Goal: Information Seeking & Learning: Find contact information

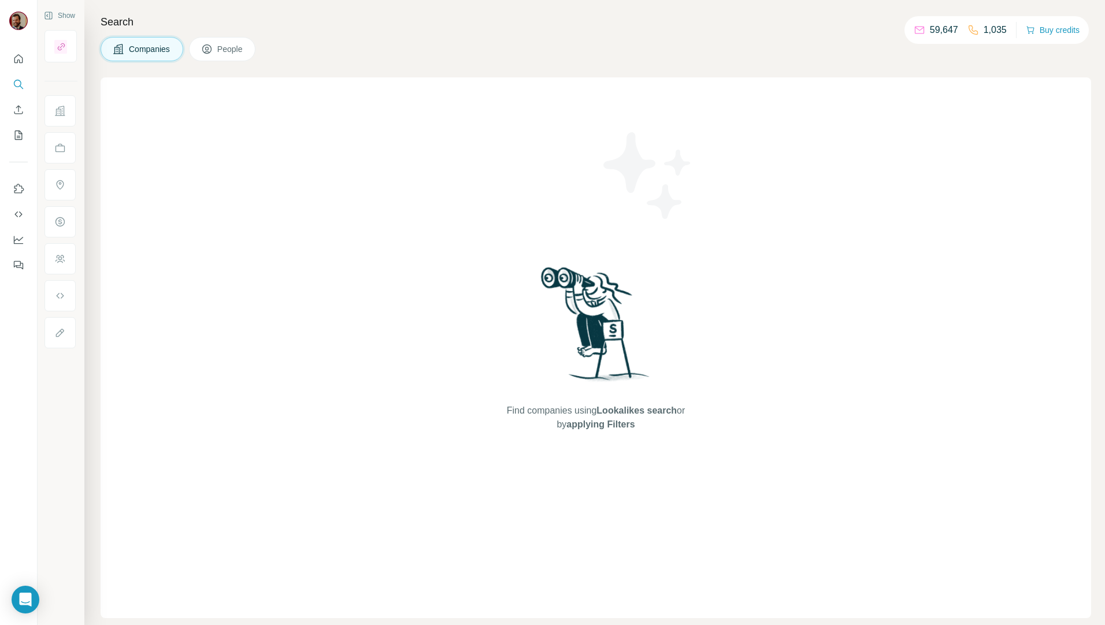
click at [236, 47] on span "People" at bounding box center [230, 49] width 27 height 12
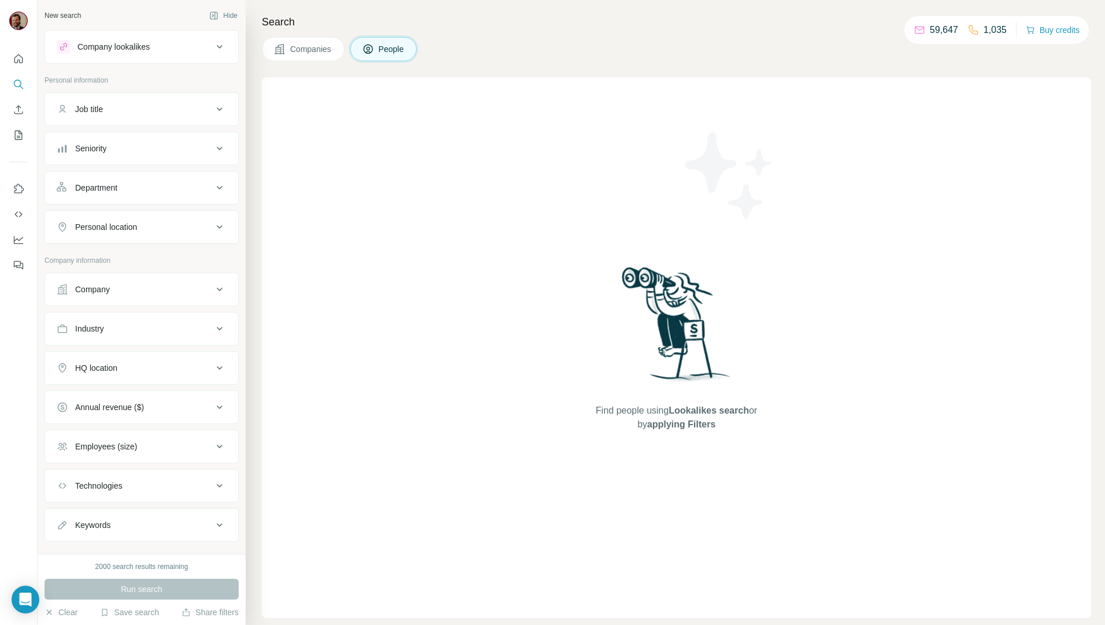
click at [335, 53] on button "Companies" at bounding box center [303, 49] width 83 height 24
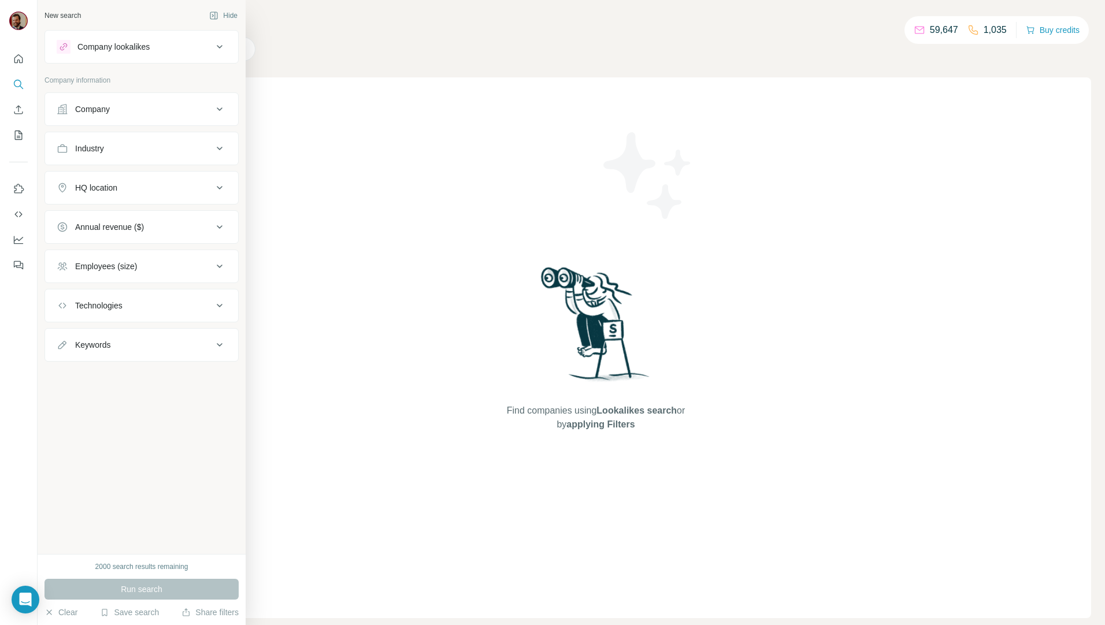
click at [174, 102] on button "Company" at bounding box center [141, 109] width 193 height 28
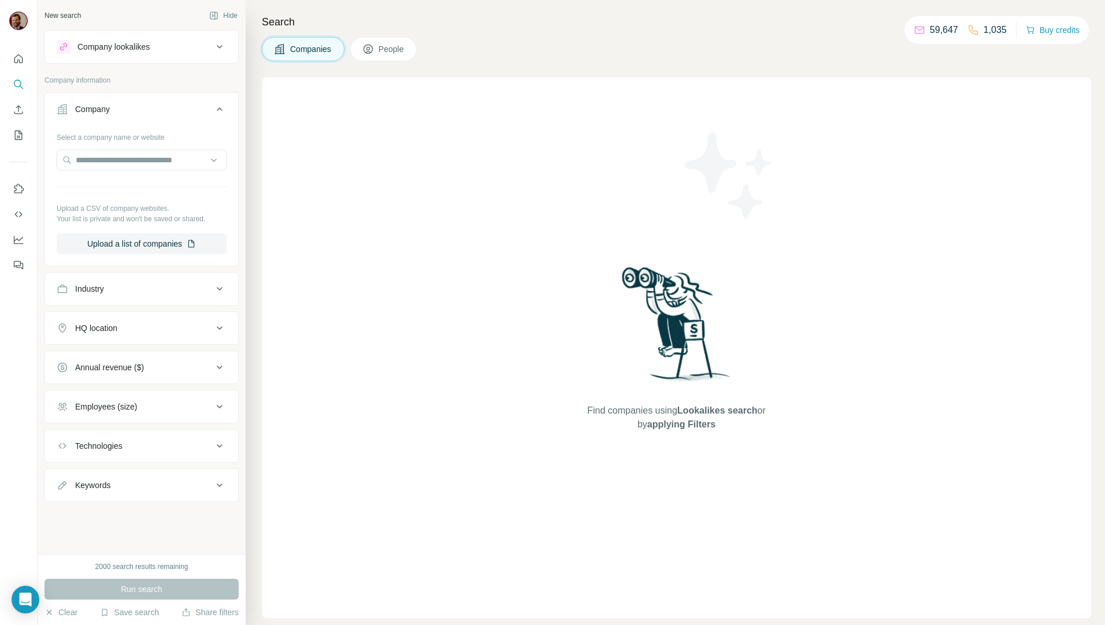
click at [405, 54] on span "People" at bounding box center [391, 49] width 27 height 12
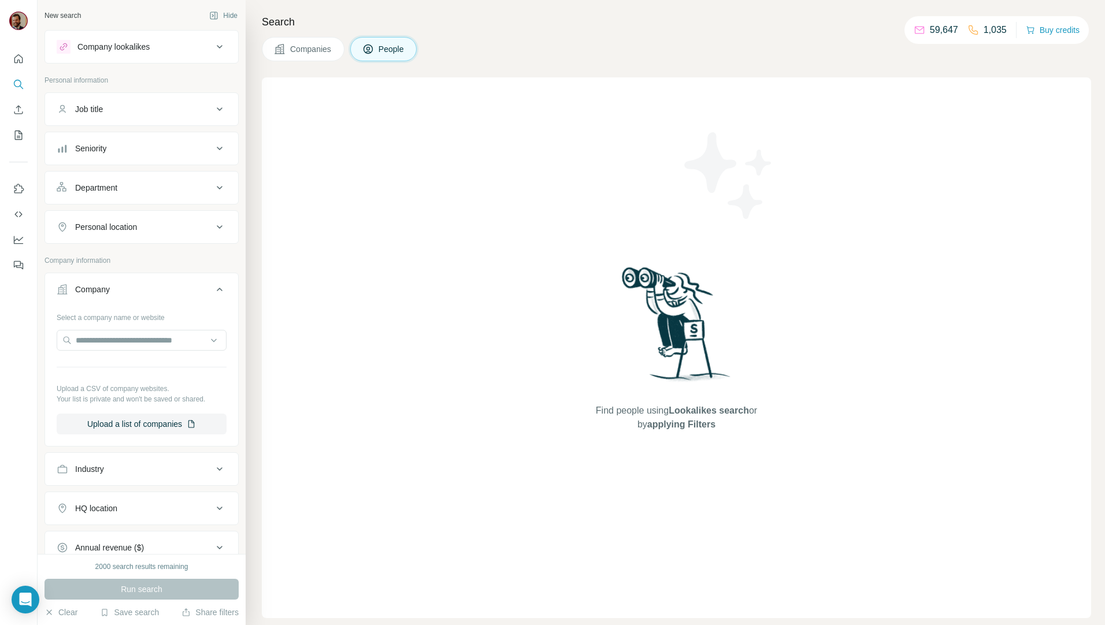
click at [96, 106] on div "Job title" at bounding box center [89, 109] width 28 height 12
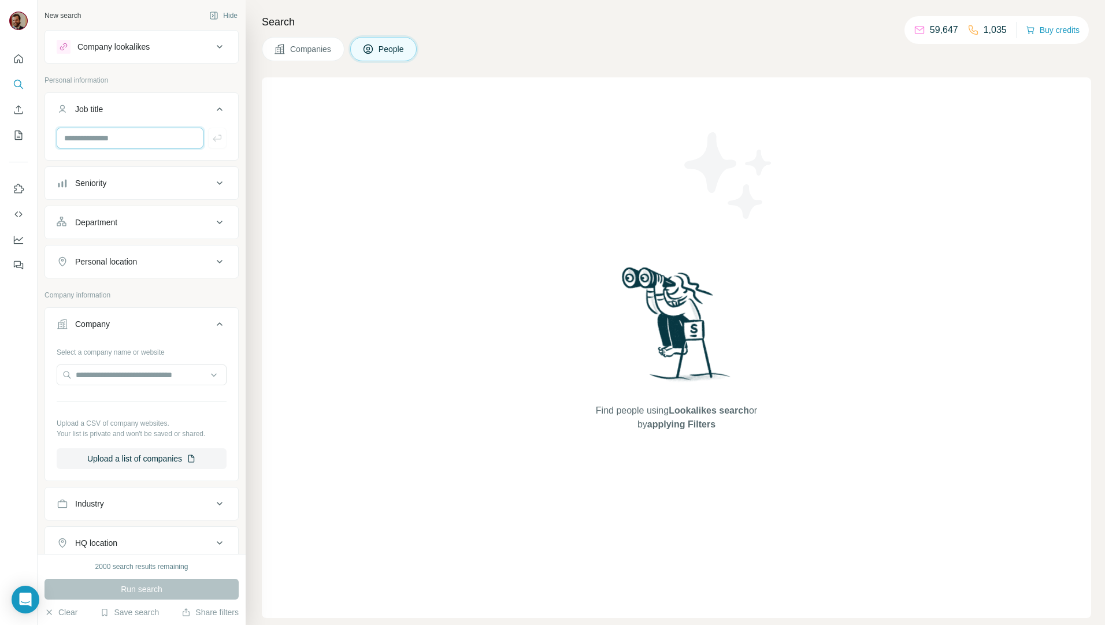
click at [116, 132] on input "text" at bounding box center [130, 138] width 147 height 21
type input "*"
type input "**********"
click at [127, 174] on button "Seniority" at bounding box center [141, 183] width 193 height 28
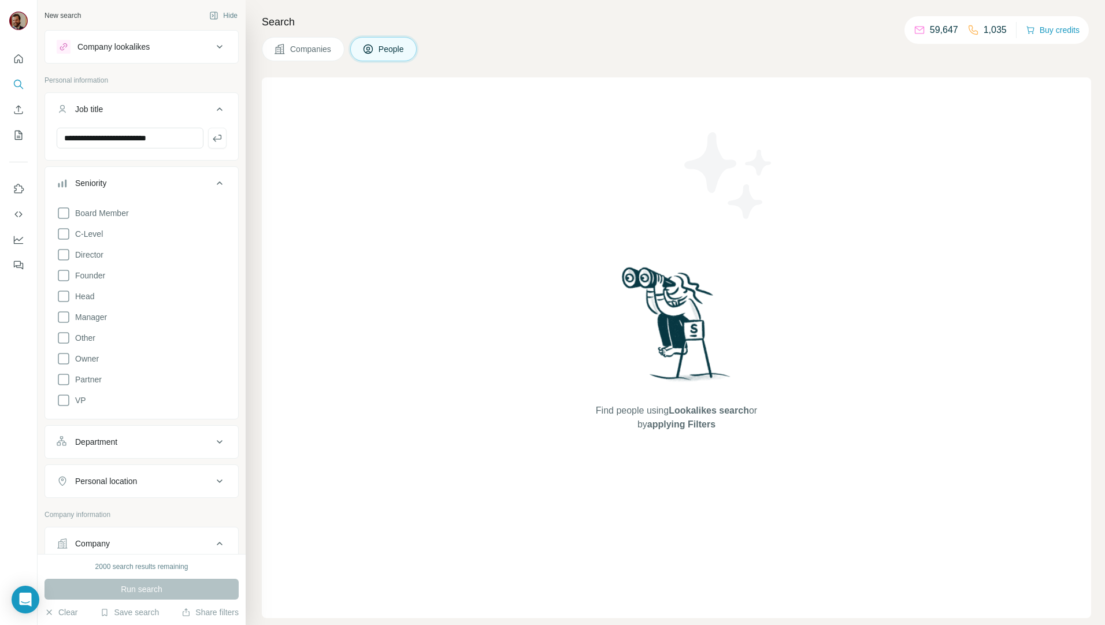
click at [177, 177] on div "Seniority" at bounding box center [135, 183] width 156 height 12
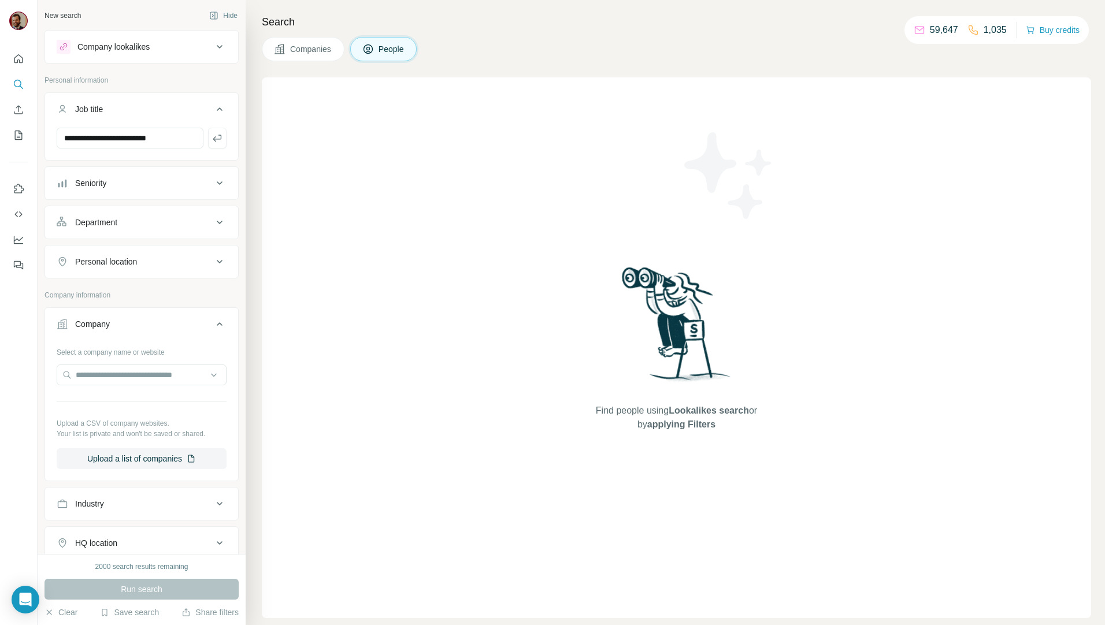
click at [170, 263] on div "Personal location" at bounding box center [135, 262] width 156 height 12
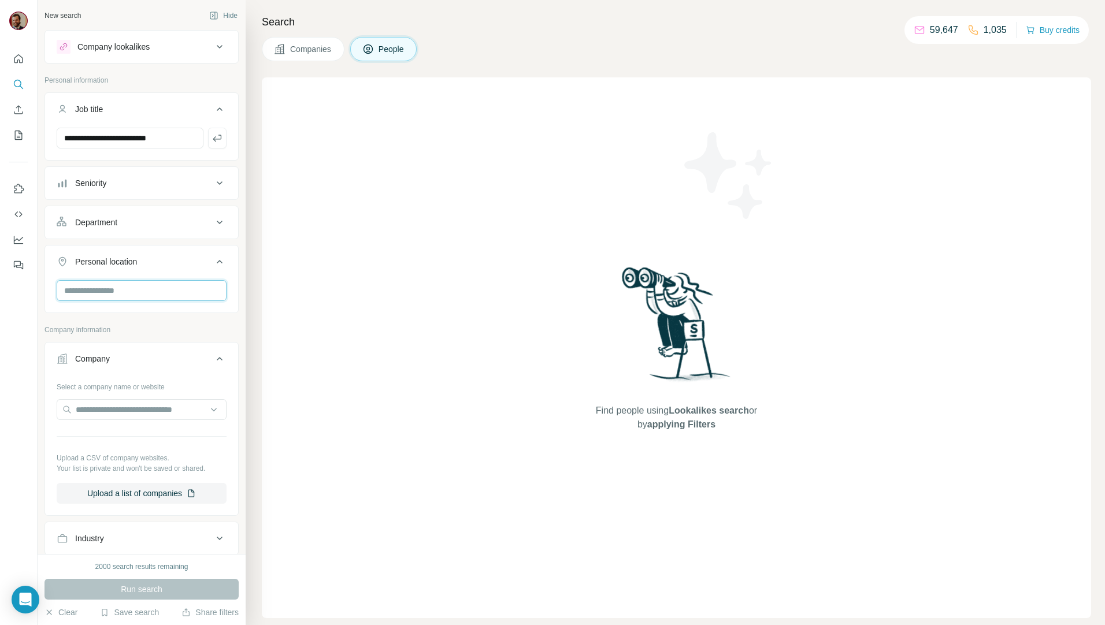
click at [127, 283] on input "text" at bounding box center [142, 290] width 170 height 21
type input "*******"
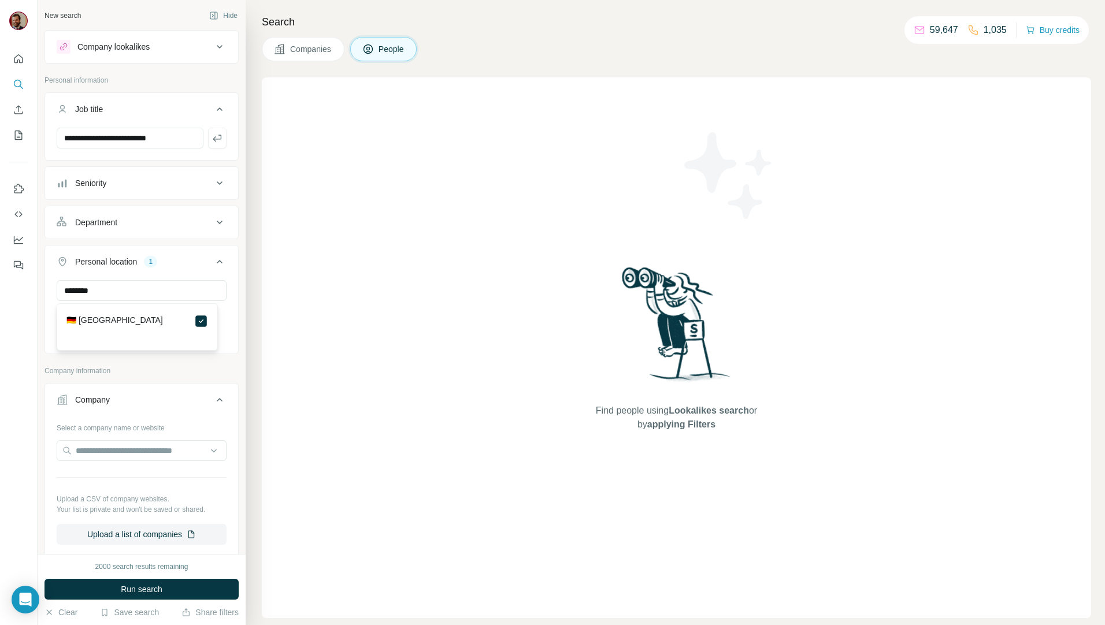
click at [307, 325] on div "Find people using Lookalikes search or by applying Filters" at bounding box center [676, 347] width 829 height 541
click at [125, 184] on div "Seniority" at bounding box center [135, 183] width 156 height 12
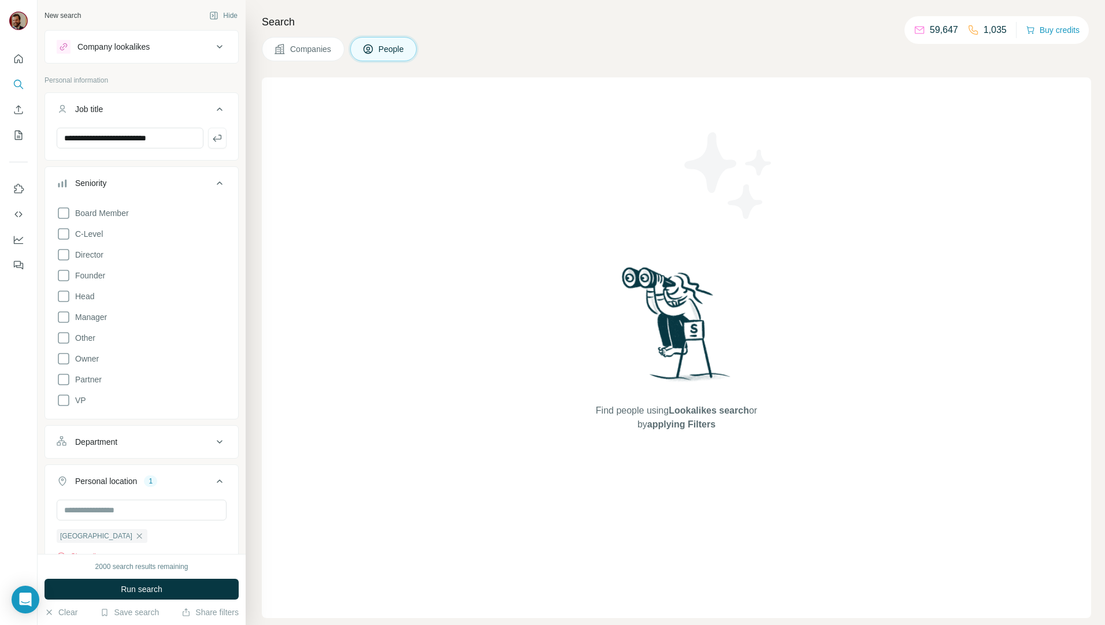
click at [125, 184] on div "Seniority" at bounding box center [135, 183] width 156 height 12
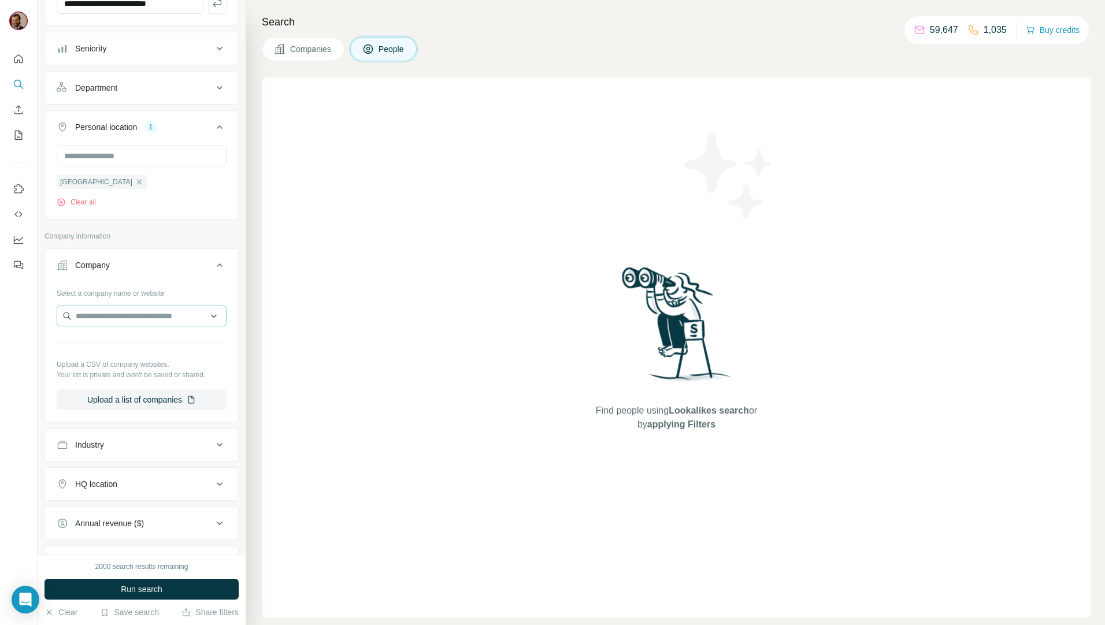
scroll to position [272, 0]
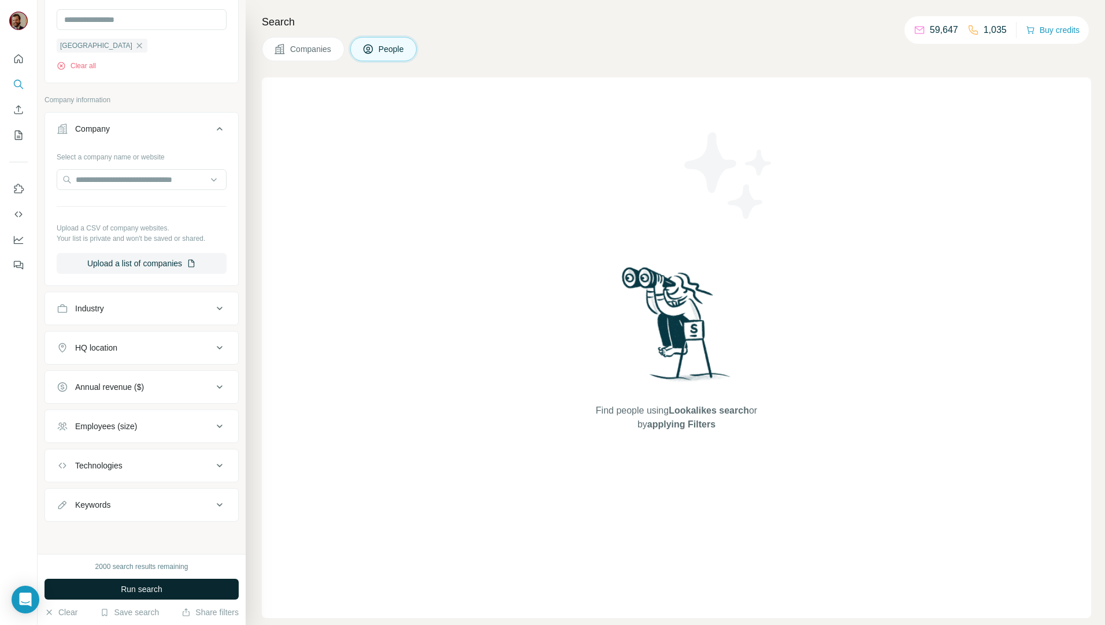
click at [148, 583] on button "Run search" at bounding box center [141, 589] width 194 height 21
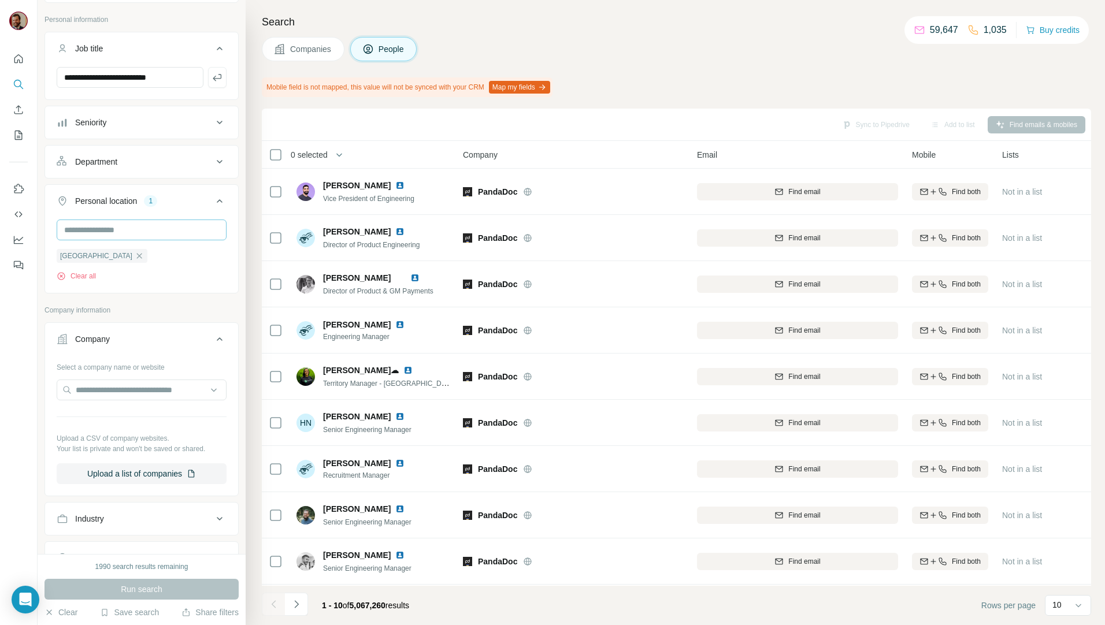
scroll to position [0, 0]
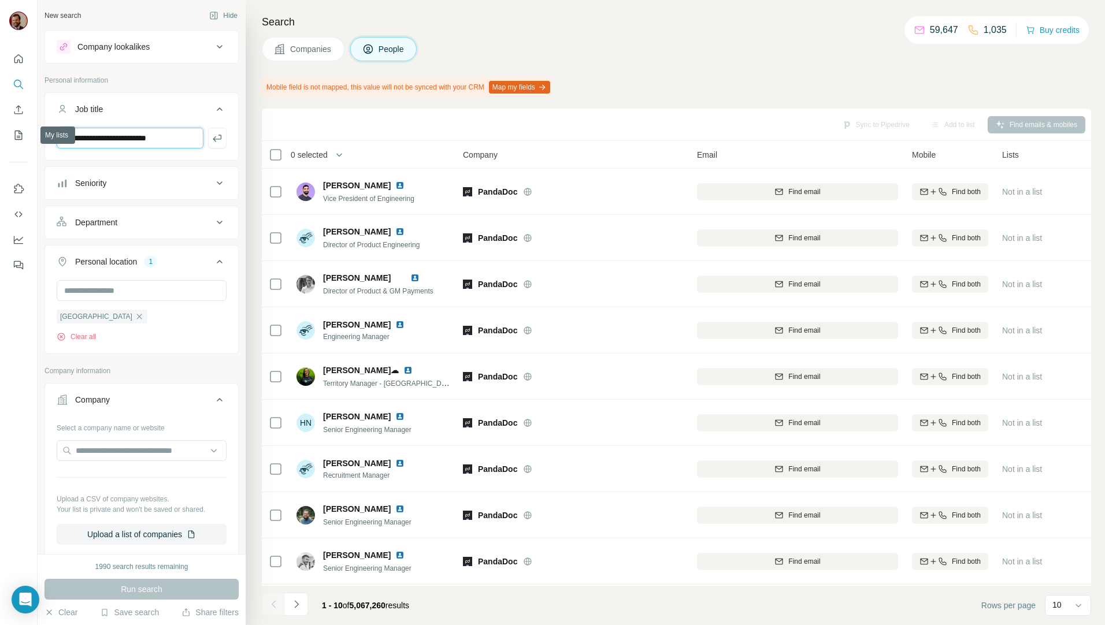
drag, startPoint x: 112, startPoint y: 140, endPoint x: 8, endPoint y: 143, distance: 104.6
click at [8, 143] on div "**********" at bounding box center [552, 312] width 1105 height 625
type input "**********"
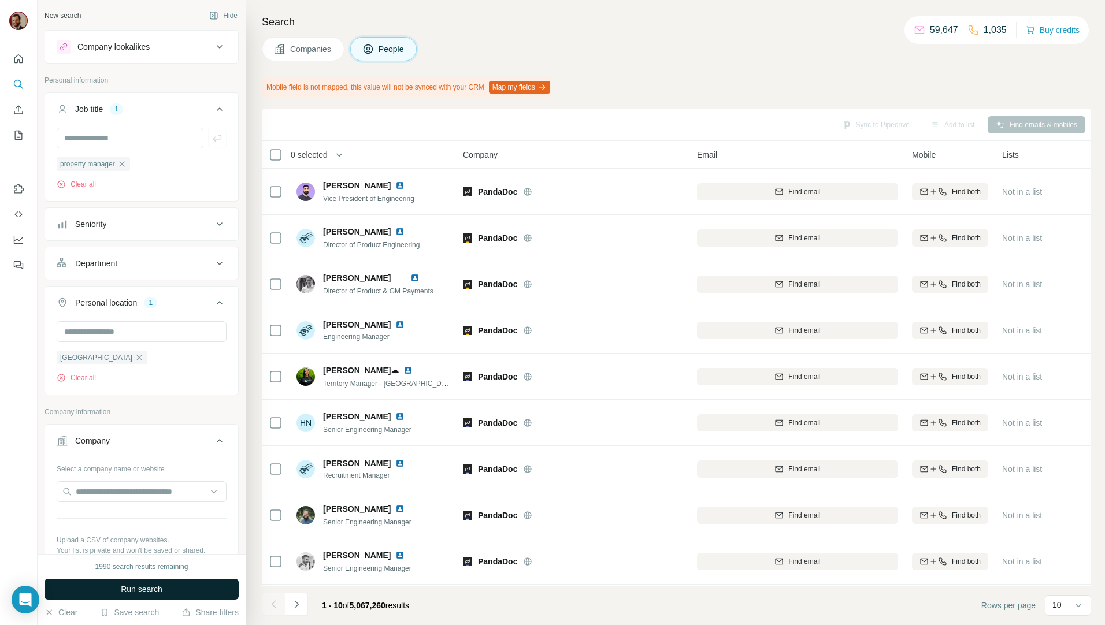
click at [147, 580] on button "Run search" at bounding box center [141, 589] width 194 height 21
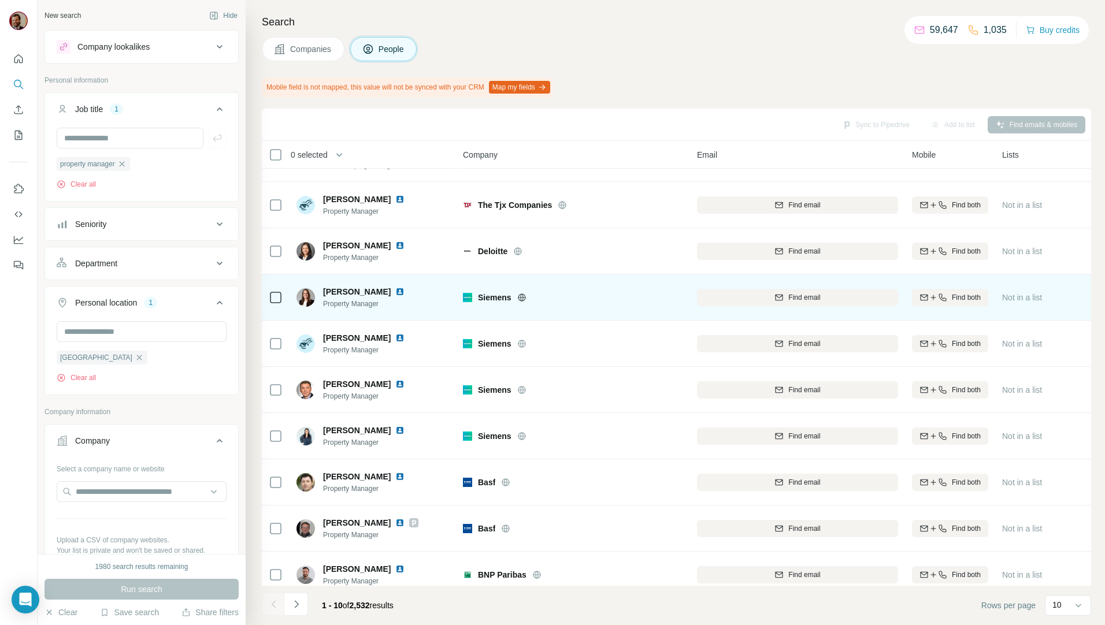
scroll to position [51, 0]
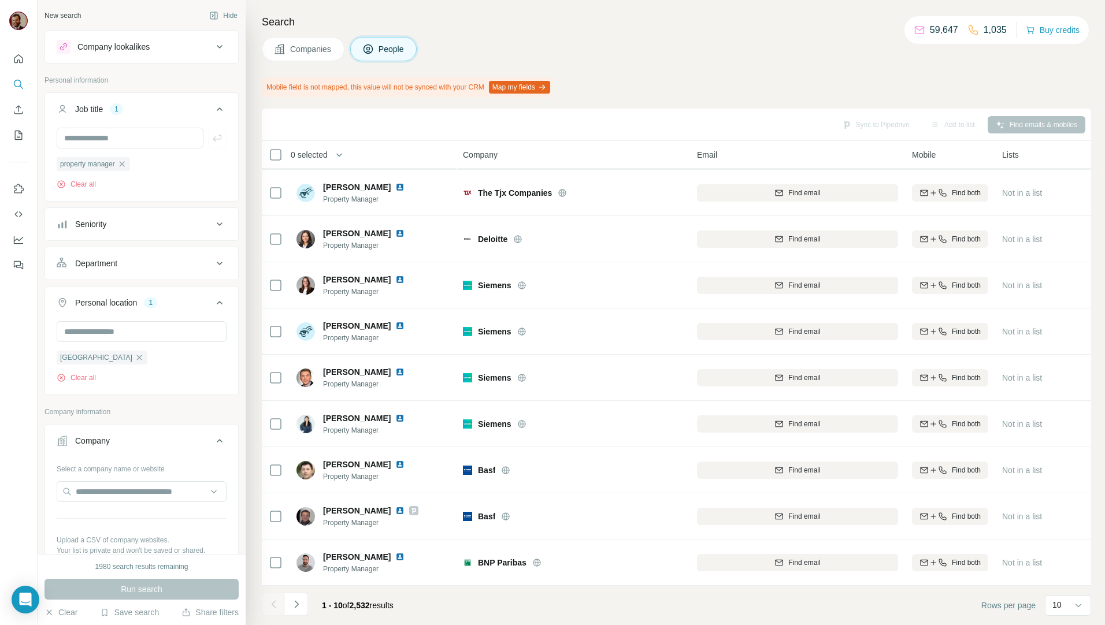
click at [293, 610] on icon "Navigate to next page" at bounding box center [297, 605] width 12 height 12
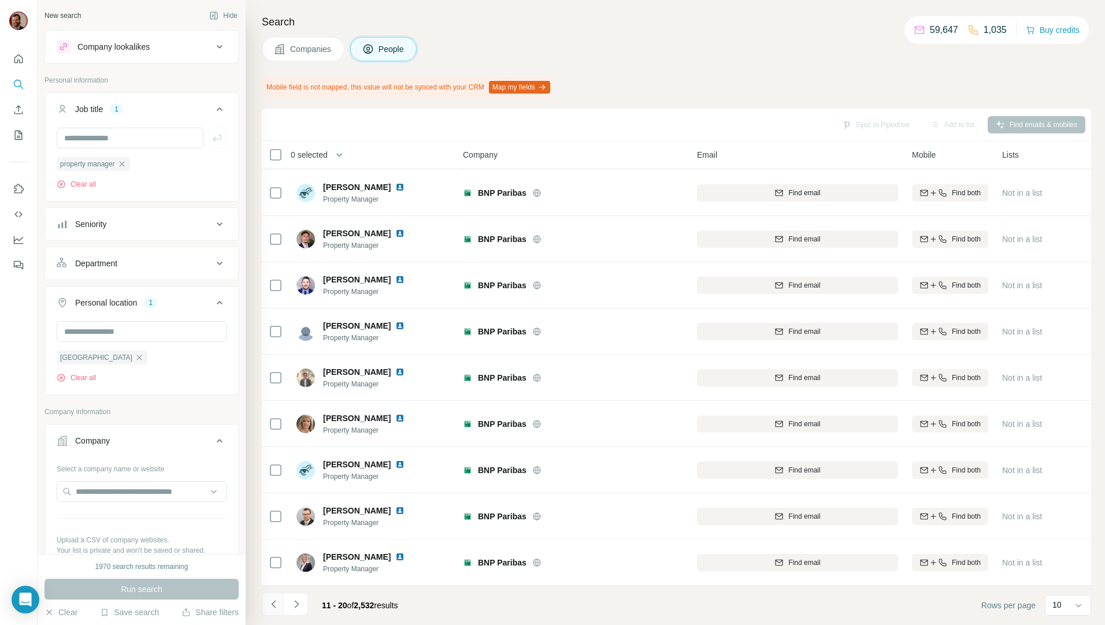
click at [275, 600] on icon "Navigate to previous page" at bounding box center [274, 605] width 12 height 12
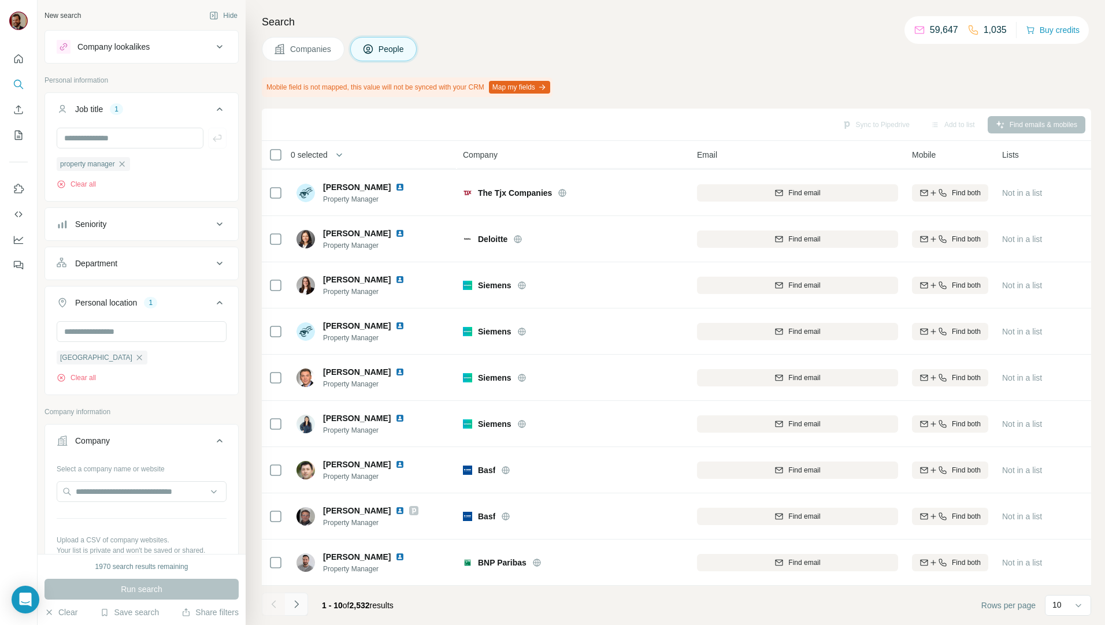
click at [300, 596] on button "Navigate to next page" at bounding box center [296, 604] width 23 height 23
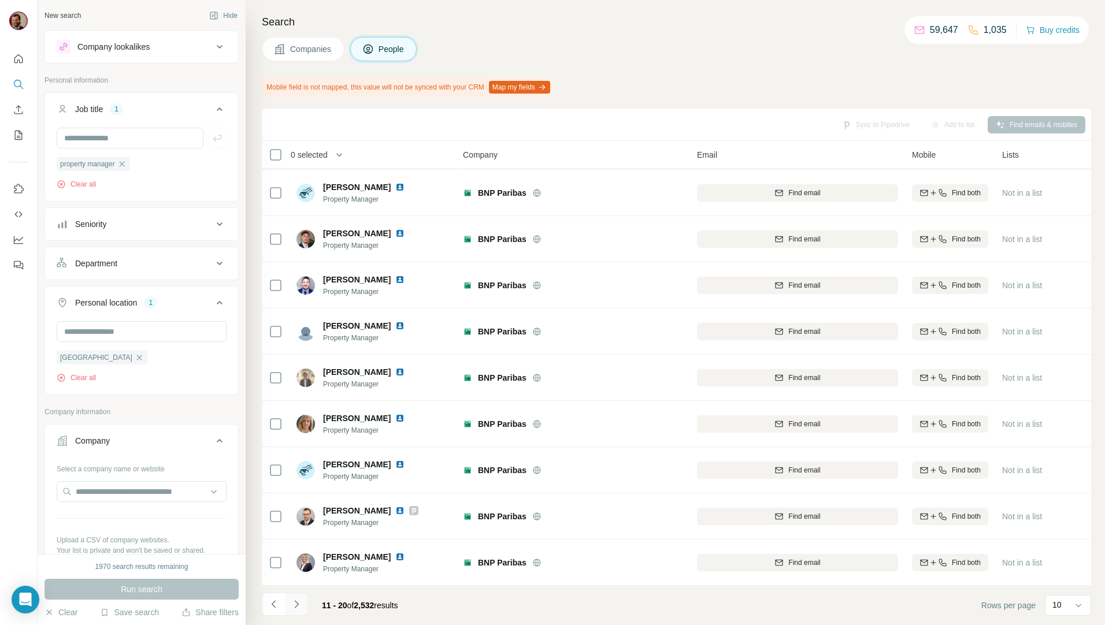
click at [301, 600] on icon "Navigate to next page" at bounding box center [297, 605] width 12 height 12
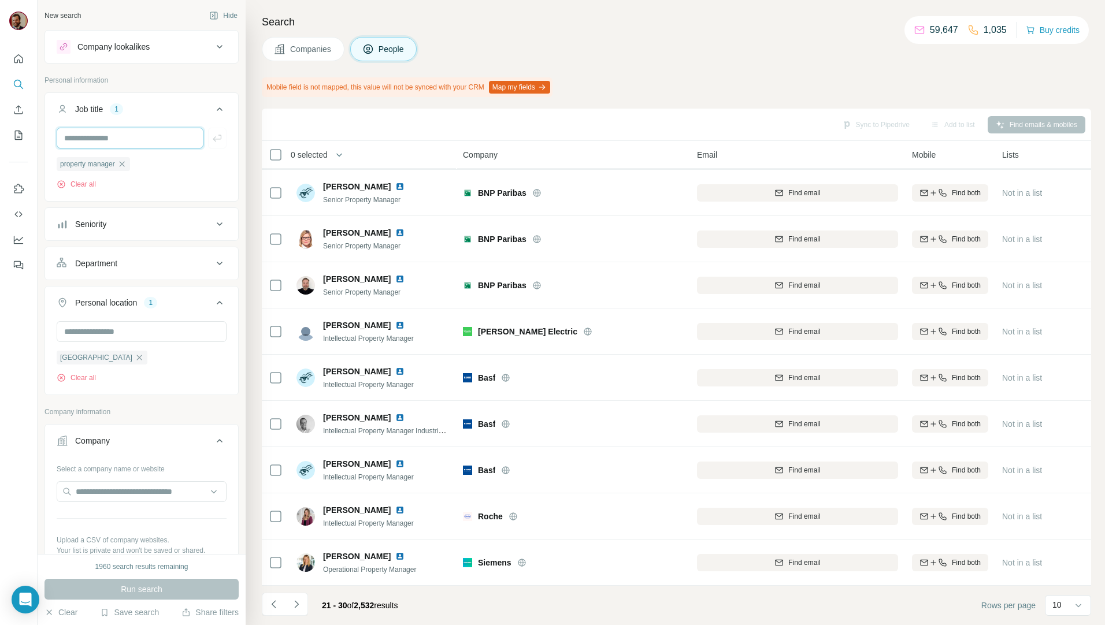
click at [118, 139] on input "text" at bounding box center [130, 138] width 147 height 21
click at [126, 161] on icon "button" at bounding box center [121, 163] width 9 height 9
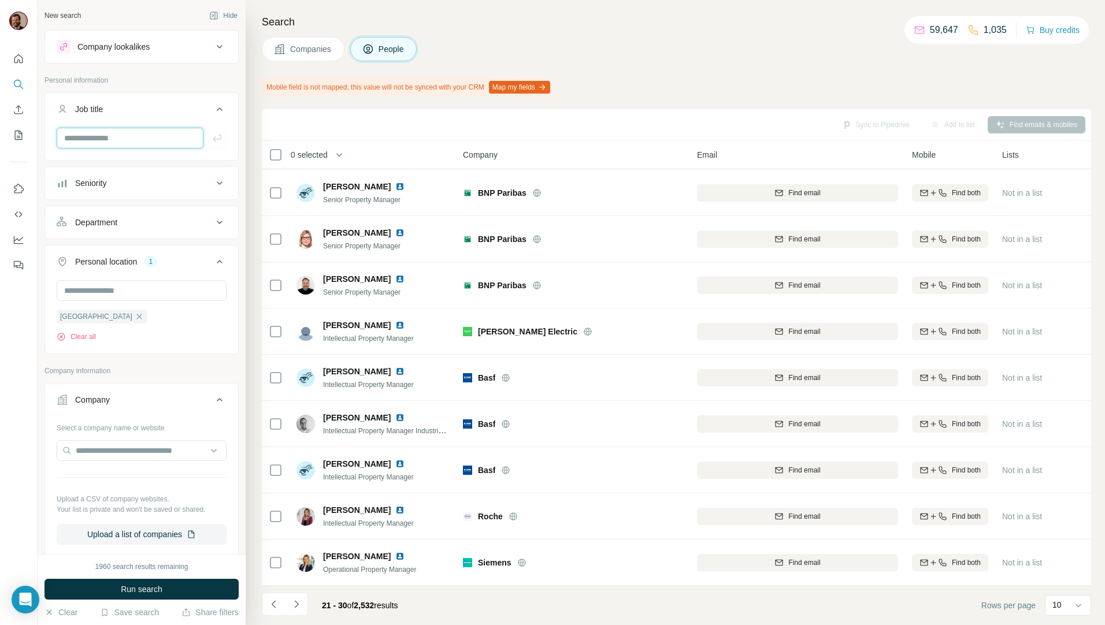
click at [128, 133] on input "text" at bounding box center [130, 138] width 147 height 21
type input "**********"
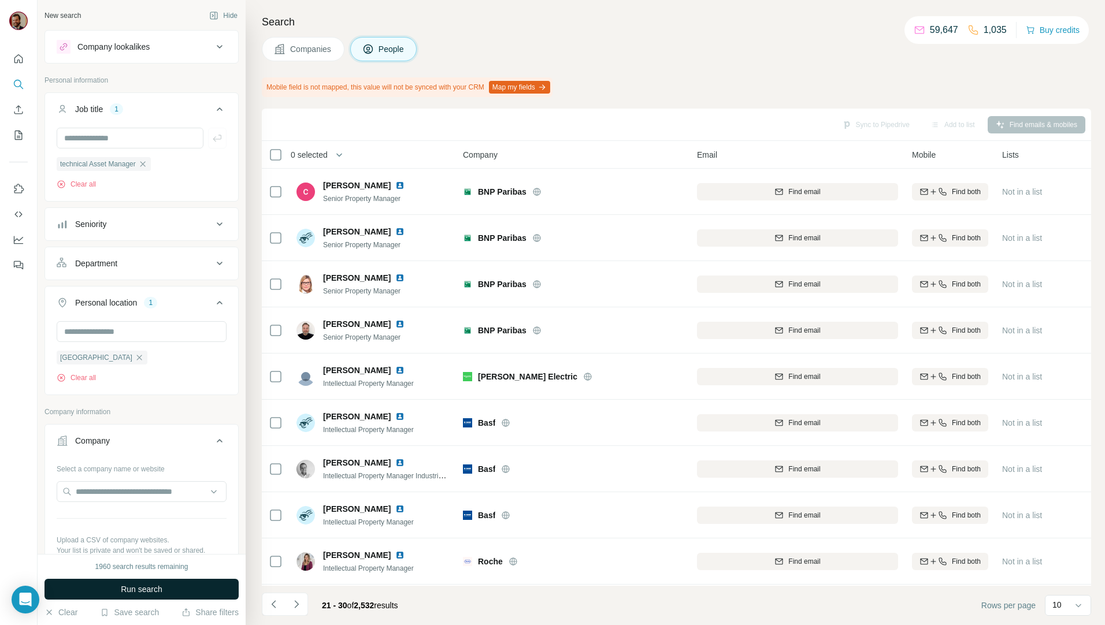
click at [153, 592] on span "Run search" at bounding box center [142, 590] width 42 height 12
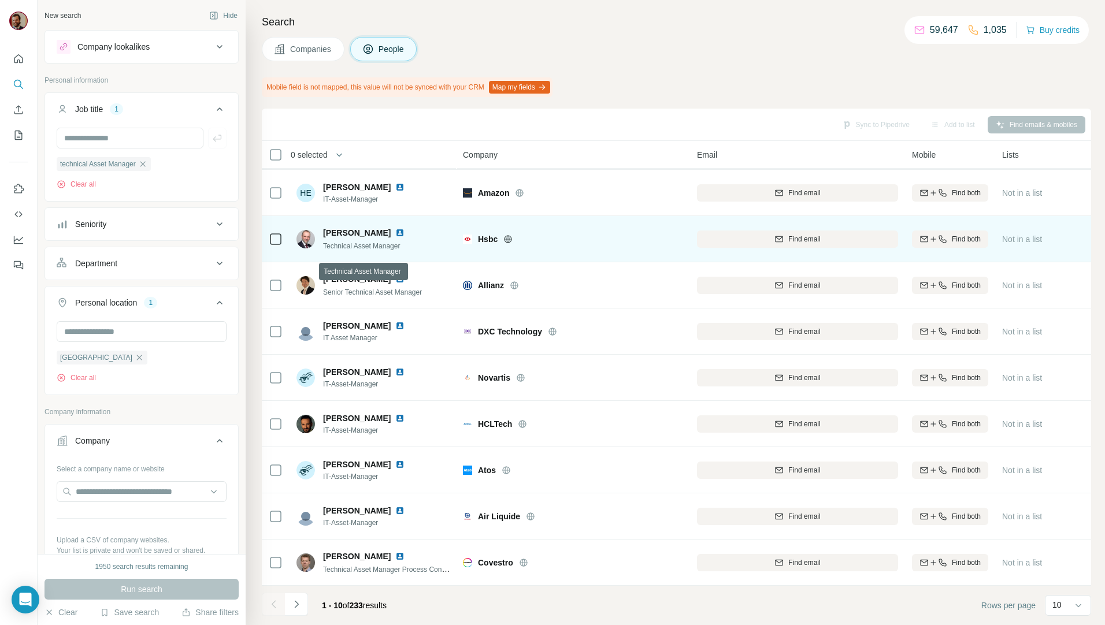
scroll to position [51, 0]
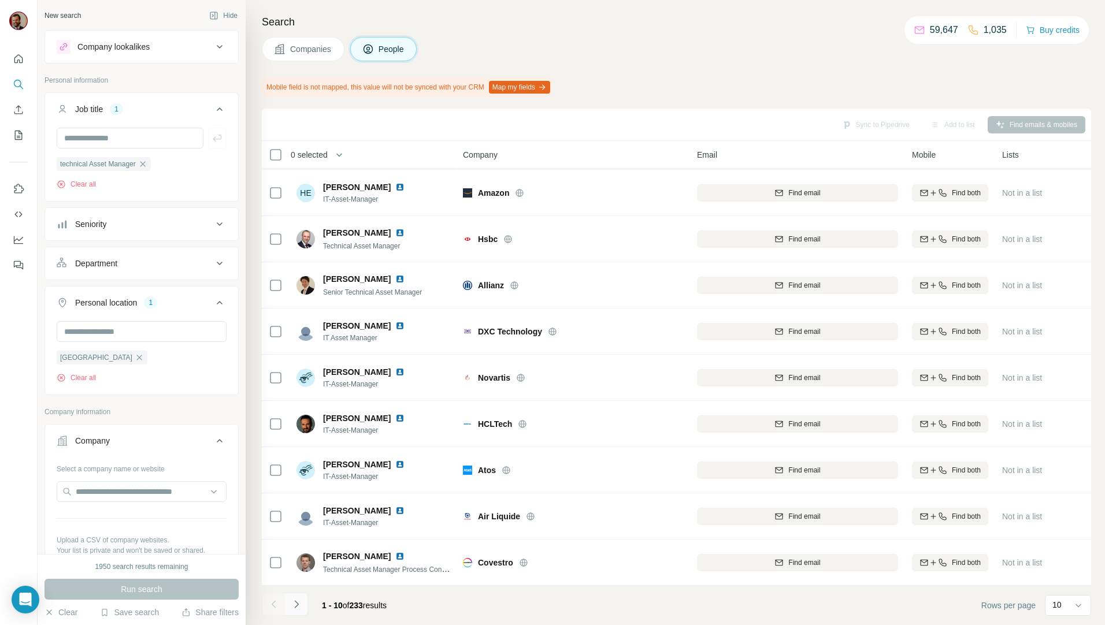
click at [307, 608] on button "Navigate to next page" at bounding box center [296, 604] width 23 height 23
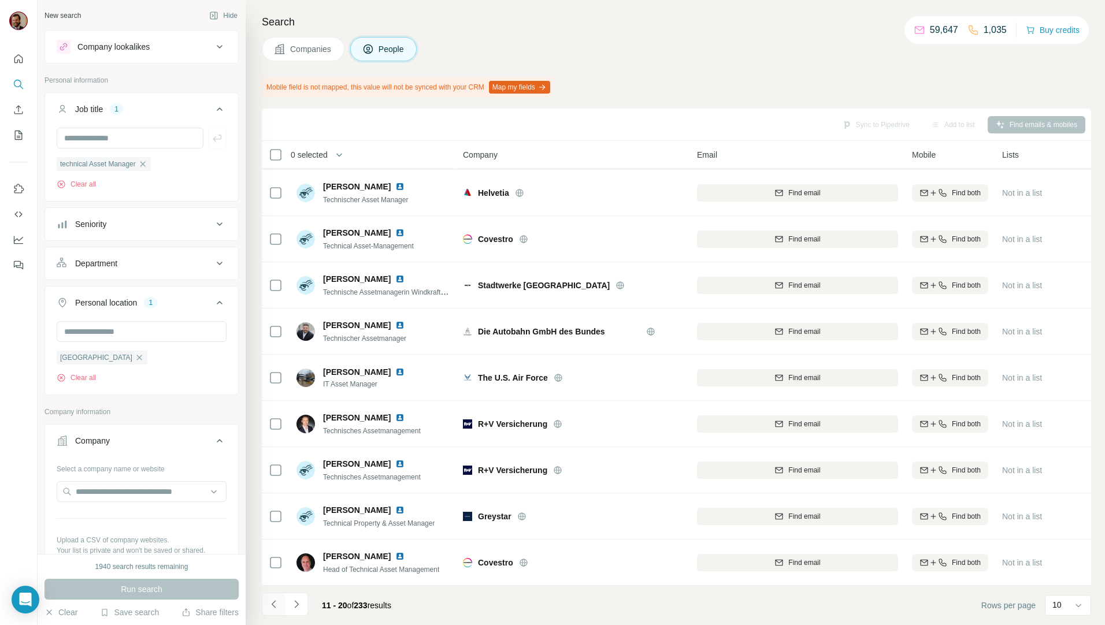
click at [269, 604] on icon "Navigate to previous page" at bounding box center [274, 605] width 12 height 12
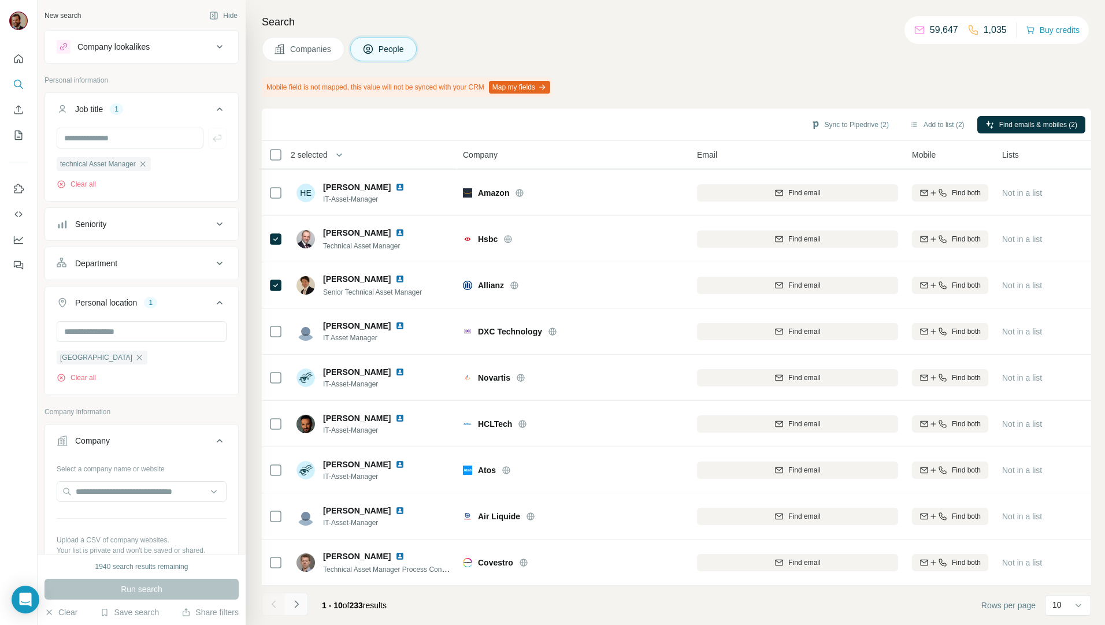
click at [305, 605] on button "Navigate to next page" at bounding box center [296, 604] width 23 height 23
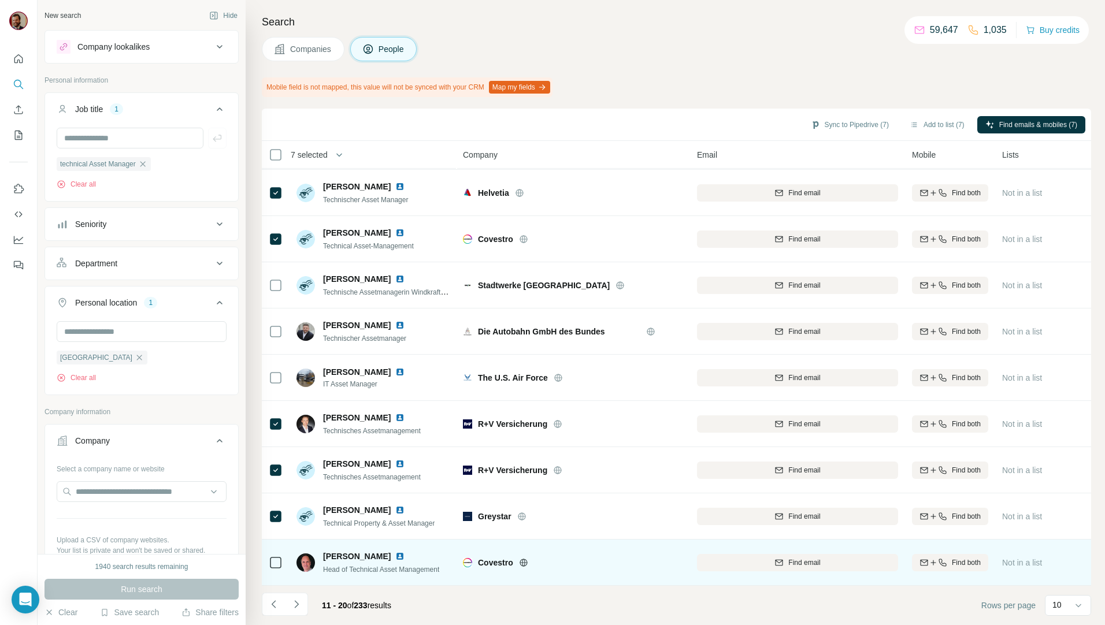
click at [522, 562] on icon at bounding box center [523, 562] width 8 height 1
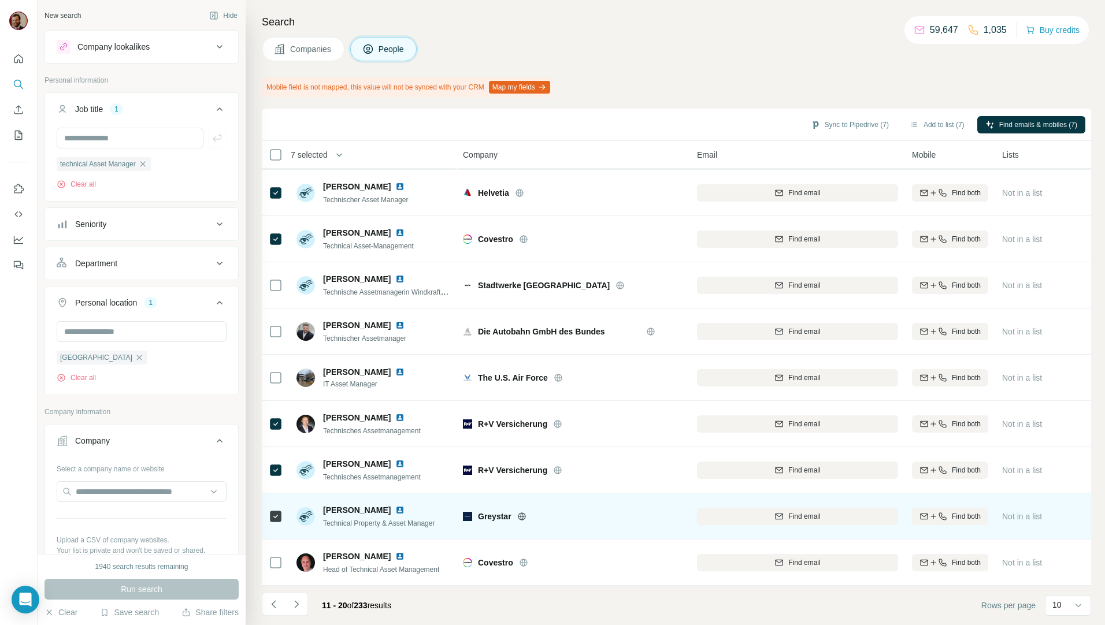
click at [523, 512] on icon at bounding box center [521, 516] width 3 height 8
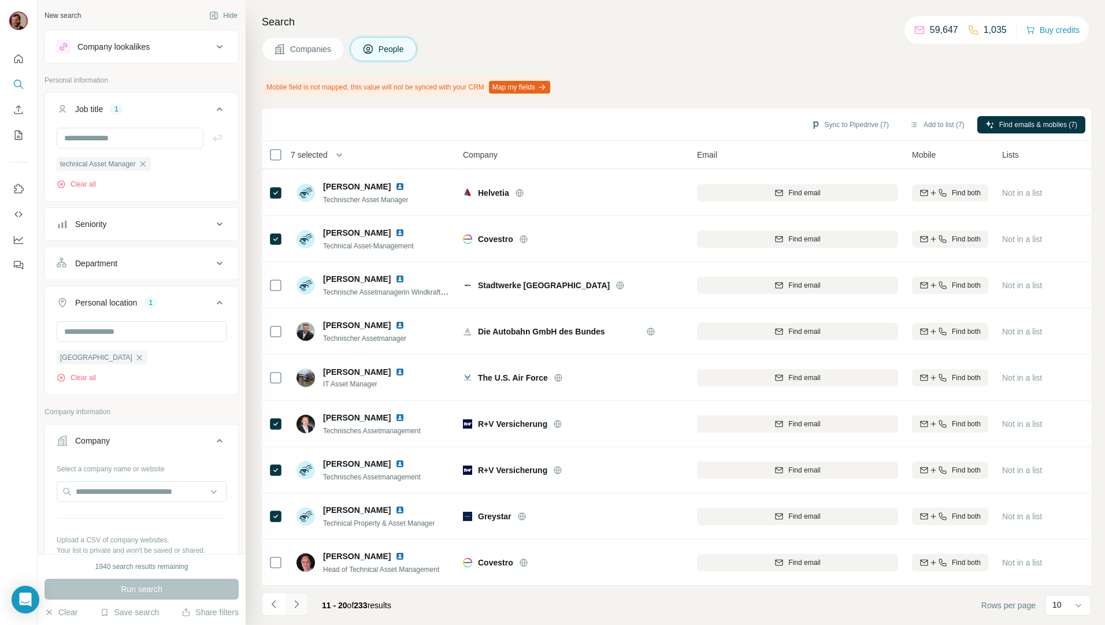
click at [302, 605] on icon "Navigate to next page" at bounding box center [297, 605] width 12 height 12
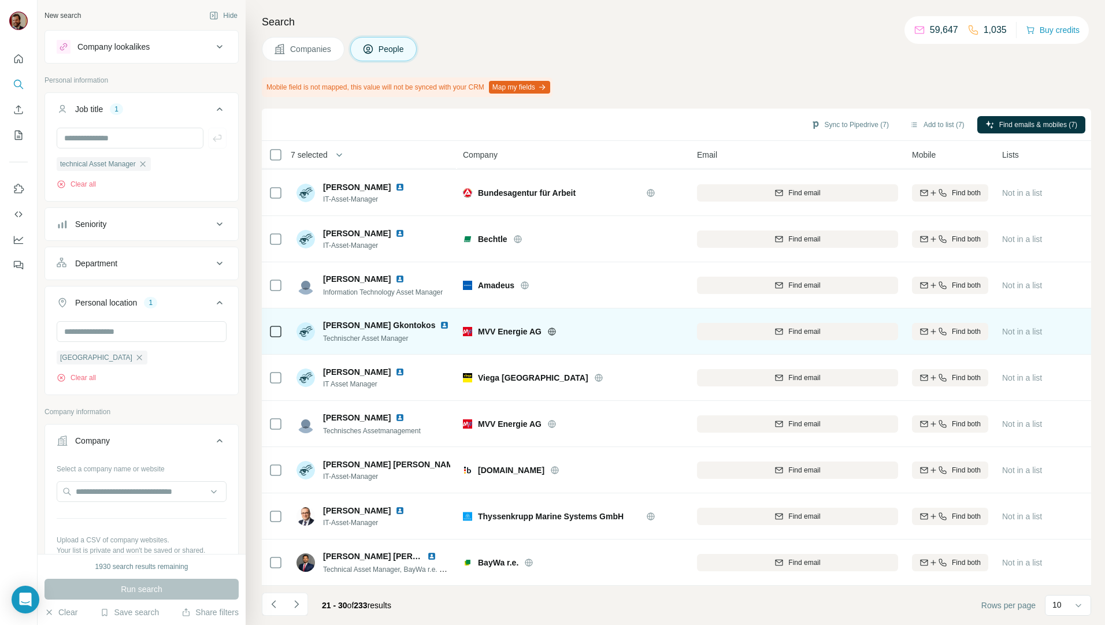
click at [553, 328] on icon at bounding box center [551, 332] width 3 height 8
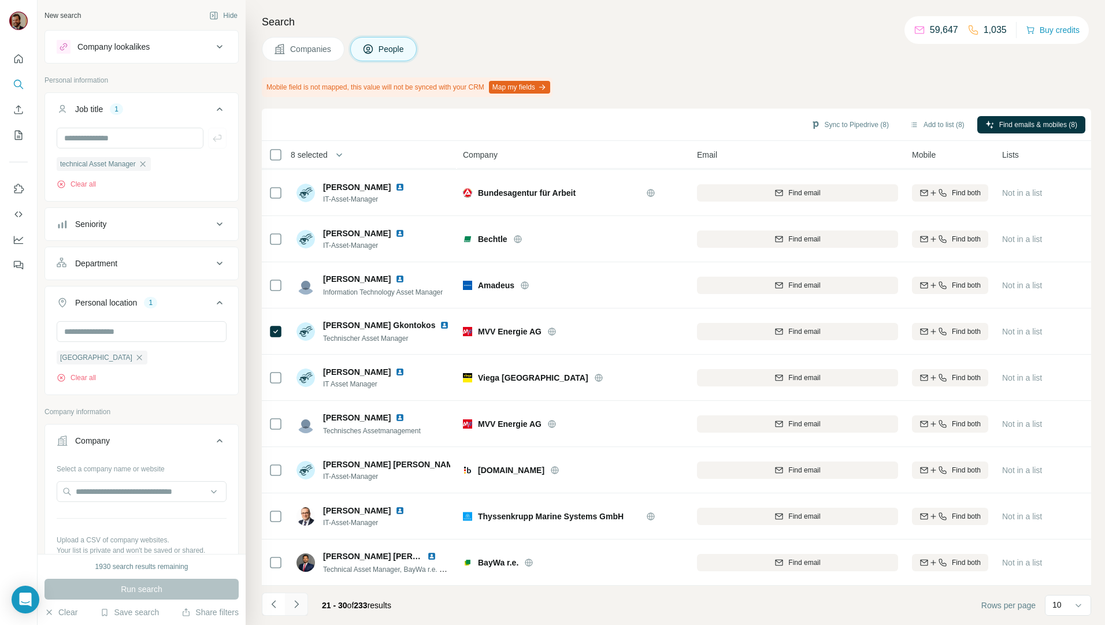
click at [303, 606] on button "Navigate to next page" at bounding box center [296, 604] width 23 height 23
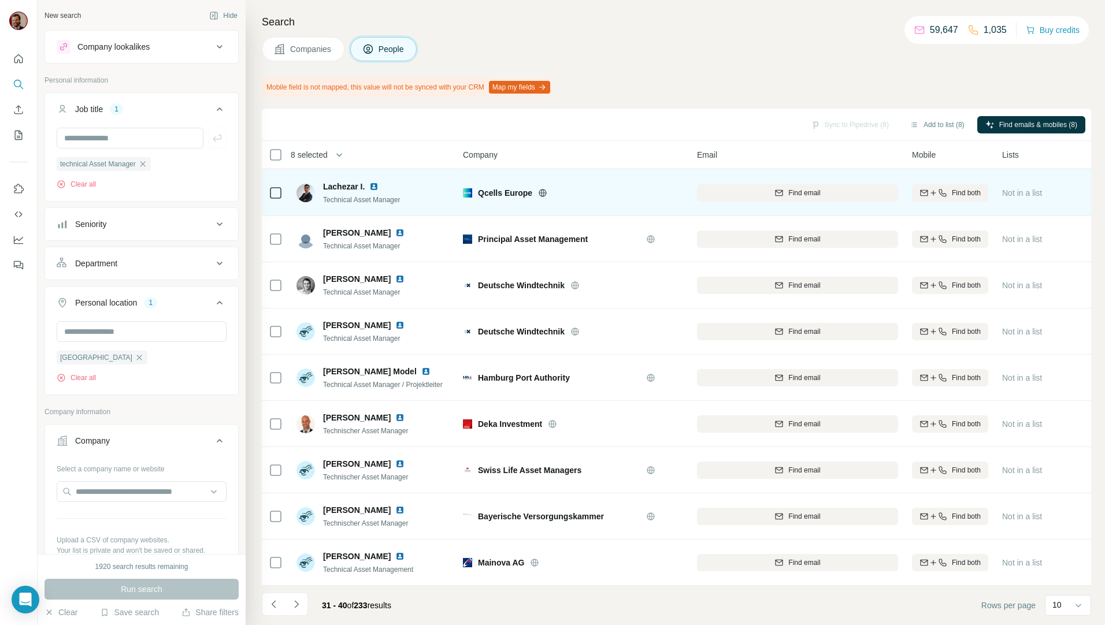
click at [542, 188] on icon at bounding box center [542, 192] width 9 height 9
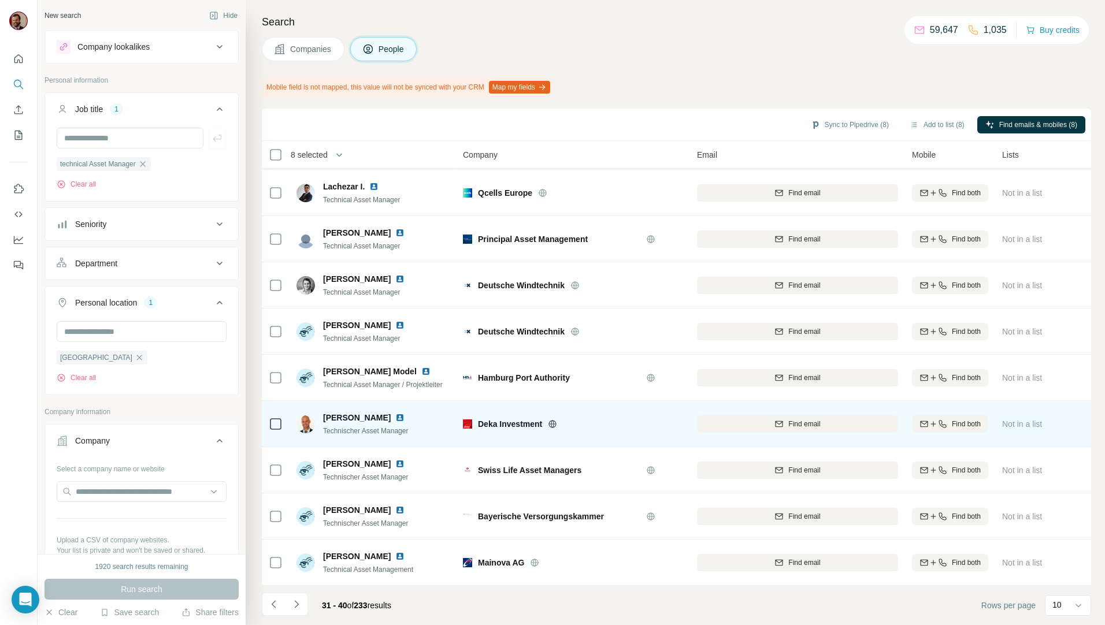
click at [269, 417] on icon at bounding box center [276, 424] width 14 height 14
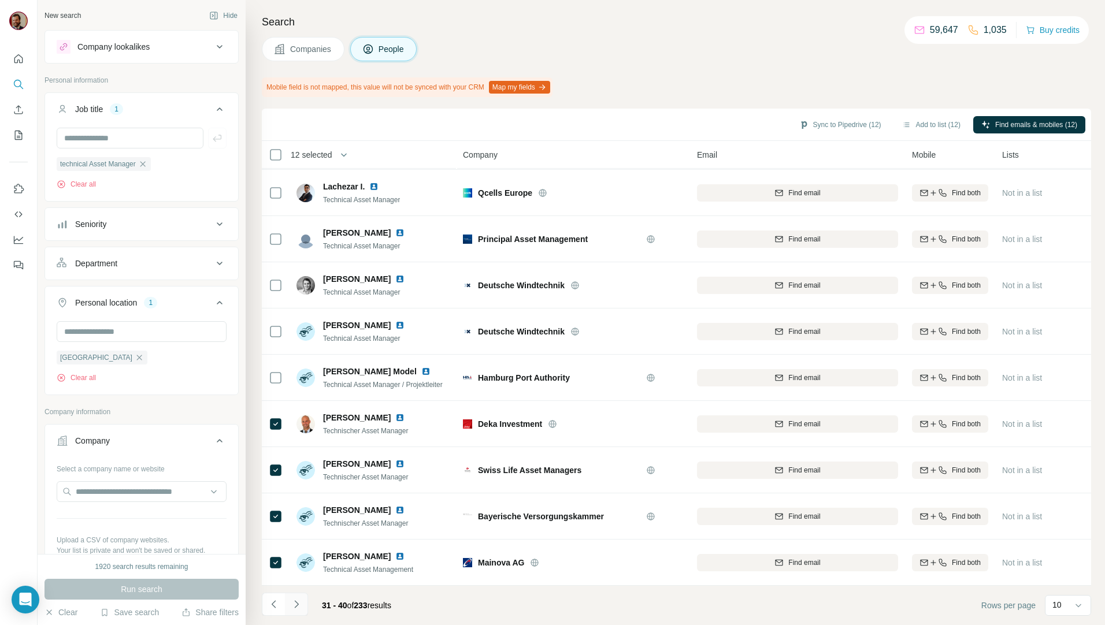
click at [298, 607] on icon "Navigate to next page" at bounding box center [297, 605] width 12 height 12
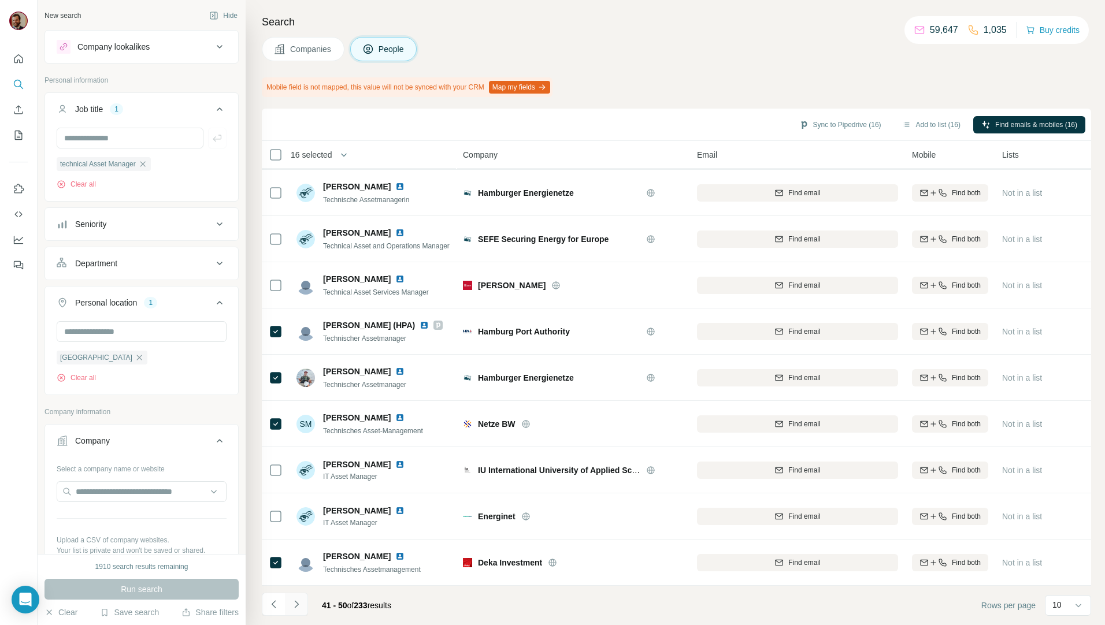
click at [304, 605] on button "Navigate to next page" at bounding box center [296, 604] width 23 height 23
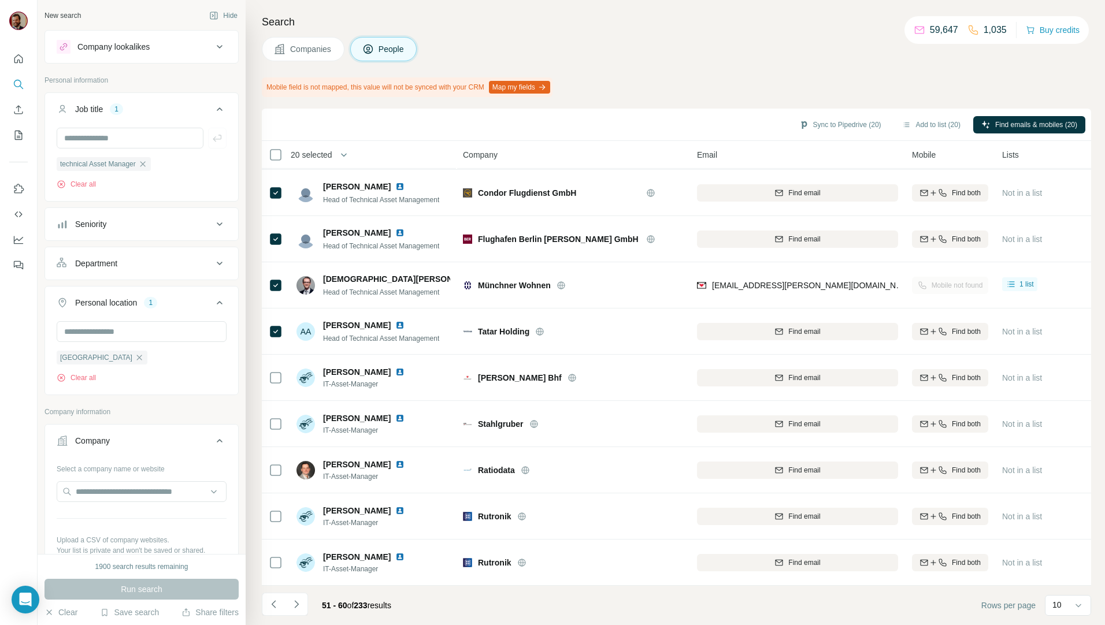
drag, startPoint x: 303, startPoint y: 604, endPoint x: 314, endPoint y: 606, distance: 11.2
click at [303, 604] on button "Navigate to next page" at bounding box center [296, 604] width 23 height 23
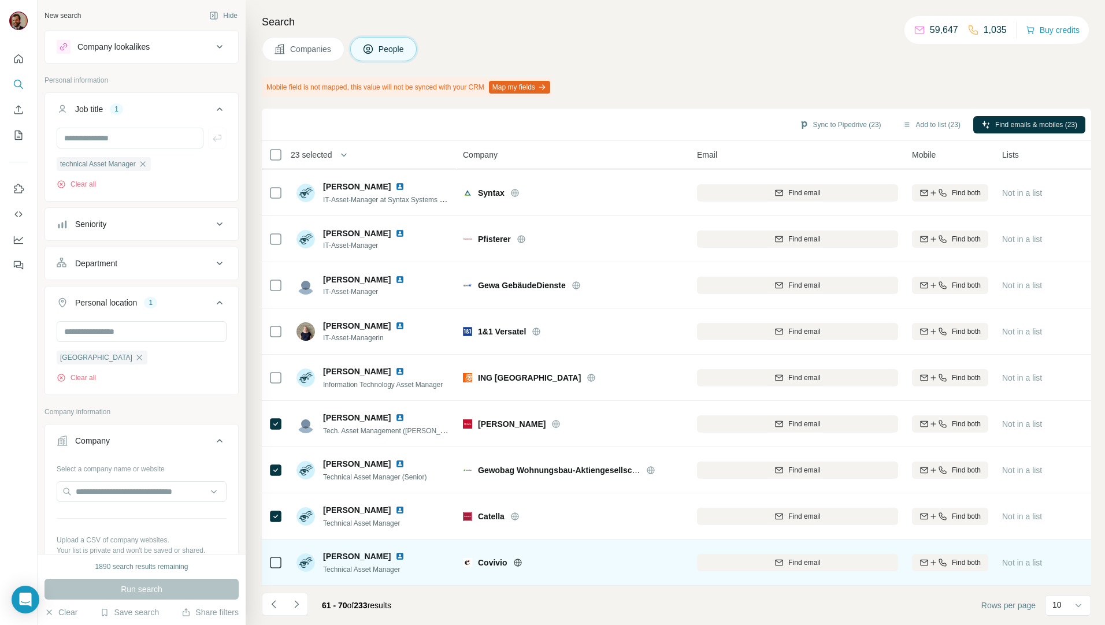
click at [280, 565] on div at bounding box center [276, 563] width 14 height 32
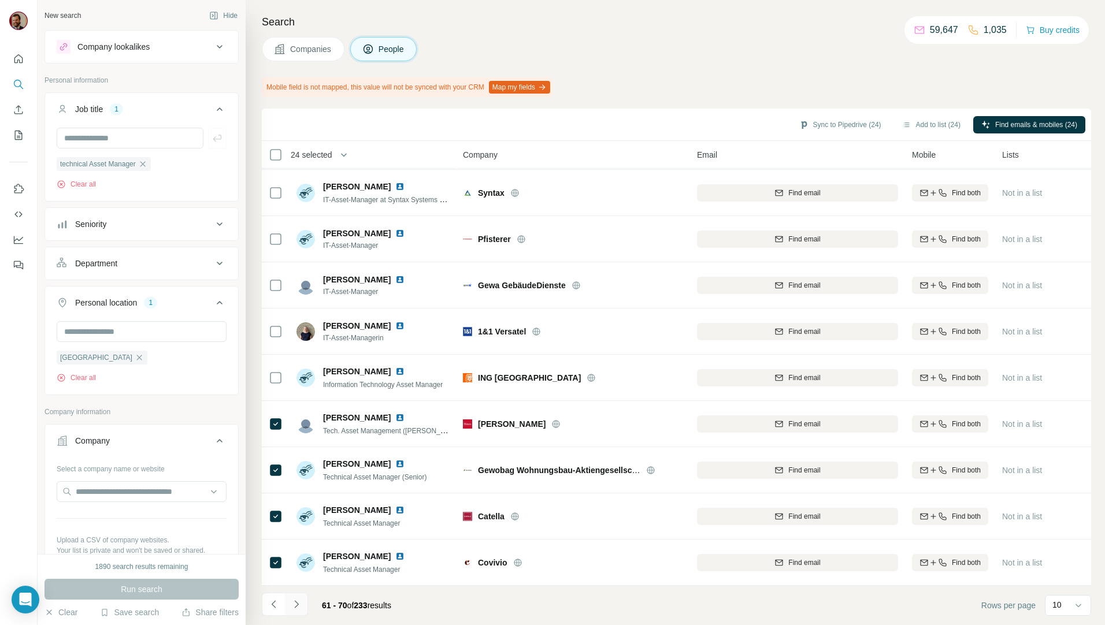
click at [298, 600] on icon "Navigate to next page" at bounding box center [297, 605] width 12 height 12
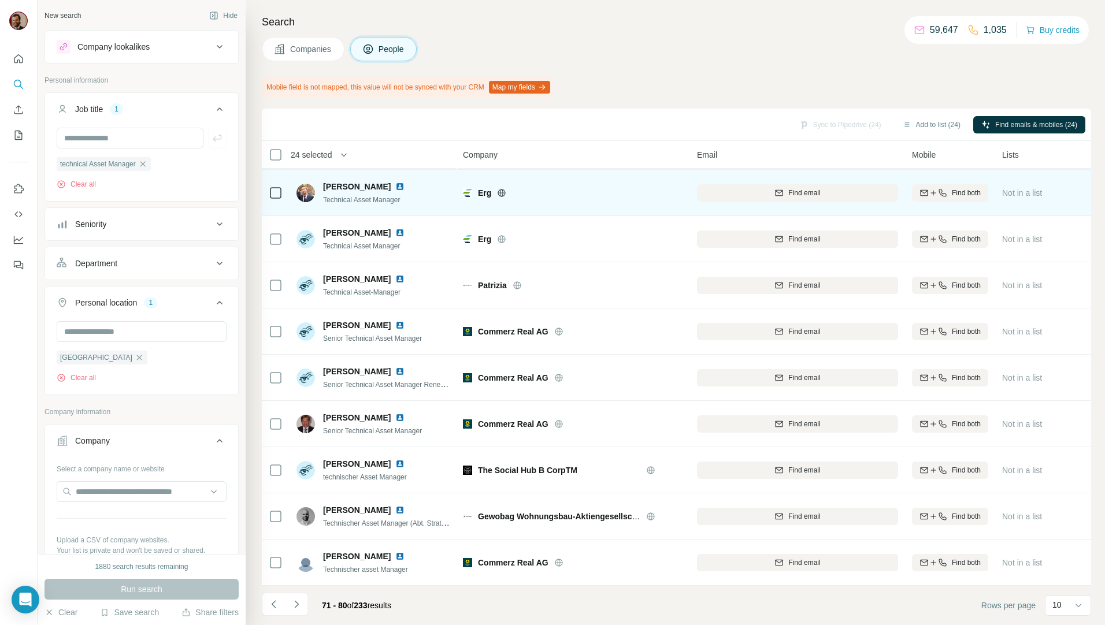
click at [501, 189] on icon at bounding box center [501, 192] width 9 height 9
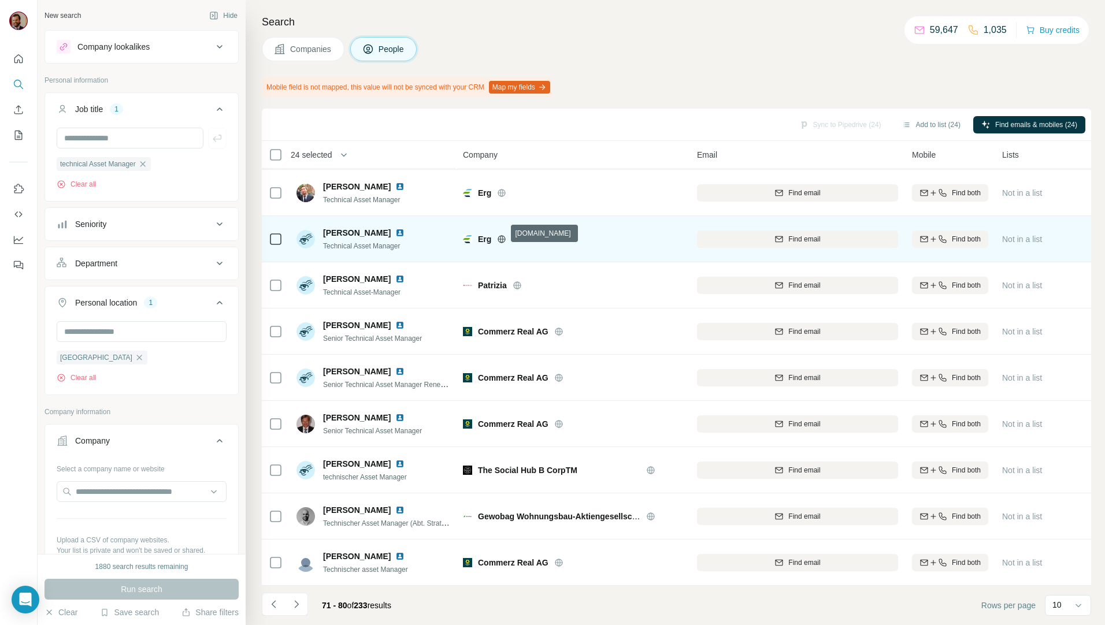
click at [499, 235] on icon at bounding box center [501, 239] width 9 height 9
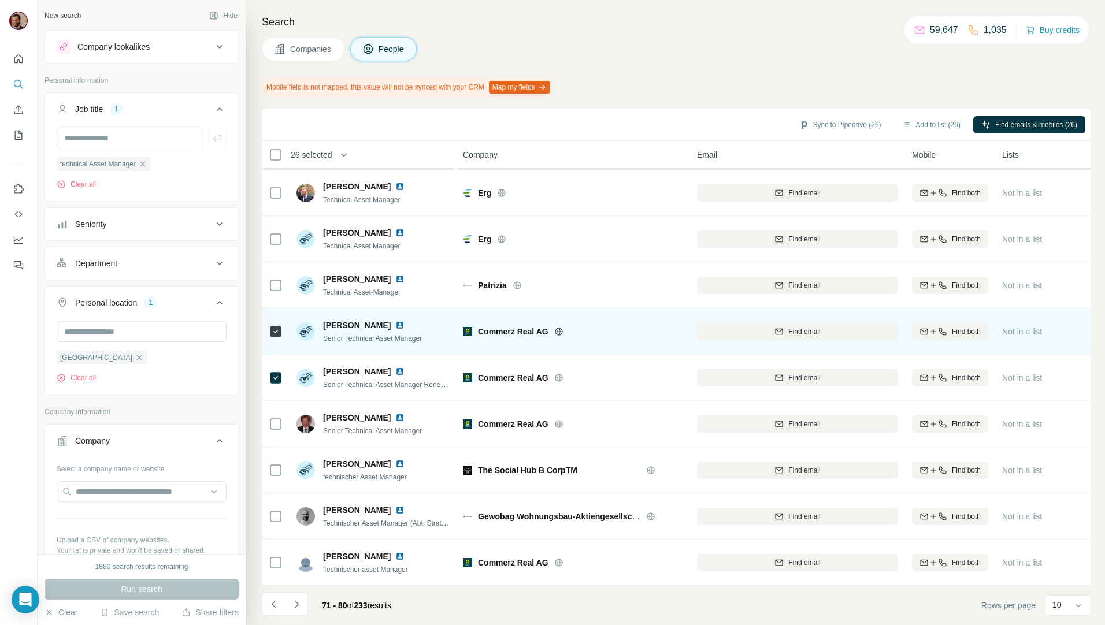
click at [468, 327] on img at bounding box center [467, 331] width 9 height 9
click at [559, 330] on div "Commerz Real AG" at bounding box center [580, 332] width 205 height 12
click at [558, 328] on icon at bounding box center [558, 332] width 3 height 8
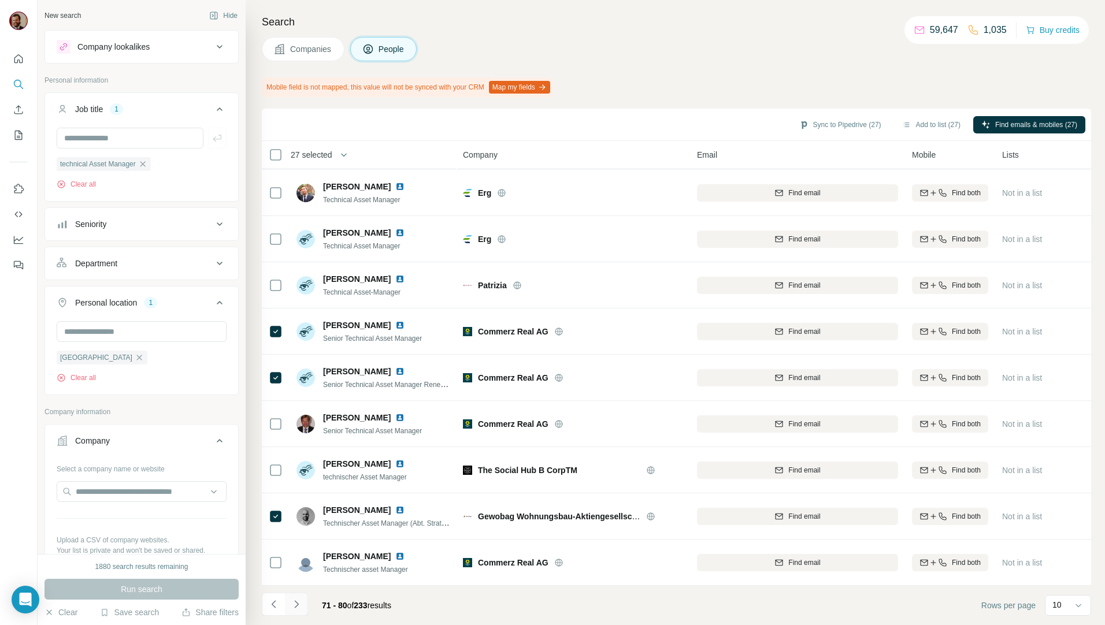
click at [302, 601] on icon "Navigate to next page" at bounding box center [297, 605] width 12 height 12
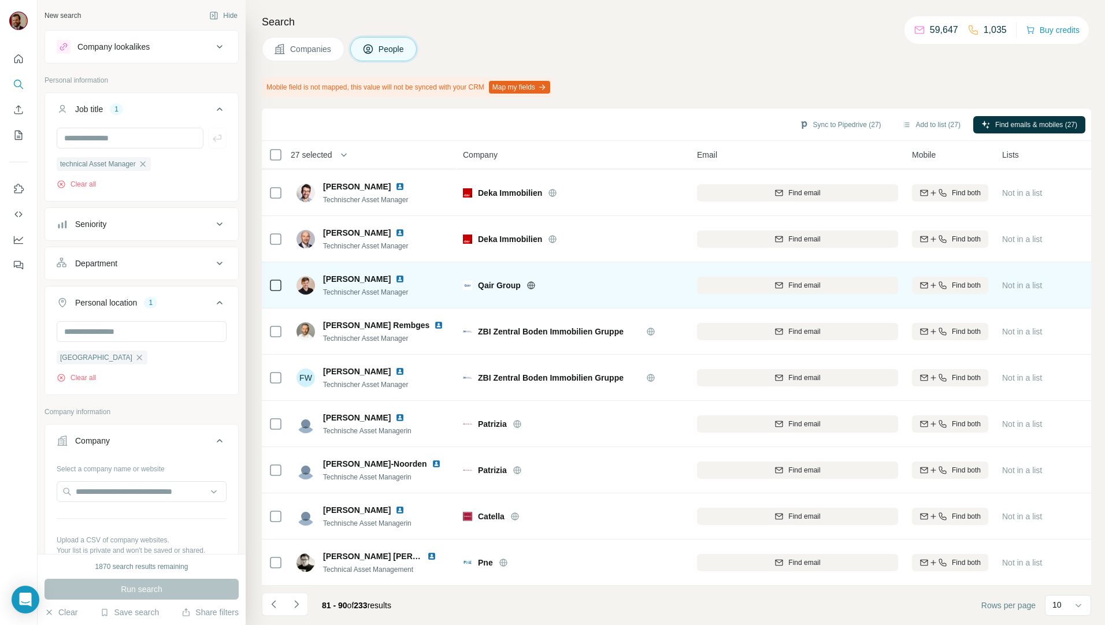
click at [527, 281] on icon at bounding box center [531, 285] width 8 height 8
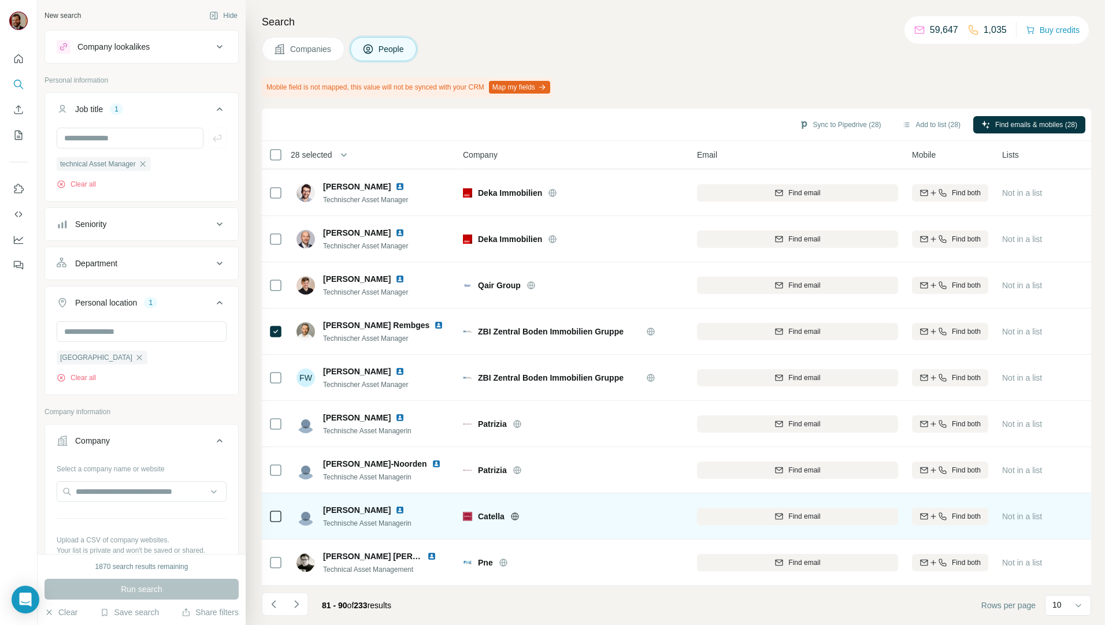
click at [514, 512] on icon at bounding box center [514, 516] width 9 height 9
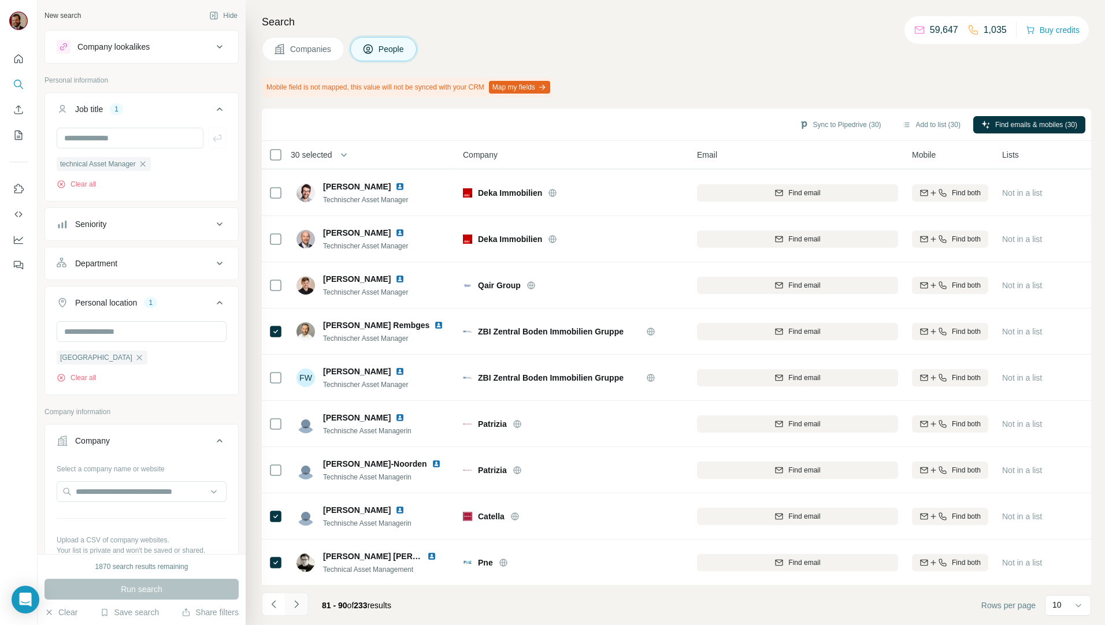
click at [295, 600] on icon "Navigate to next page" at bounding box center [297, 605] width 12 height 12
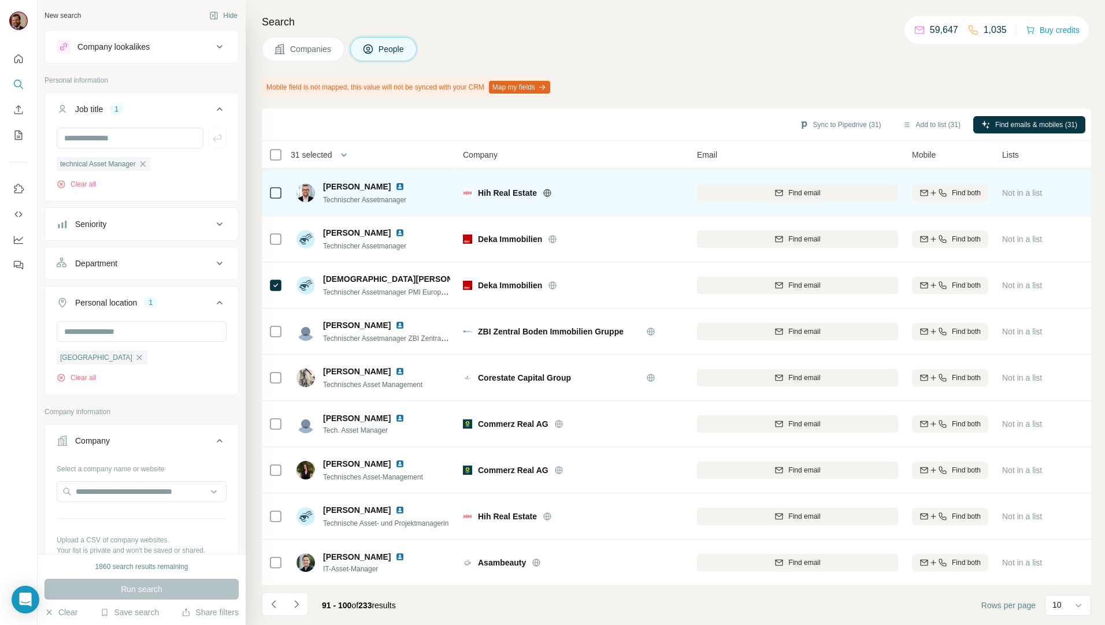
click at [269, 186] on icon at bounding box center [276, 193] width 14 height 14
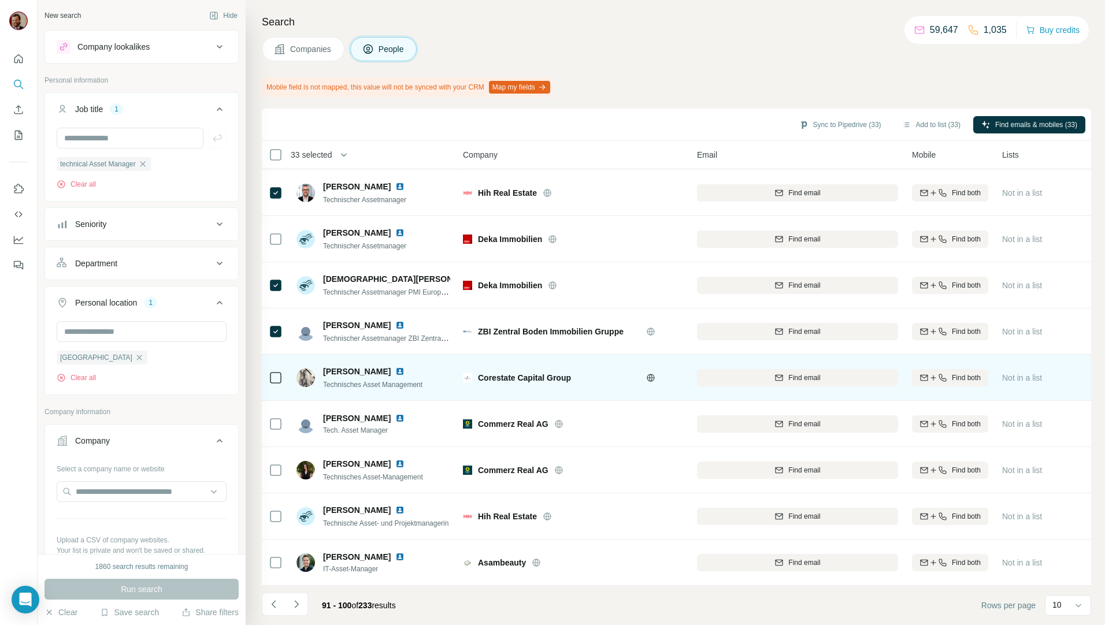
click at [269, 371] on icon at bounding box center [276, 378] width 14 height 14
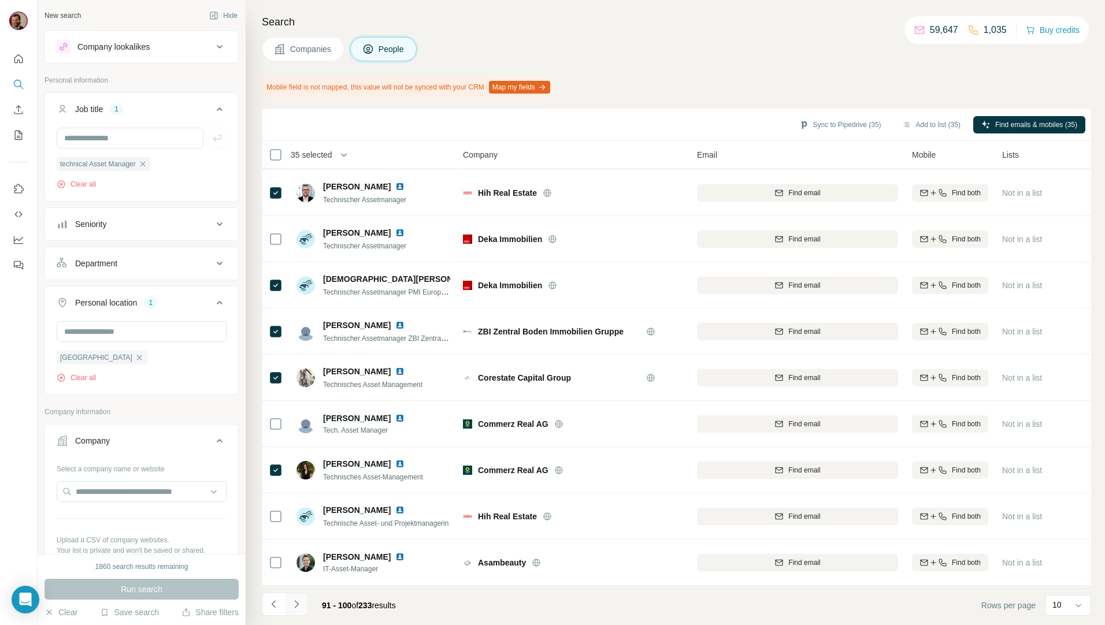
click at [298, 607] on icon "Navigate to next page" at bounding box center [297, 605] width 12 height 12
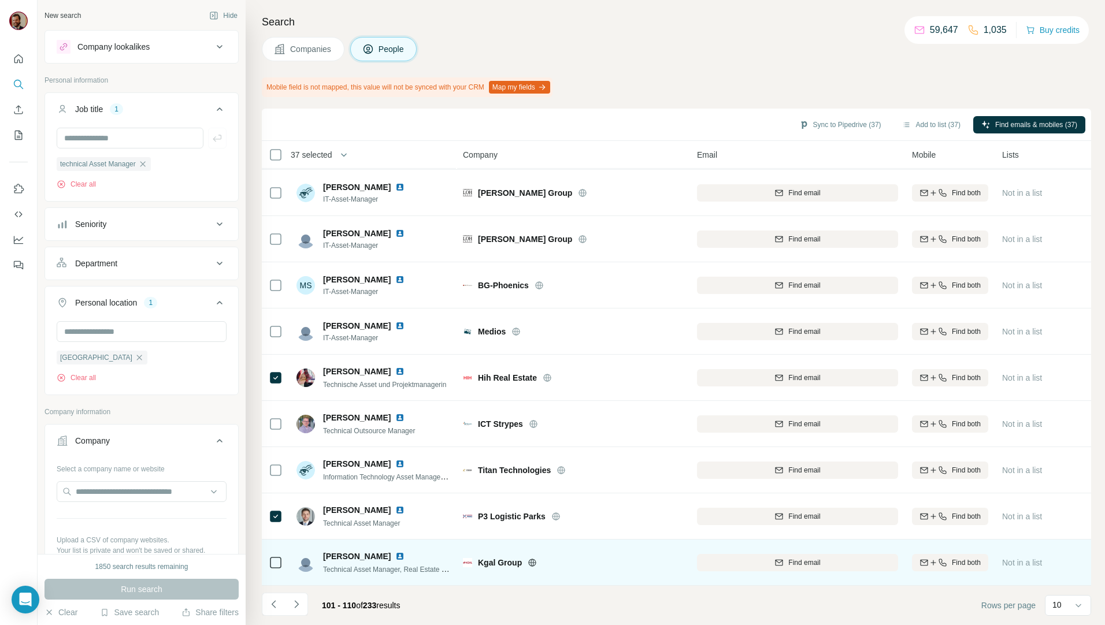
click at [529, 558] on icon at bounding box center [531, 562] width 9 height 9
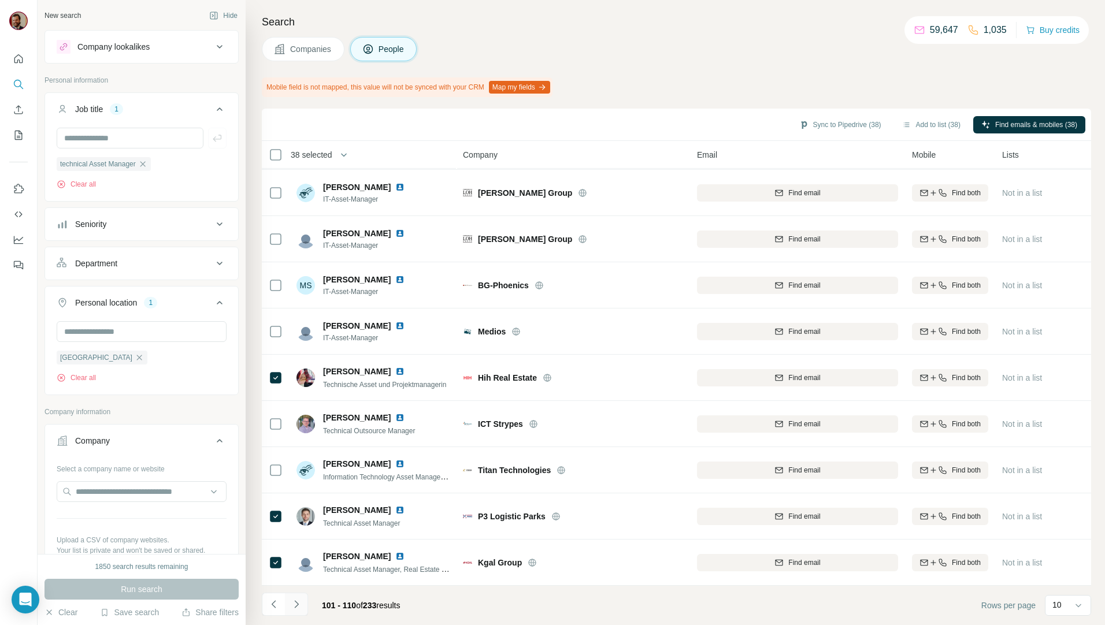
click at [300, 606] on icon "Navigate to next page" at bounding box center [297, 605] width 12 height 12
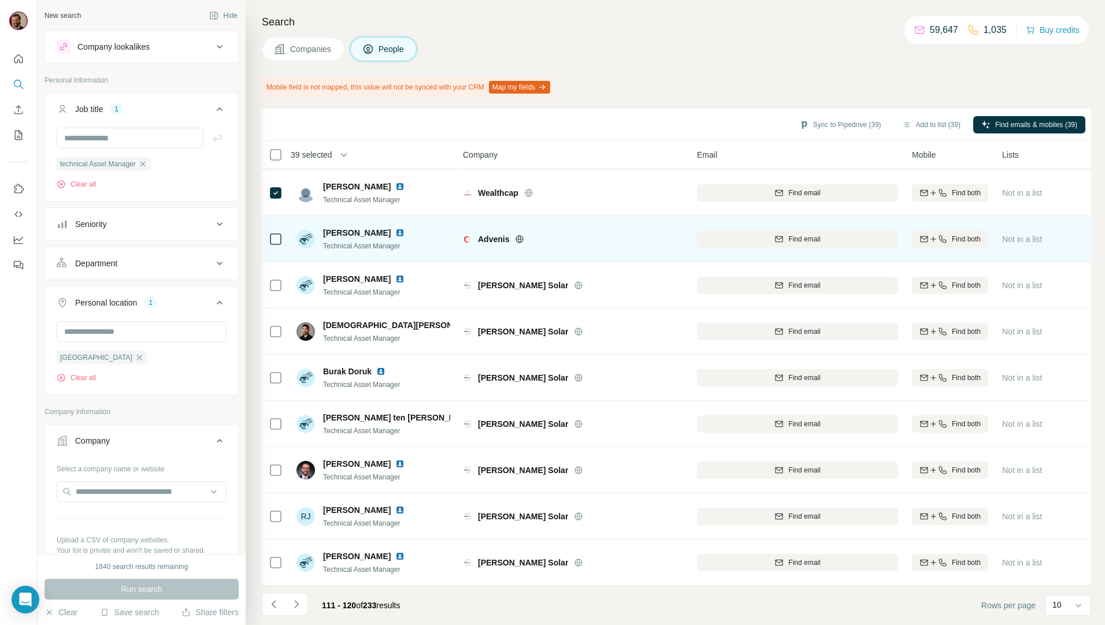
click at [266, 233] on td at bounding box center [276, 239] width 28 height 46
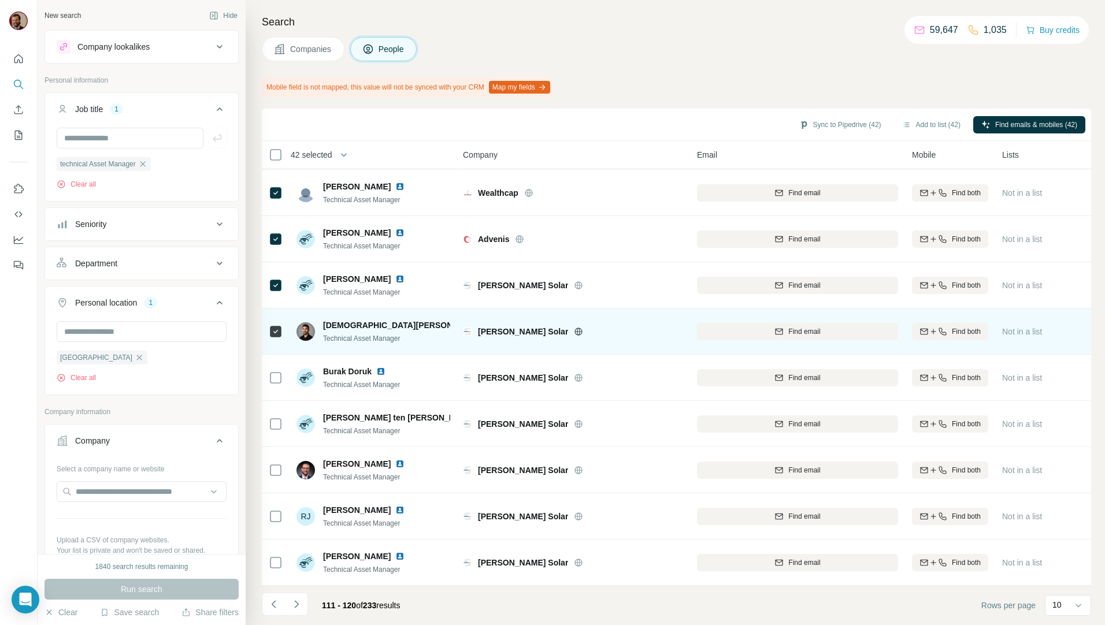
click at [269, 328] on icon at bounding box center [276, 332] width 14 height 14
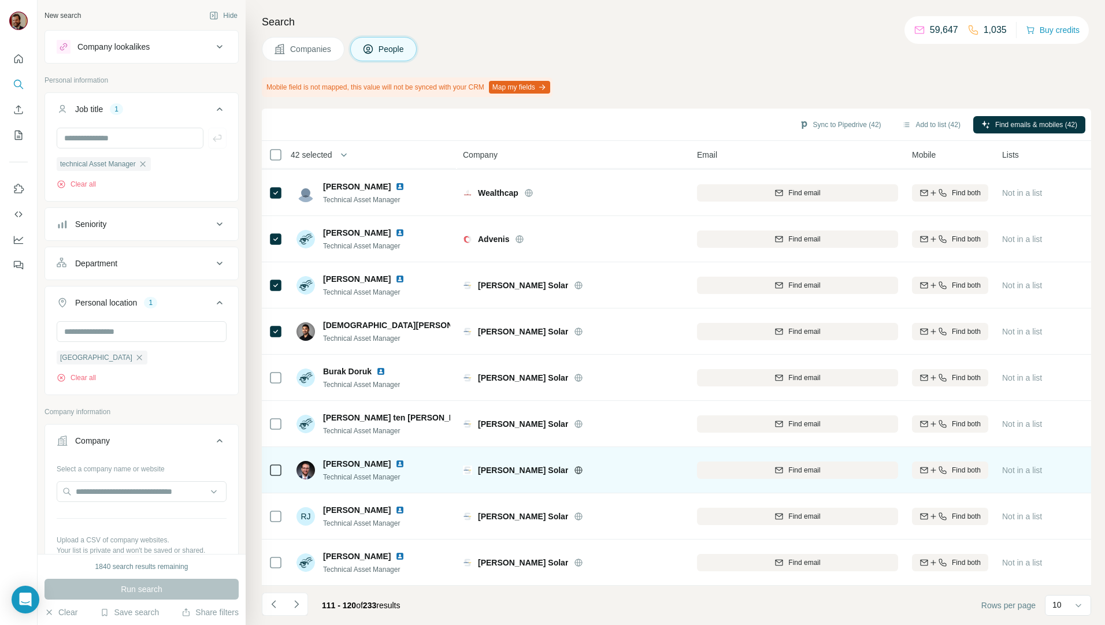
click at [271, 470] on icon at bounding box center [276, 470] width 14 height 14
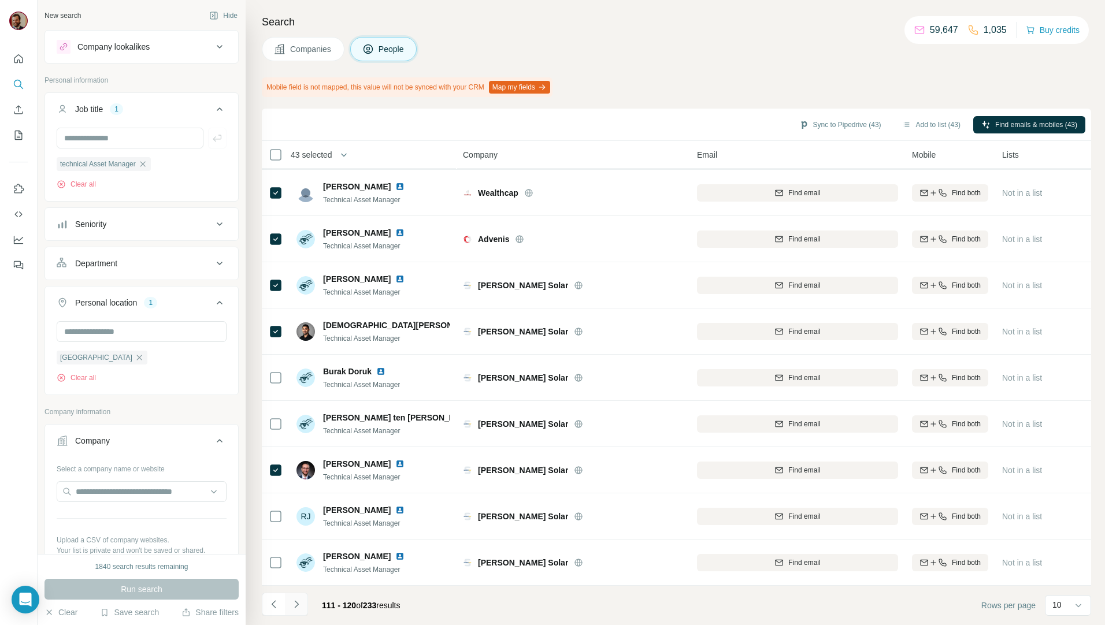
click at [294, 594] on button "Navigate to next page" at bounding box center [296, 604] width 23 height 23
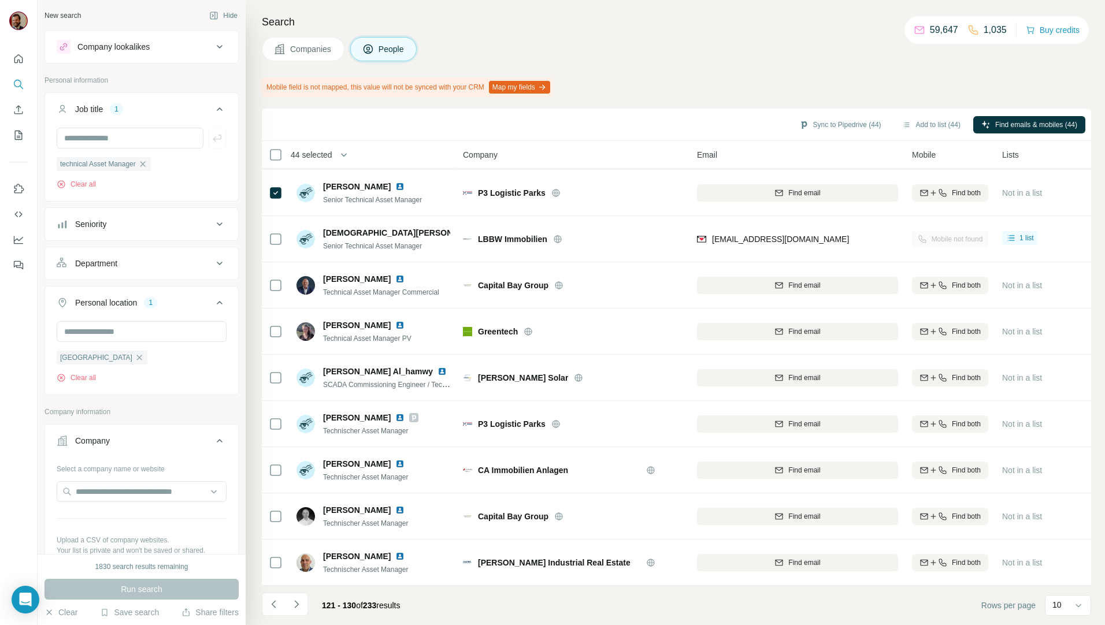
click at [662, 92] on div "Mobile field is not mapped, this value will not be synced with your CRM Map my …" at bounding box center [676, 87] width 829 height 20
click at [302, 606] on button "Navigate to next page" at bounding box center [296, 604] width 23 height 23
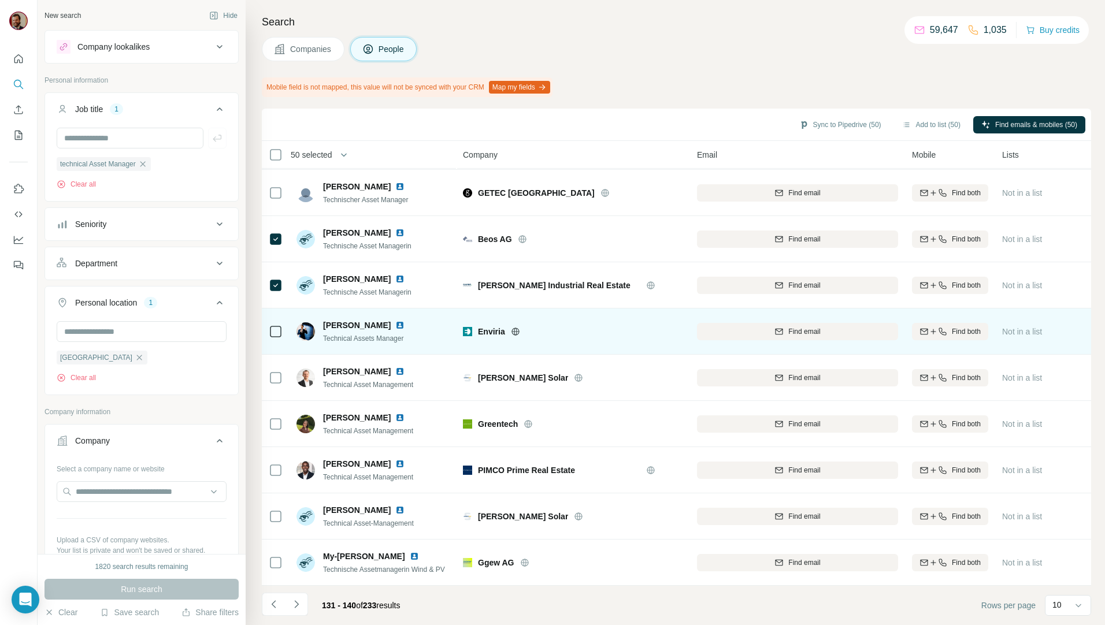
click at [518, 328] on icon at bounding box center [515, 331] width 9 height 9
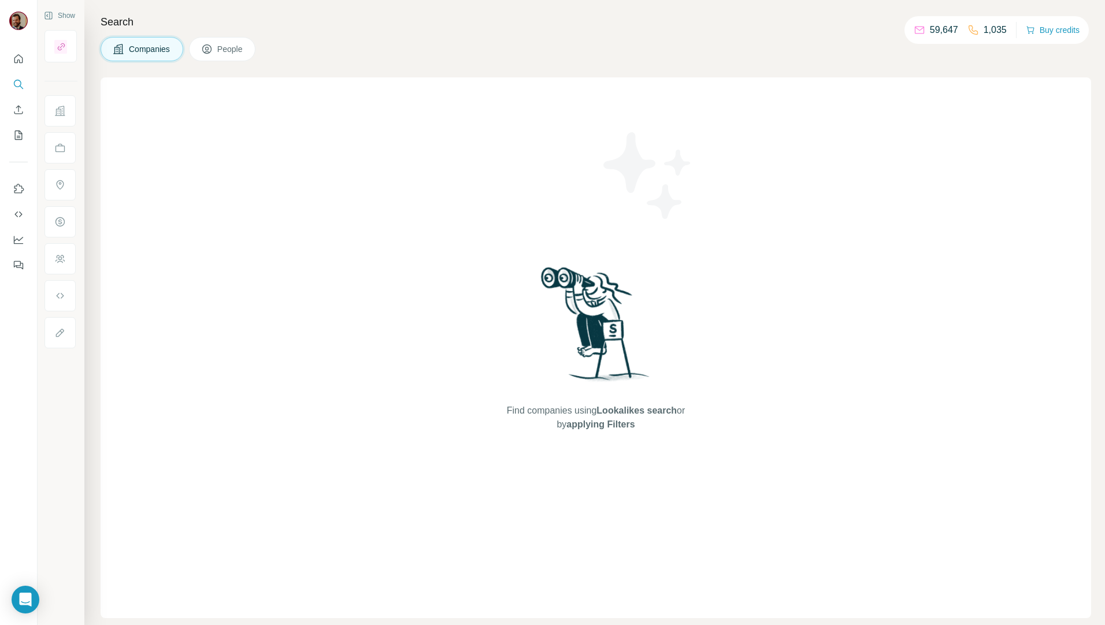
click at [138, 51] on span "Companies" at bounding box center [150, 49] width 42 height 12
click at [227, 50] on span "People" at bounding box center [230, 49] width 27 height 12
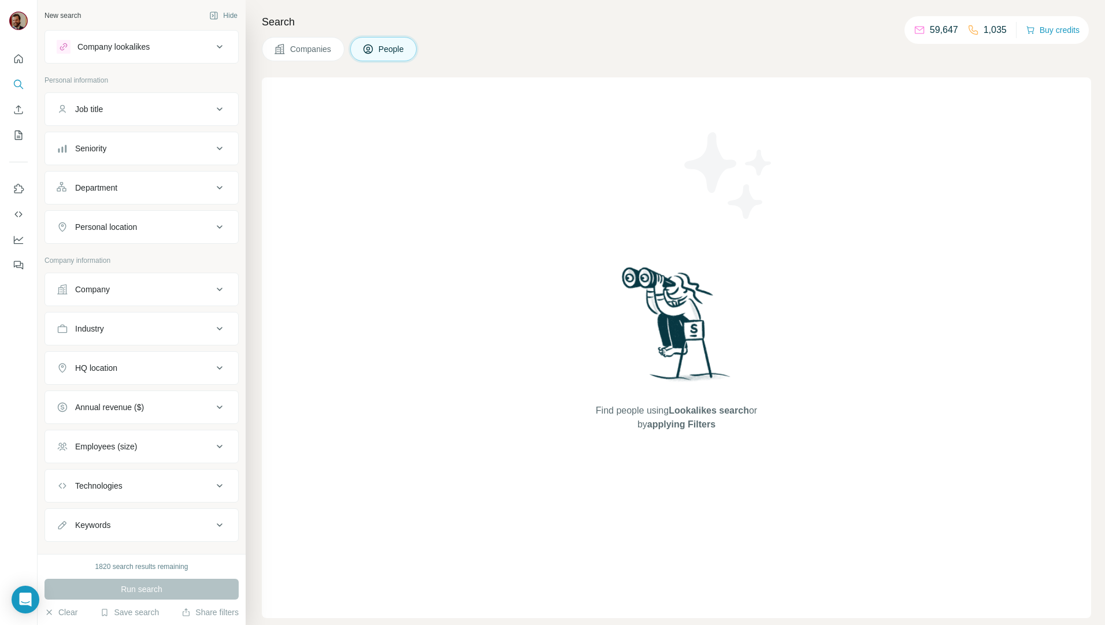
click at [147, 117] on button "Job title" at bounding box center [141, 109] width 193 height 28
click at [141, 133] on input "text" at bounding box center [130, 138] width 147 height 21
click at [124, 139] on input "*****" at bounding box center [130, 138] width 147 height 21
drag, startPoint x: 124, startPoint y: 139, endPoint x: 70, endPoint y: 139, distance: 53.7
click at [70, 139] on input "*****" at bounding box center [130, 138] width 147 height 21
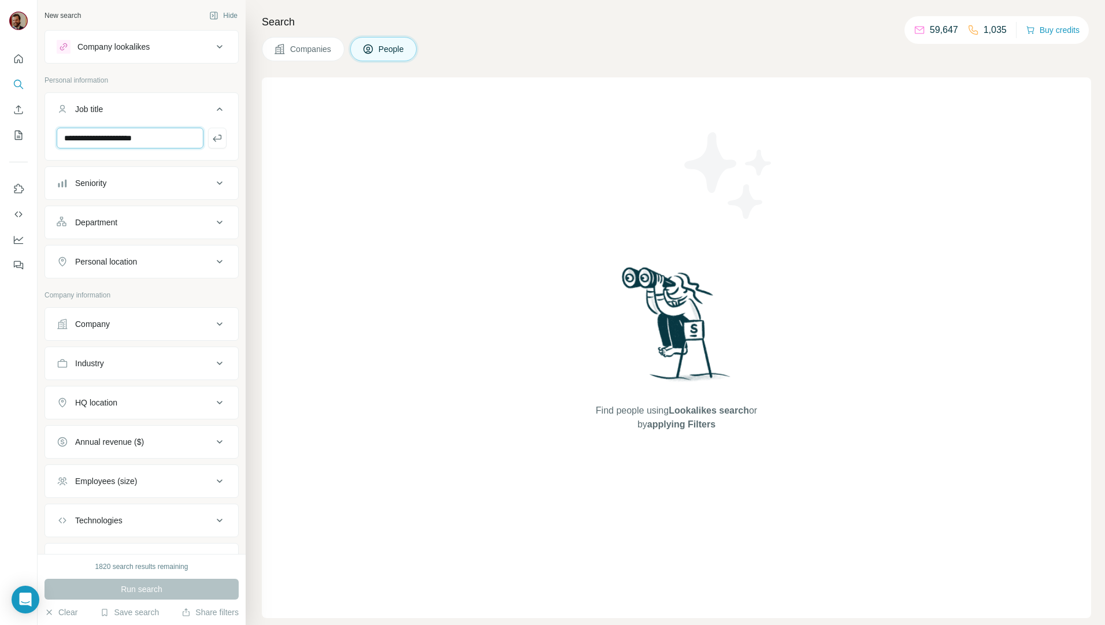
type input "**********"
click at [160, 269] on button "Personal location" at bounding box center [141, 262] width 193 height 28
click at [146, 269] on button "Personal location" at bounding box center [141, 264] width 193 height 32
click at [148, 259] on div "Personal location" at bounding box center [135, 262] width 156 height 12
click at [125, 284] on input "text" at bounding box center [142, 290] width 170 height 21
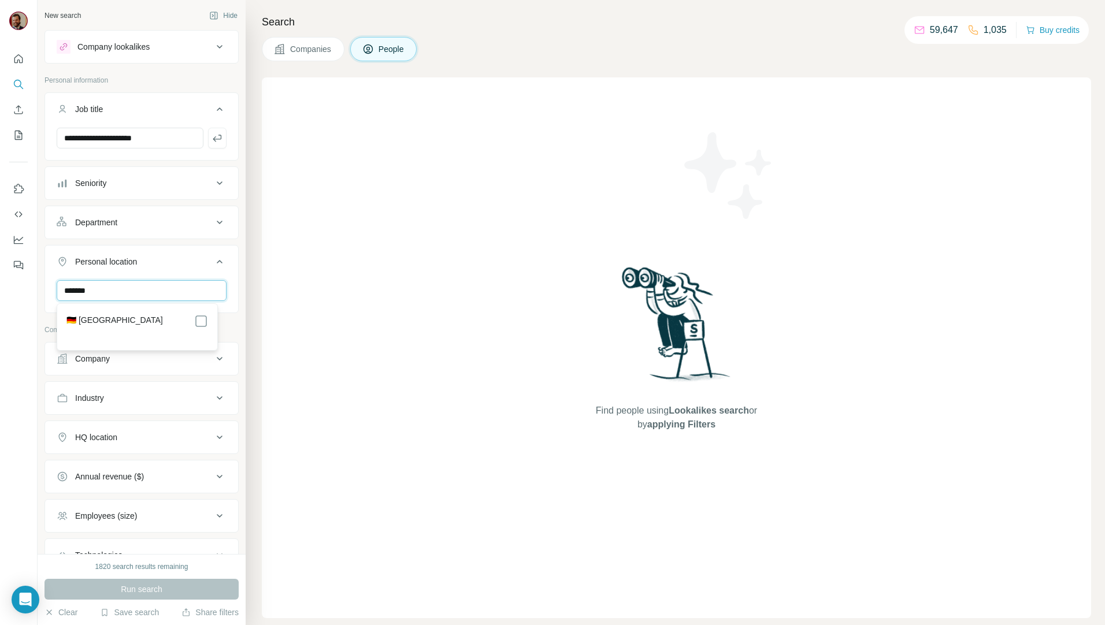
type input "*******"
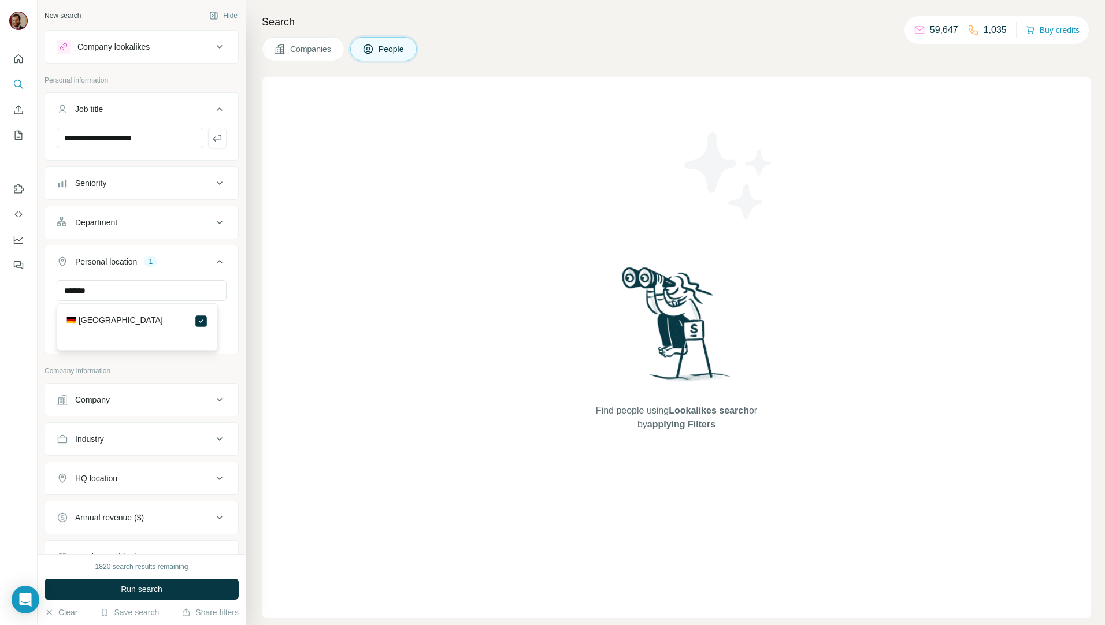
click at [296, 324] on div "Find people using Lookalikes search or by applying Filters" at bounding box center [676, 347] width 829 height 541
click at [164, 394] on button "Company" at bounding box center [141, 400] width 193 height 28
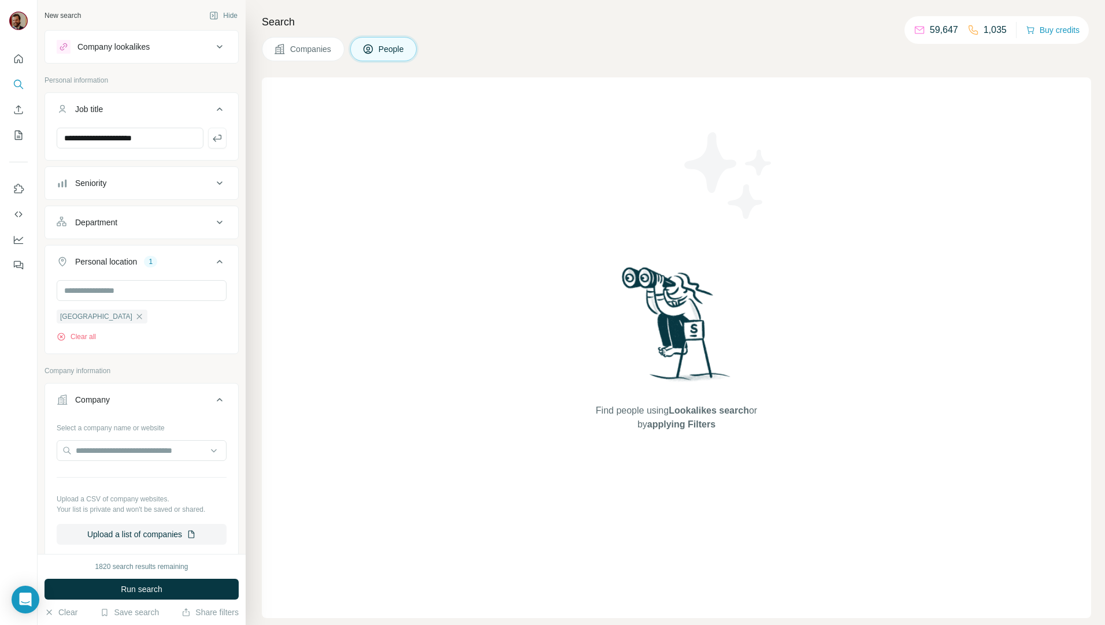
click at [164, 394] on button "Company" at bounding box center [141, 402] width 193 height 32
click at [404, 388] on div "Find people using Lookalikes search or by applying Filters" at bounding box center [676, 347] width 829 height 541
click at [161, 488] on button "HQ location" at bounding box center [141, 479] width 193 height 28
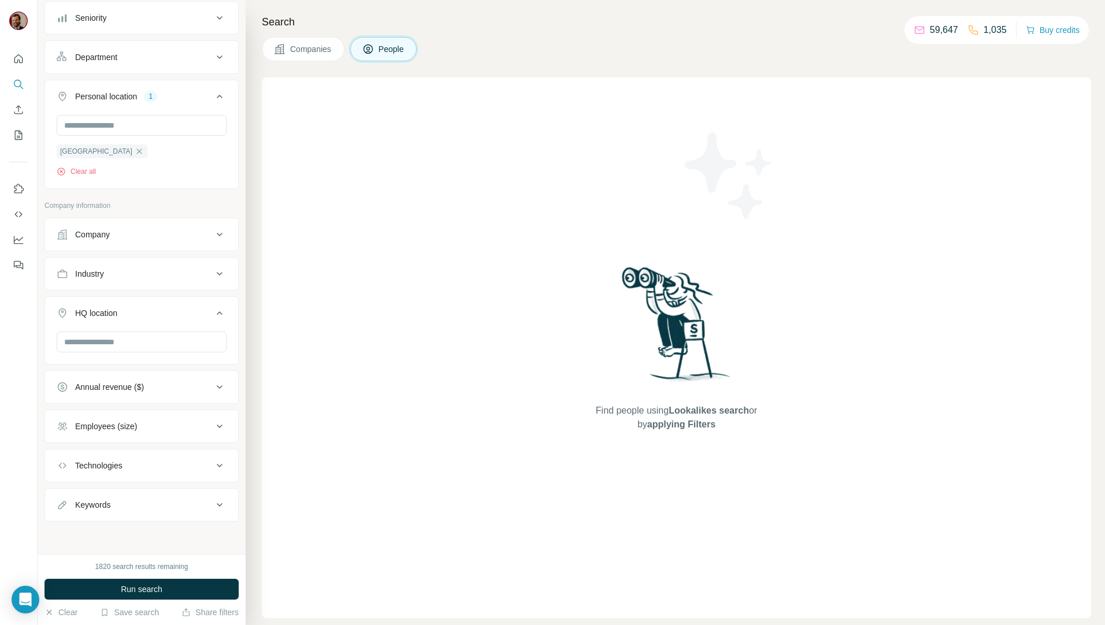
scroll to position [31, 0]
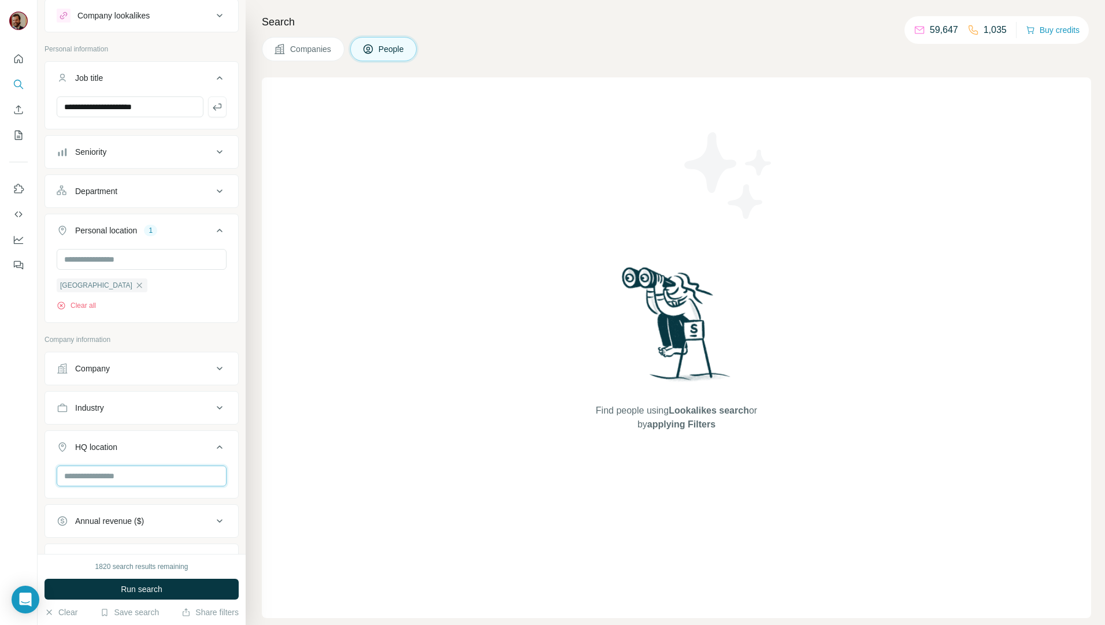
click at [122, 472] on input "text" at bounding box center [142, 476] width 170 height 21
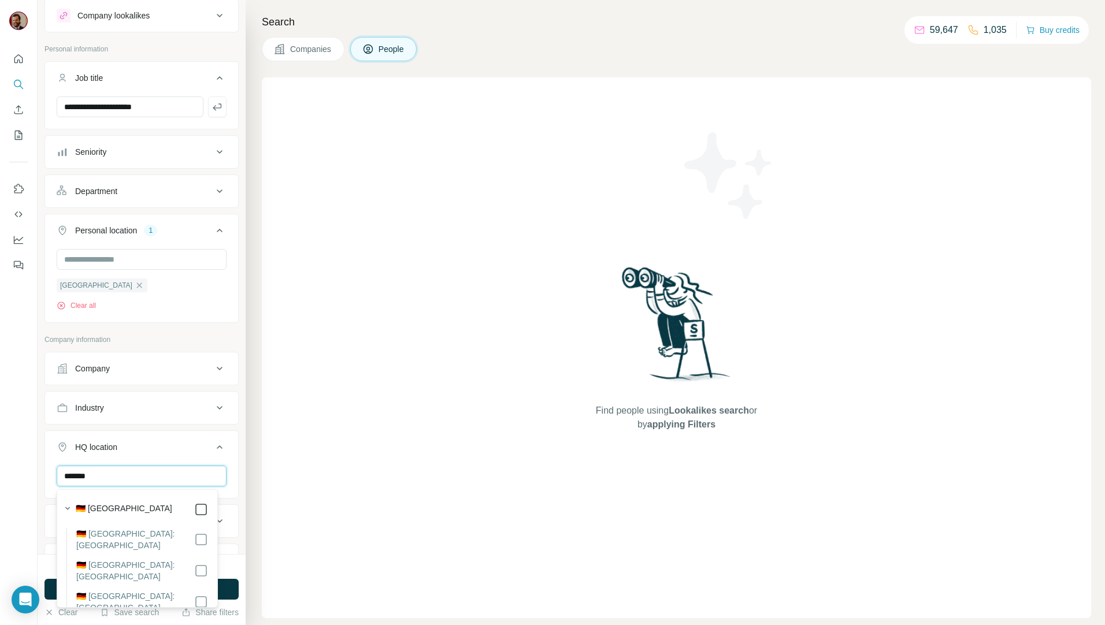
type input "*******"
click at [324, 495] on div "Find people using Lookalikes search or by applying Filters" at bounding box center [676, 347] width 829 height 541
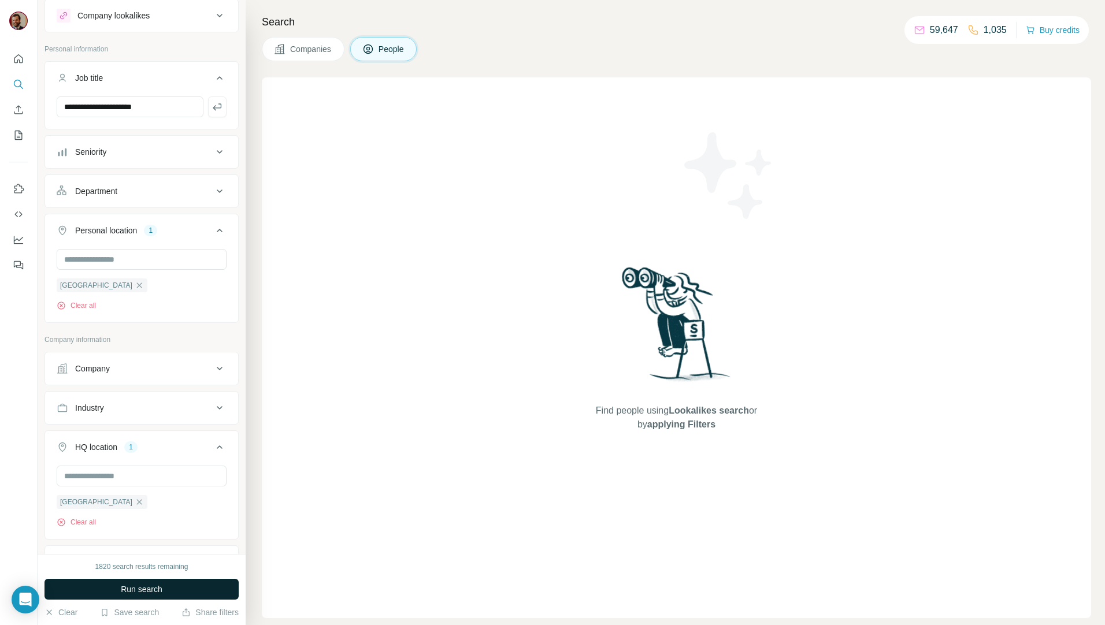
click at [128, 594] on span "Run search" at bounding box center [142, 590] width 42 height 12
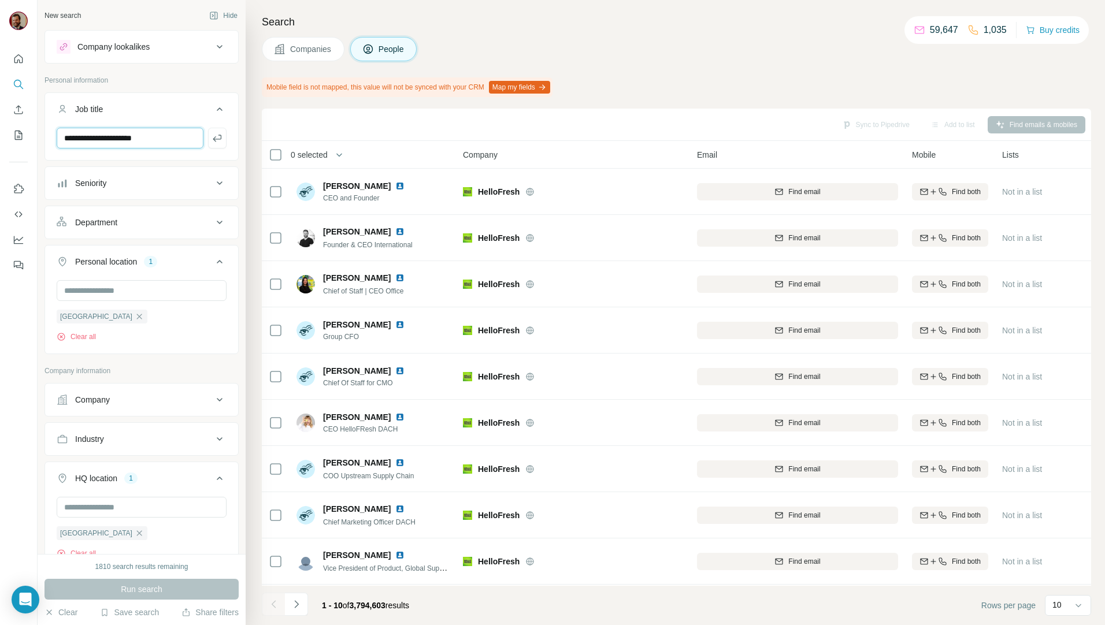
click at [178, 143] on input "**********" at bounding box center [130, 138] width 147 height 21
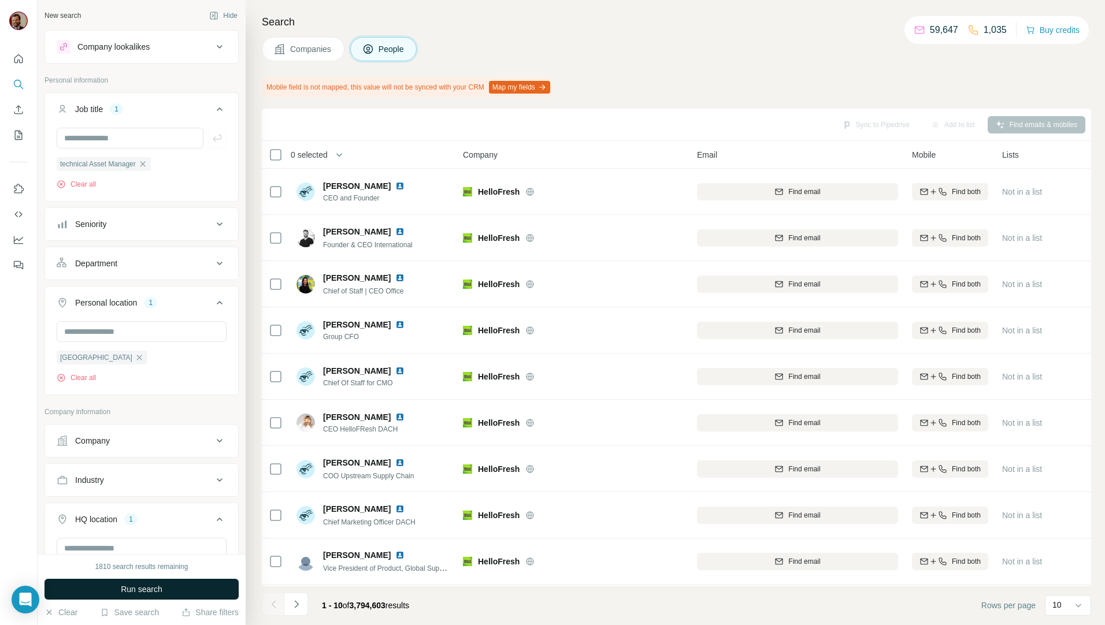
click at [145, 590] on span "Run search" at bounding box center [142, 590] width 42 height 12
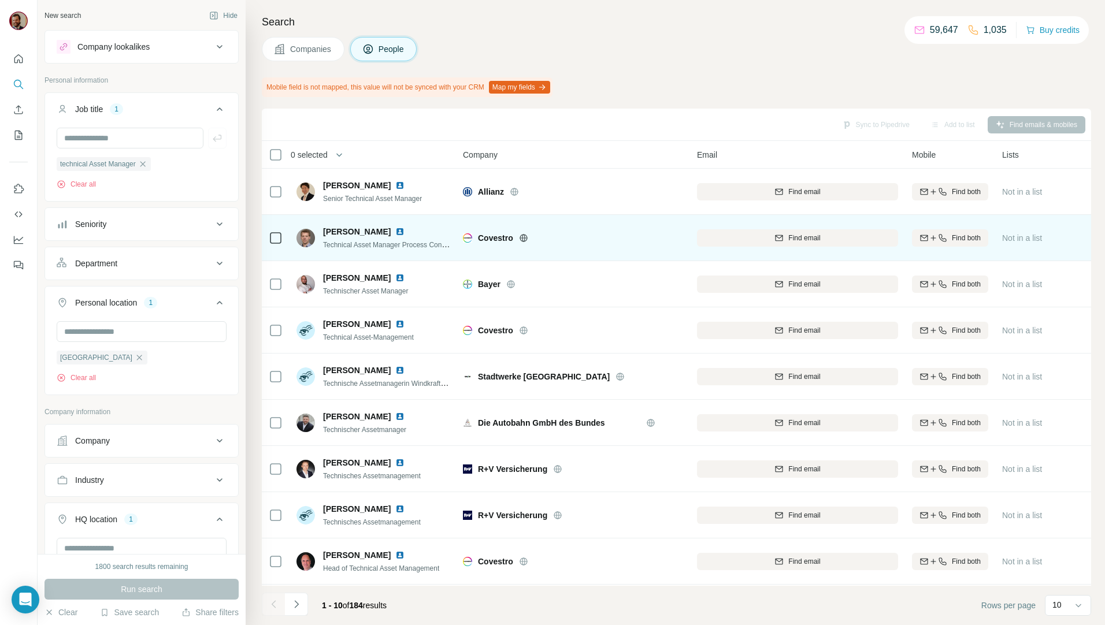
click at [523, 239] on icon at bounding box center [523, 237] width 9 height 9
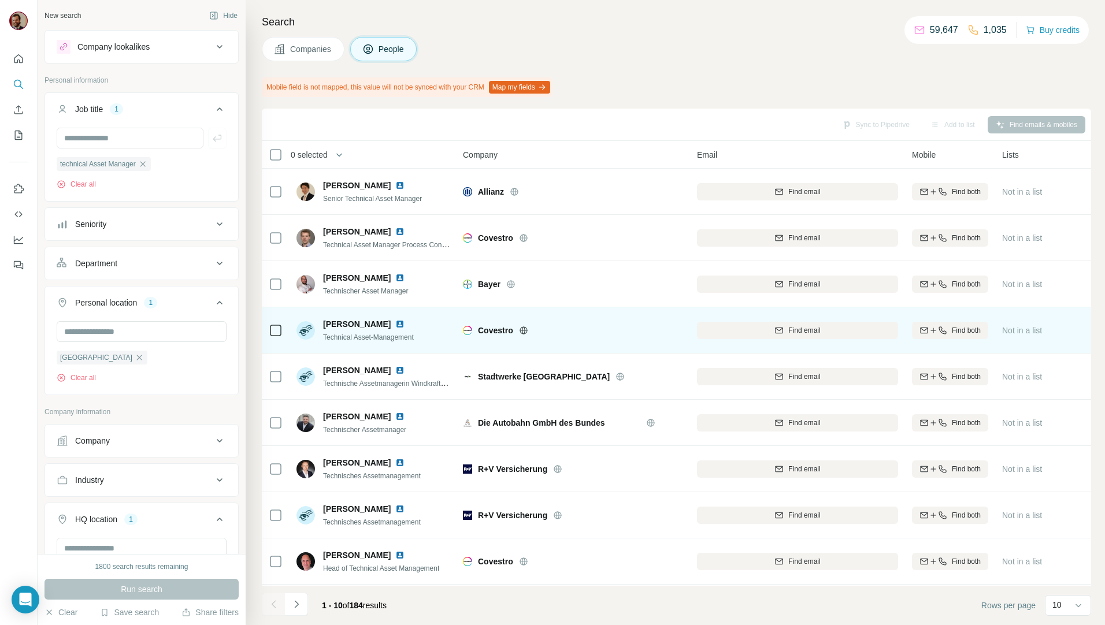
click at [522, 333] on icon at bounding box center [523, 330] width 8 height 8
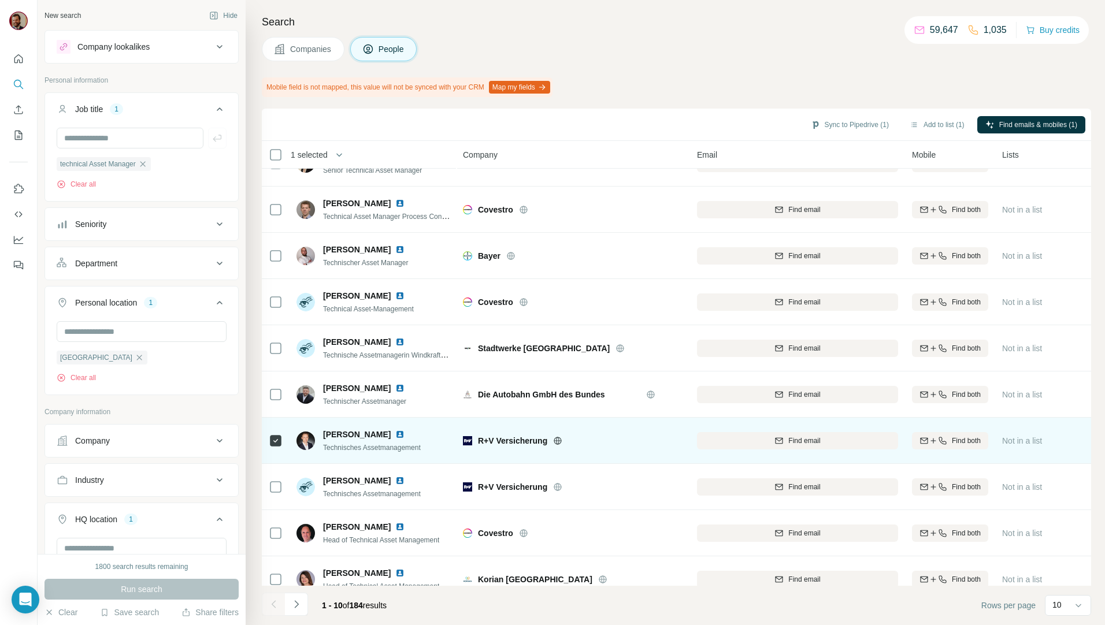
scroll to position [51, 0]
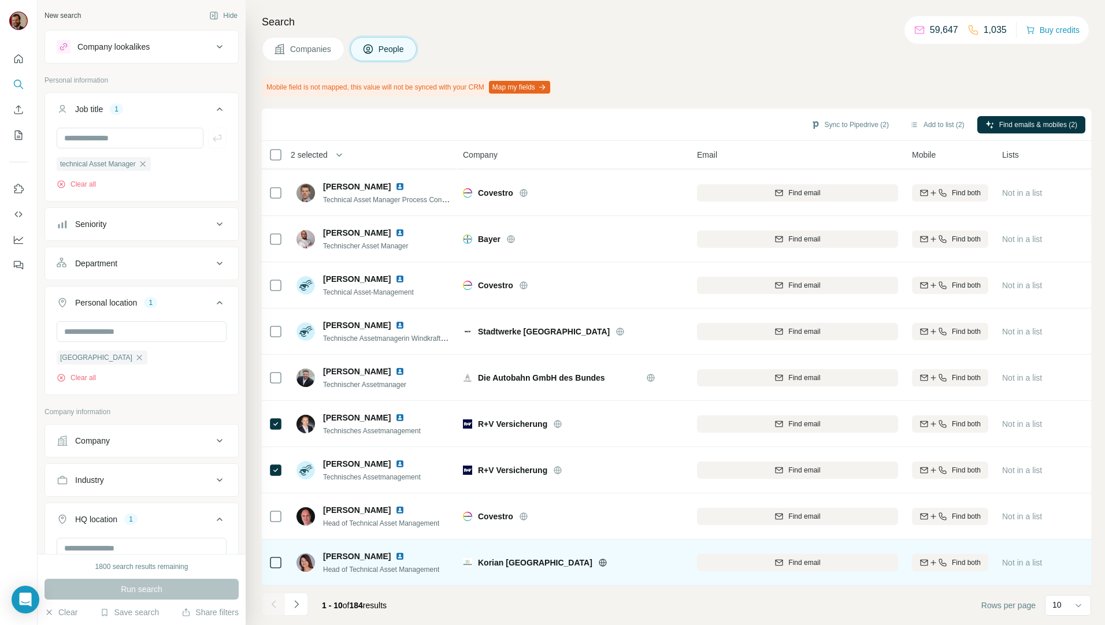
click at [598, 558] on icon at bounding box center [602, 562] width 9 height 9
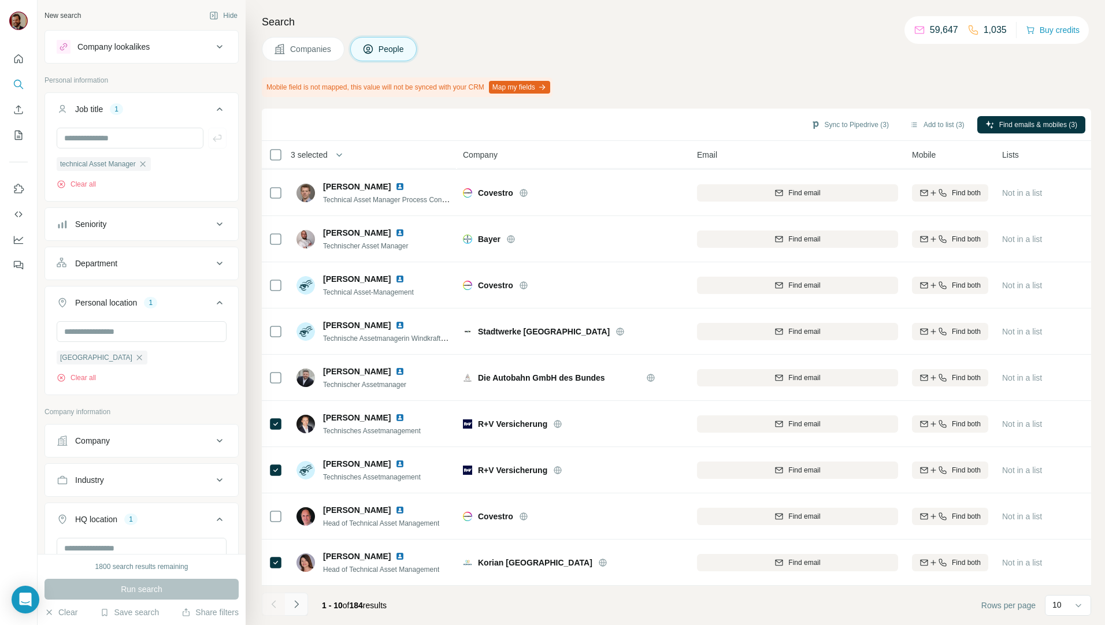
click at [301, 603] on icon "Navigate to next page" at bounding box center [297, 605] width 12 height 12
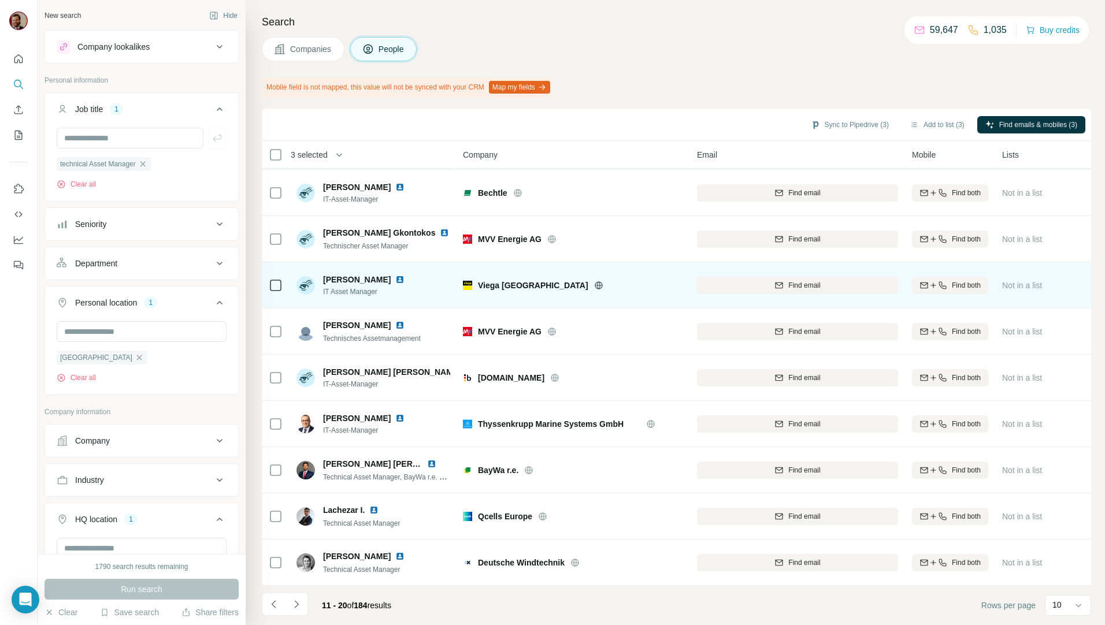
click at [594, 285] on icon at bounding box center [598, 285] width 8 height 1
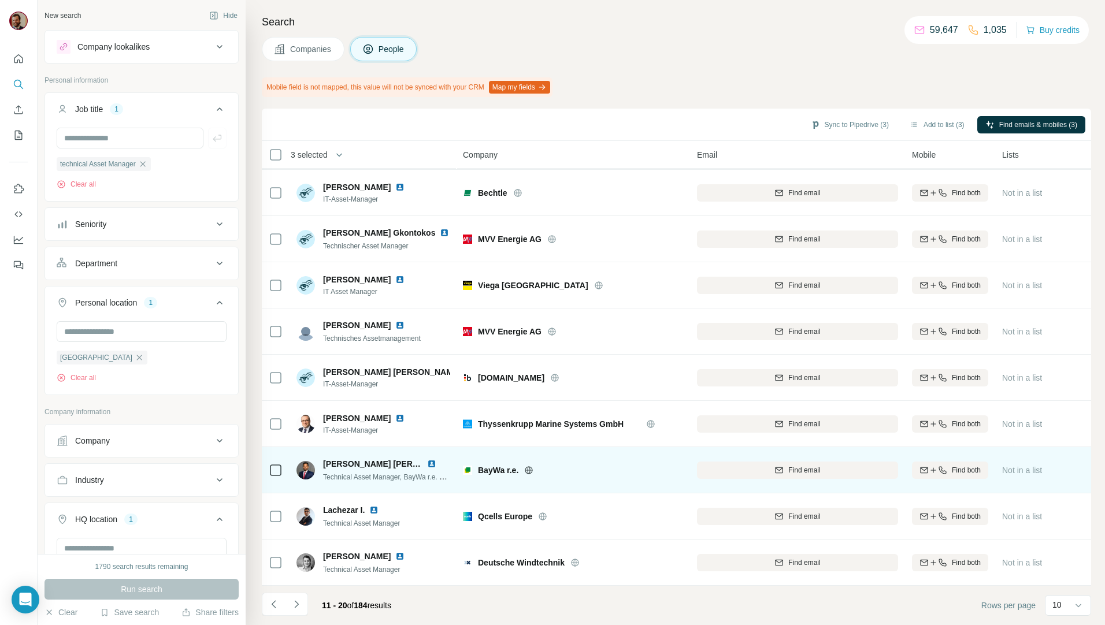
click at [526, 466] on icon at bounding box center [528, 470] width 9 height 9
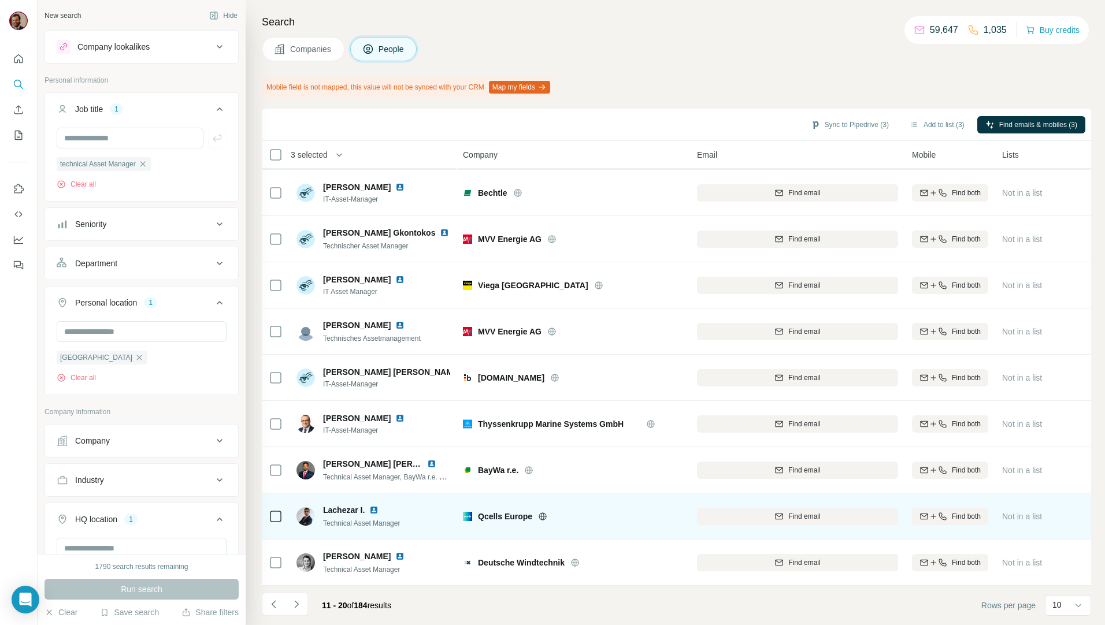
click at [542, 512] on icon at bounding box center [542, 516] width 9 height 9
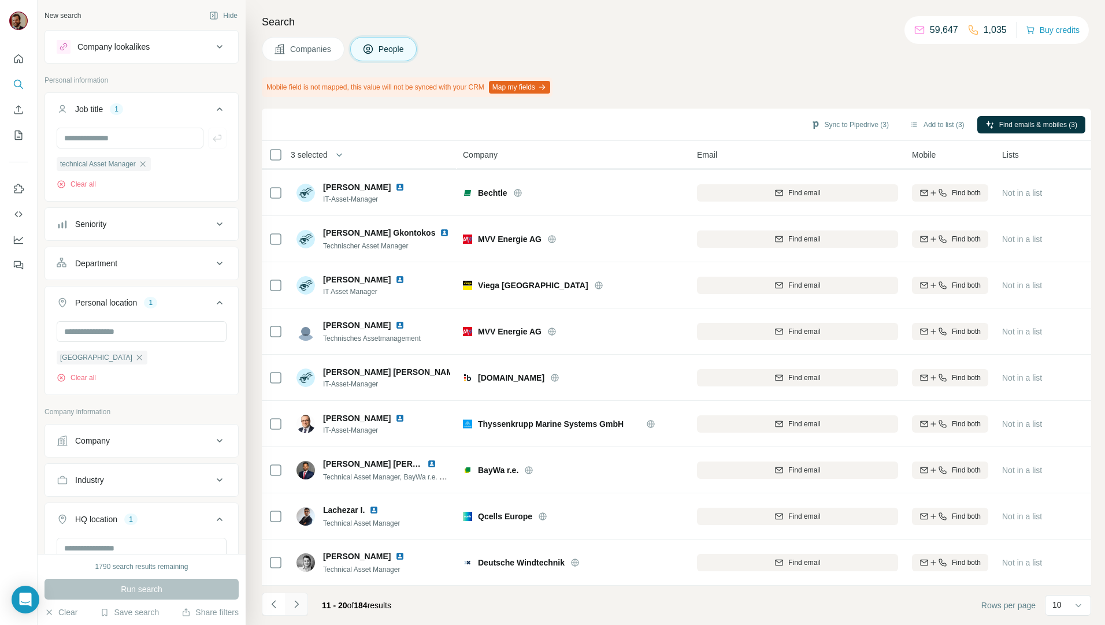
click at [295, 604] on icon "Navigate to next page" at bounding box center [297, 605] width 12 height 12
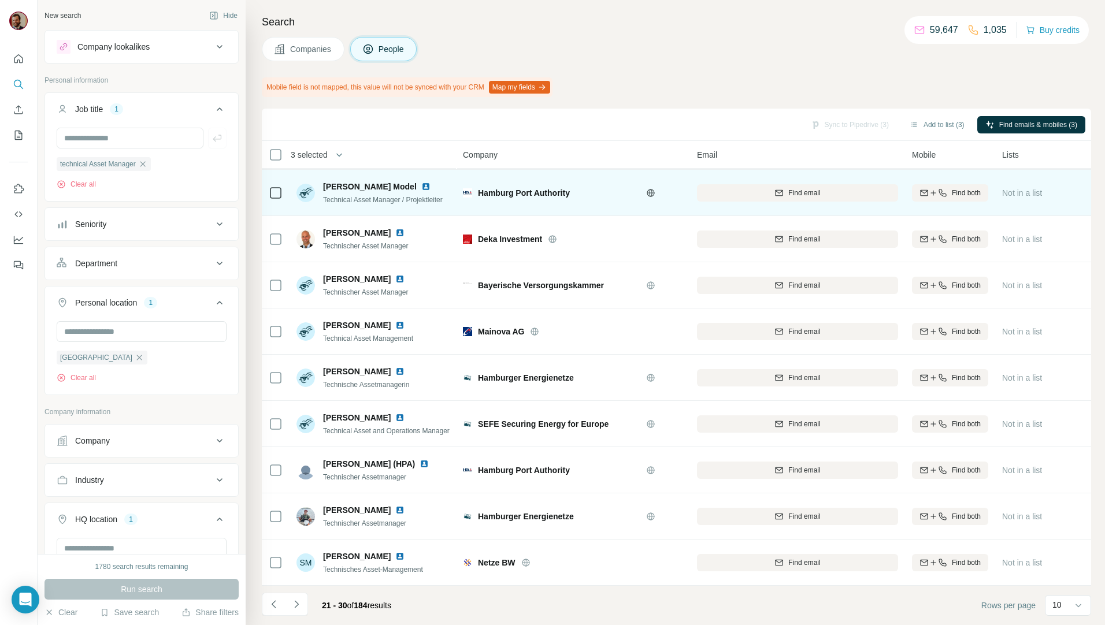
click at [651, 190] on icon at bounding box center [650, 193] width 3 height 8
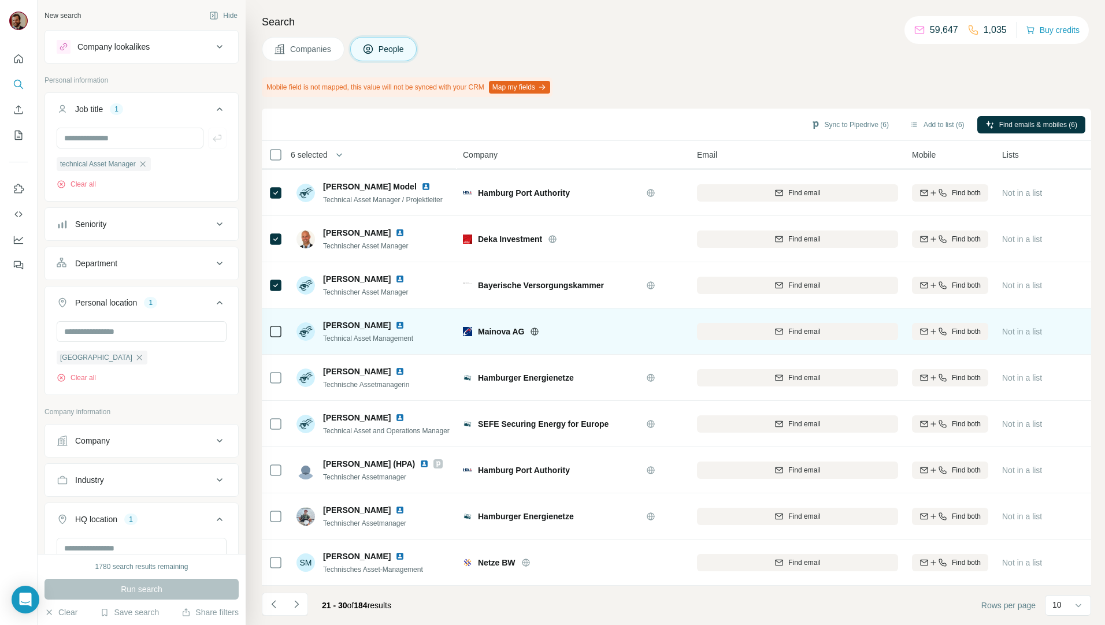
click at [272, 333] on div at bounding box center [276, 331] width 14 height 32
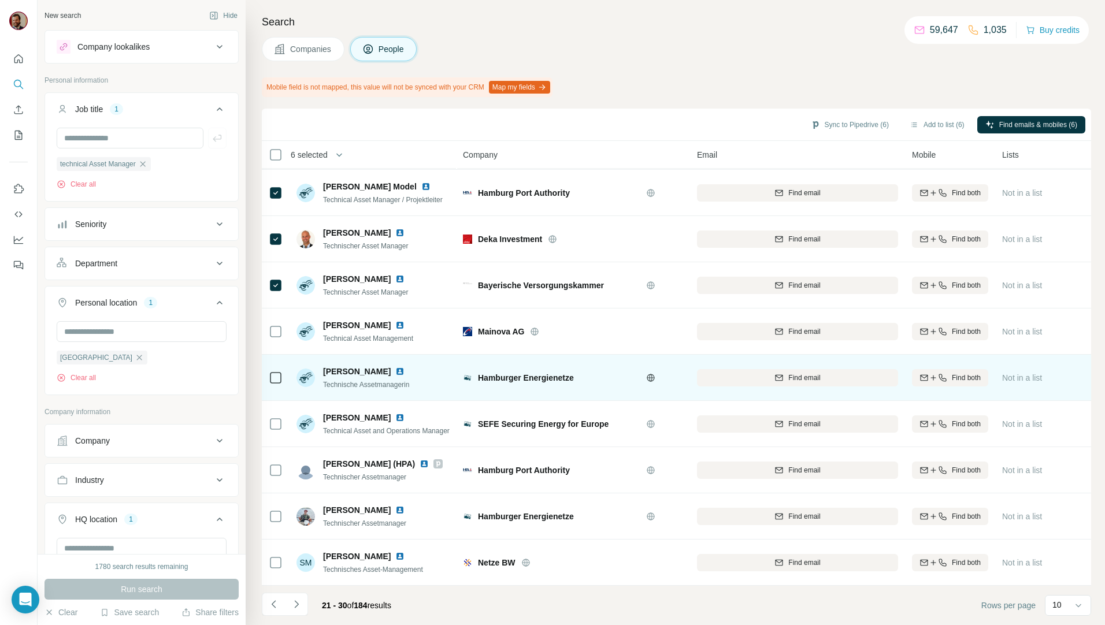
click at [276, 378] on icon at bounding box center [276, 378] width 14 height 14
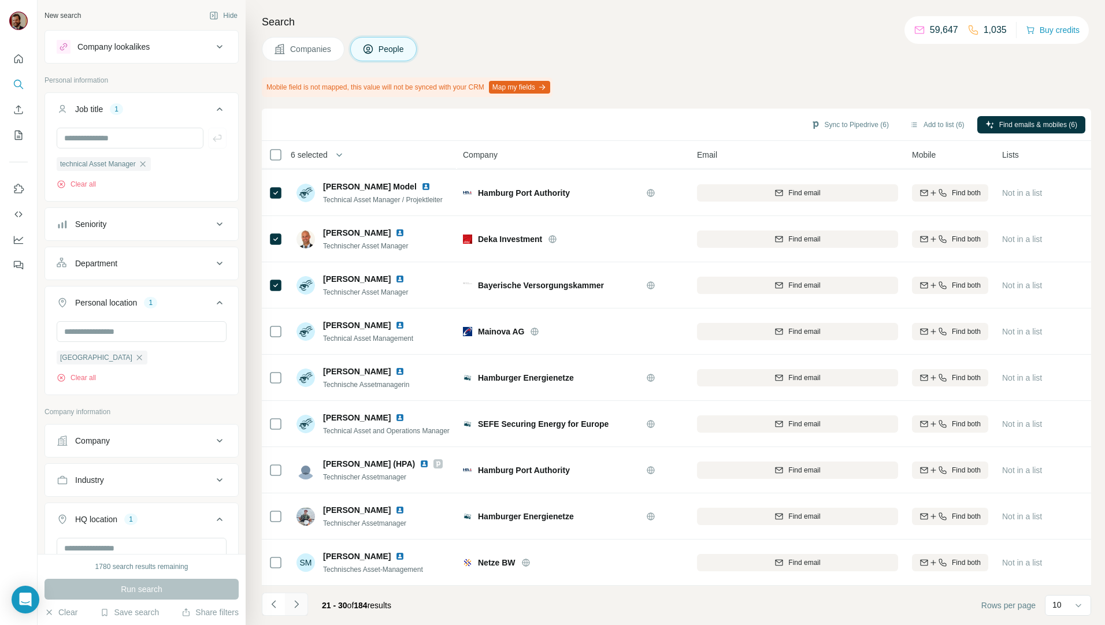
click at [298, 607] on icon "Navigate to next page" at bounding box center [297, 605] width 12 height 12
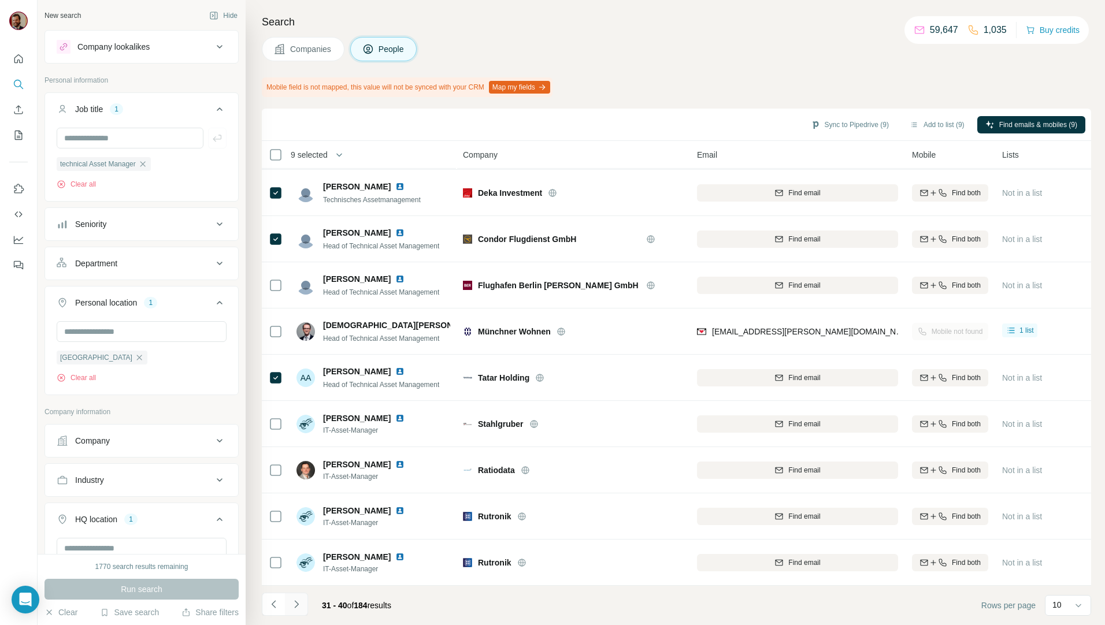
click at [300, 603] on icon "Navigate to next page" at bounding box center [297, 605] width 12 height 12
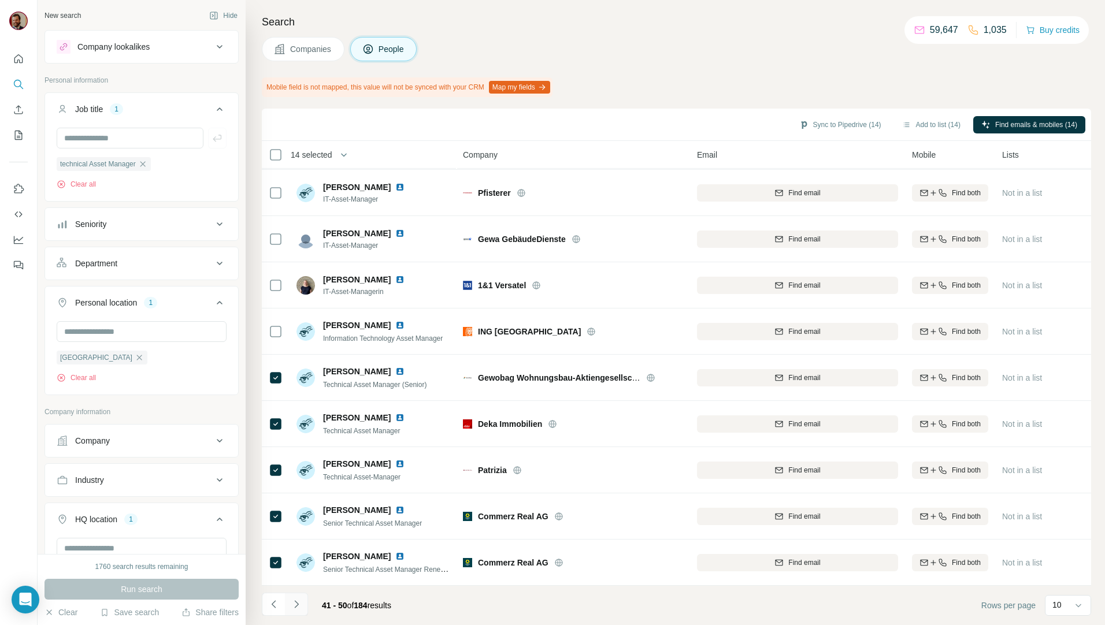
click at [300, 611] on button "Navigate to next page" at bounding box center [296, 604] width 23 height 23
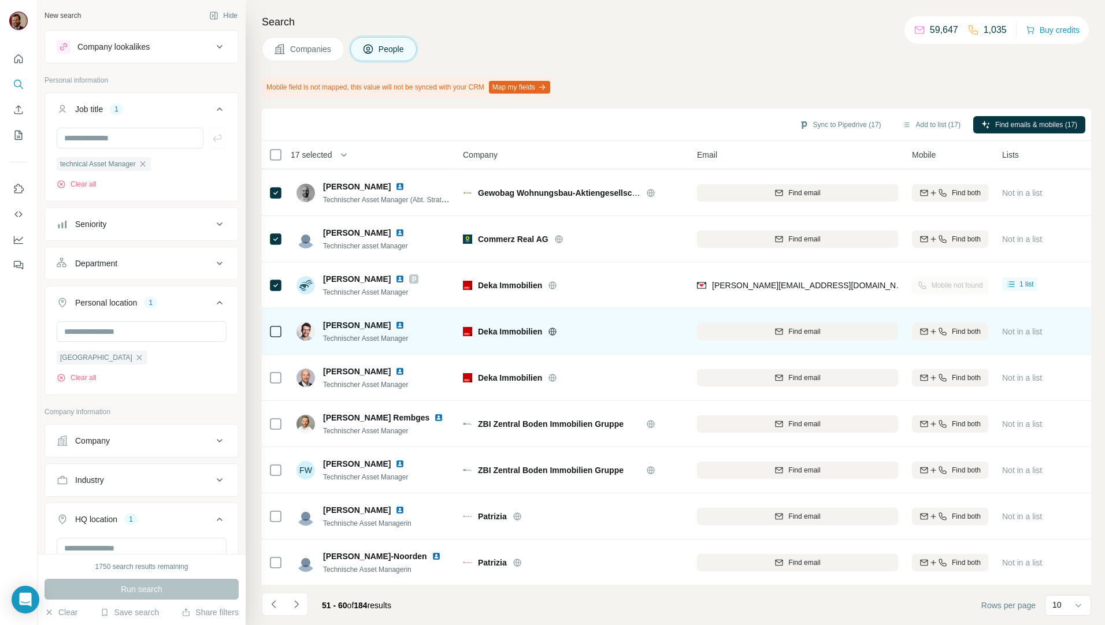
click at [272, 317] on div at bounding box center [276, 331] width 14 height 32
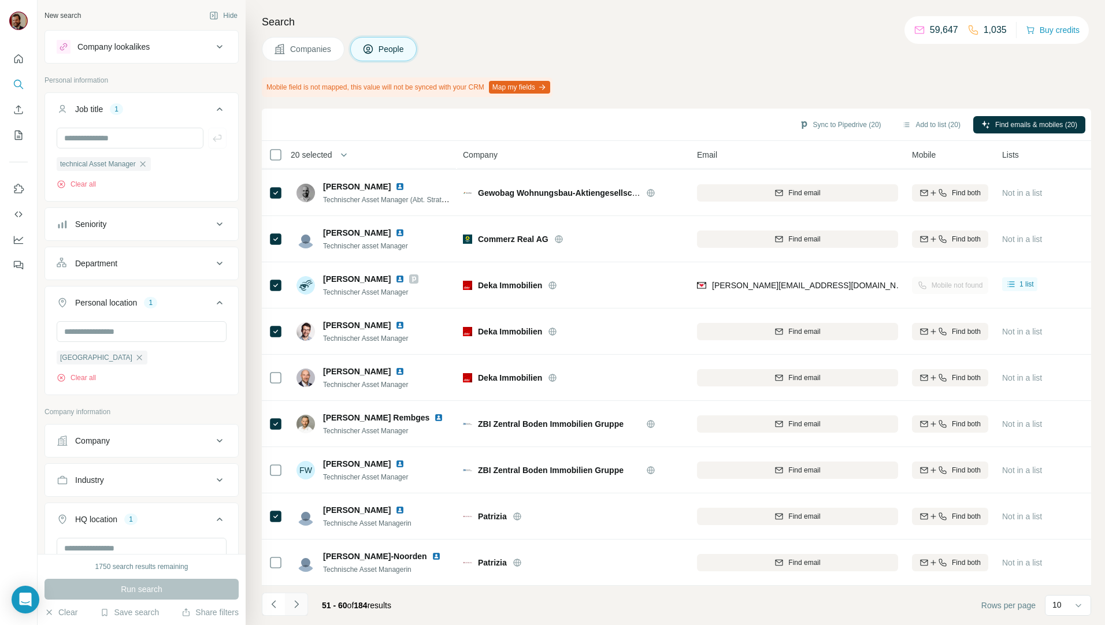
click at [291, 603] on icon "Navigate to next page" at bounding box center [297, 605] width 12 height 12
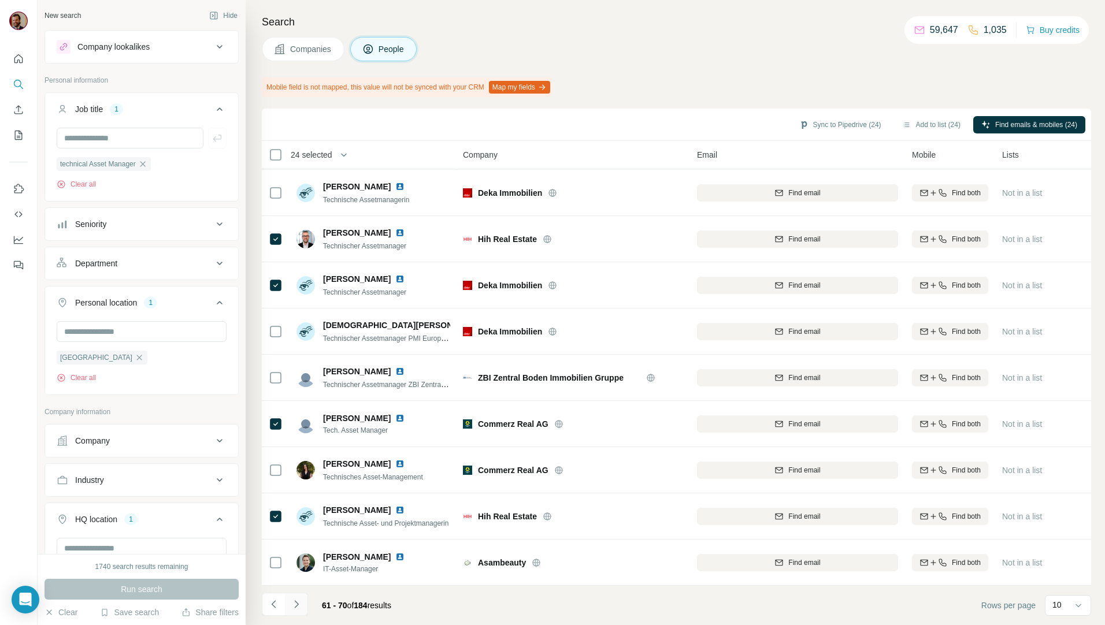
click at [302, 603] on button "Navigate to next page" at bounding box center [296, 604] width 23 height 23
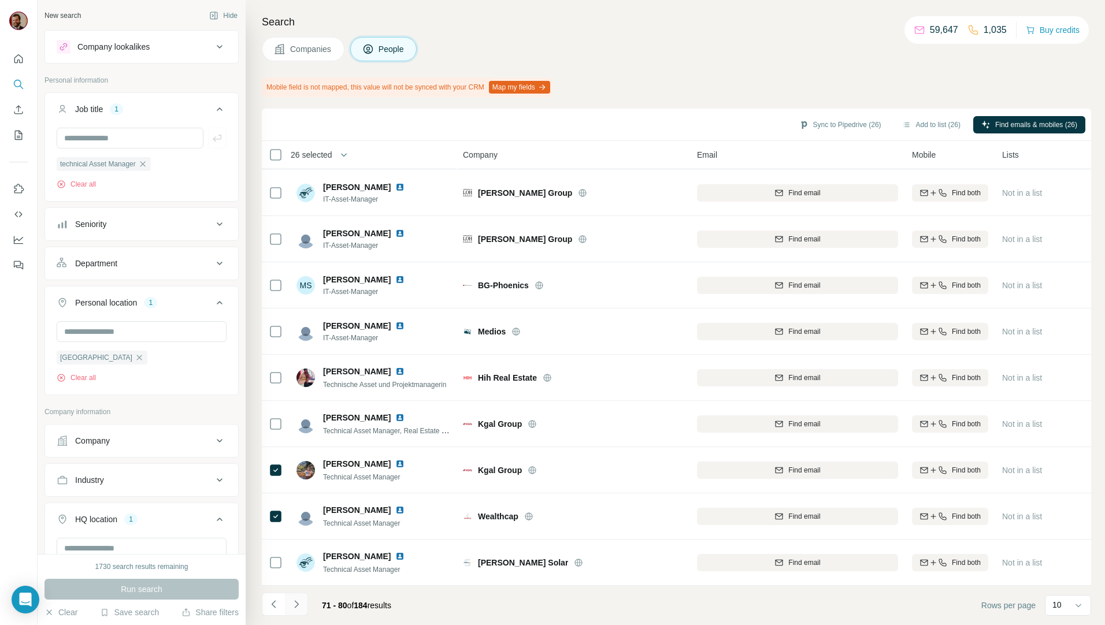
click at [288, 603] on button "Navigate to next page" at bounding box center [296, 604] width 23 height 23
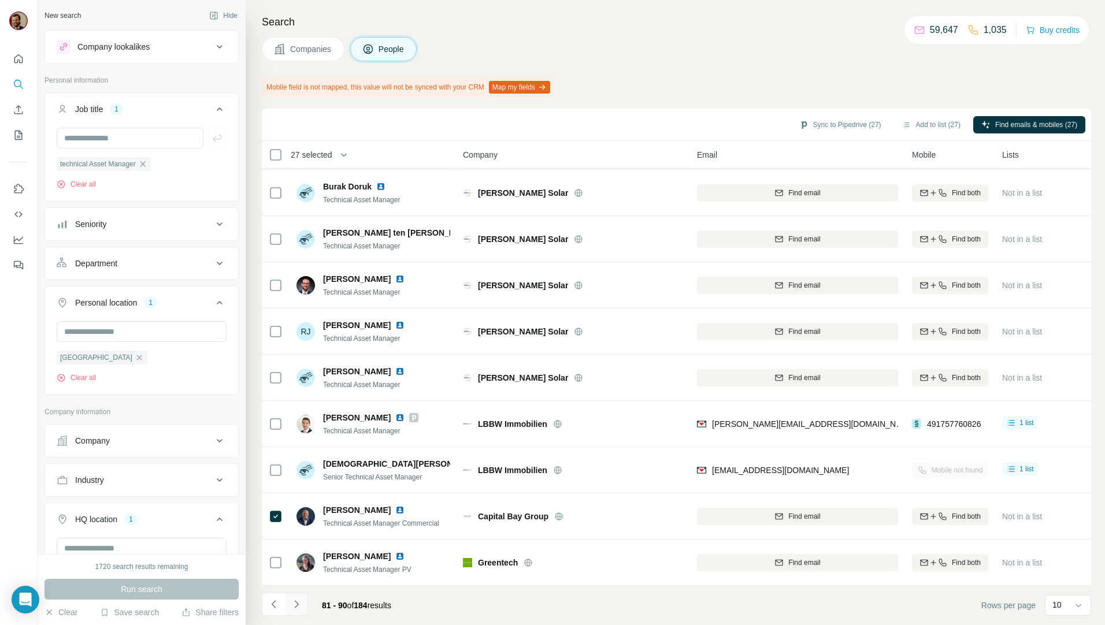
click at [298, 608] on icon "Navigate to next page" at bounding box center [297, 605] width 12 height 12
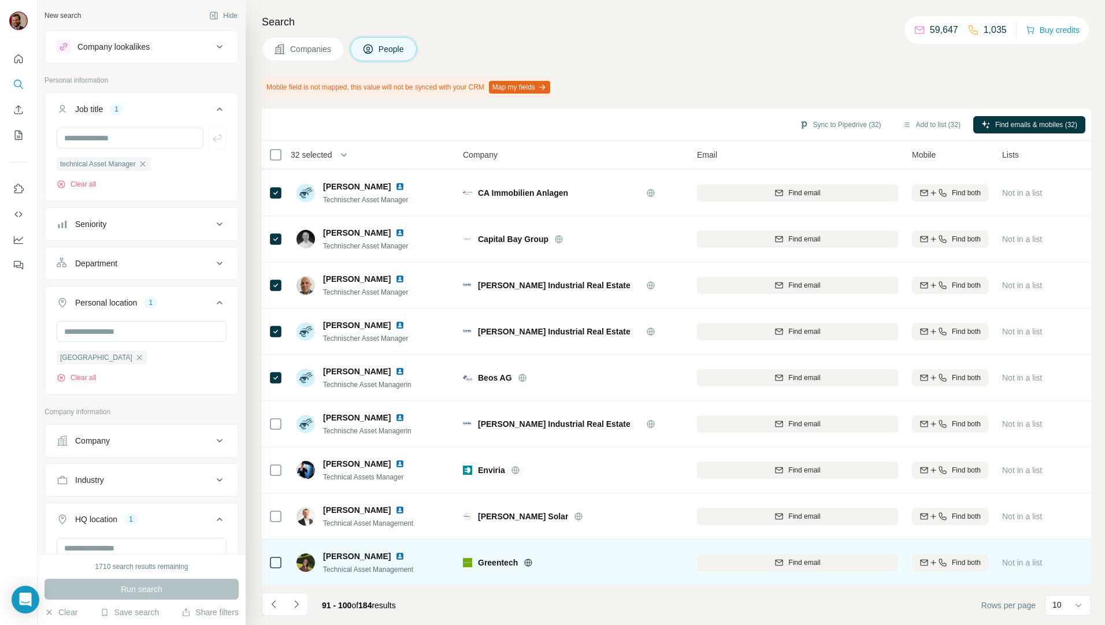
click at [527, 558] on icon at bounding box center [527, 562] width 9 height 9
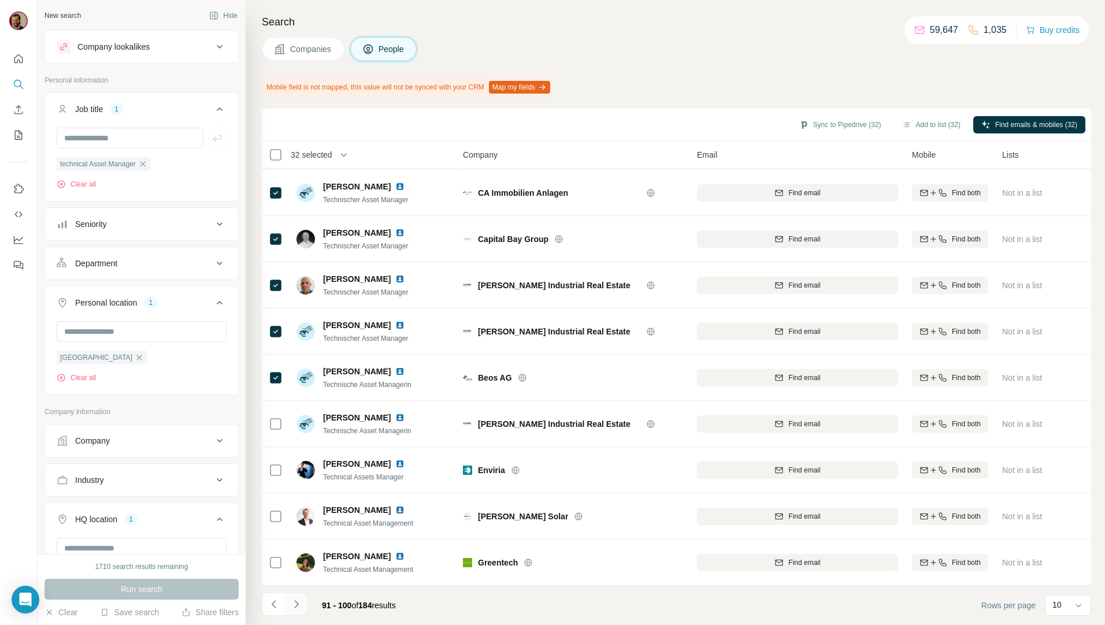
click at [295, 604] on icon "Navigate to next page" at bounding box center [297, 605] width 12 height 12
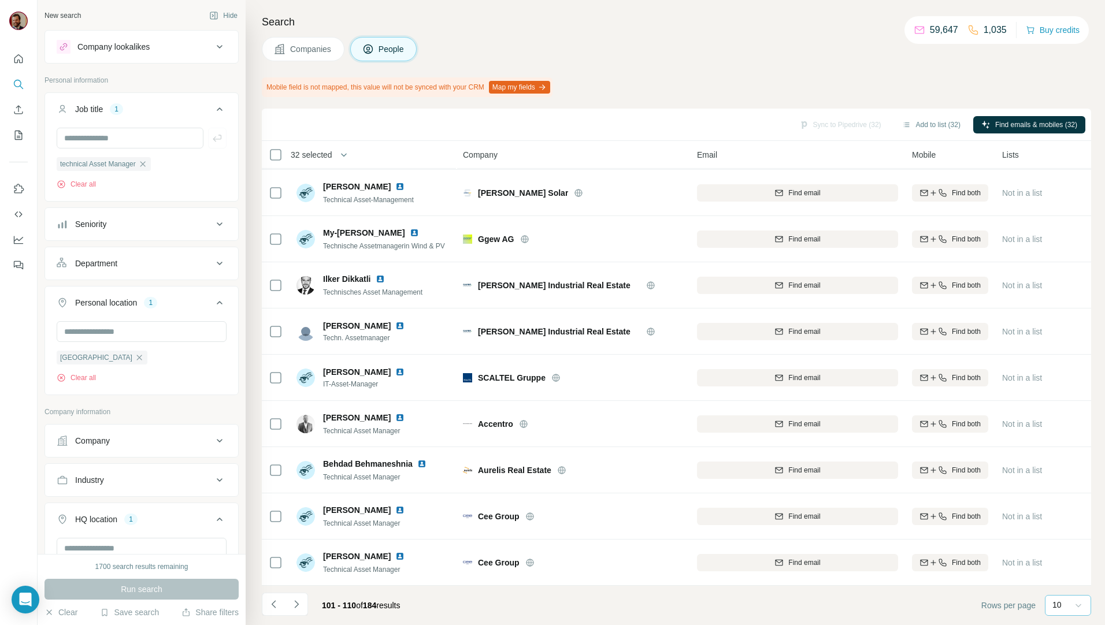
click at [1079, 606] on icon at bounding box center [1078, 605] width 6 height 3
click at [1066, 519] on div "60" at bounding box center [1067, 517] width 27 height 12
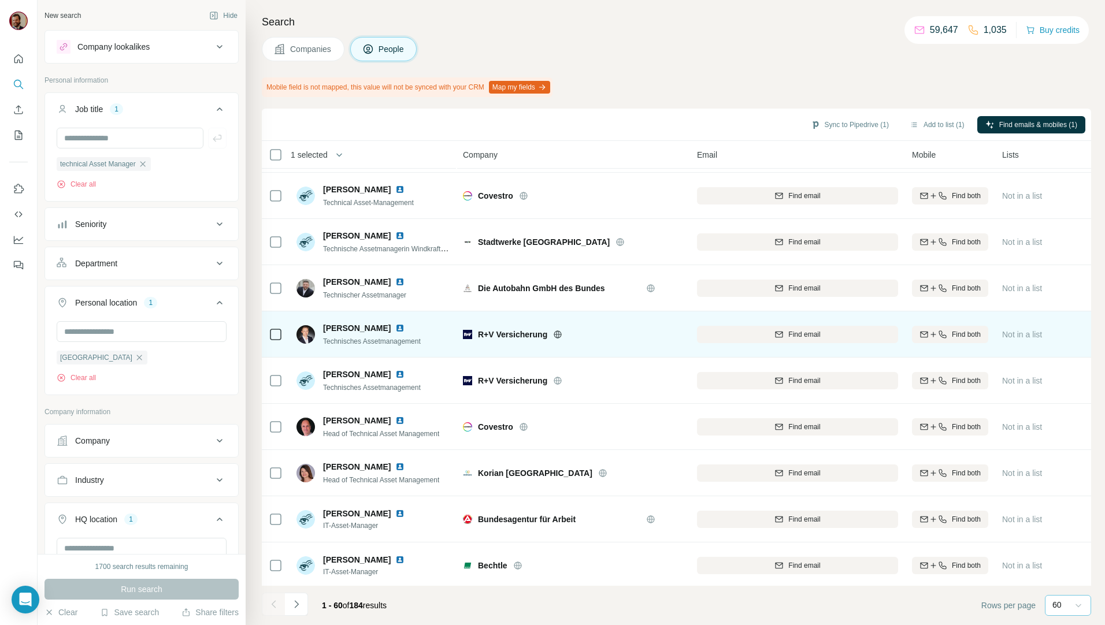
scroll to position [270, 0]
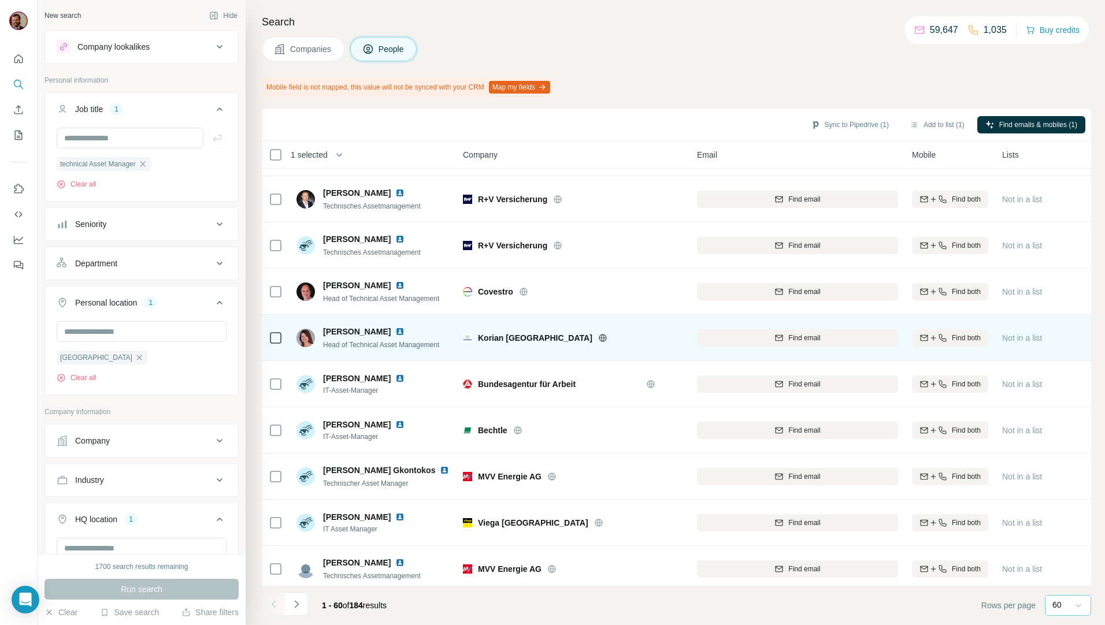
click at [599, 338] on icon at bounding box center [603, 337] width 8 height 1
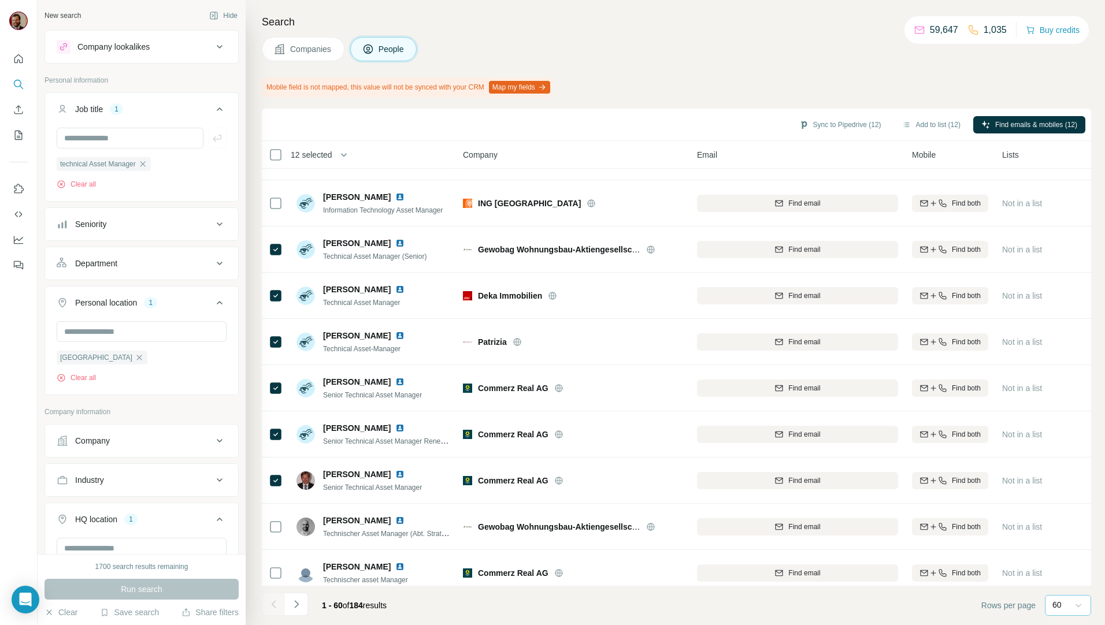
scroll to position [2292, 0]
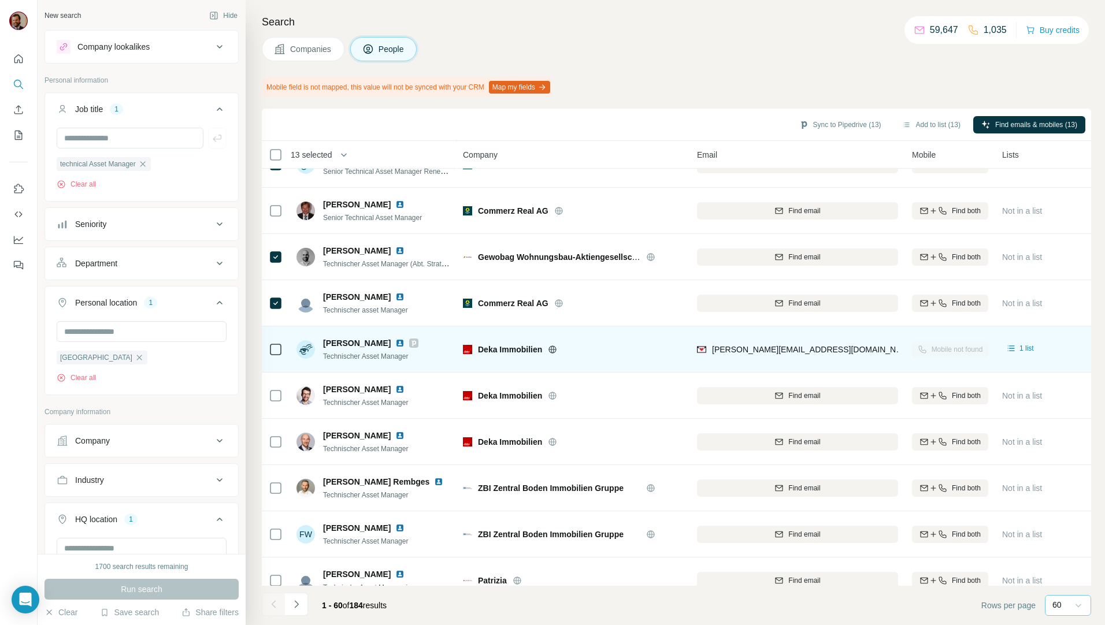
click at [269, 344] on icon at bounding box center [276, 350] width 14 height 14
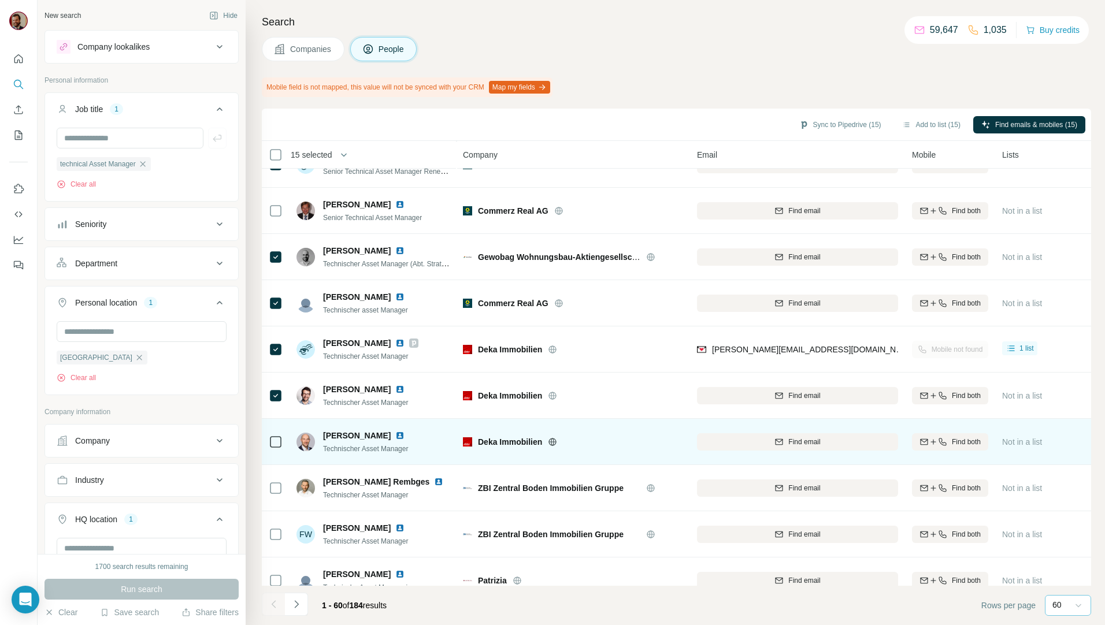
click at [277, 448] on div at bounding box center [276, 442] width 14 height 14
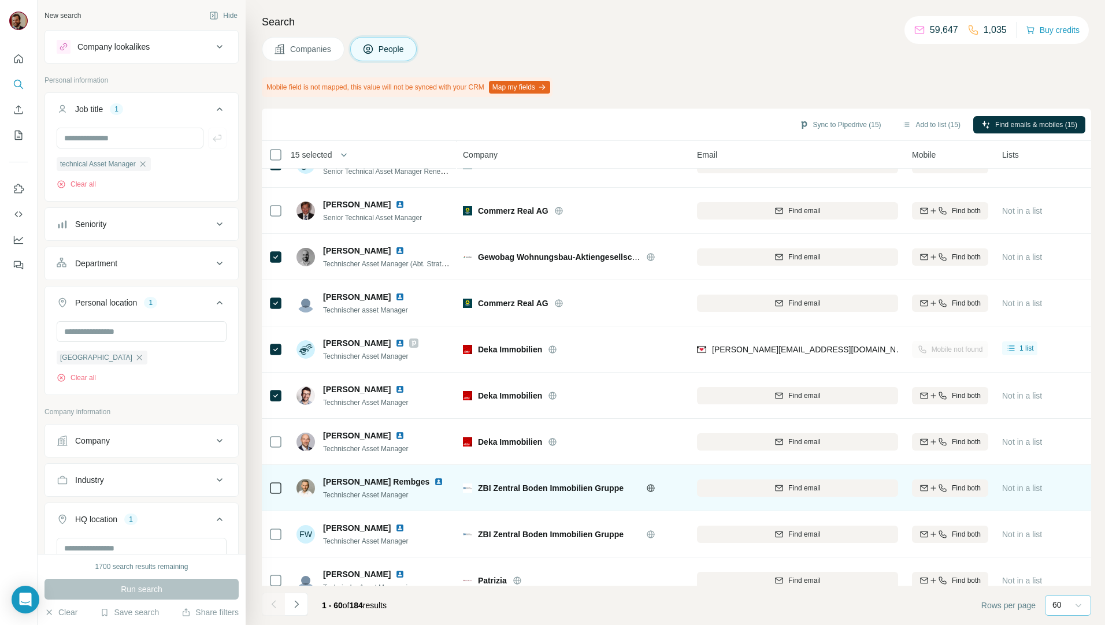
click at [277, 494] on icon at bounding box center [276, 488] width 14 height 14
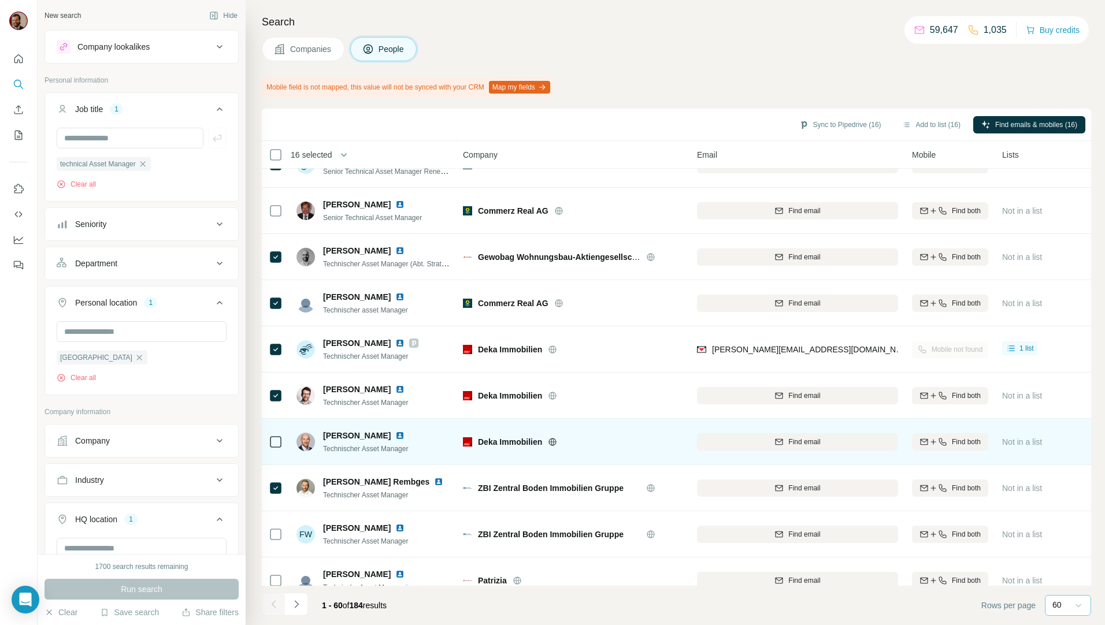
click at [280, 449] on div at bounding box center [276, 442] width 14 height 32
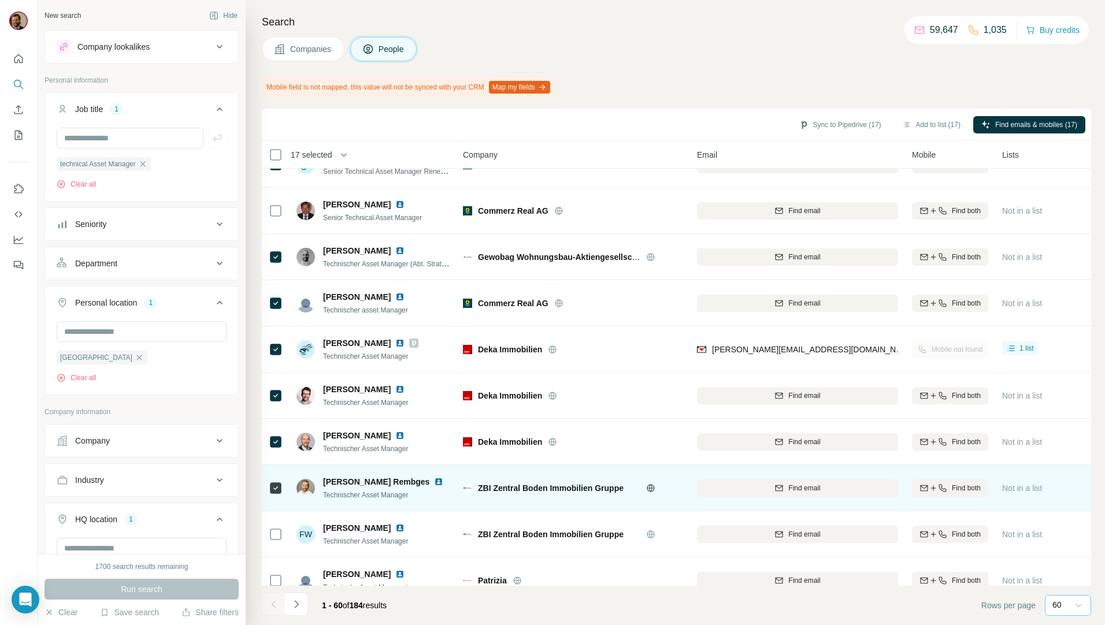
scroll to position [2362, 0]
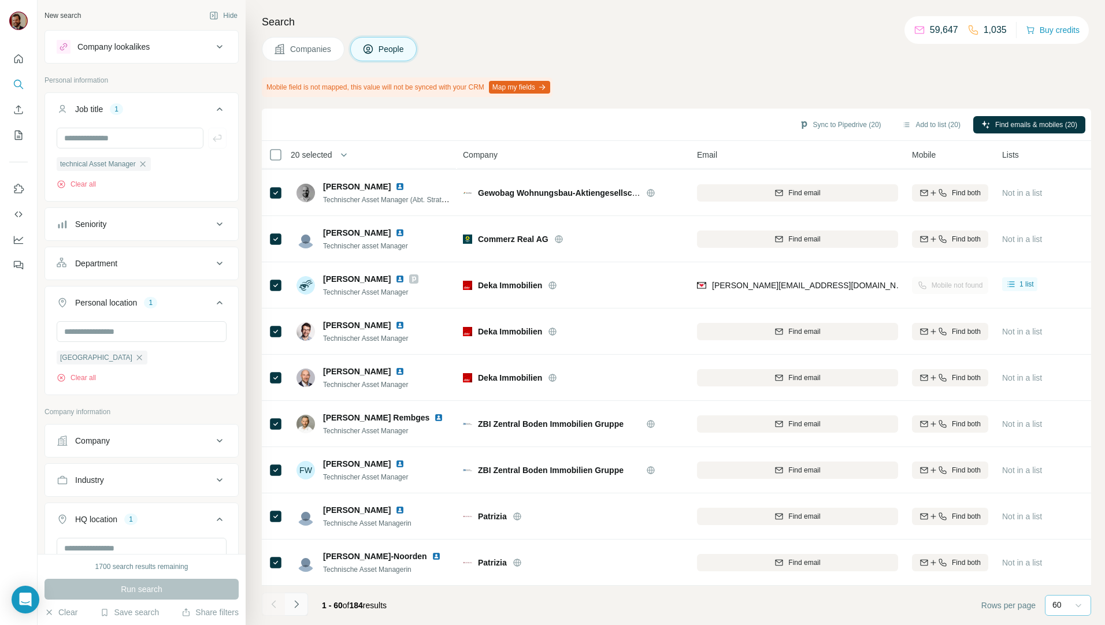
click at [299, 609] on icon "Navigate to next page" at bounding box center [297, 605] width 12 height 12
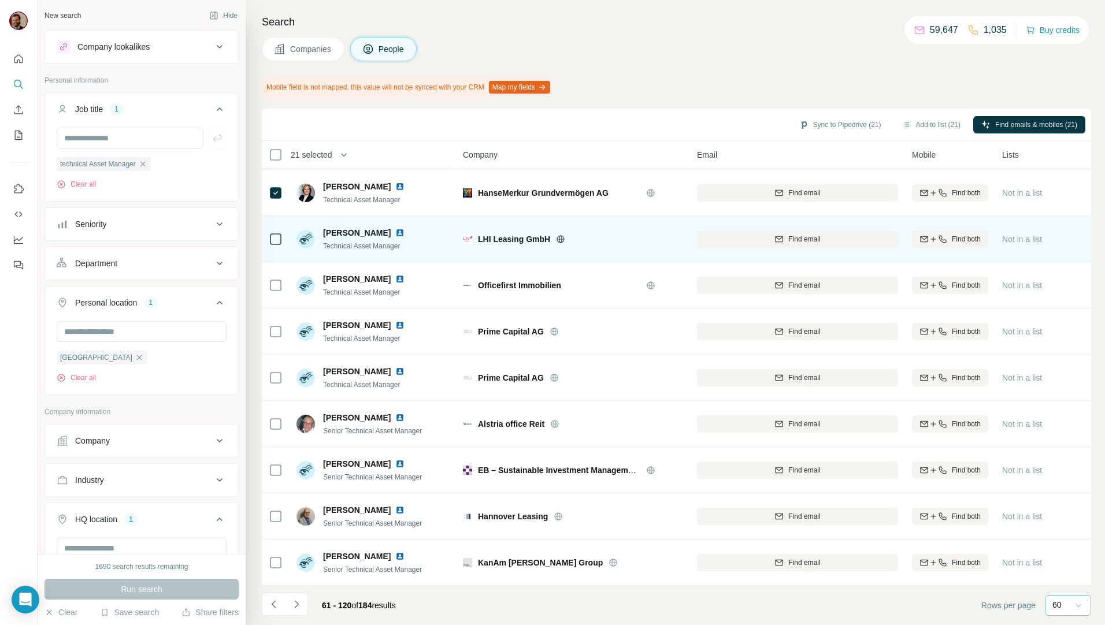
click at [560, 235] on icon at bounding box center [560, 239] width 9 height 9
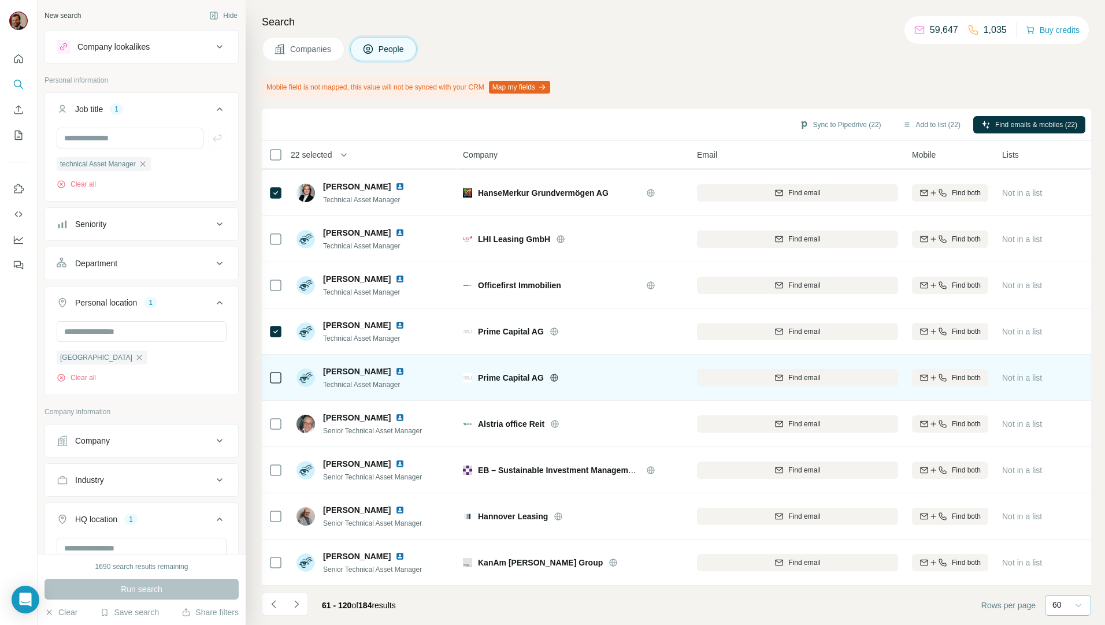
click at [278, 371] on icon at bounding box center [276, 378] width 14 height 14
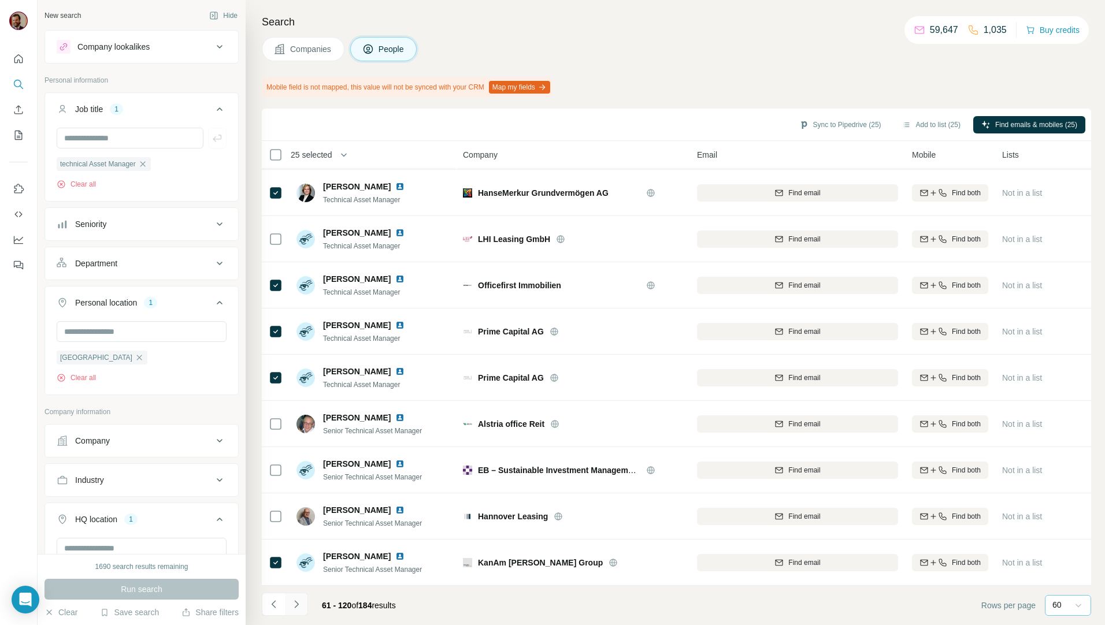
click at [299, 604] on icon "Navigate to next page" at bounding box center [297, 605] width 12 height 12
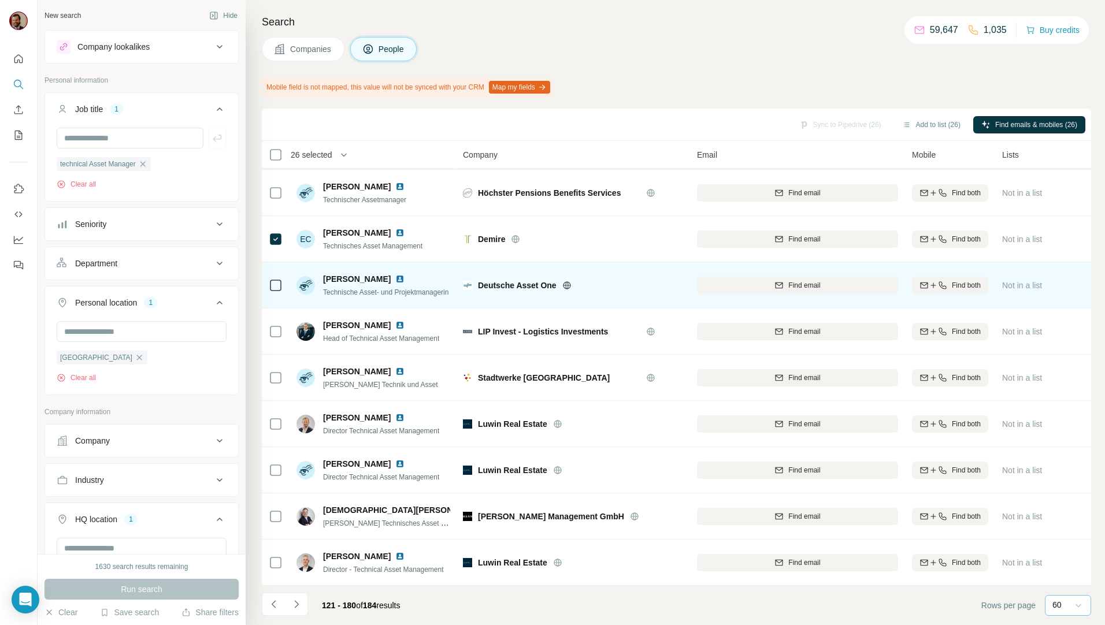
click at [277, 287] on div at bounding box center [276, 285] width 14 height 32
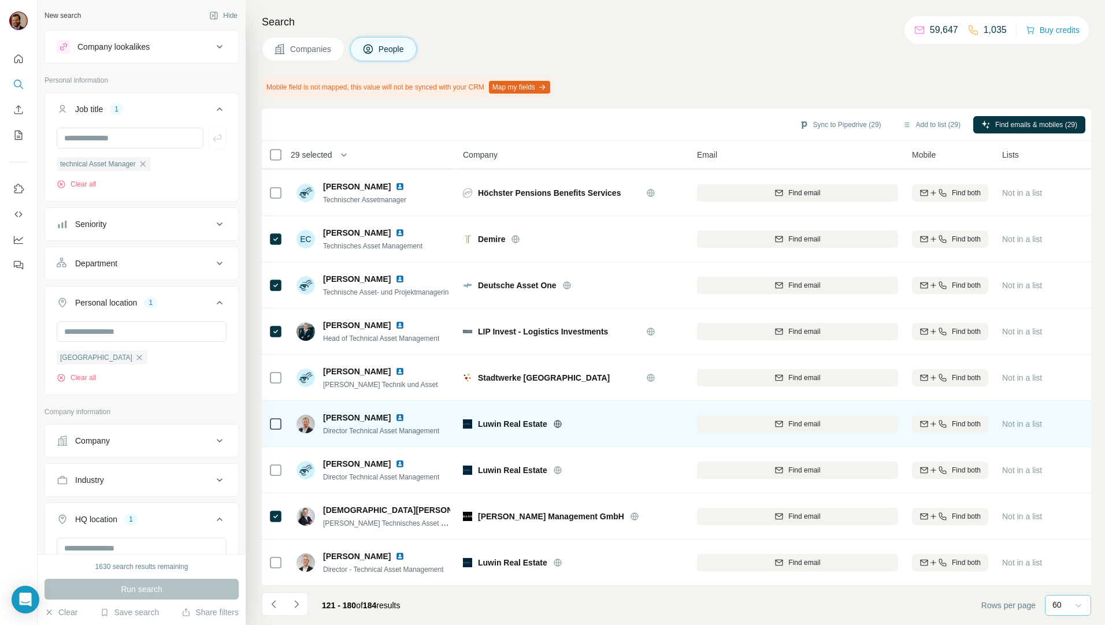
click at [281, 425] on icon at bounding box center [276, 424] width 14 height 14
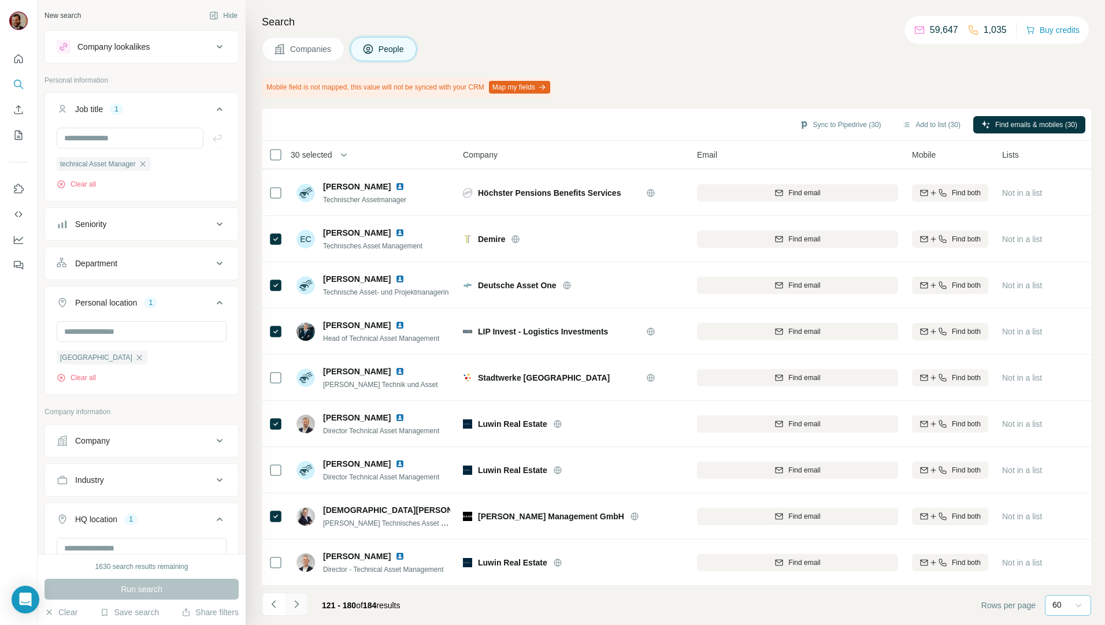
click at [303, 603] on button "Navigate to next page" at bounding box center [296, 604] width 23 height 23
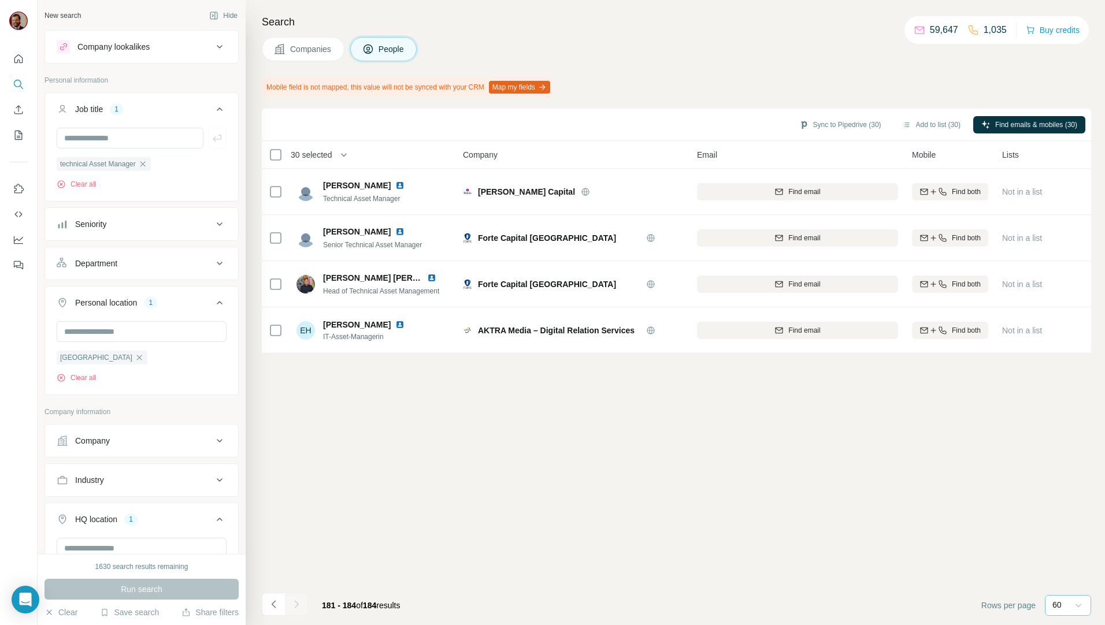
scroll to position [0, 0]
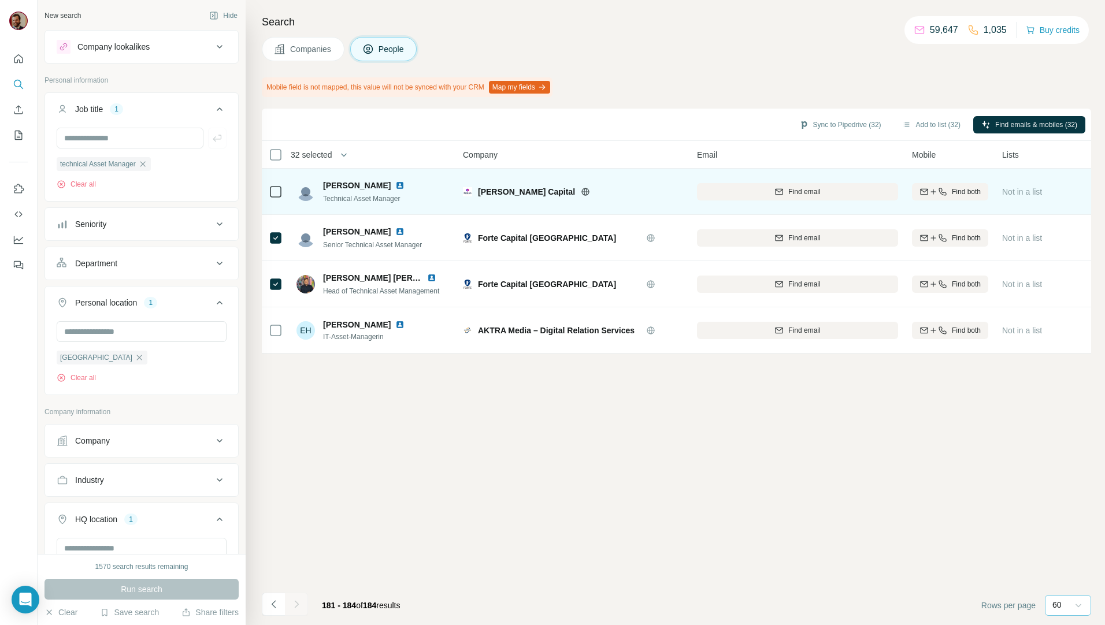
click at [278, 199] on div at bounding box center [276, 192] width 14 height 32
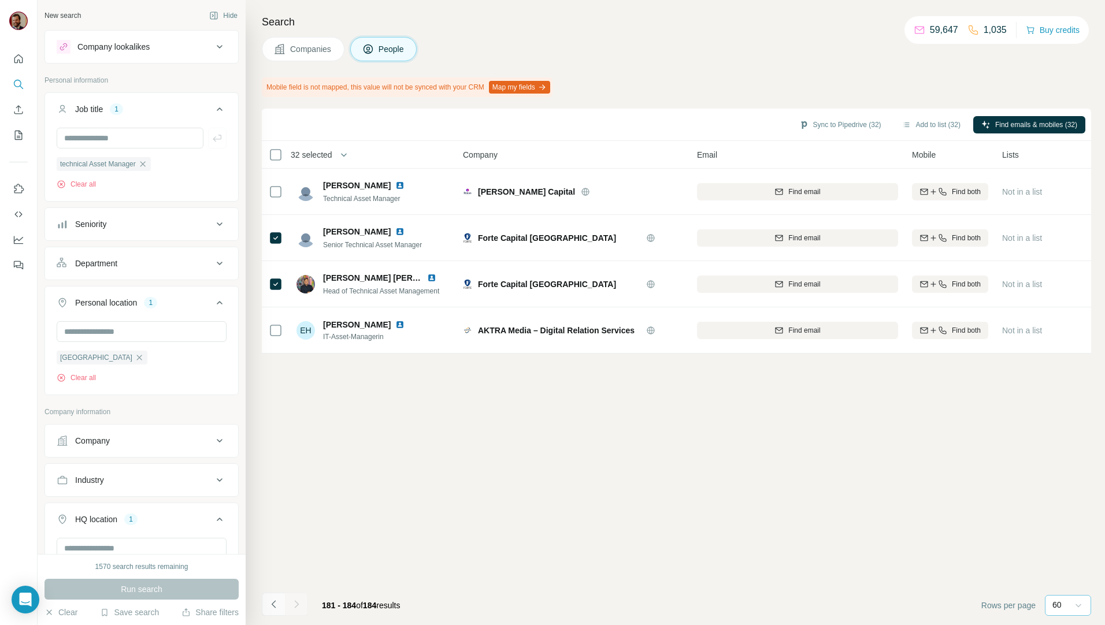
click at [277, 607] on icon "Navigate to previous page" at bounding box center [274, 605] width 12 height 12
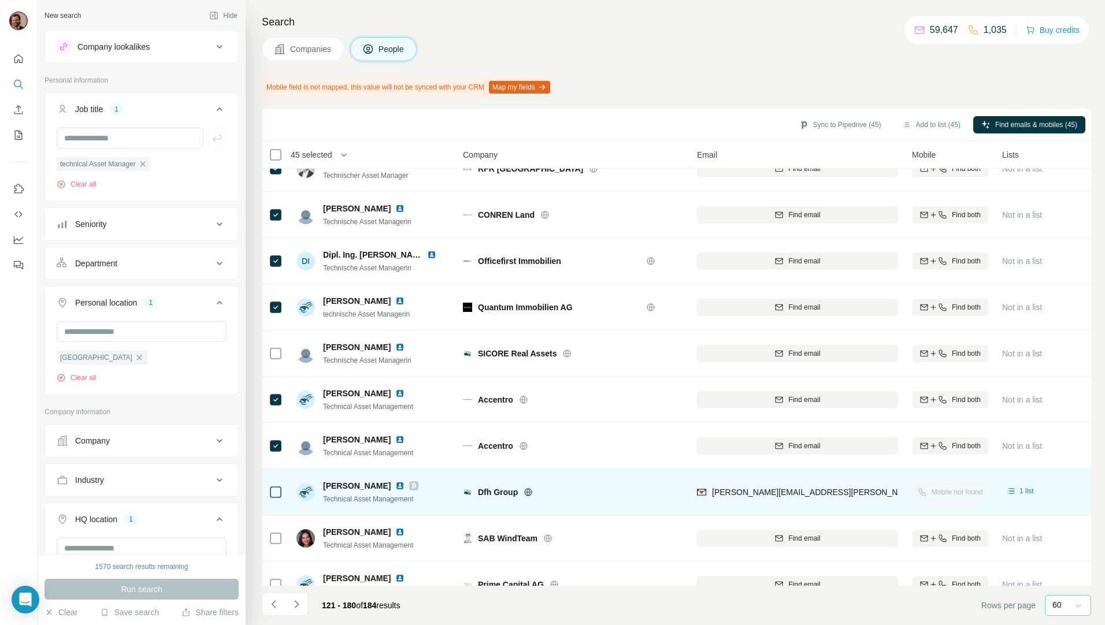
scroll to position [943, 0]
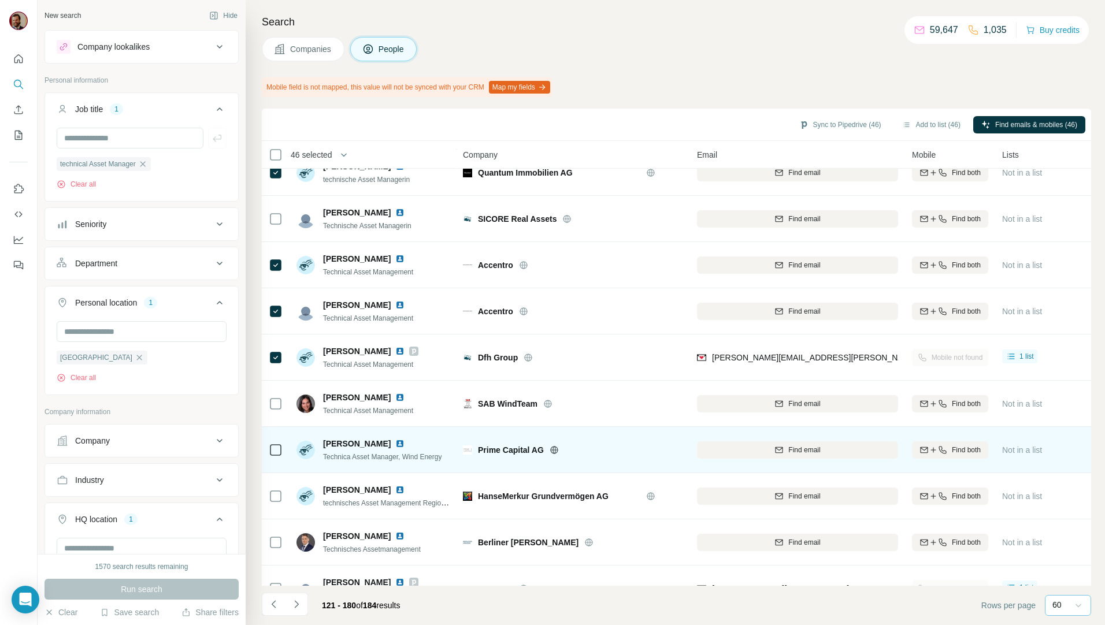
click at [268, 447] on td at bounding box center [276, 450] width 28 height 46
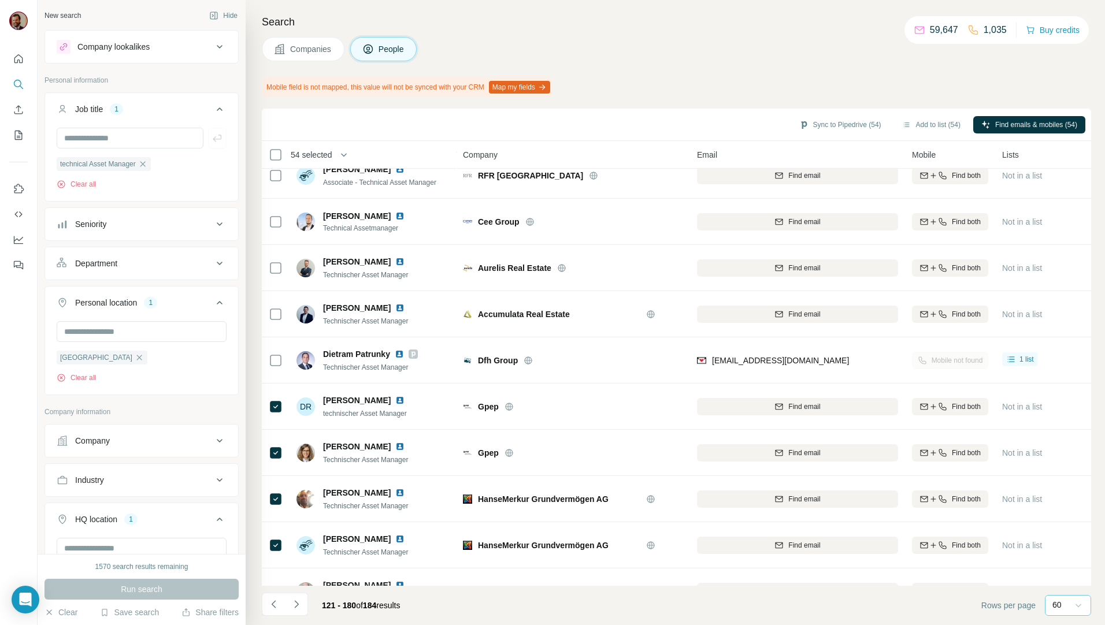
scroll to position [0, 0]
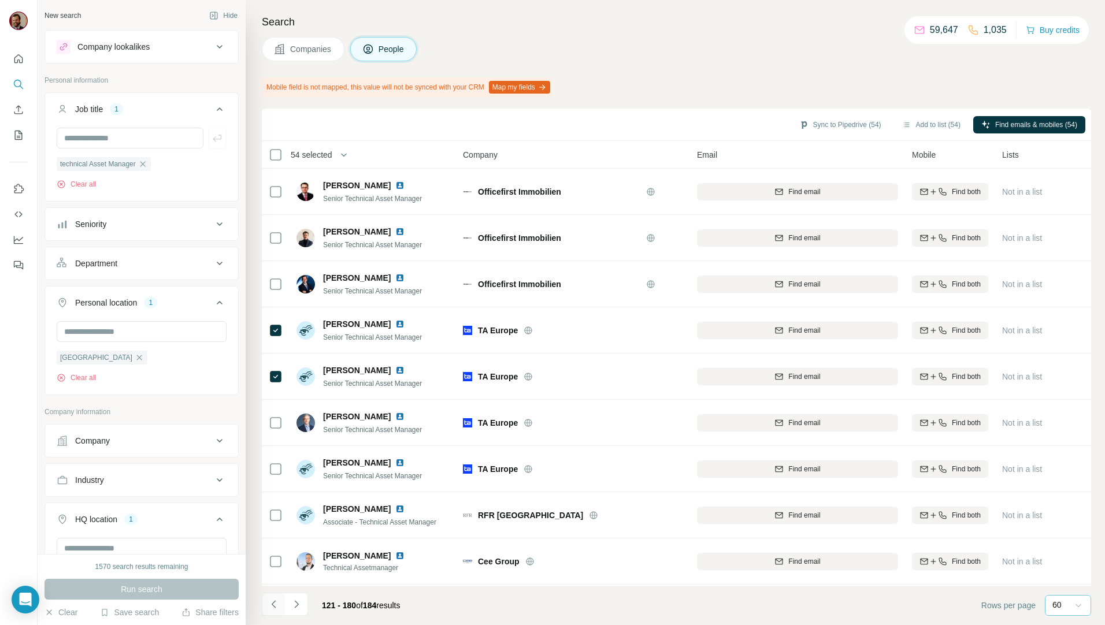
click at [273, 607] on icon "Navigate to previous page" at bounding box center [274, 605] width 12 height 12
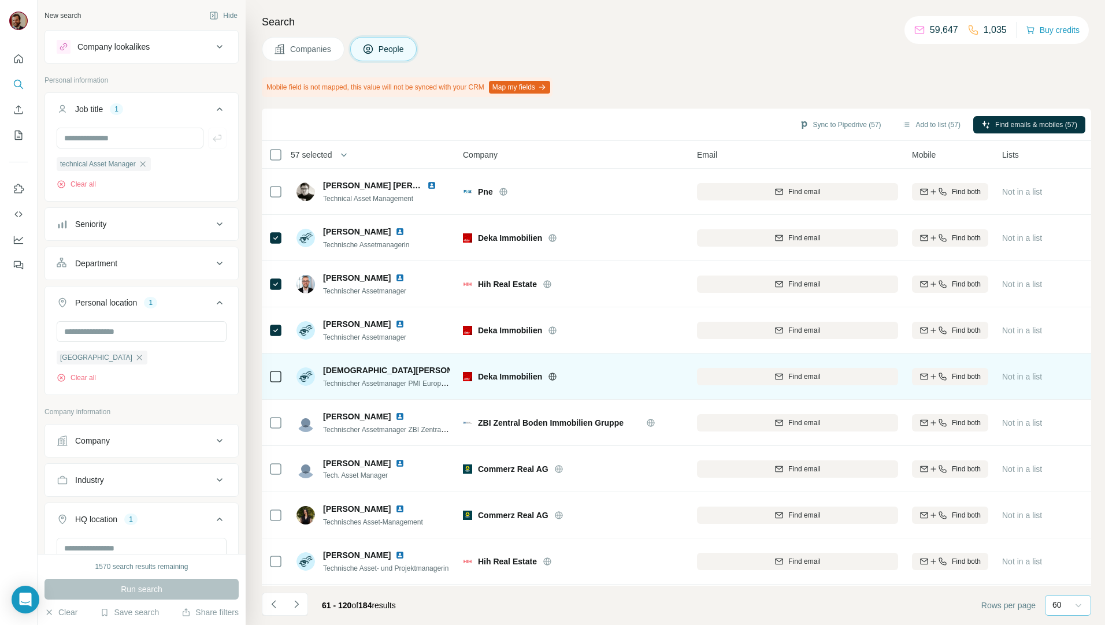
scroll to position [135, 0]
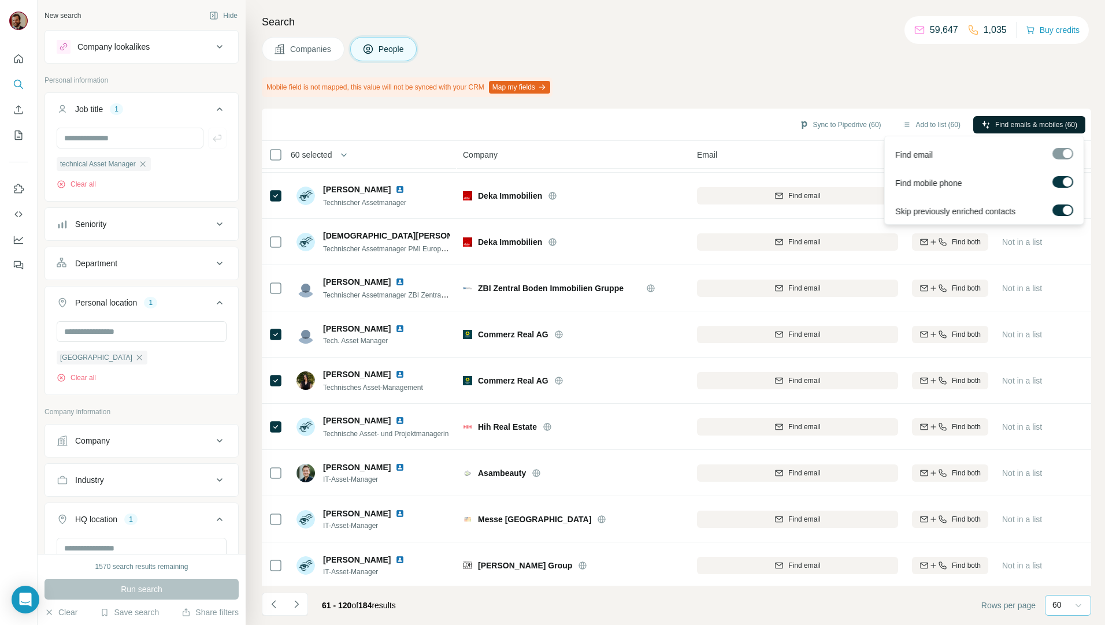
click at [1017, 126] on span "Find emails & mobiles (60)" at bounding box center [1036, 125] width 82 height 10
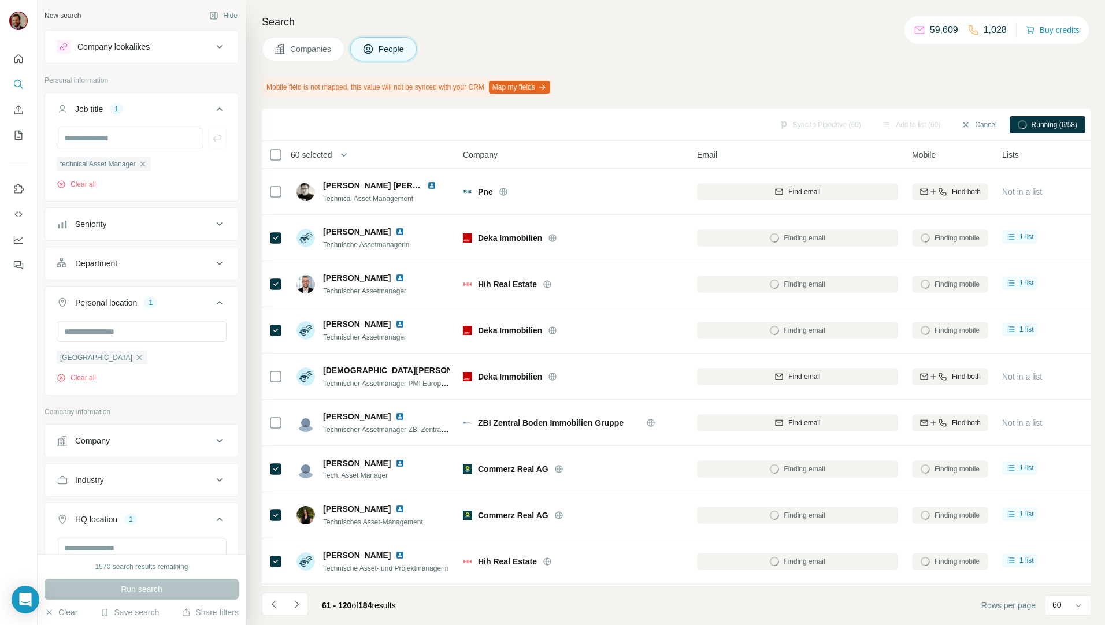
scroll to position [135, 0]
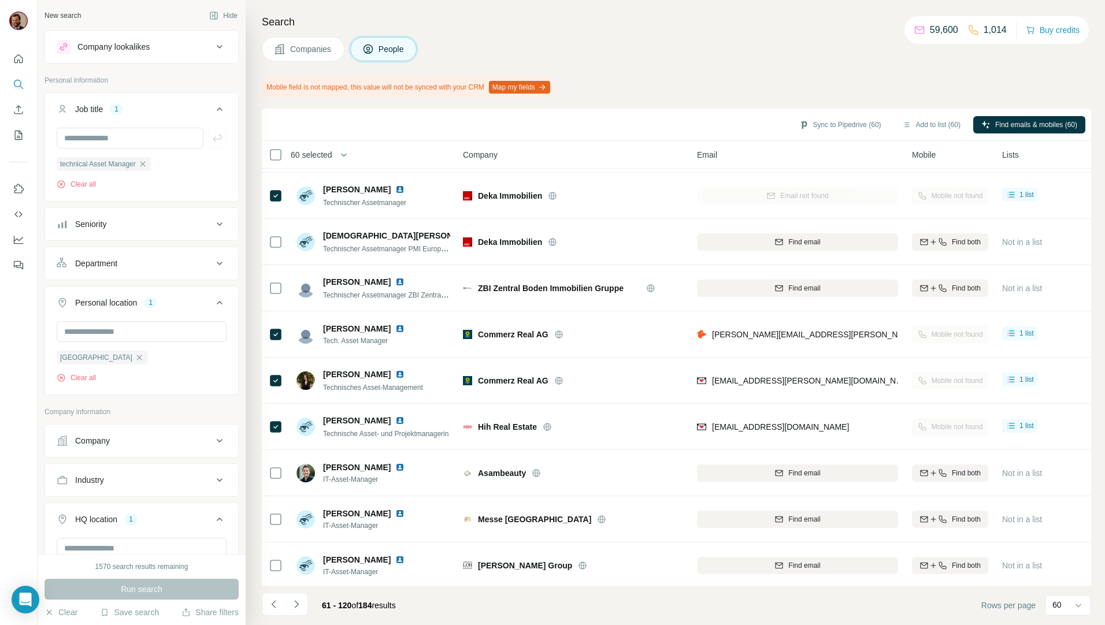
click at [745, 54] on div "Companies People" at bounding box center [676, 49] width 829 height 24
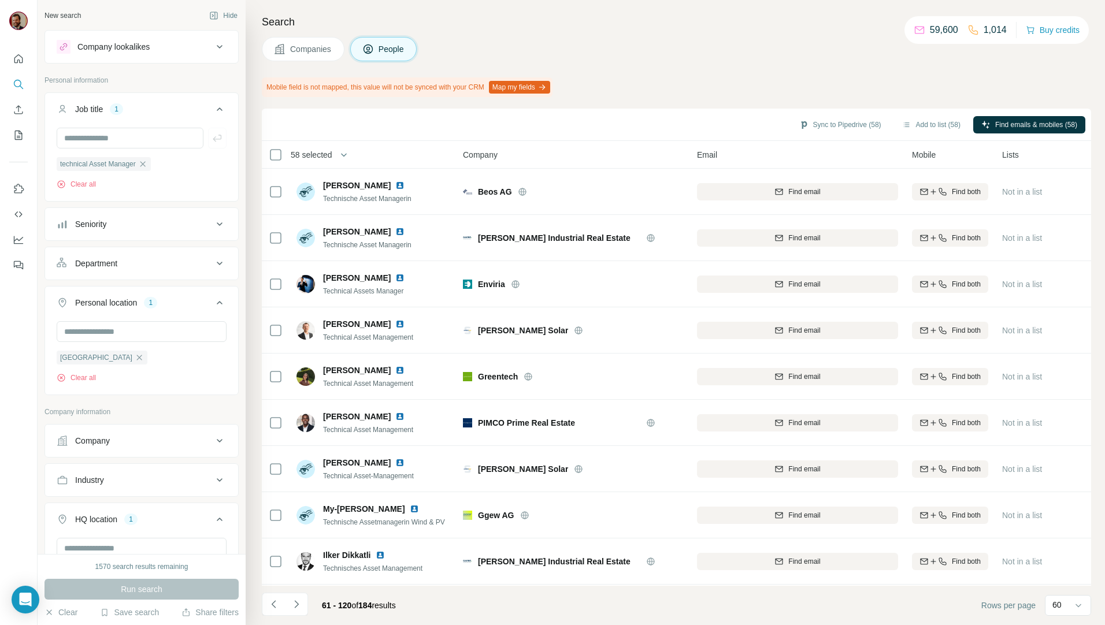
scroll to position [1752, 0]
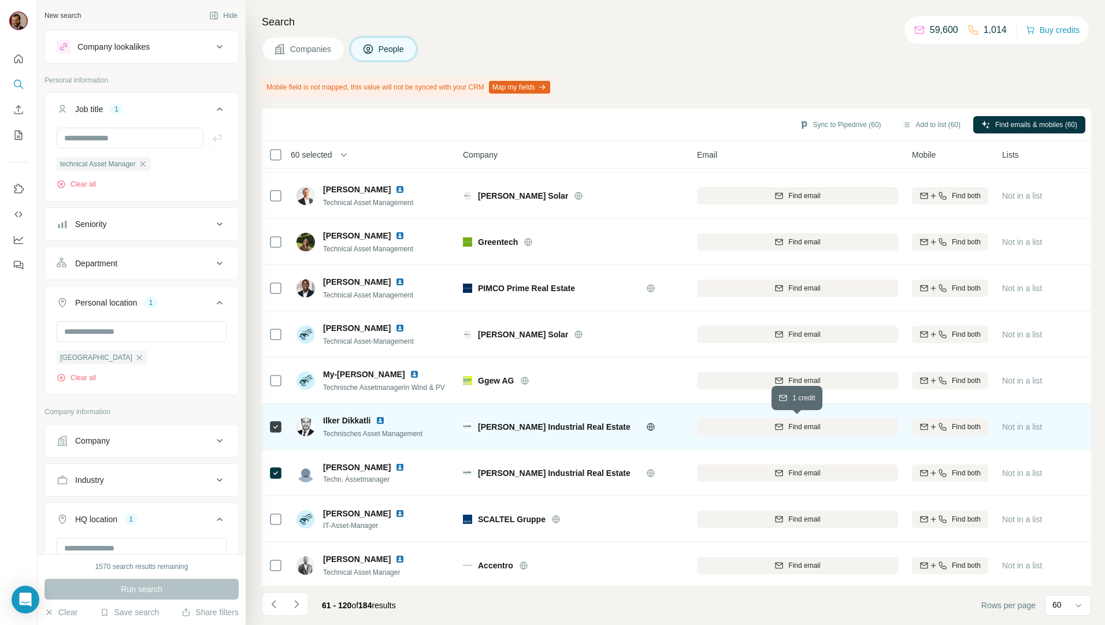
click at [797, 431] on span "Find email" at bounding box center [804, 427] width 32 height 10
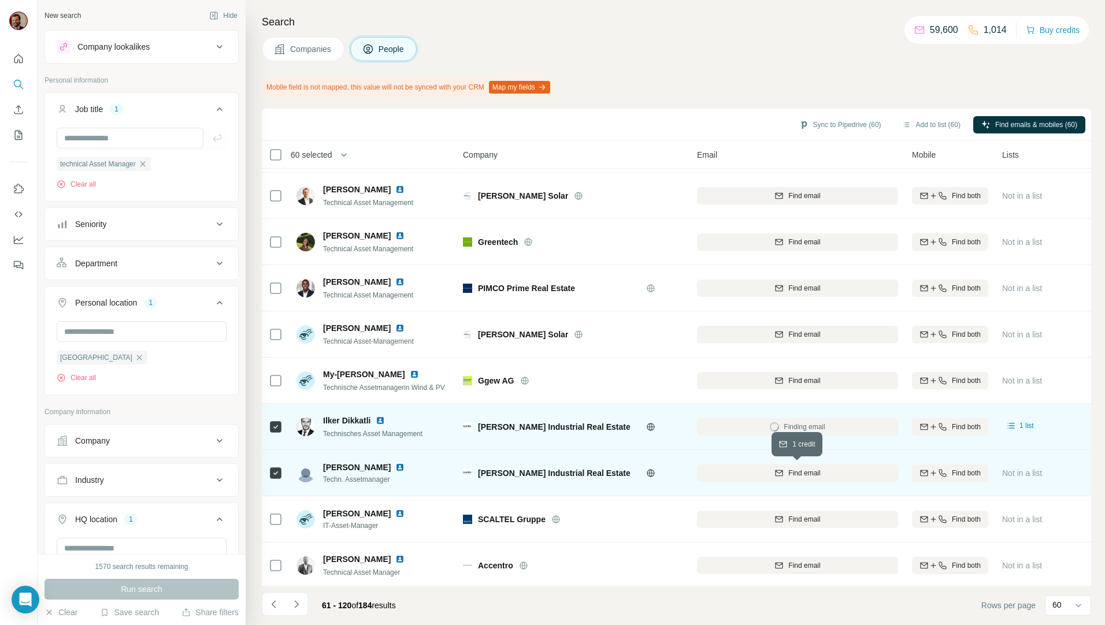
click at [805, 474] on span "Find email" at bounding box center [804, 473] width 32 height 10
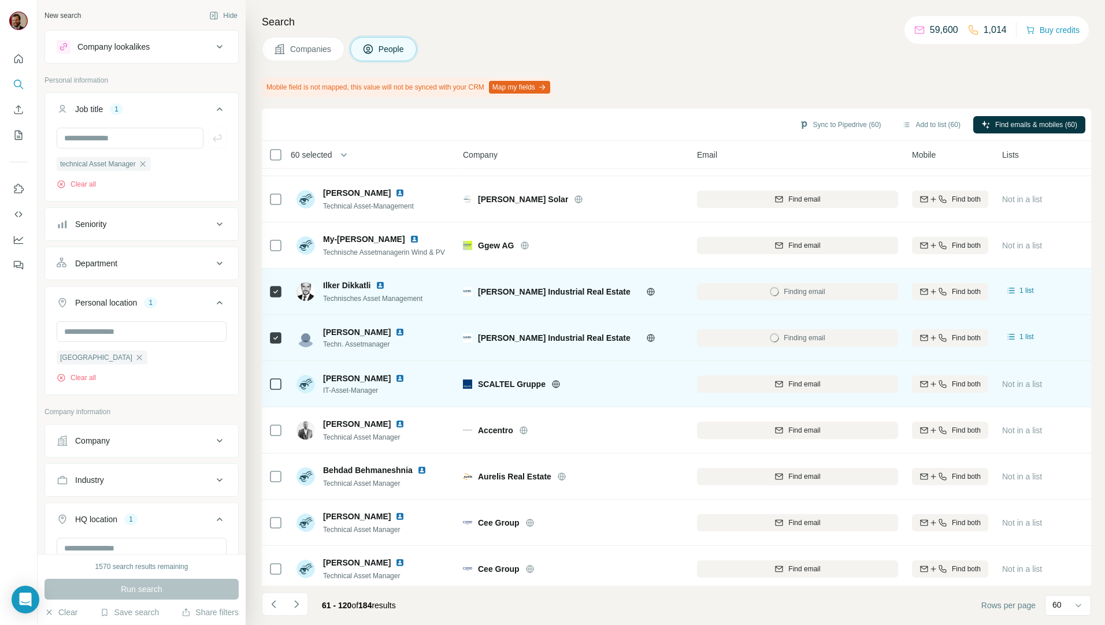
scroll to position [2022, 0]
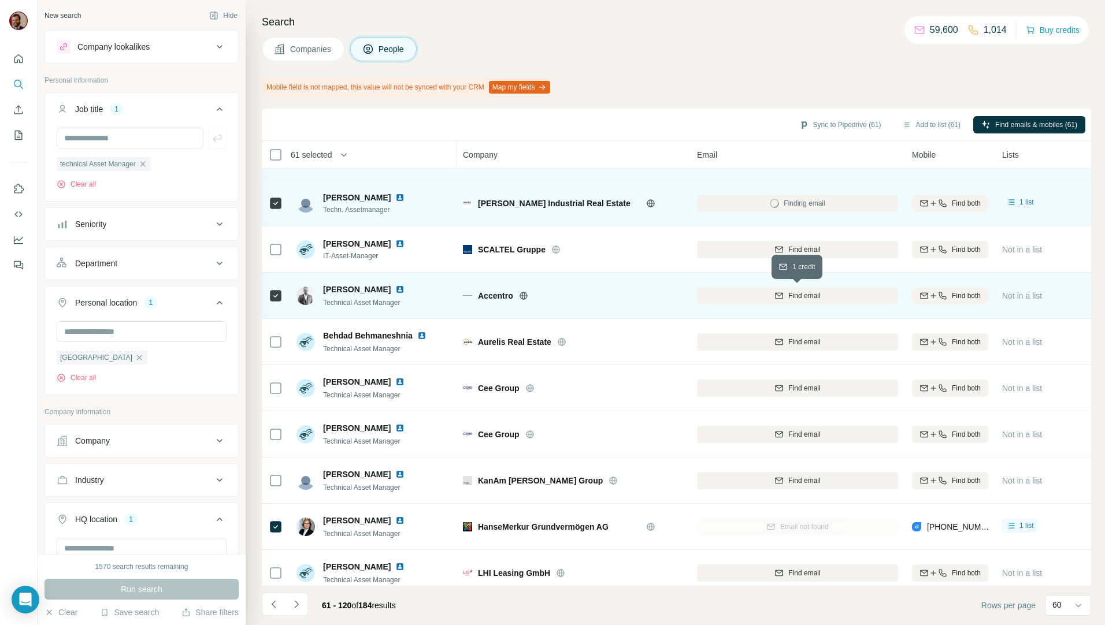
click at [772, 291] on div "Find email" at bounding box center [797, 296] width 201 height 10
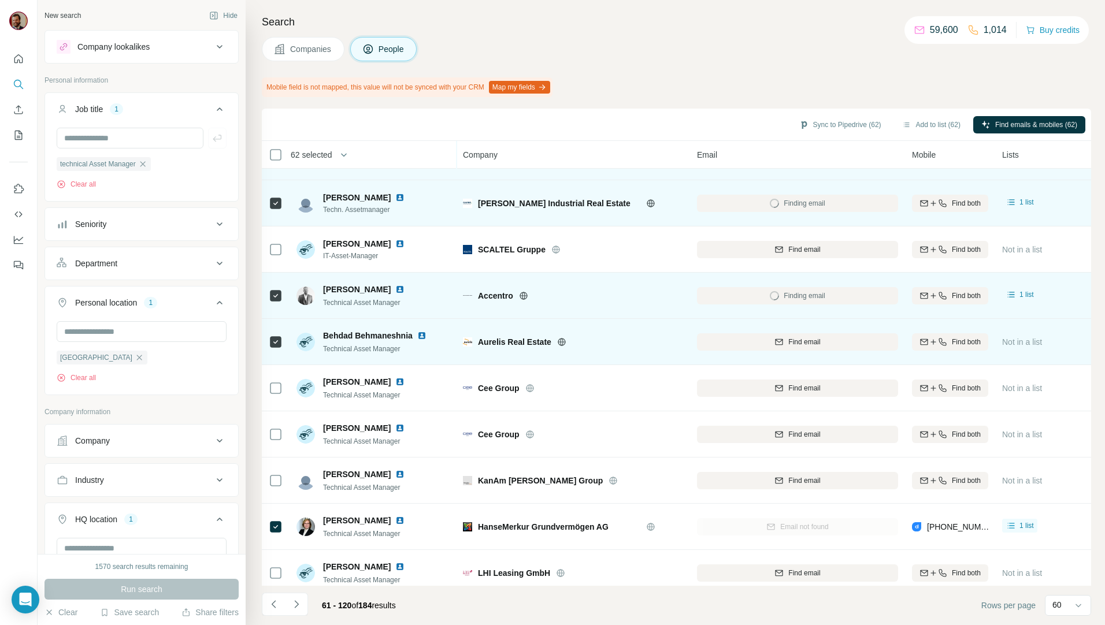
click at [788, 343] on span "Find email" at bounding box center [804, 342] width 32 height 10
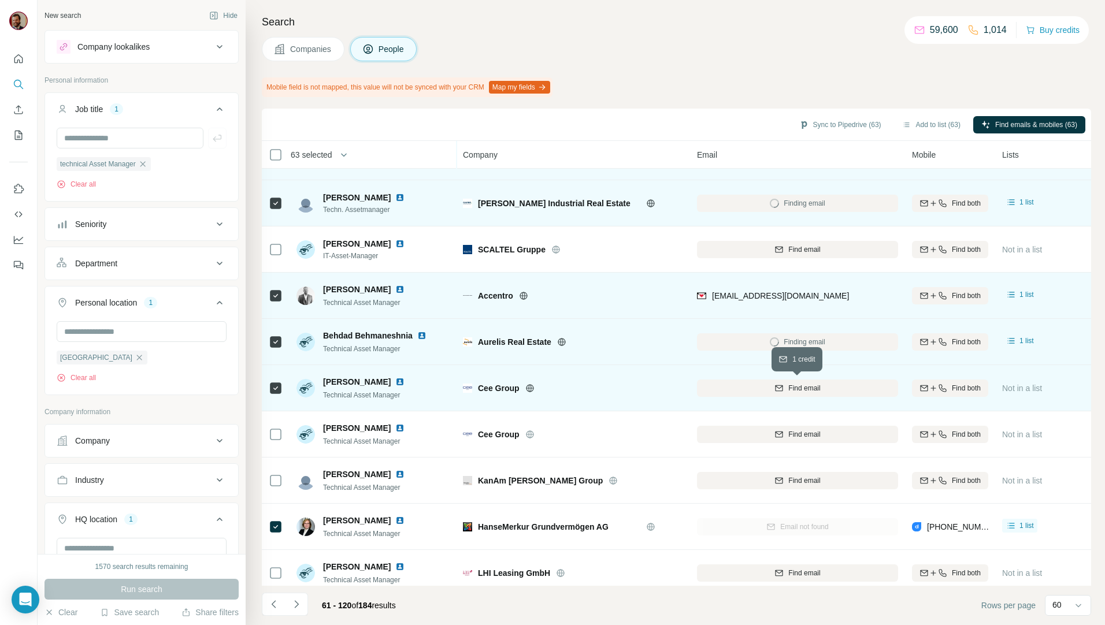
click at [834, 391] on div "Find email" at bounding box center [797, 388] width 201 height 10
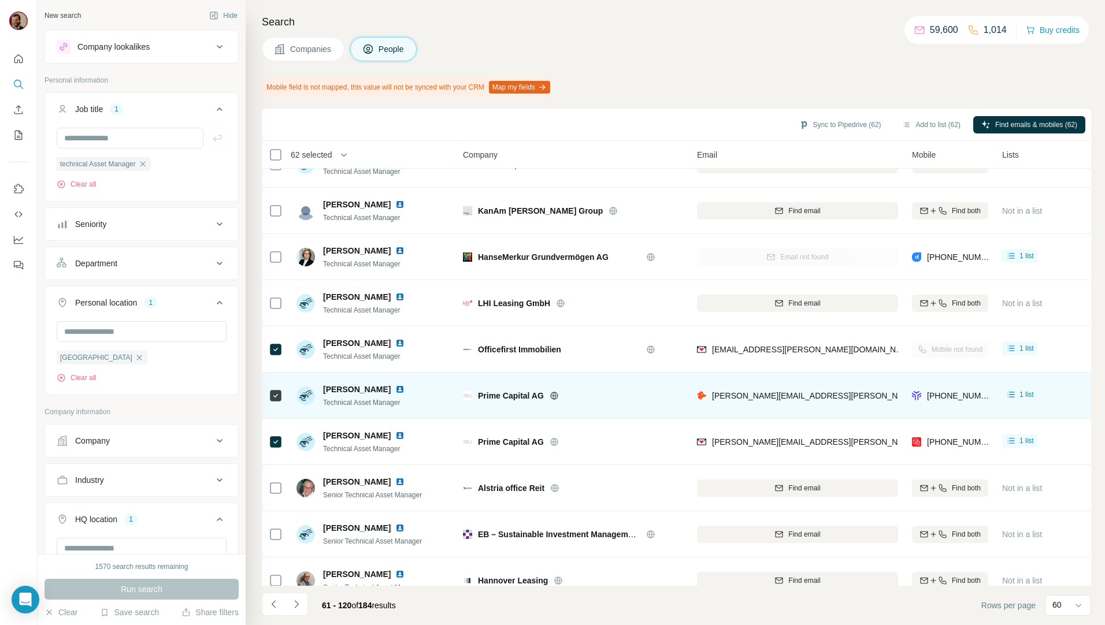
scroll to position [2362, 0]
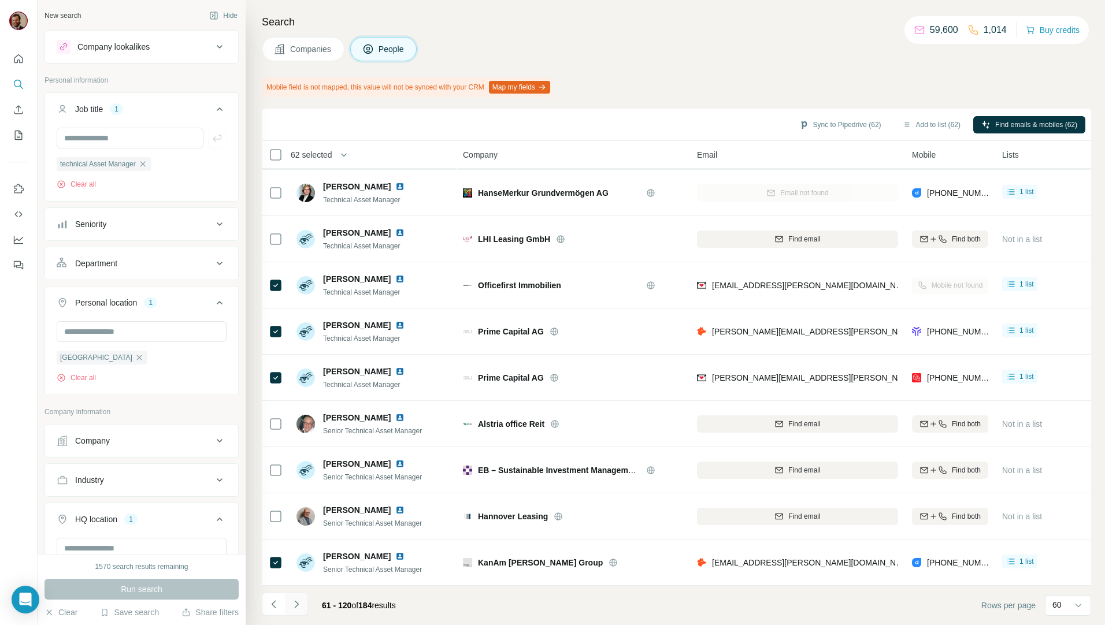
click at [292, 607] on icon "Navigate to next page" at bounding box center [297, 605] width 12 height 12
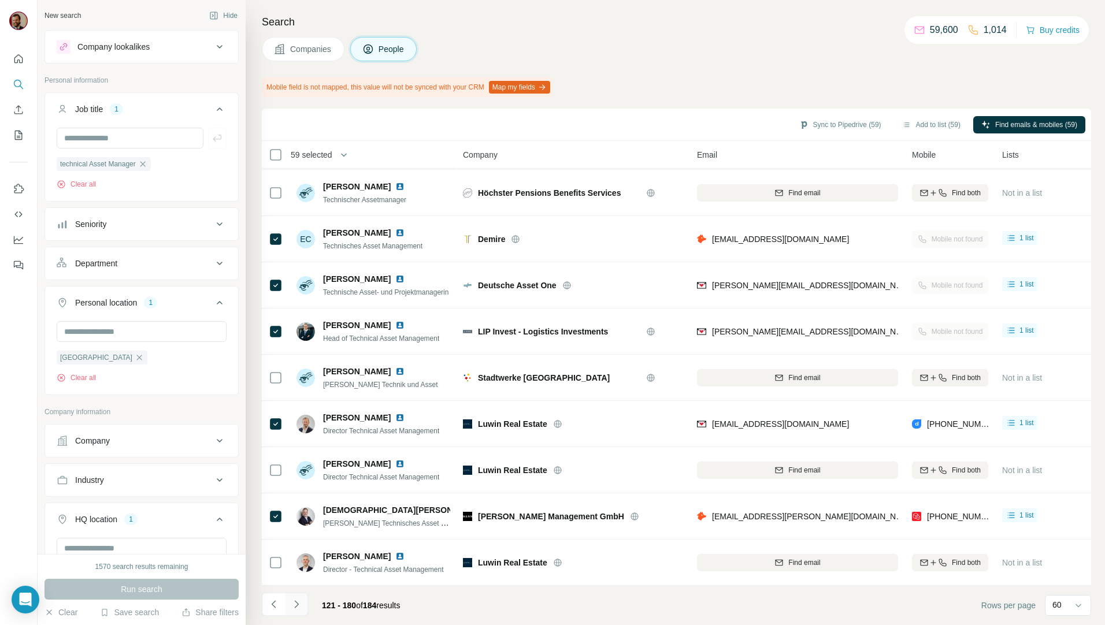
click at [299, 605] on icon "Navigate to next page" at bounding box center [297, 605] width 12 height 12
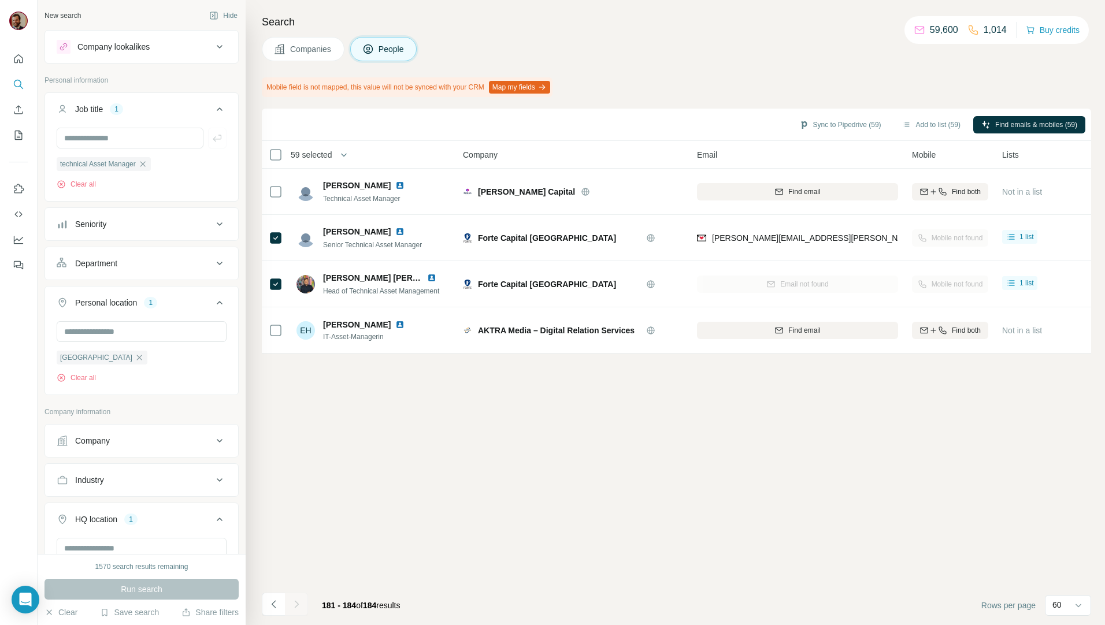
scroll to position [0, 0]
click at [845, 124] on button "Sync to Pipedrive (58)" at bounding box center [840, 124] width 98 height 17
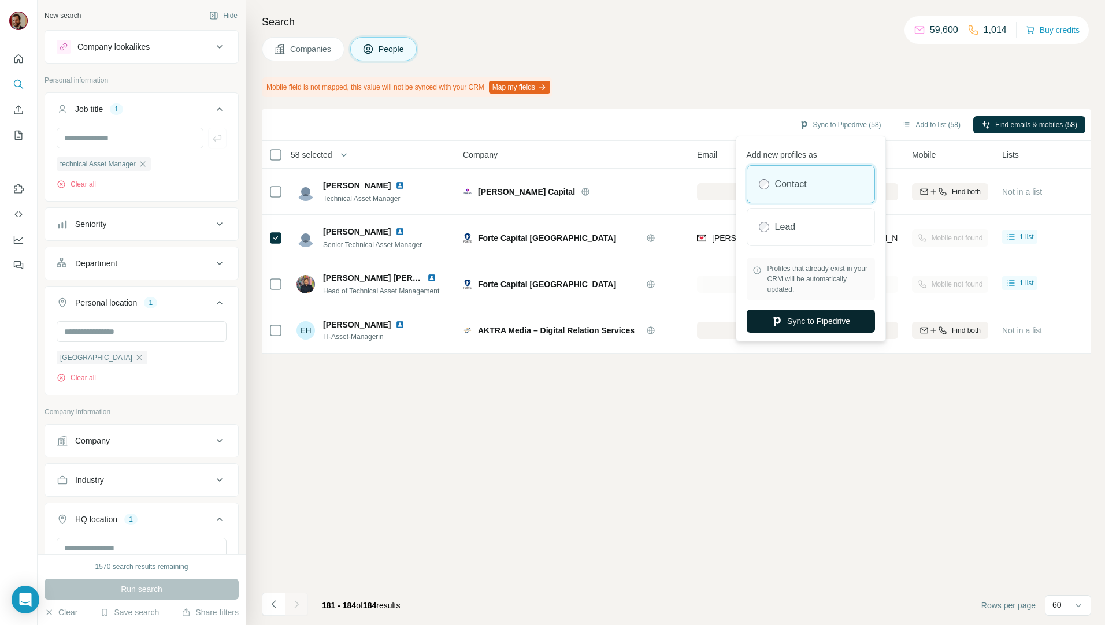
click at [808, 319] on button "Sync to Pipedrive" at bounding box center [810, 321] width 128 height 23
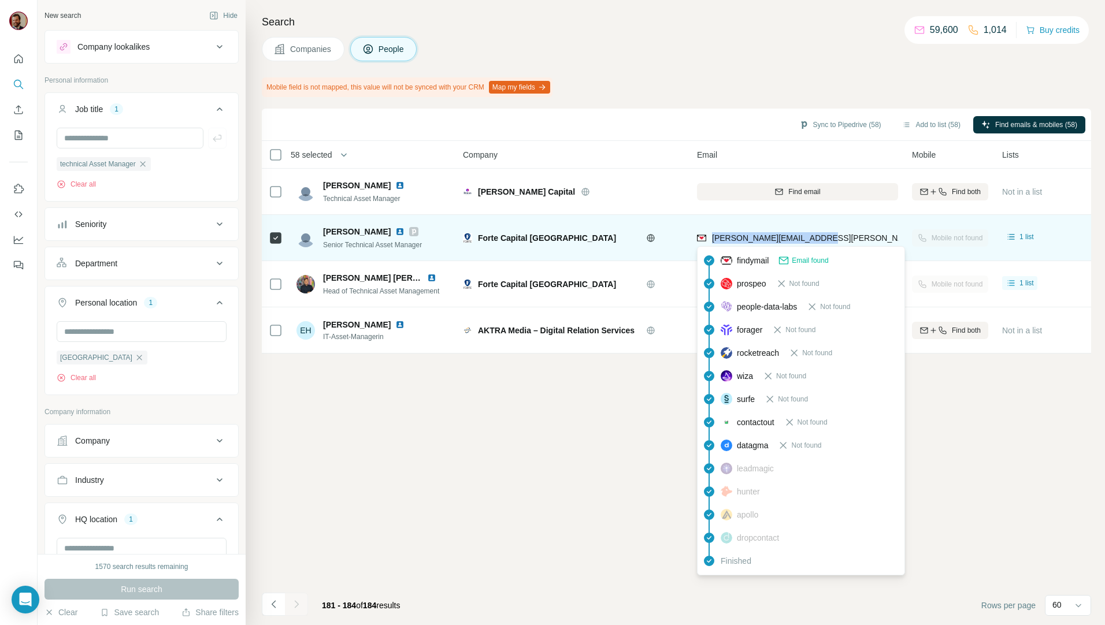
drag, startPoint x: 831, startPoint y: 237, endPoint x: 711, endPoint y: 241, distance: 119.7
click at [711, 241] on div "[PERSON_NAME][EMAIL_ADDRESS][PERSON_NAME][DOMAIN_NAME]" at bounding box center [797, 238] width 201 height 32
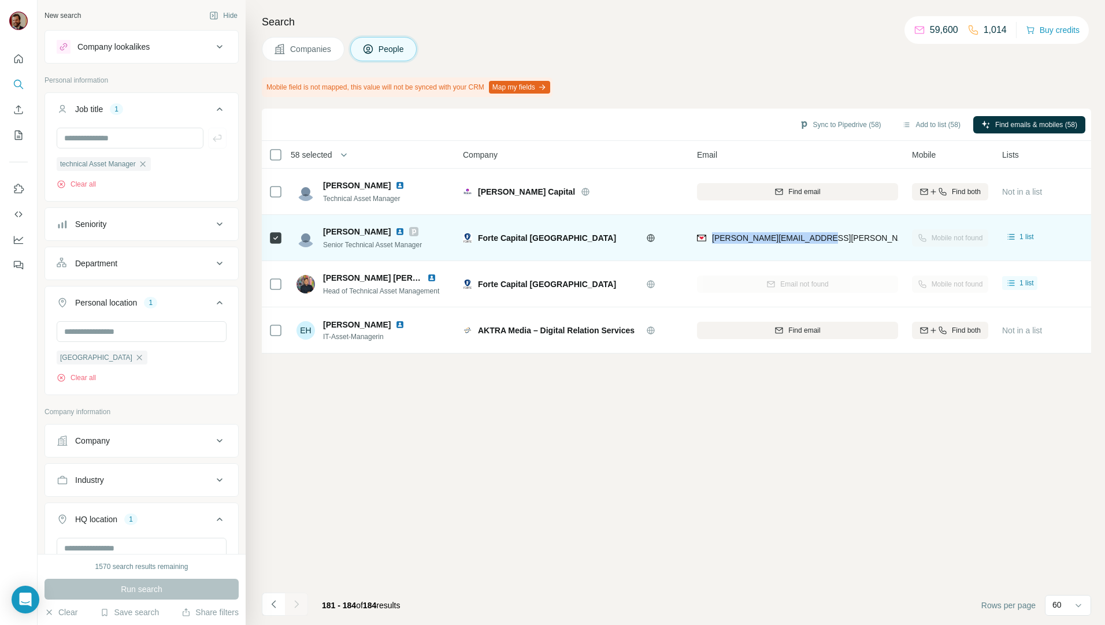
copy span "[PERSON_NAME][EMAIL_ADDRESS][PERSON_NAME][DOMAIN_NAME]"
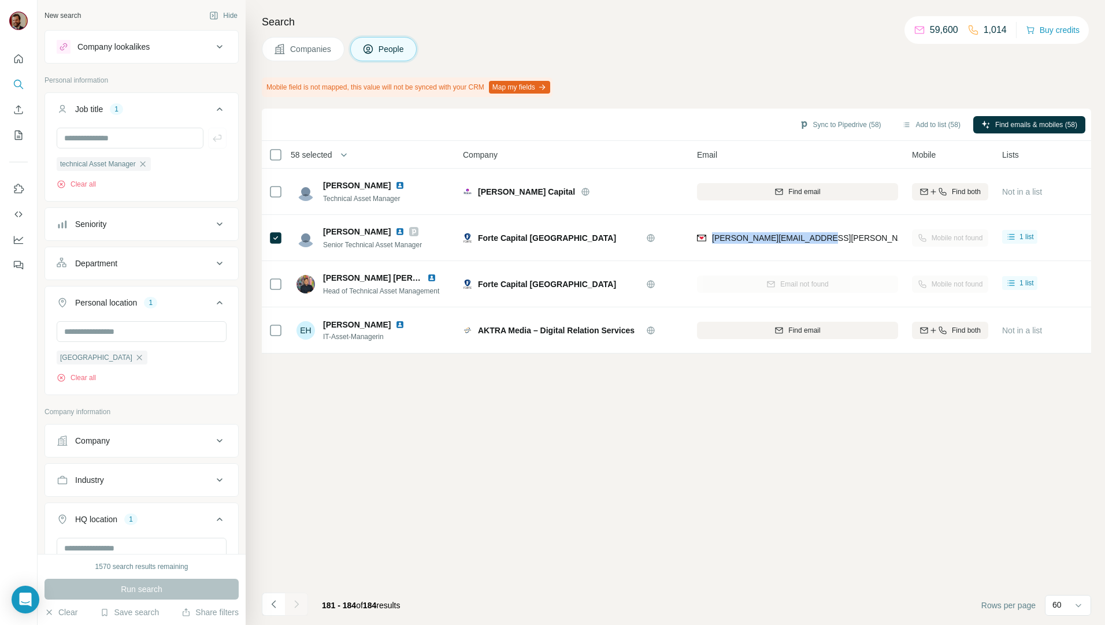
click at [767, 553] on div "Sync to Pipedrive (58) Add to list (58) Find emails & mobiles (58) 58 selected …" at bounding box center [676, 367] width 829 height 517
click at [762, 529] on div "Sync to Pipedrive (58) Add to list (58) Find emails & mobiles (58) 58 selected …" at bounding box center [676, 367] width 829 height 517
click at [279, 600] on icon "Navigate to previous page" at bounding box center [274, 605] width 12 height 12
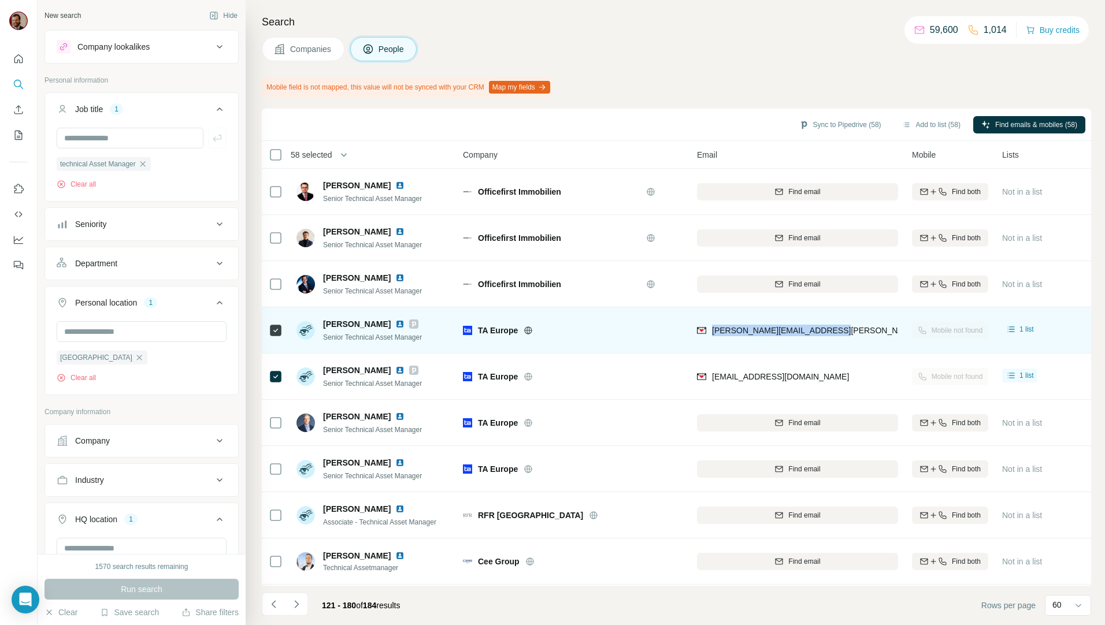
drag, startPoint x: 811, startPoint y: 335, endPoint x: 711, endPoint y: 339, distance: 100.6
click at [711, 339] on div "benjamin.scholz@taeurope.com" at bounding box center [797, 330] width 201 height 32
copy span "benjamin.scholz@taeurope.com"
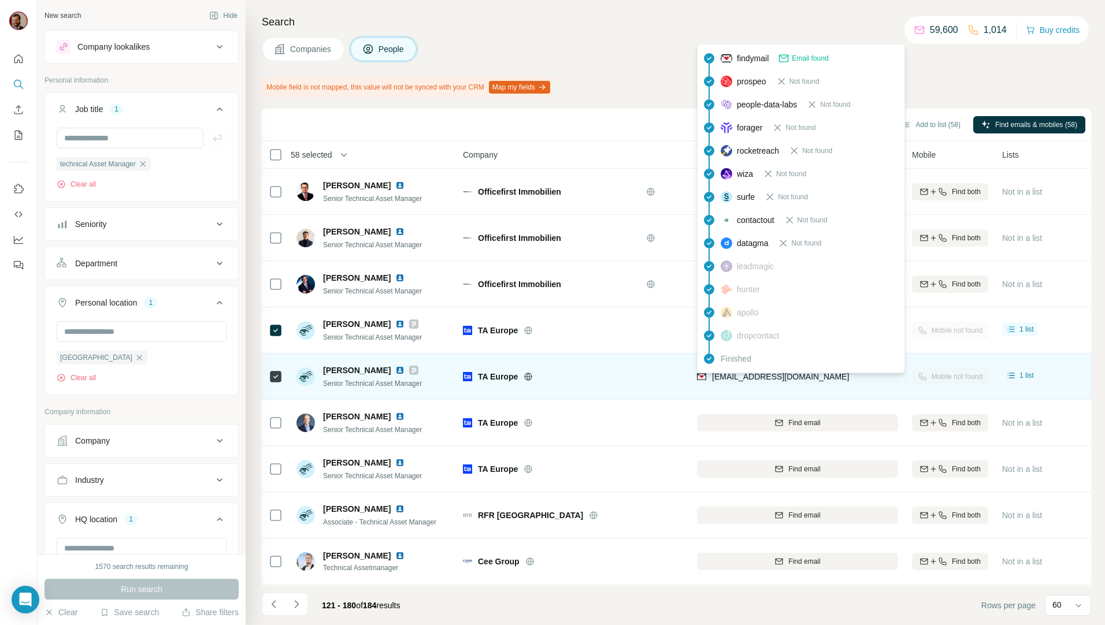
drag, startPoint x: 843, startPoint y: 376, endPoint x: 711, endPoint y: 384, distance: 132.5
click at [711, 384] on div "maximilian.woelck@taeurope.com" at bounding box center [797, 377] width 201 height 32
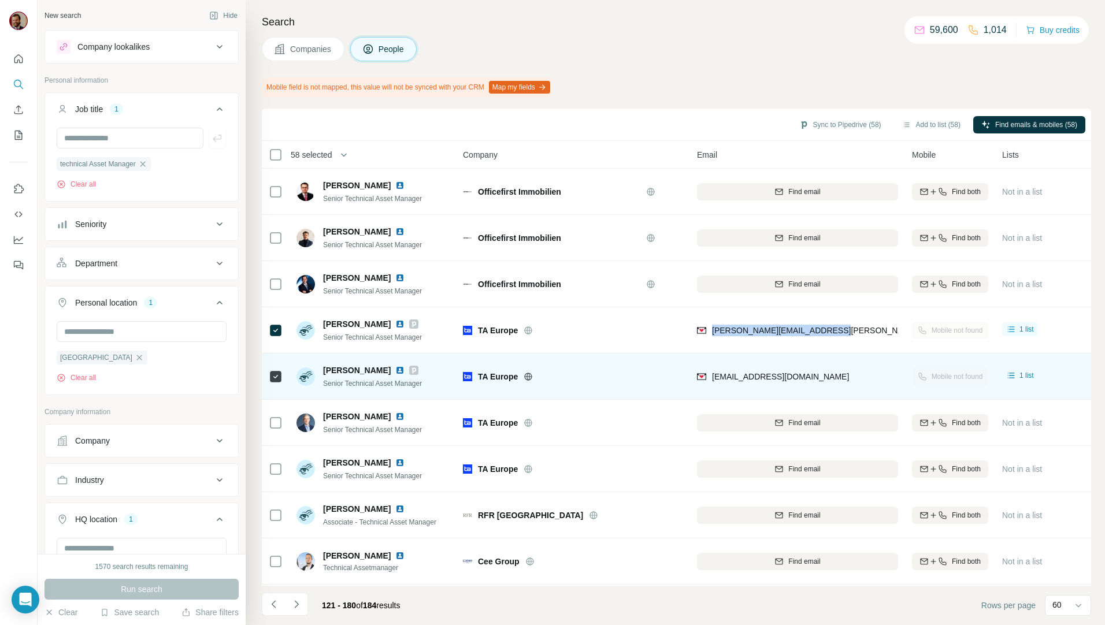
copy span "maximilian.woelck@taeurope.com"
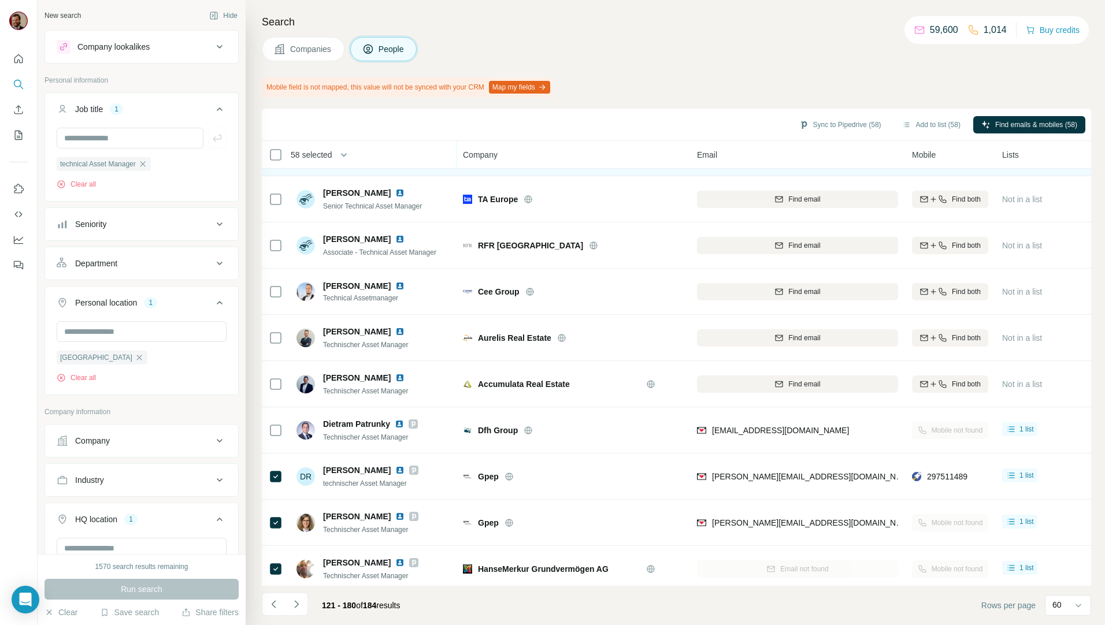
scroll to position [404, 0]
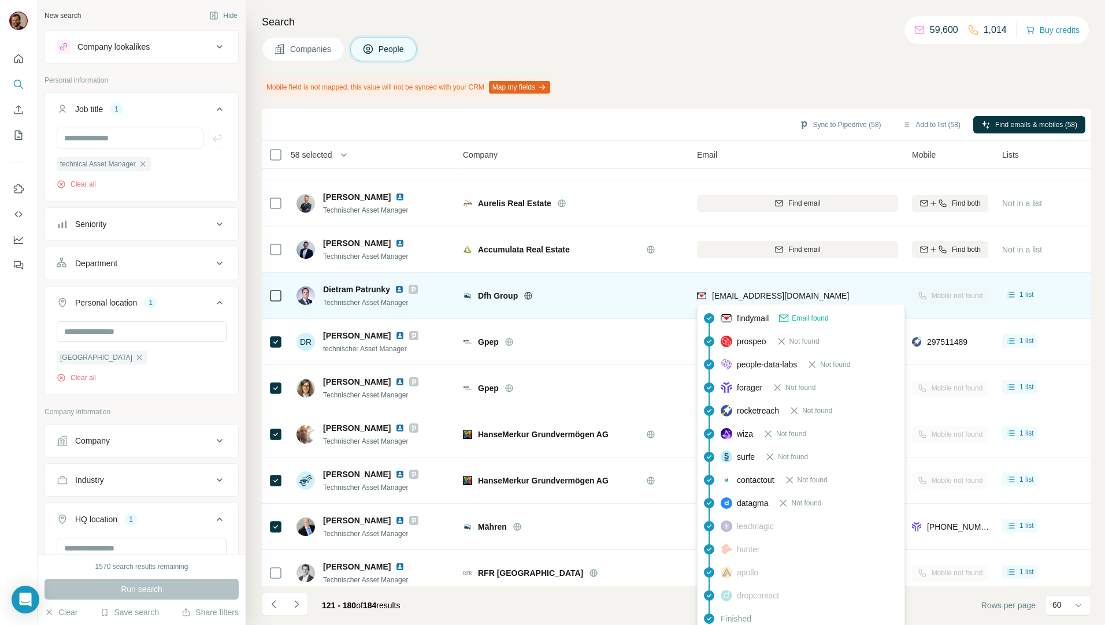
drag, startPoint x: 851, startPoint y: 295, endPoint x: 712, endPoint y: 299, distance: 139.3
click at [712, 299] on div "dietram.patrunky@dfh-group.de" at bounding box center [797, 296] width 201 height 32
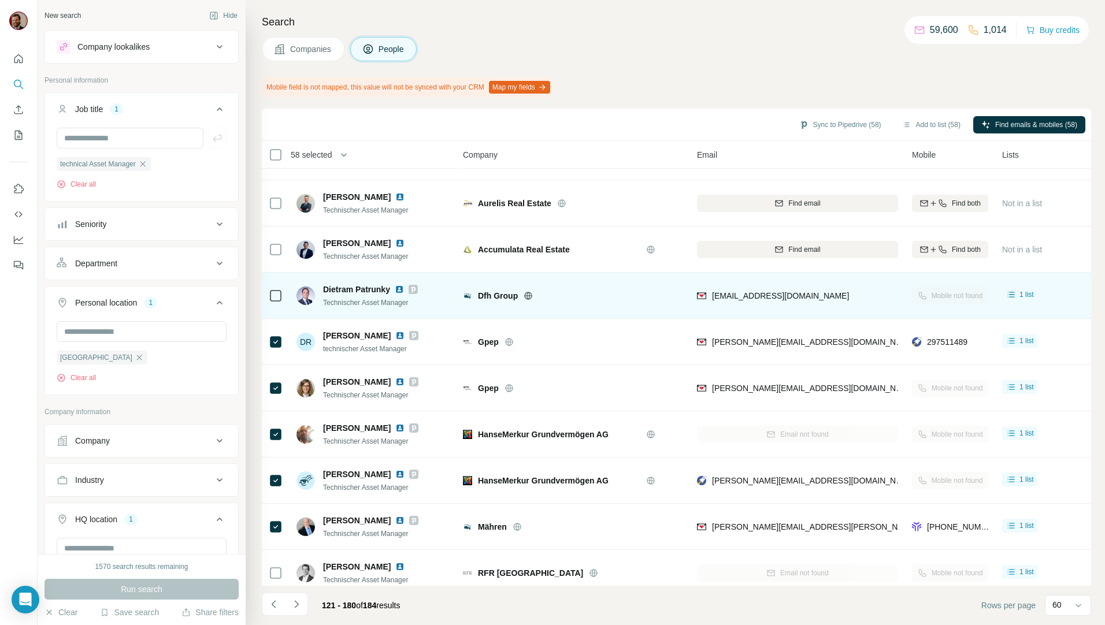
copy span "dietram.patrunky@dfh-group.de"
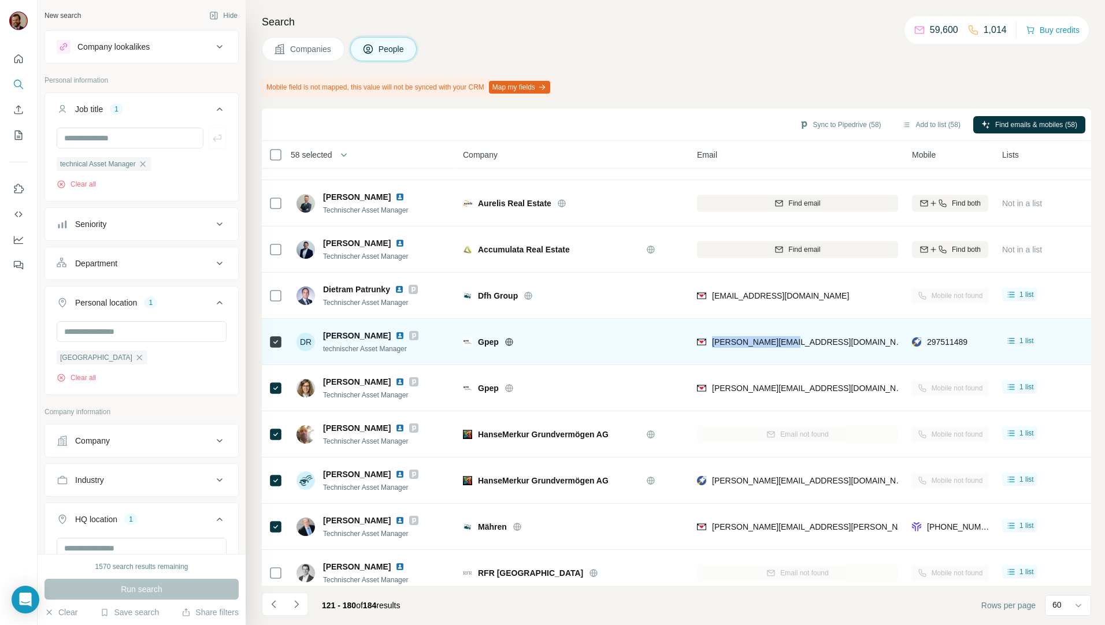
drag, startPoint x: 841, startPoint y: 348, endPoint x: 712, endPoint y: 356, distance: 129.1
click at [712, 356] on div "d.rossel@g-pep.com" at bounding box center [797, 342] width 201 height 32
copy span "d.rossel@g-pep.com"
click at [837, 342] on div "d.rossel@g-pep.com" at bounding box center [797, 342] width 201 height 32
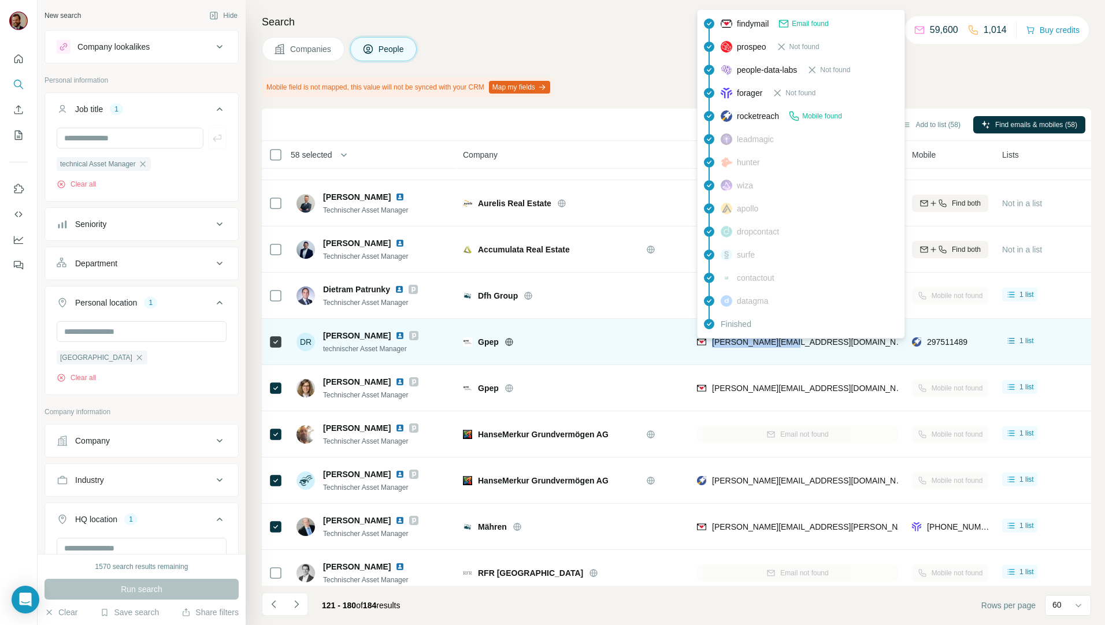
drag, startPoint x: 813, startPoint y: 344, endPoint x: 709, endPoint y: 344, distance: 104.0
click at [709, 344] on div "d.rossel@g-pep.com" at bounding box center [797, 342] width 201 height 32
copy span "d.rossel@g-pep.com"
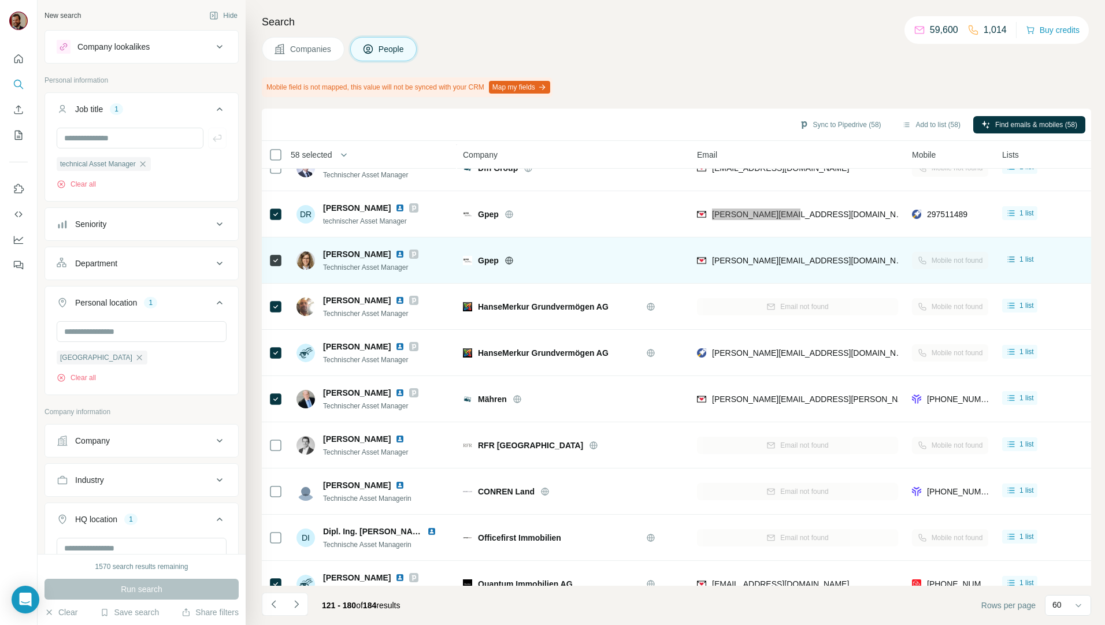
scroll to position [539, 0]
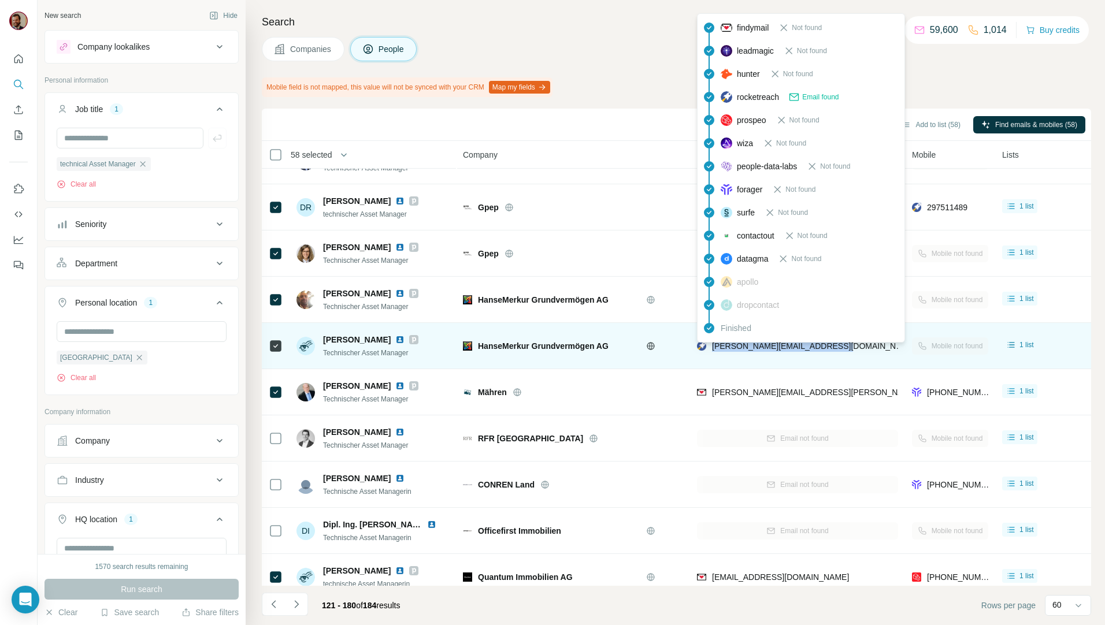
drag, startPoint x: 798, startPoint y: 346, endPoint x: 711, endPoint y: 347, distance: 86.7
click at [711, 347] on div "philipp.perez_martinez@hmg.ag" at bounding box center [797, 346] width 201 height 32
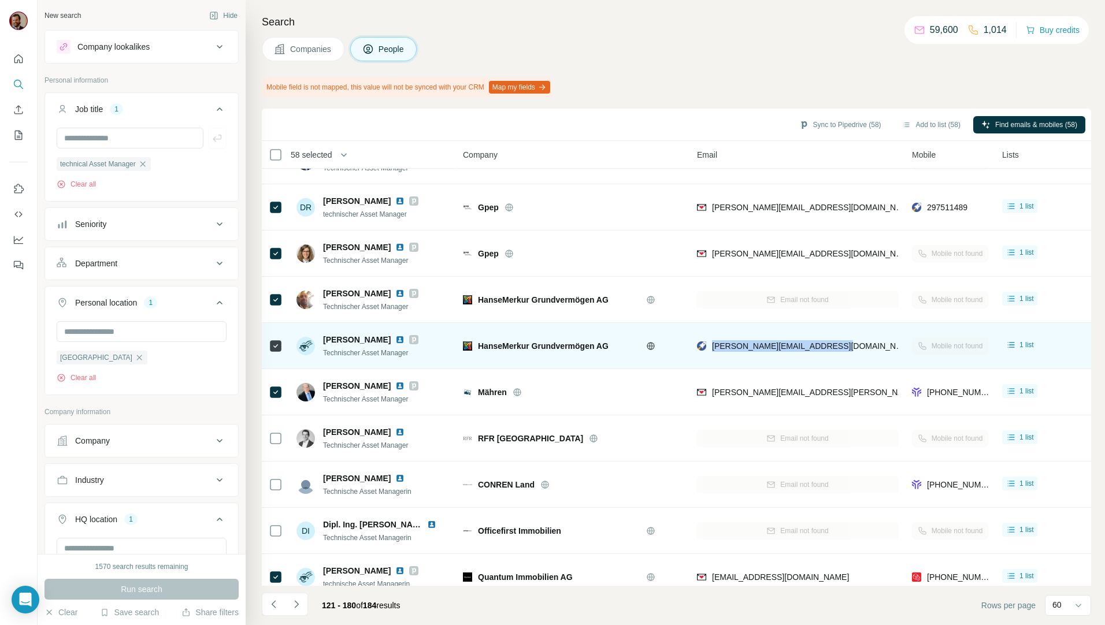
copy span "philipp.perez_martinez@hmg.ag"
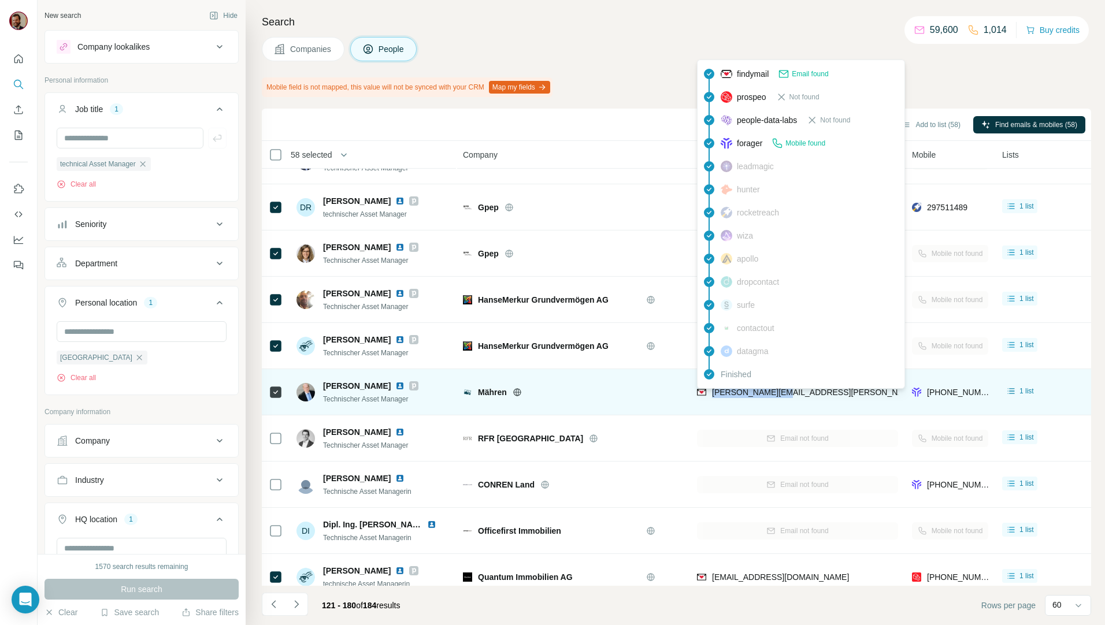
drag, startPoint x: 813, startPoint y: 390, endPoint x: 712, endPoint y: 393, distance: 101.2
click at [712, 393] on div "kloss@maehren.de" at bounding box center [797, 392] width 201 height 32
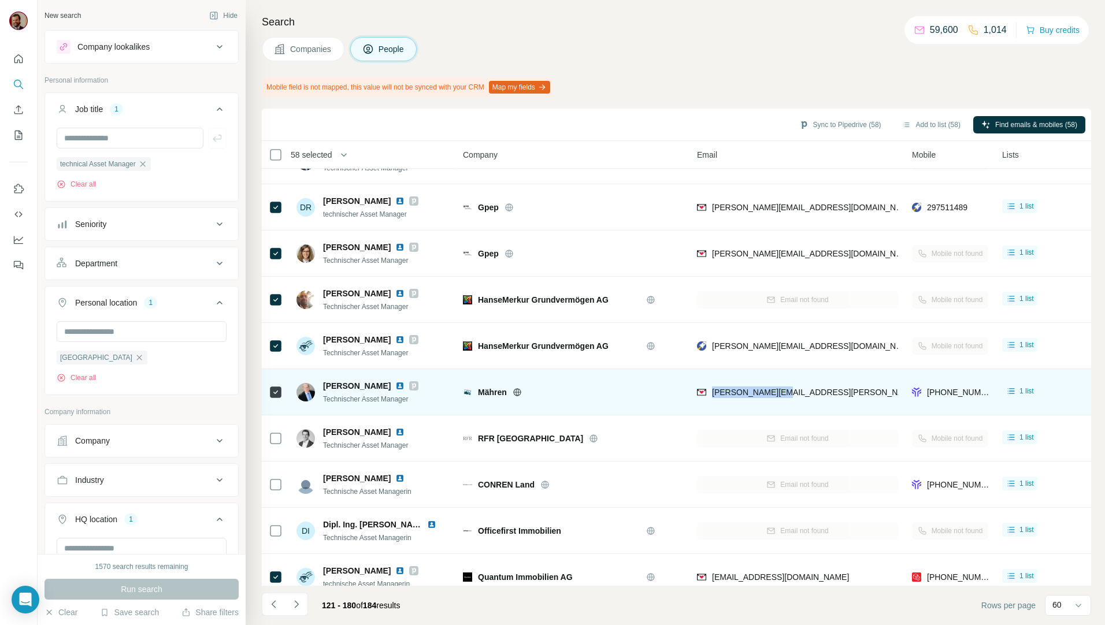
copy span "kloss@maehren.de"
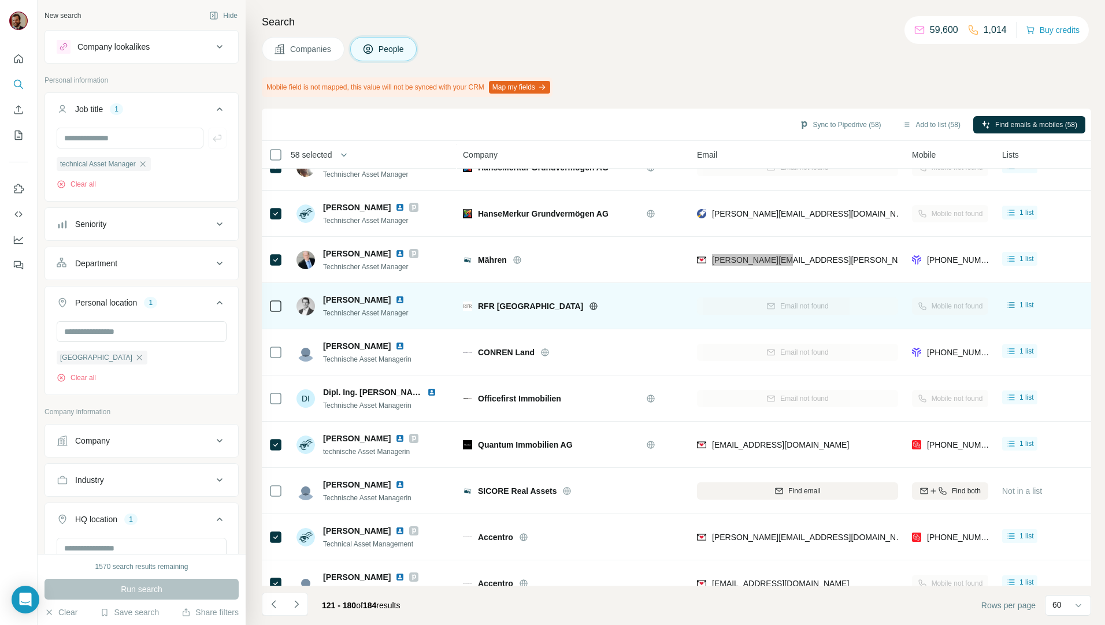
scroll to position [674, 0]
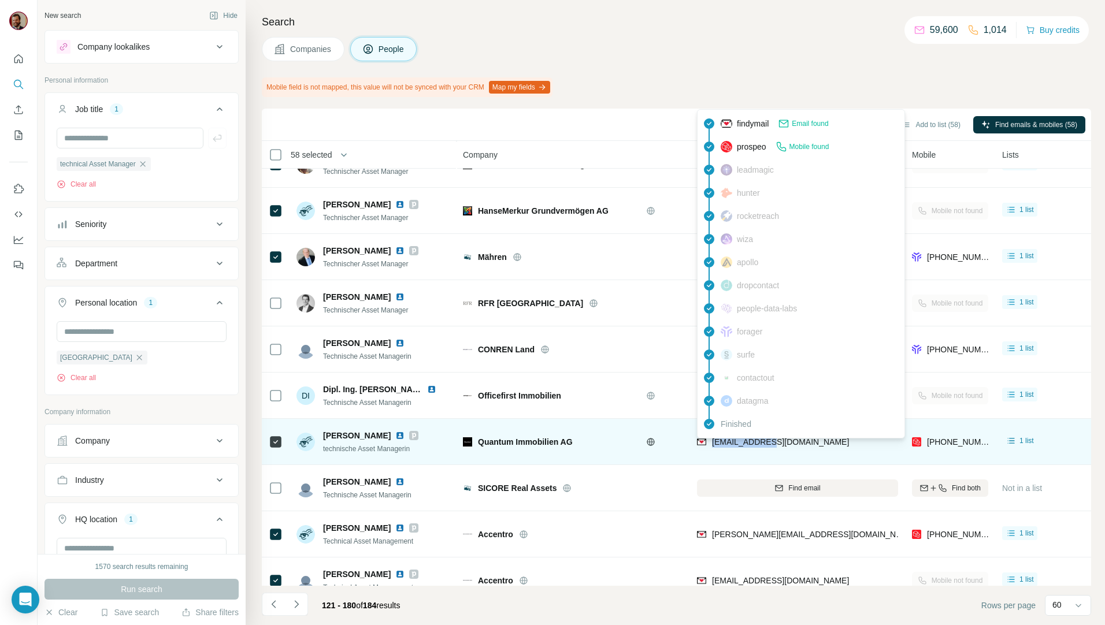
drag, startPoint x: 781, startPoint y: 444, endPoint x: 709, endPoint y: 448, distance: 71.2
click at [709, 448] on div "lj@quantum.ag" at bounding box center [797, 442] width 201 height 32
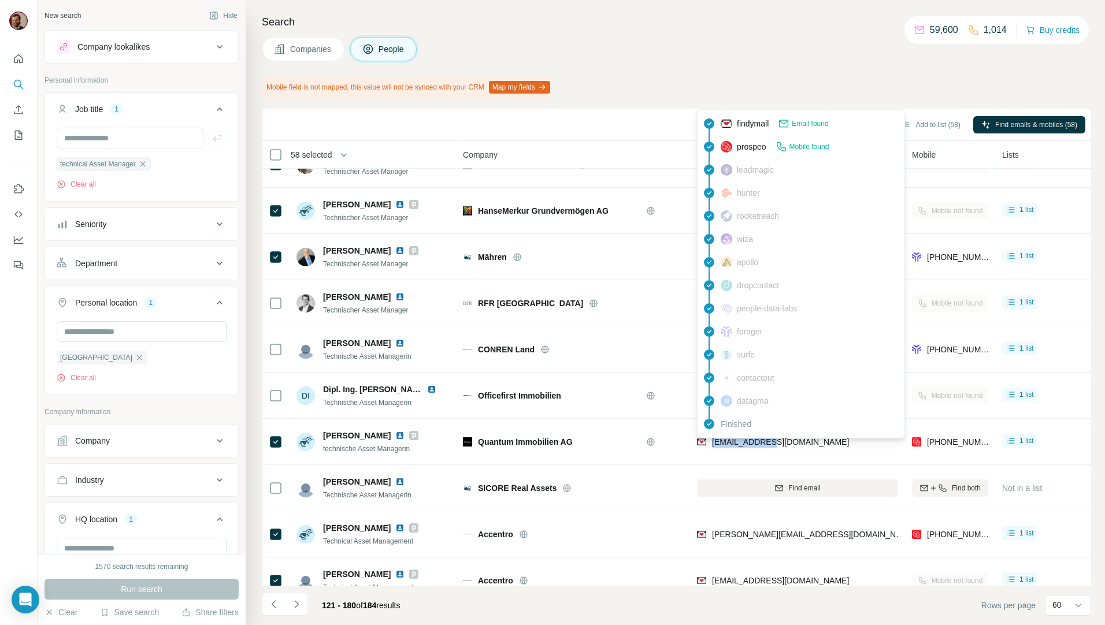
copy span "lj@quantum.ag"
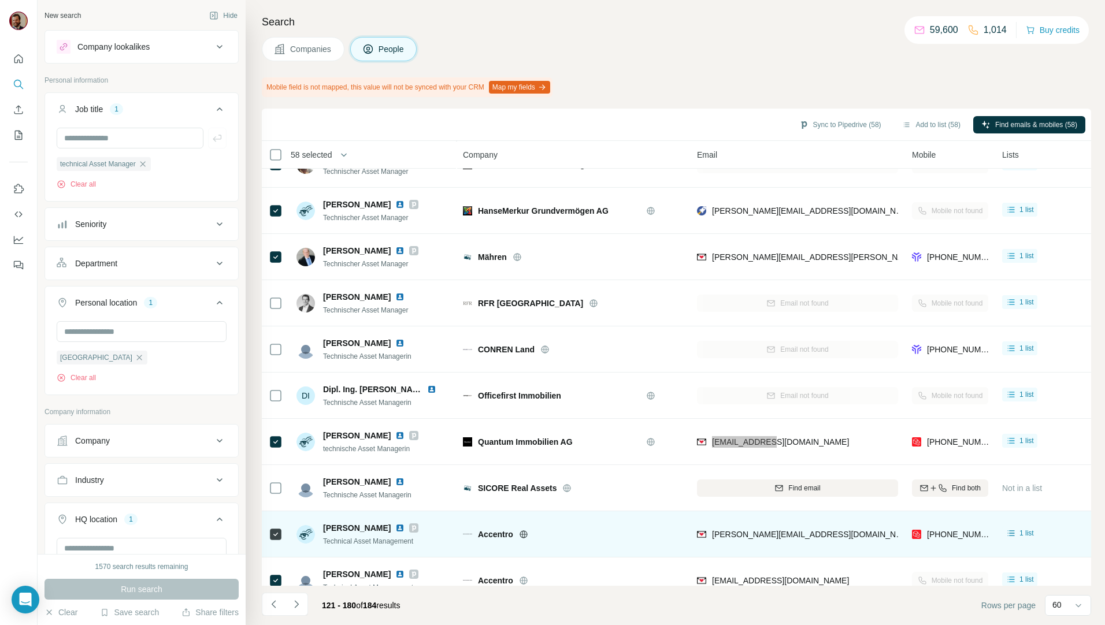
scroll to position [809, 0]
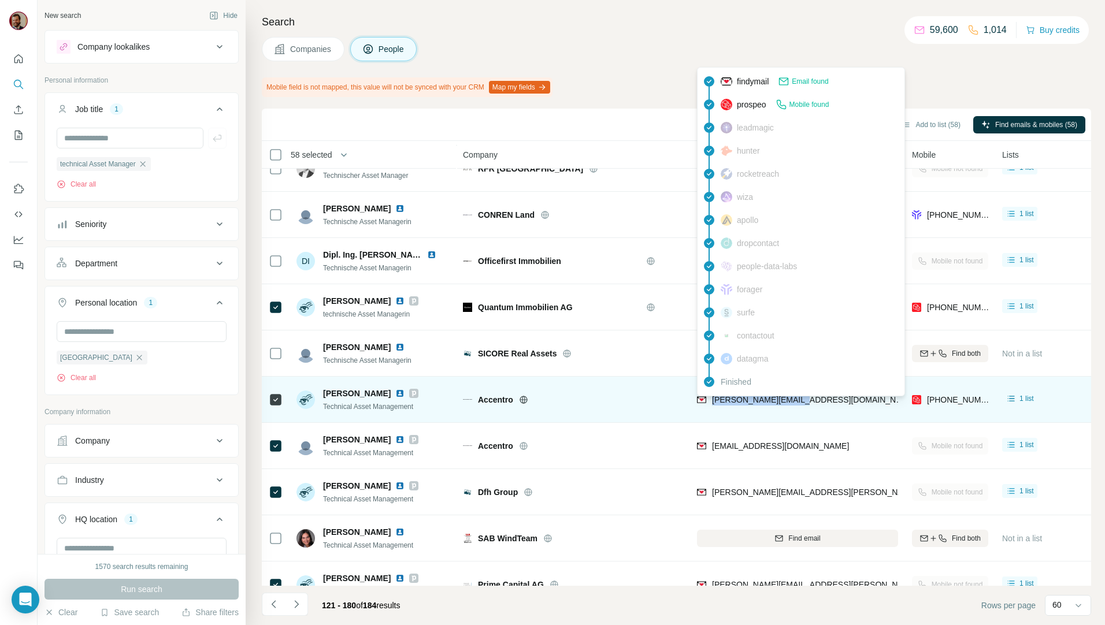
drag, startPoint x: 800, startPoint y: 401, endPoint x: 709, endPoint y: 406, distance: 90.3
click at [709, 406] on div "dittrich@accentro.de" at bounding box center [797, 400] width 201 height 32
copy span "dittrich@accentro.de"
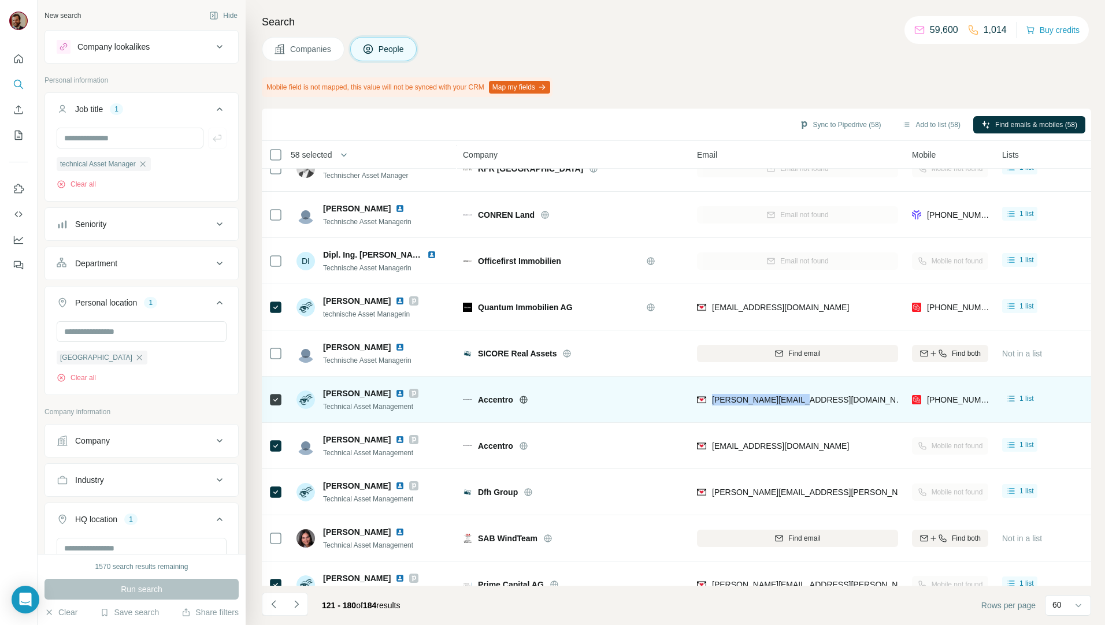
click at [817, 400] on div "dittrich@accentro.de" at bounding box center [797, 400] width 201 height 32
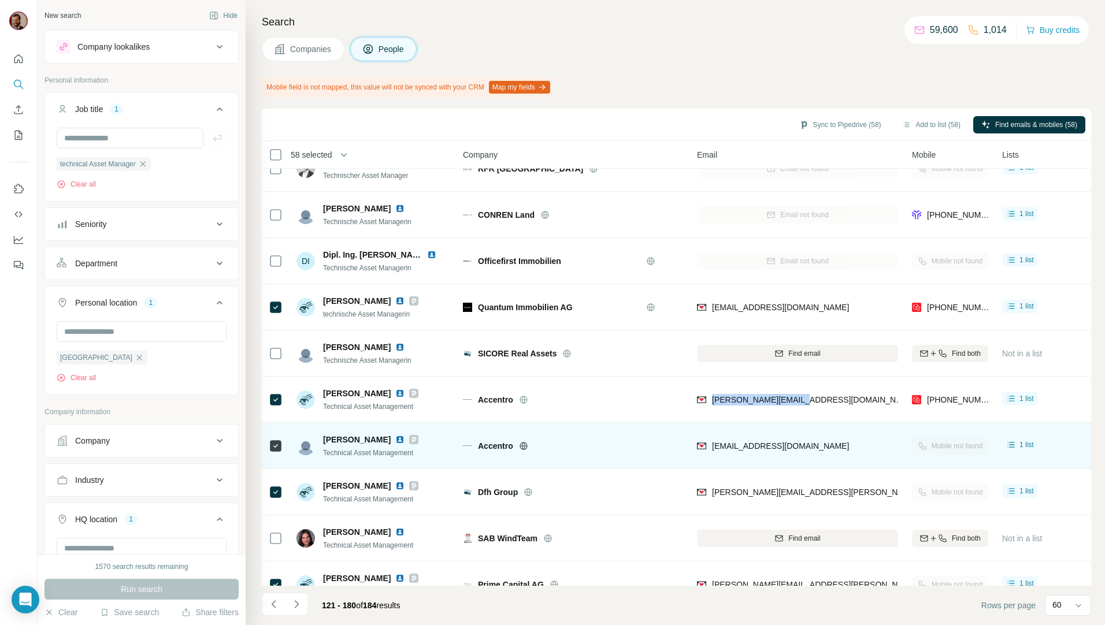
click at [826, 441] on div "semenova@accentro.de" at bounding box center [797, 446] width 201 height 32
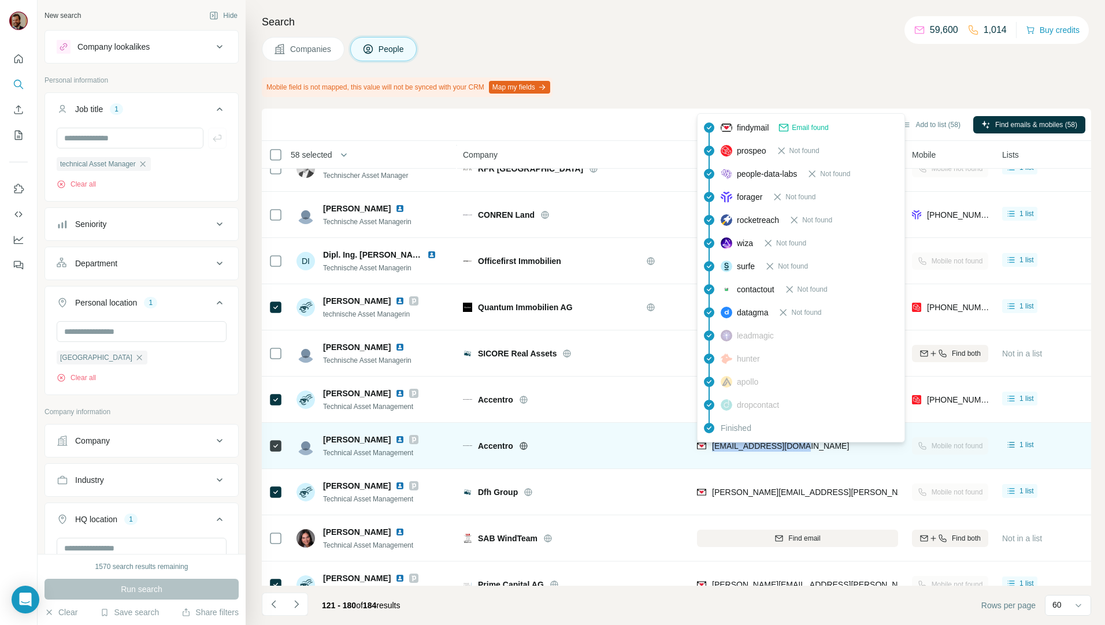
drag, startPoint x: 842, startPoint y: 443, endPoint x: 714, endPoint y: 451, distance: 129.1
click at [714, 451] on div "semenova@accentro.de" at bounding box center [797, 446] width 201 height 32
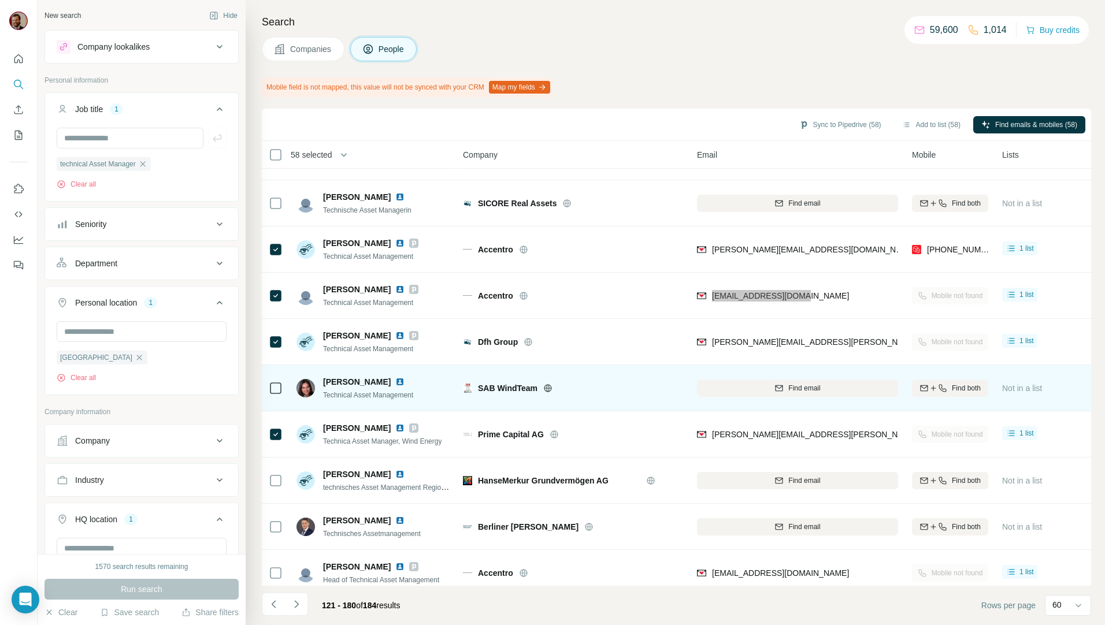
scroll to position [1079, 0]
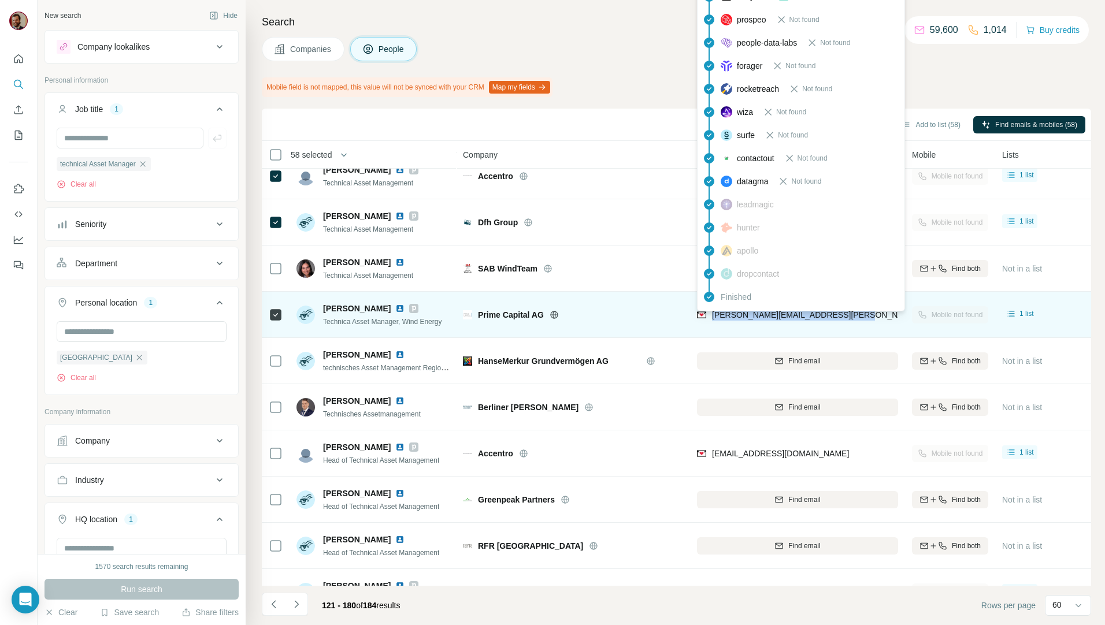
drag, startPoint x: 872, startPoint y: 315, endPoint x: 711, endPoint y: 320, distance: 161.3
click at [711, 320] on div "richard.kunde@primecapital-ag.com" at bounding box center [797, 315] width 201 height 32
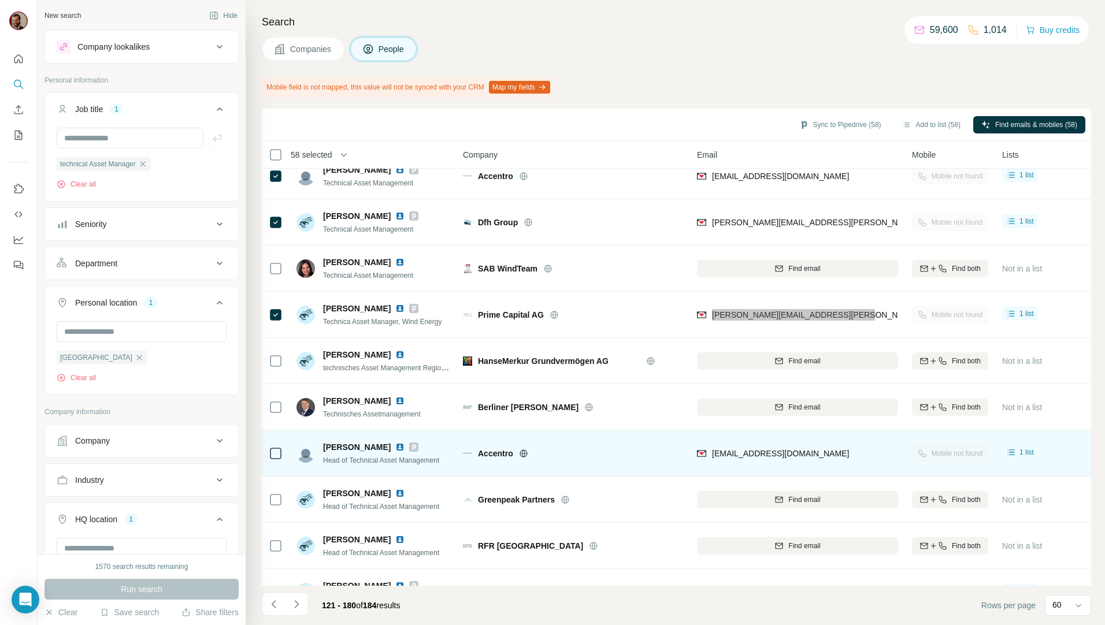
scroll to position [1213, 0]
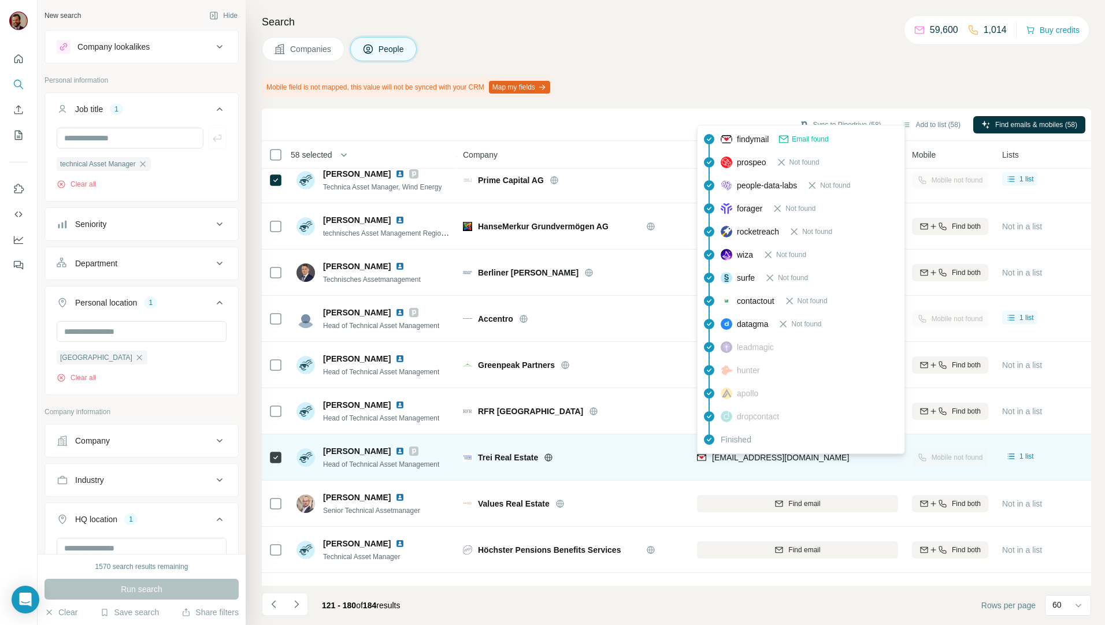
drag, startPoint x: 853, startPoint y: 459, endPoint x: 713, endPoint y: 461, distance: 140.4
click at [713, 461] on div "tgruenendahl@treirealestate.com" at bounding box center [797, 457] width 201 height 32
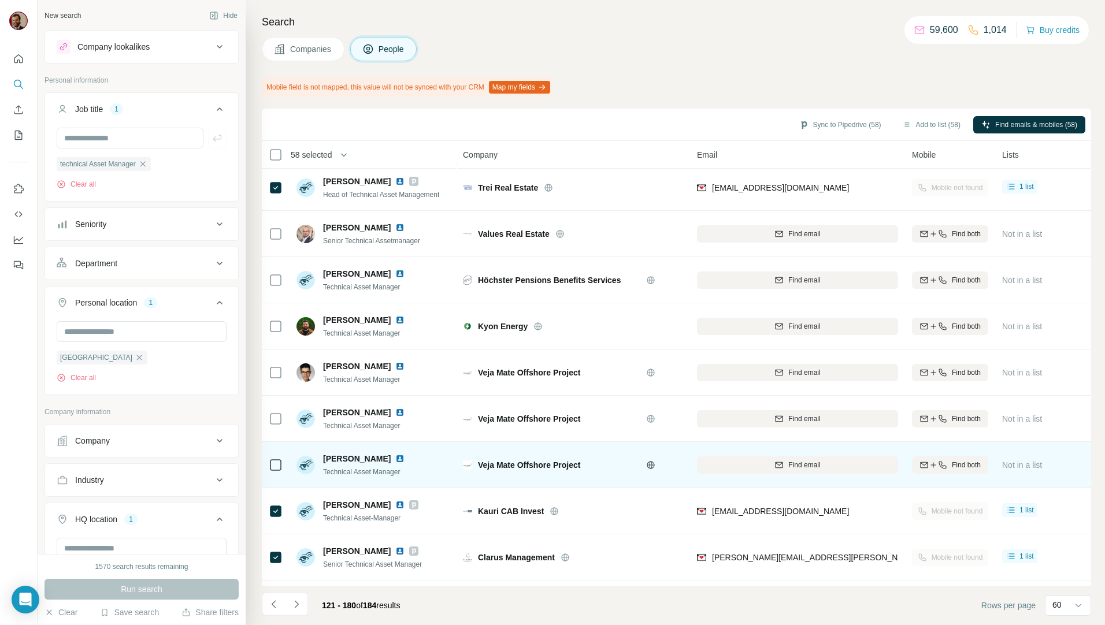
scroll to position [1618, 0]
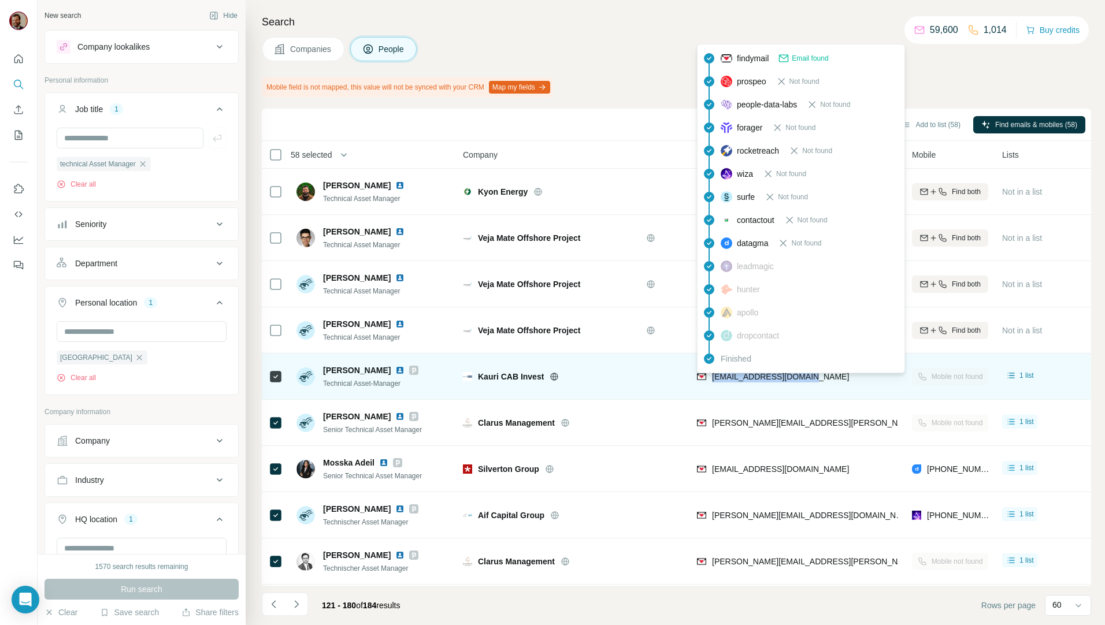
drag, startPoint x: 824, startPoint y: 378, endPoint x: 713, endPoint y: 384, distance: 111.1
click at [713, 384] on div "elke.wege@kauricab.com" at bounding box center [797, 377] width 201 height 32
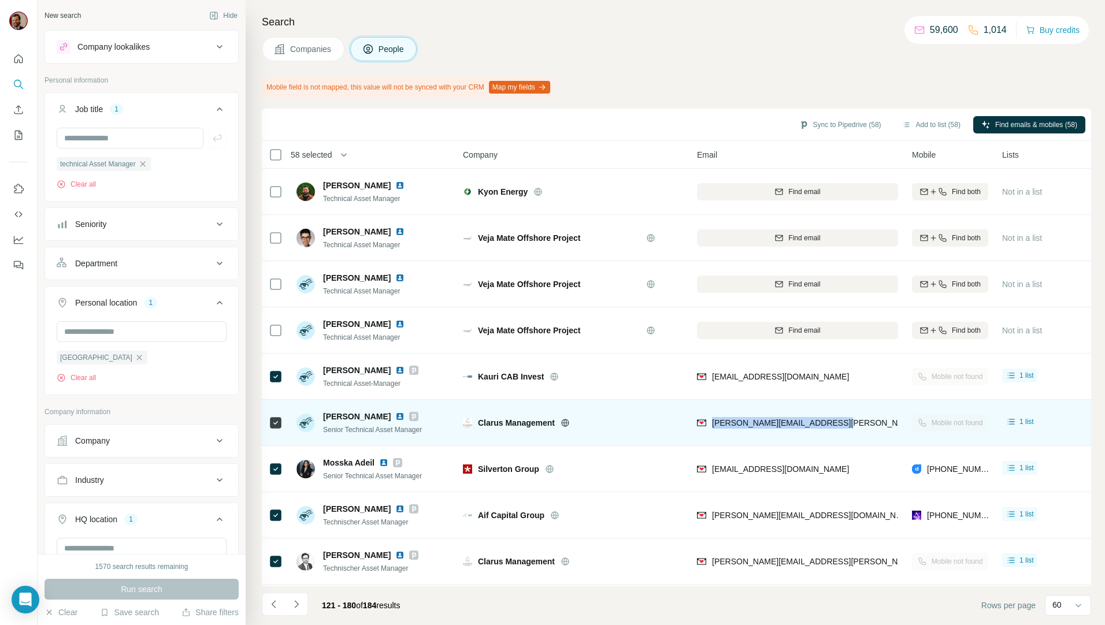
drag, startPoint x: 841, startPoint y: 428, endPoint x: 711, endPoint y: 437, distance: 130.3
click at [711, 437] on div "julian.gonzalez@clarus-am.com" at bounding box center [797, 423] width 201 height 32
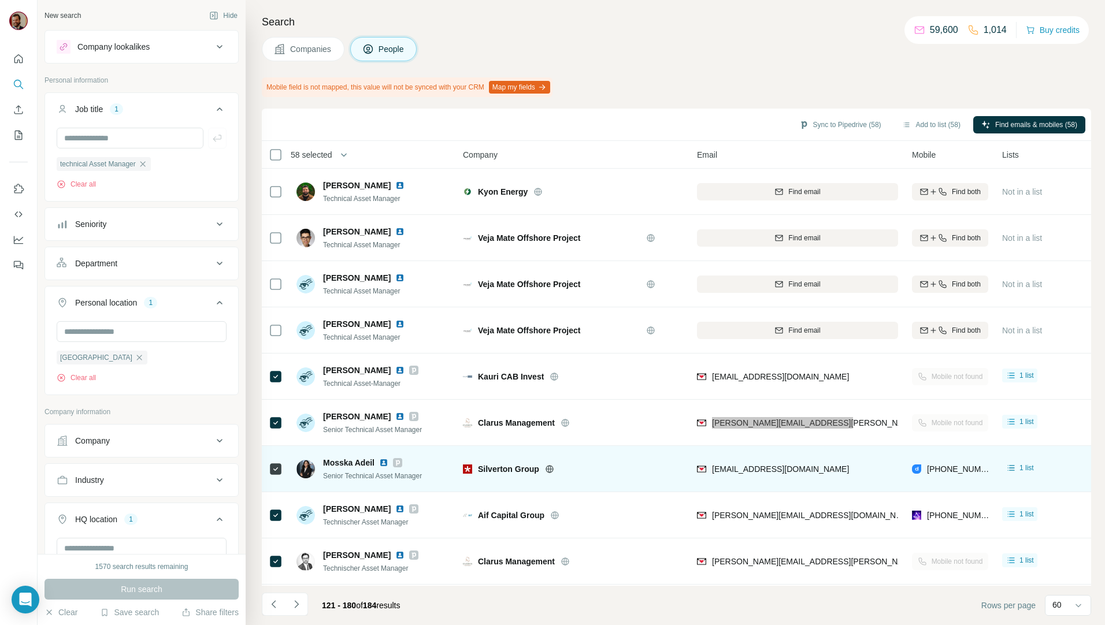
scroll to position [1752, 0]
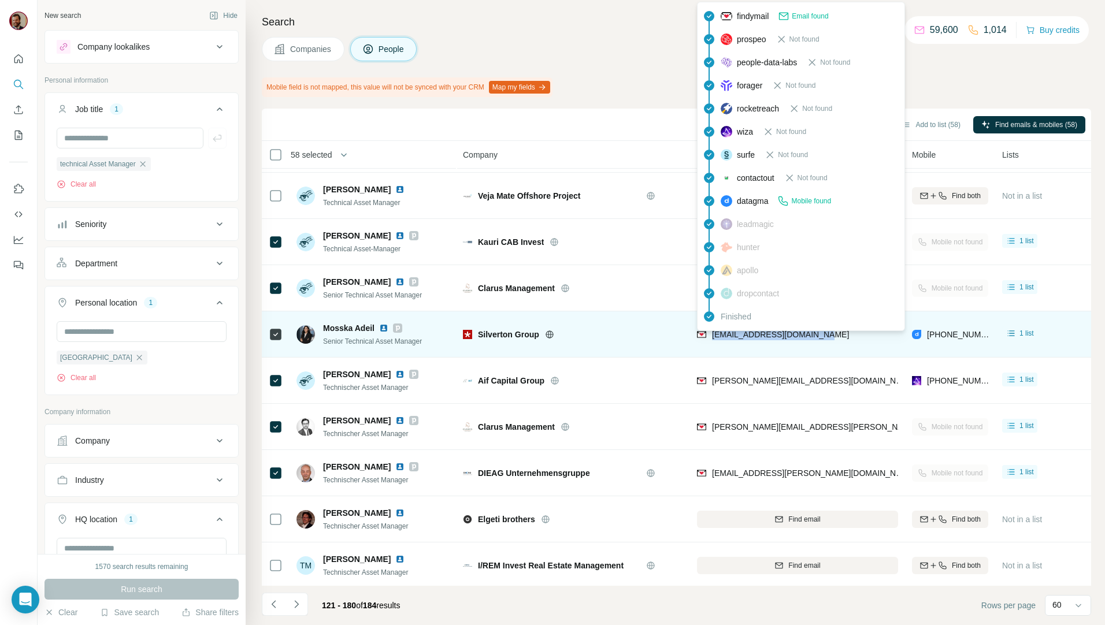
drag, startPoint x: 822, startPoint y: 334, endPoint x: 713, endPoint y: 340, distance: 108.8
click at [713, 340] on div "mosska.adeil@silverton.de" at bounding box center [797, 334] width 201 height 32
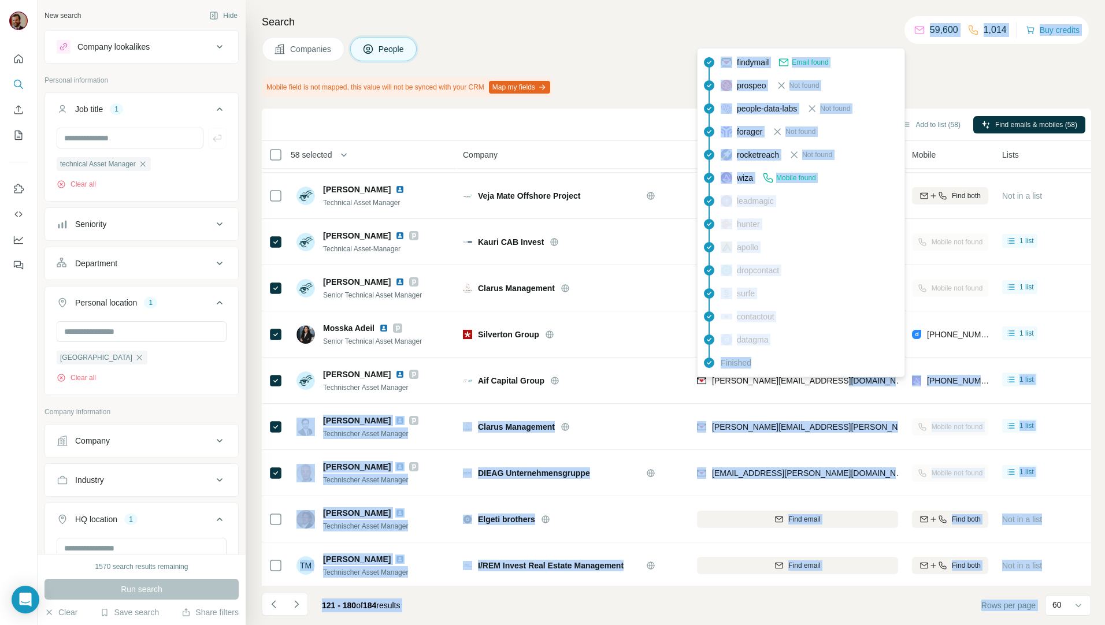
drag, startPoint x: 828, startPoint y: 381, endPoint x: 765, endPoint y: 373, distance: 63.5
click at [762, 373] on body "New search Hide Company lookalikes Personal information Job title 1 technical A…" at bounding box center [552, 312] width 1105 height 625
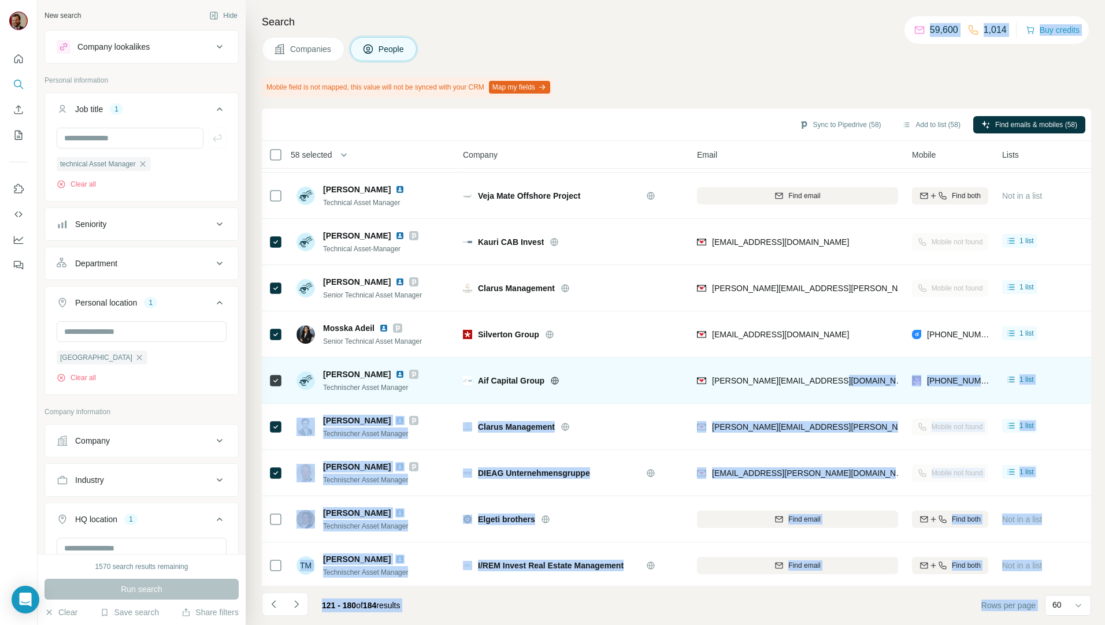
drag, startPoint x: 765, startPoint y: 373, endPoint x: 844, endPoint y: 381, distance: 79.6
click at [844, 381] on div "denis.scheremet@aif.capital" at bounding box center [797, 381] width 201 height 32
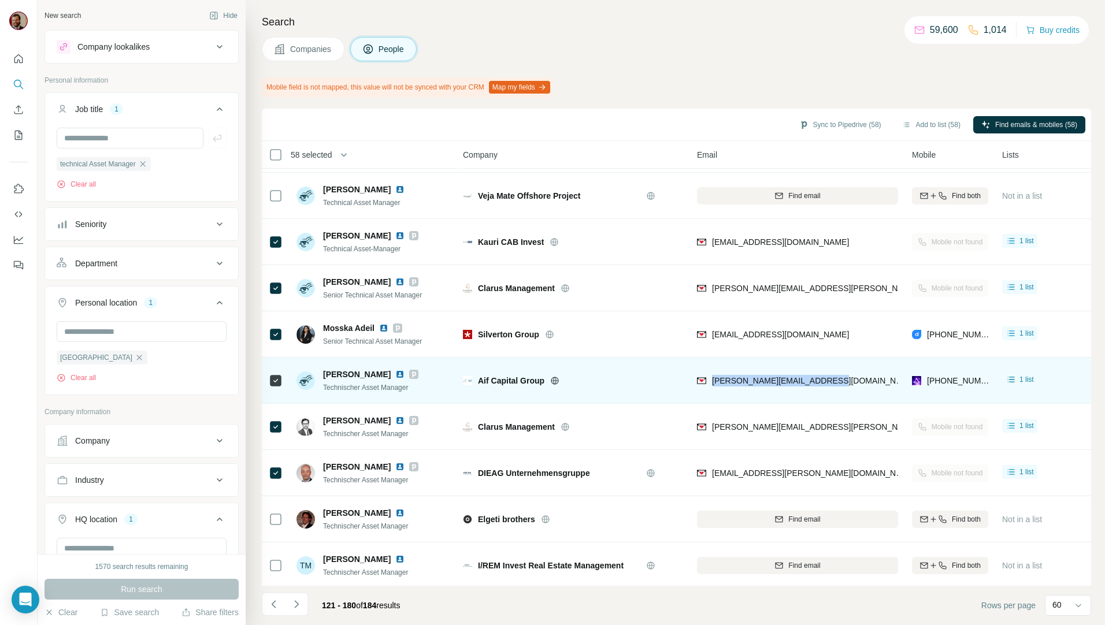
drag, startPoint x: 837, startPoint y: 385, endPoint x: 713, endPoint y: 390, distance: 124.3
click at [713, 390] on div "denis.scheremet@aif.capital" at bounding box center [797, 381] width 201 height 32
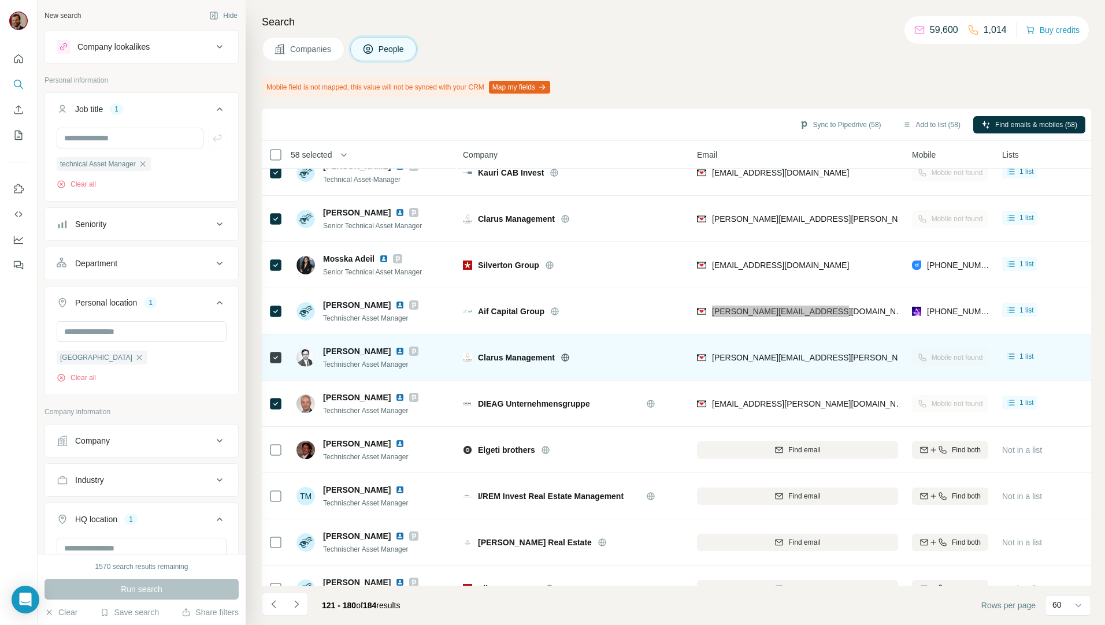
scroll to position [1887, 0]
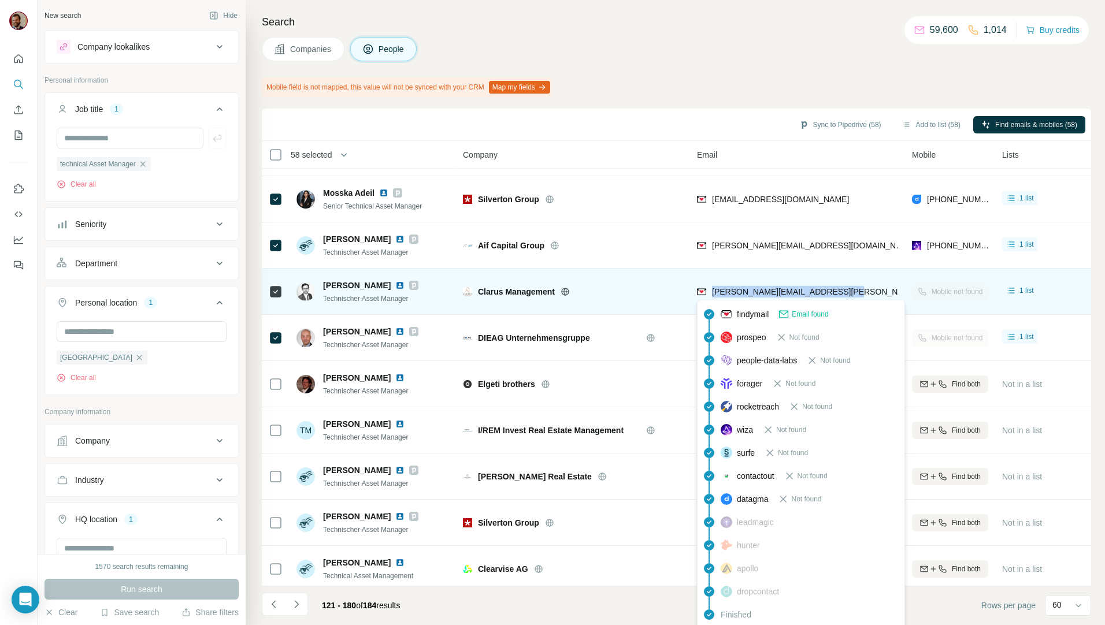
drag, startPoint x: 837, startPoint y: 293, endPoint x: 713, endPoint y: 296, distance: 123.7
click at [713, 296] on div "christopher.theis@clarus-am.com" at bounding box center [797, 292] width 201 height 32
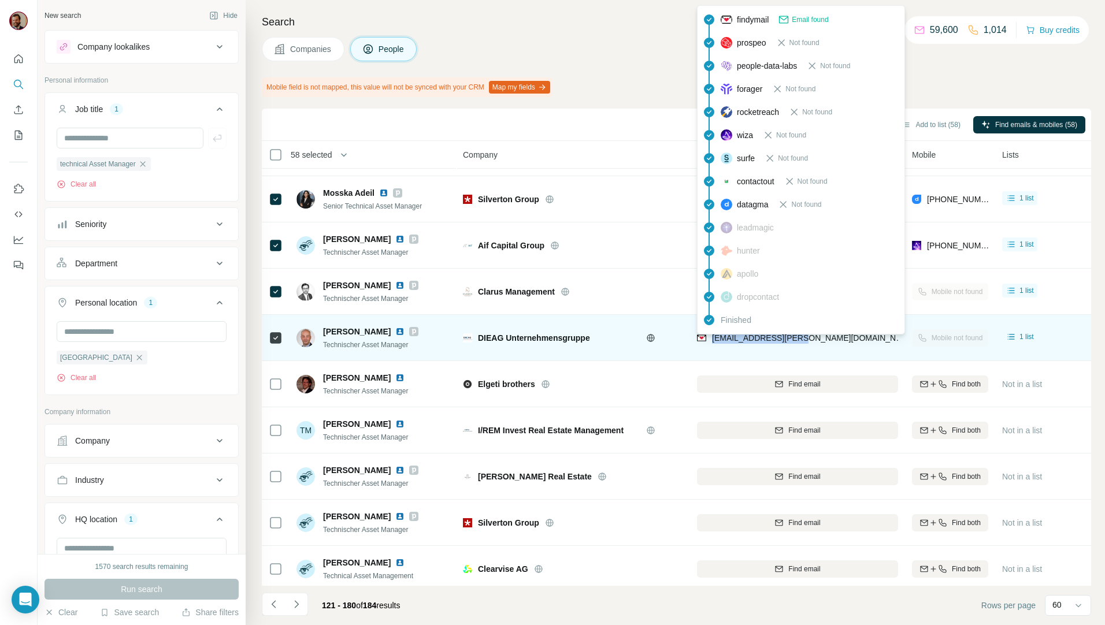
drag, startPoint x: 829, startPoint y: 334, endPoint x: 712, endPoint y: 343, distance: 117.1
click at [712, 343] on div "torsten.hecht@die.ag" at bounding box center [797, 338] width 201 height 32
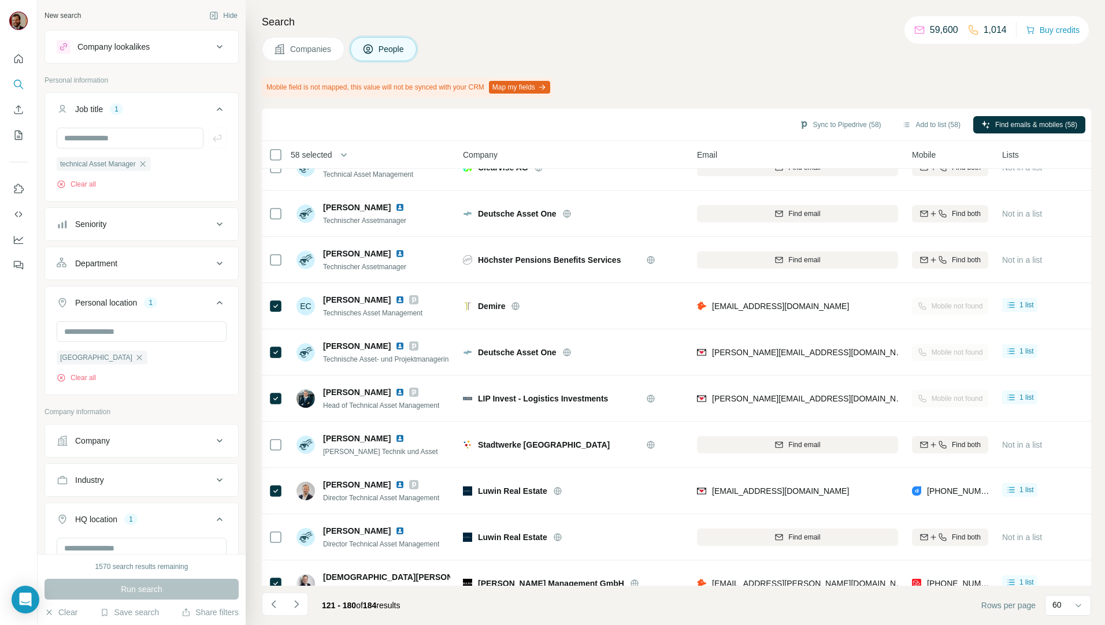
scroll to position [2292, 0]
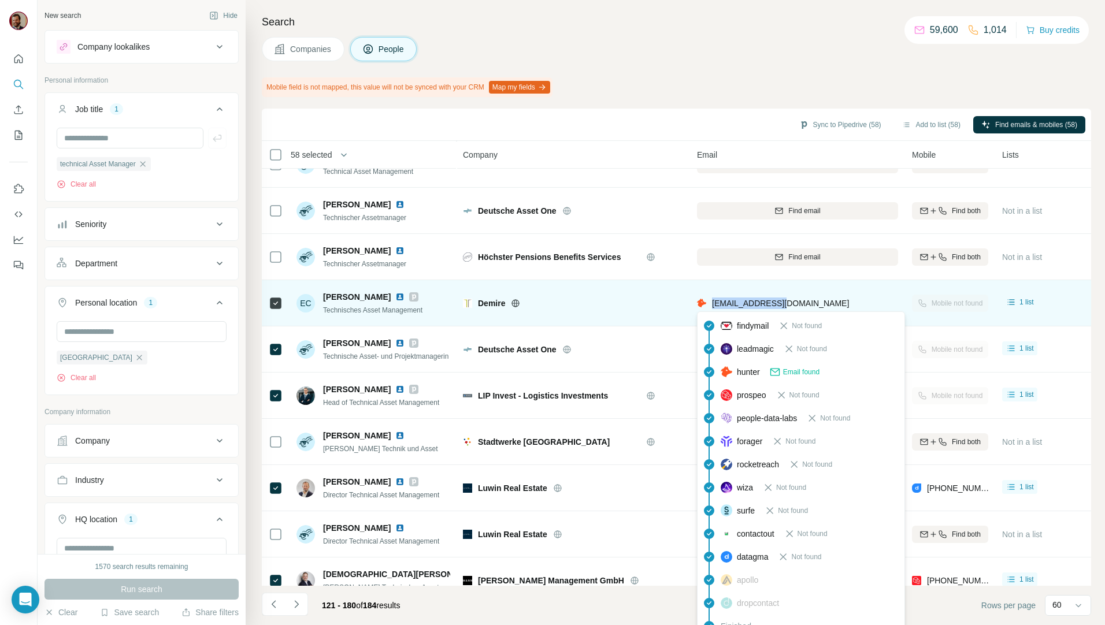
drag, startPoint x: 796, startPoint y: 304, endPoint x: 713, endPoint y: 306, distance: 83.2
click at [713, 306] on div "cavlan@demire.ag" at bounding box center [797, 303] width 201 height 32
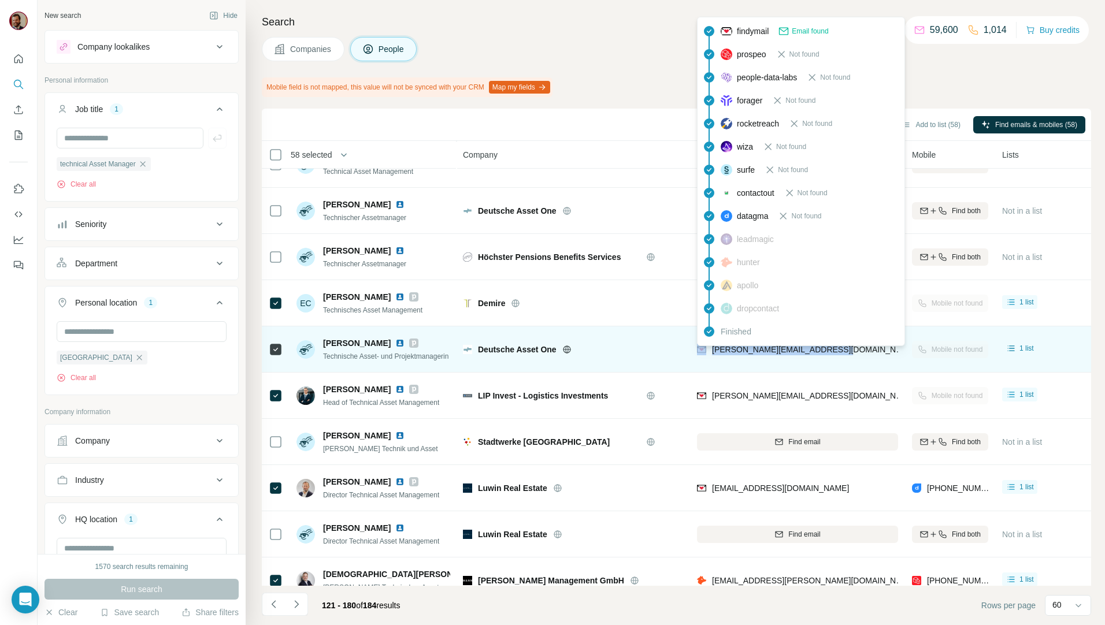
drag, startPoint x: 853, startPoint y: 352, endPoint x: 708, endPoint y: 355, distance: 144.5
click at [708, 355] on div "s.schulz@deutscheassetone.com" at bounding box center [797, 349] width 201 height 32
click at [708, 355] on div "s.schulz@deutscheassetone.com" at bounding box center [801, 351] width 209 height 14
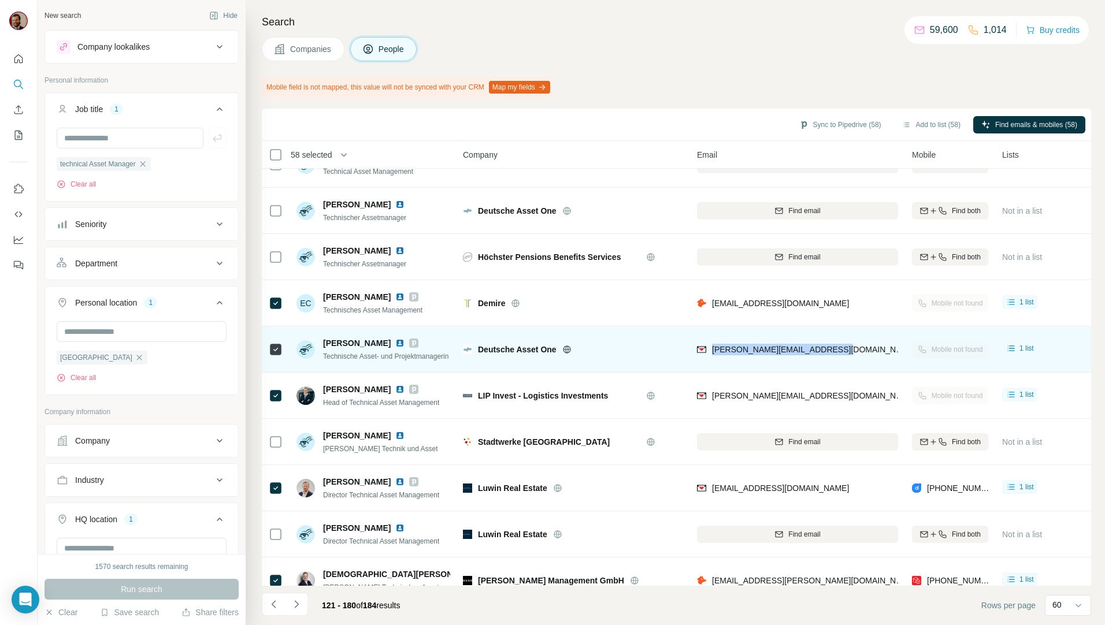
drag, startPoint x: 849, startPoint y: 352, endPoint x: 709, endPoint y: 364, distance: 140.9
click at [709, 364] on div "s.schulz@deutscheassetone.com" at bounding box center [797, 349] width 201 height 32
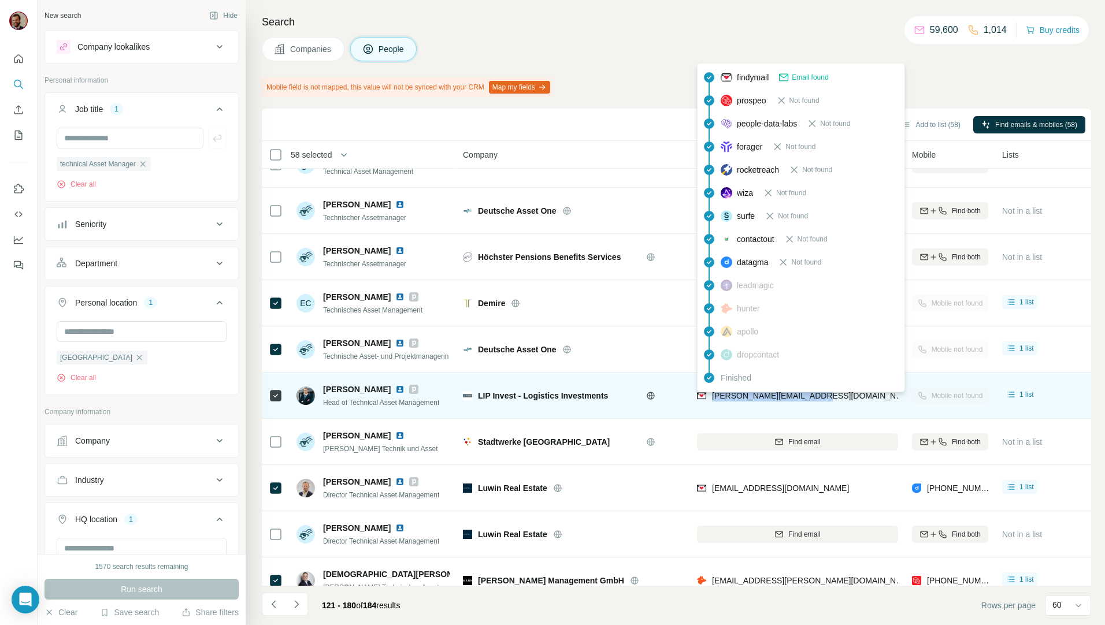
drag, startPoint x: 836, startPoint y: 399, endPoint x: 710, endPoint y: 402, distance: 126.0
click at [710, 402] on div "a.eisfeld@lip-invest.com" at bounding box center [797, 396] width 201 height 32
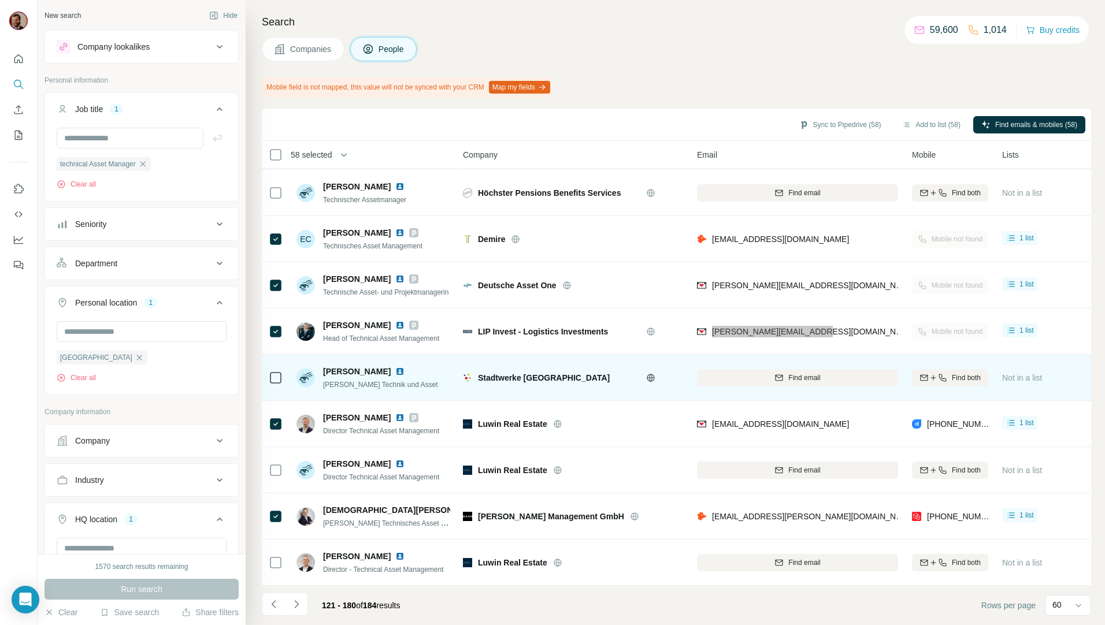
scroll to position [2362, 0]
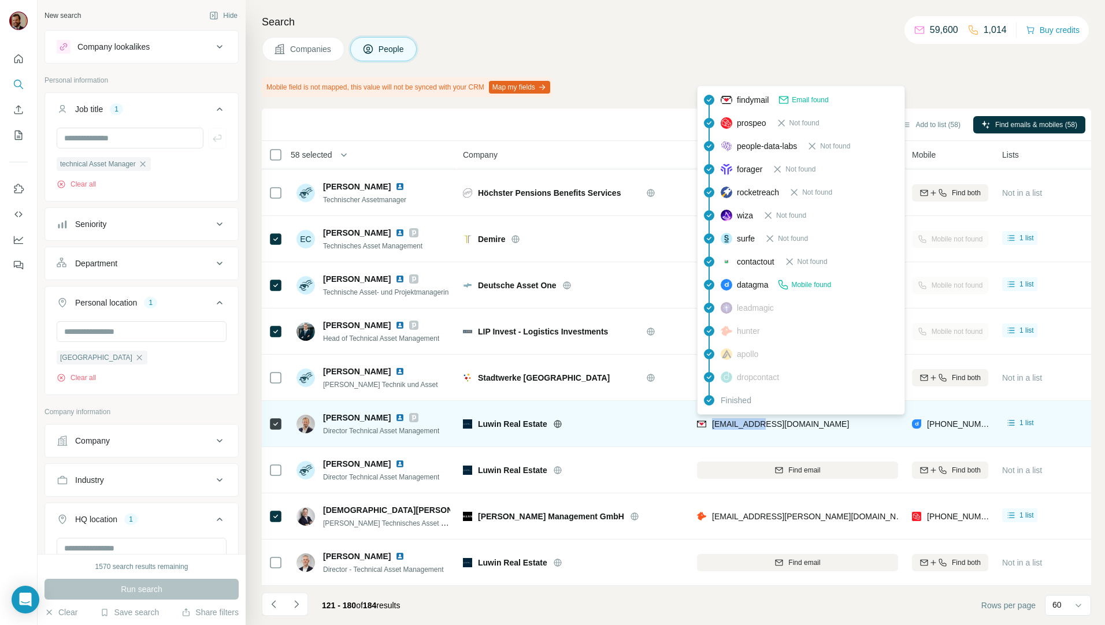
drag, startPoint x: 785, startPoint y: 422, endPoint x: 712, endPoint y: 425, distance: 72.9
click at [712, 425] on div "fb@luwin.de" at bounding box center [797, 424] width 201 height 32
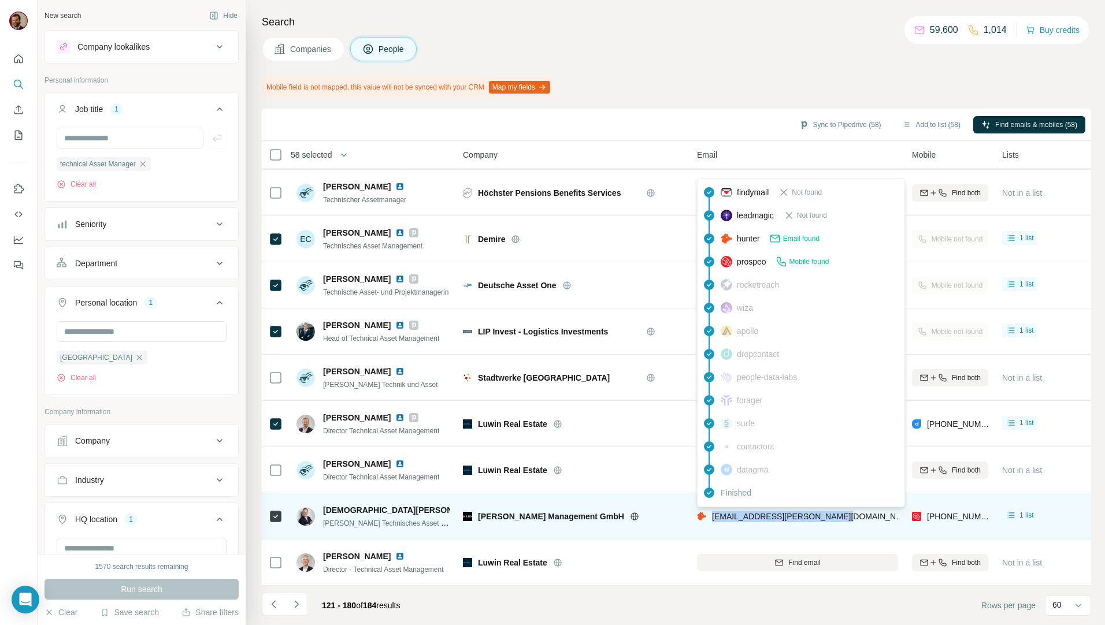
drag, startPoint x: 866, startPoint y: 510, endPoint x: 711, endPoint y: 512, distance: 155.4
click at [711, 512] on div "christian@mann-immobilien.com" at bounding box center [797, 516] width 201 height 32
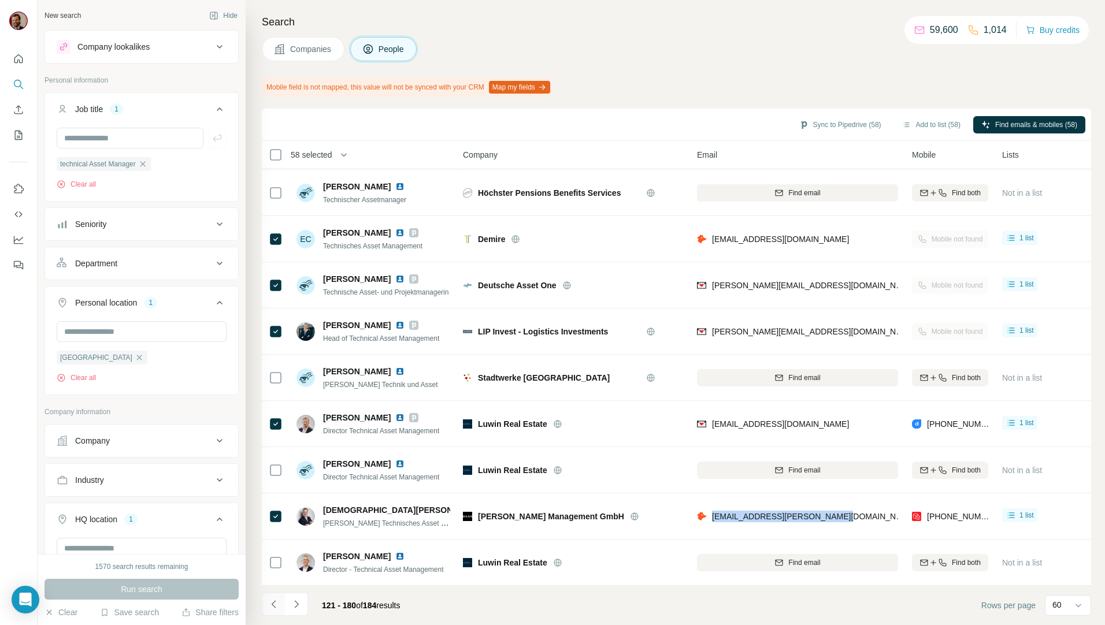
click at [273, 603] on icon "Navigate to previous page" at bounding box center [273, 604] width 4 height 8
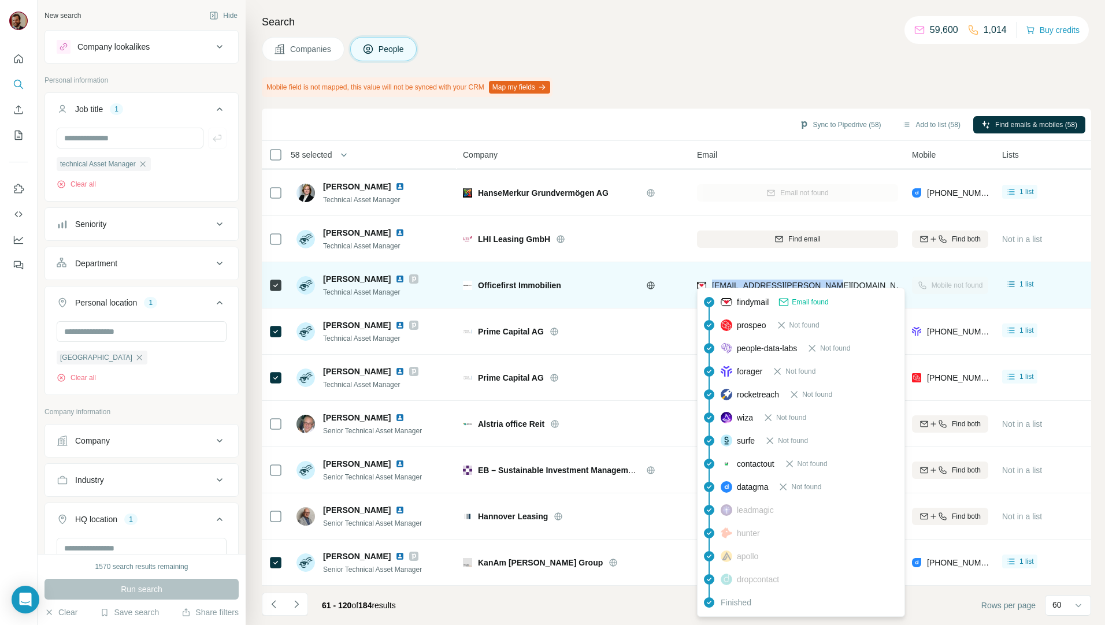
drag, startPoint x: 824, startPoint y: 284, endPoint x: 713, endPoint y: 285, distance: 111.5
click at [713, 285] on div "hue.nguyen@officefirst.com" at bounding box center [797, 285] width 201 height 32
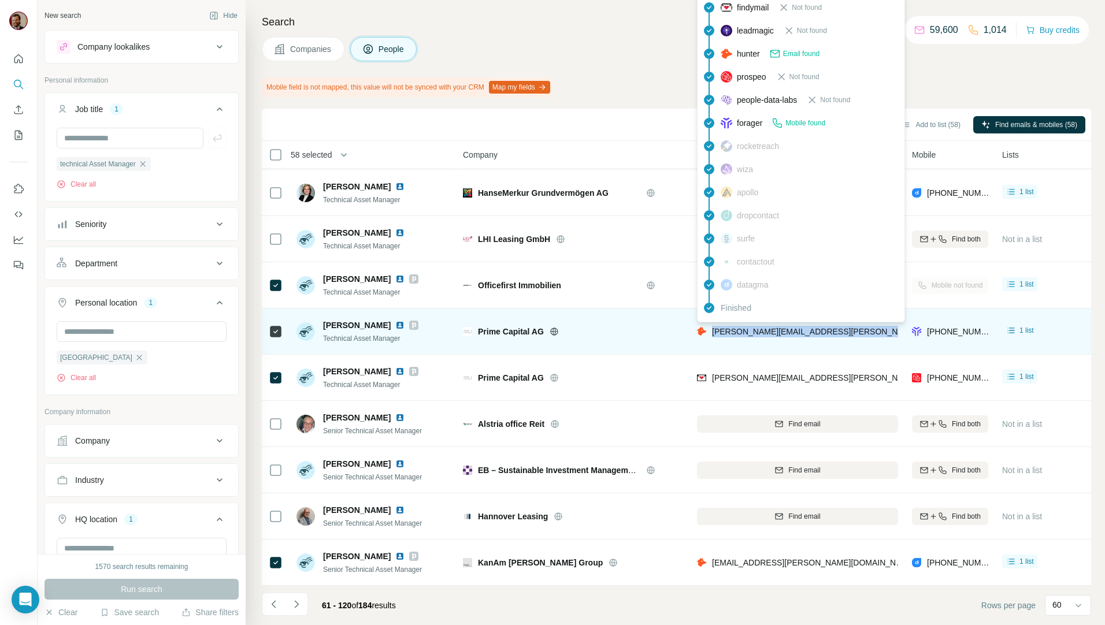
drag, startPoint x: 893, startPoint y: 324, endPoint x: 709, endPoint y: 332, distance: 183.9
click at [709, 332] on div "jose.gerardo-dorantes@primecapital-ag.com" at bounding box center [797, 331] width 201 height 32
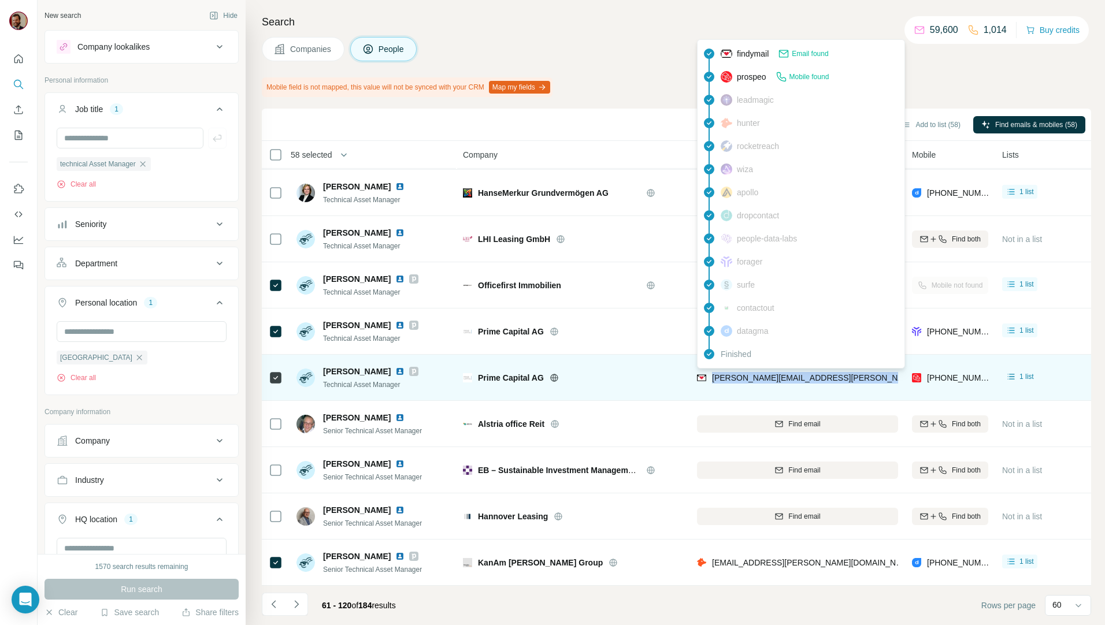
drag, startPoint x: 883, startPoint y: 369, endPoint x: 712, endPoint y: 377, distance: 171.2
click at [712, 377] on div "steffen.muraszewski@primecapital-ag.com" at bounding box center [797, 378] width 201 height 32
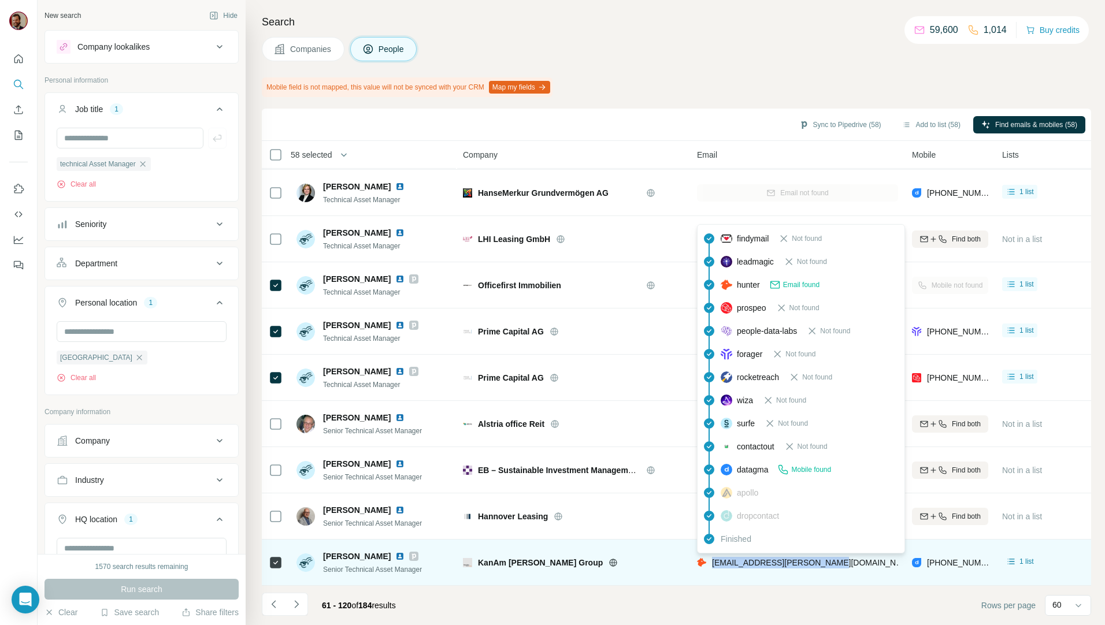
drag, startPoint x: 837, startPoint y: 563, endPoint x: 711, endPoint y: 563, distance: 126.5
click at [711, 563] on div "jasmin@kanam-grund-group.de" at bounding box center [797, 563] width 201 height 32
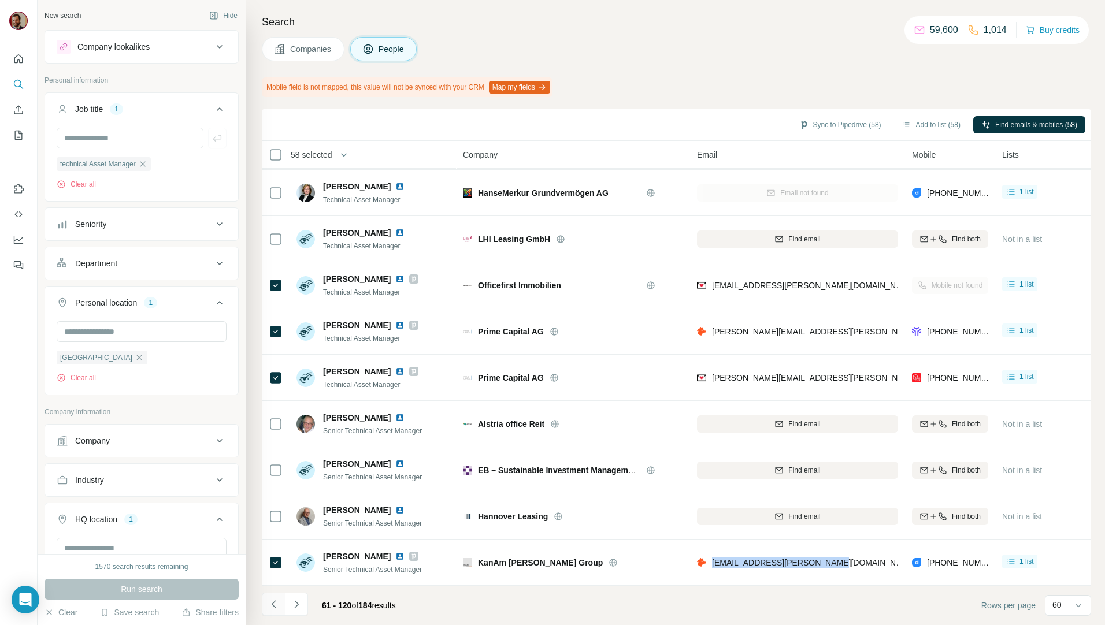
click at [269, 605] on icon "Navigate to previous page" at bounding box center [274, 605] width 12 height 12
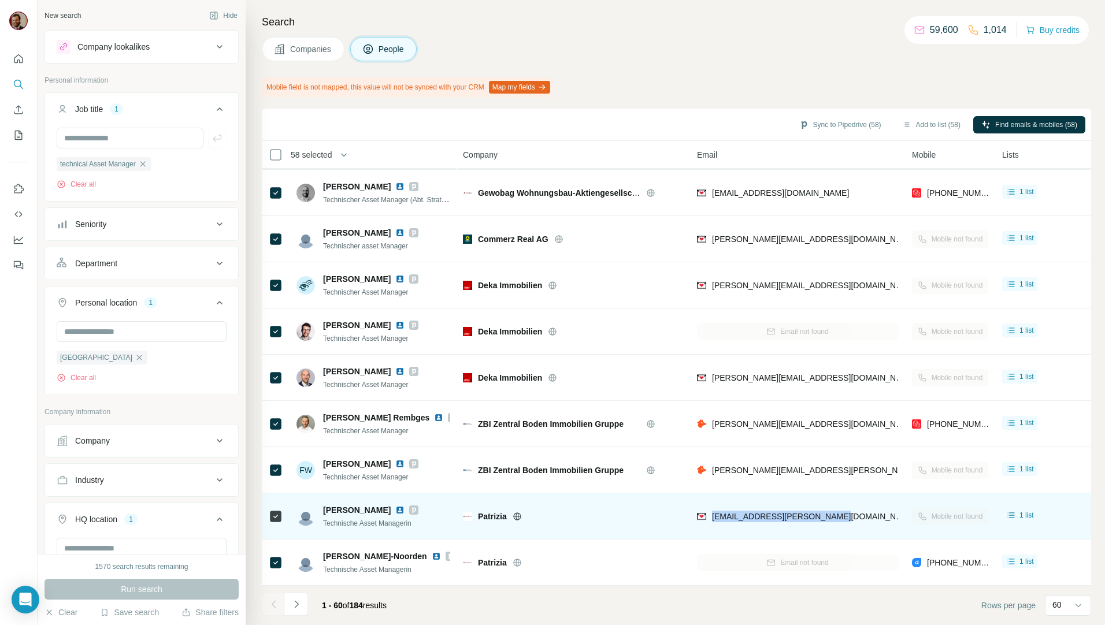
drag, startPoint x: 831, startPoint y: 512, endPoint x: 713, endPoint y: 520, distance: 118.1
click at [713, 520] on div "kerstin.heimbold@patrizia.ag" at bounding box center [797, 516] width 201 height 32
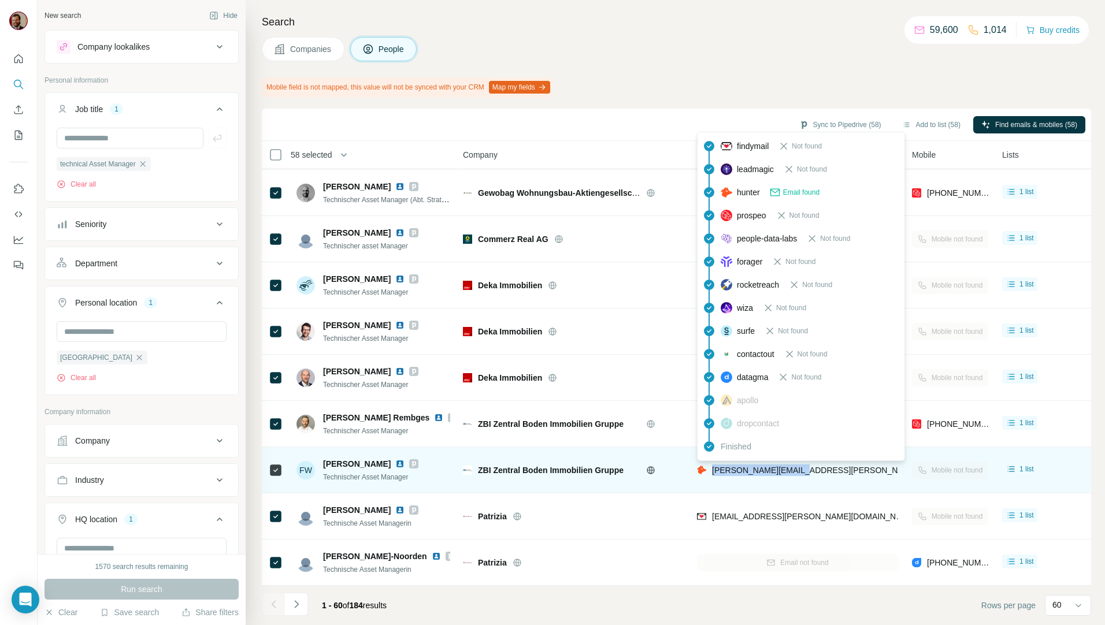
drag, startPoint x: 818, startPoint y: 463, endPoint x: 712, endPoint y: 472, distance: 105.6
click at [712, 472] on div "frank.wilhelm@zbi.de" at bounding box center [797, 470] width 201 height 32
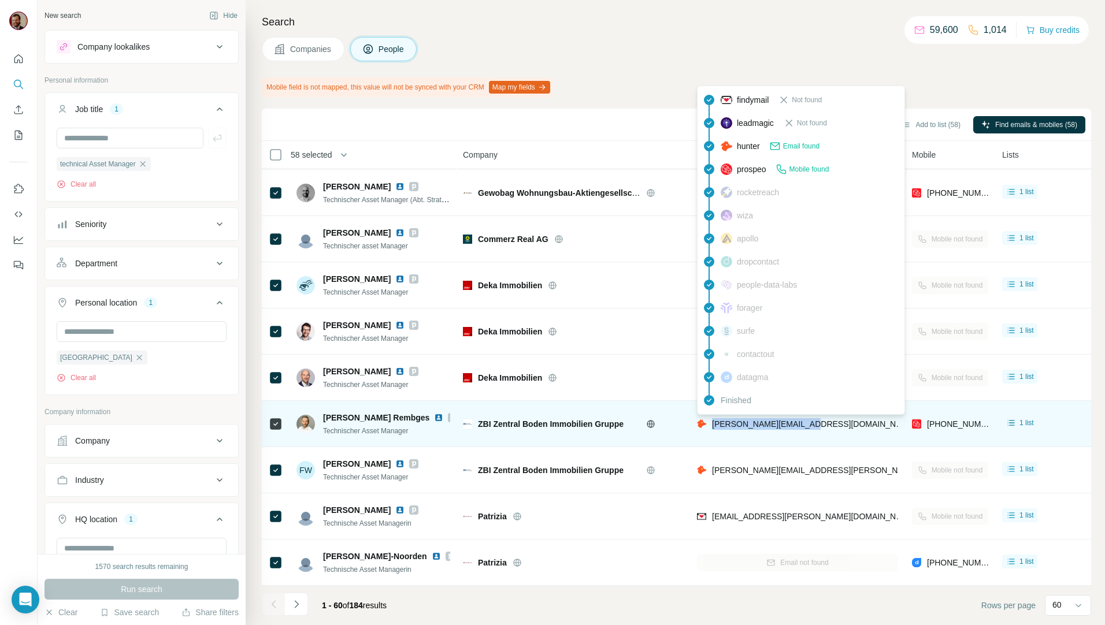
drag, startPoint x: 812, startPoint y: 418, endPoint x: 712, endPoint y: 422, distance: 100.6
click at [712, 422] on div "bastian.rembges@zbi.de" at bounding box center [797, 424] width 201 height 32
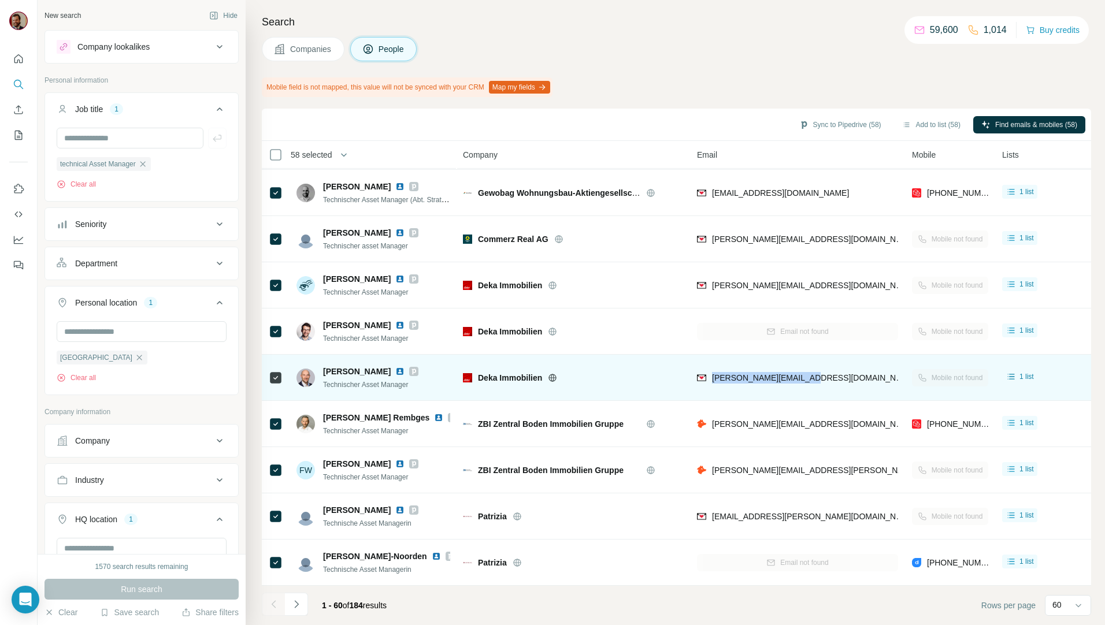
drag, startPoint x: 834, startPoint y: 376, endPoint x: 711, endPoint y: 381, distance: 123.2
click at [711, 381] on div "mirko.albrecht@deka.de" at bounding box center [797, 378] width 201 height 32
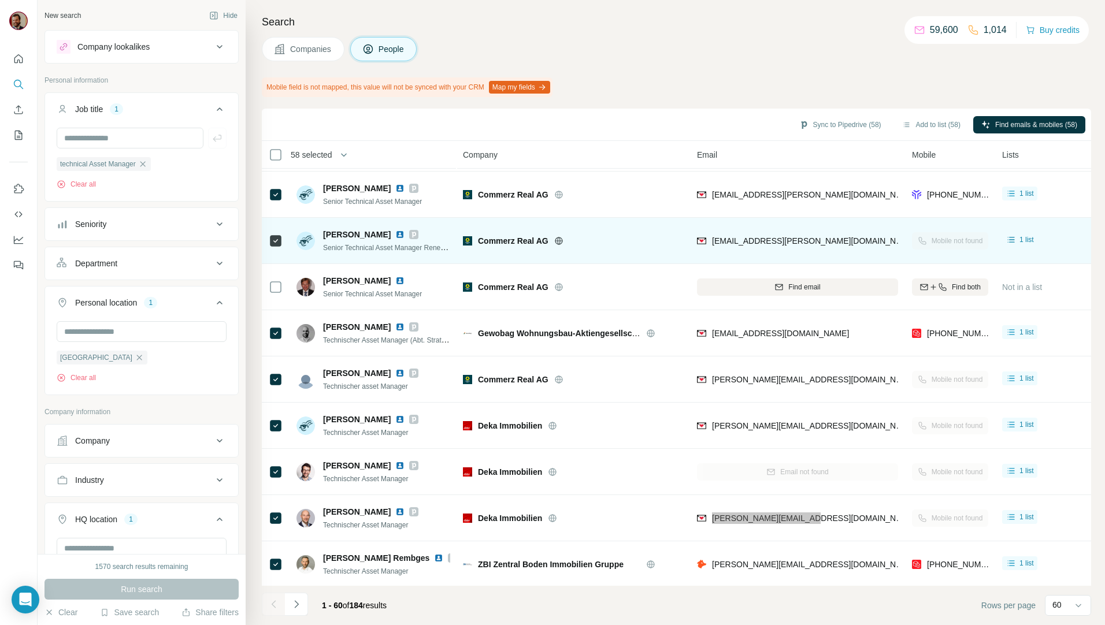
scroll to position [2227, 0]
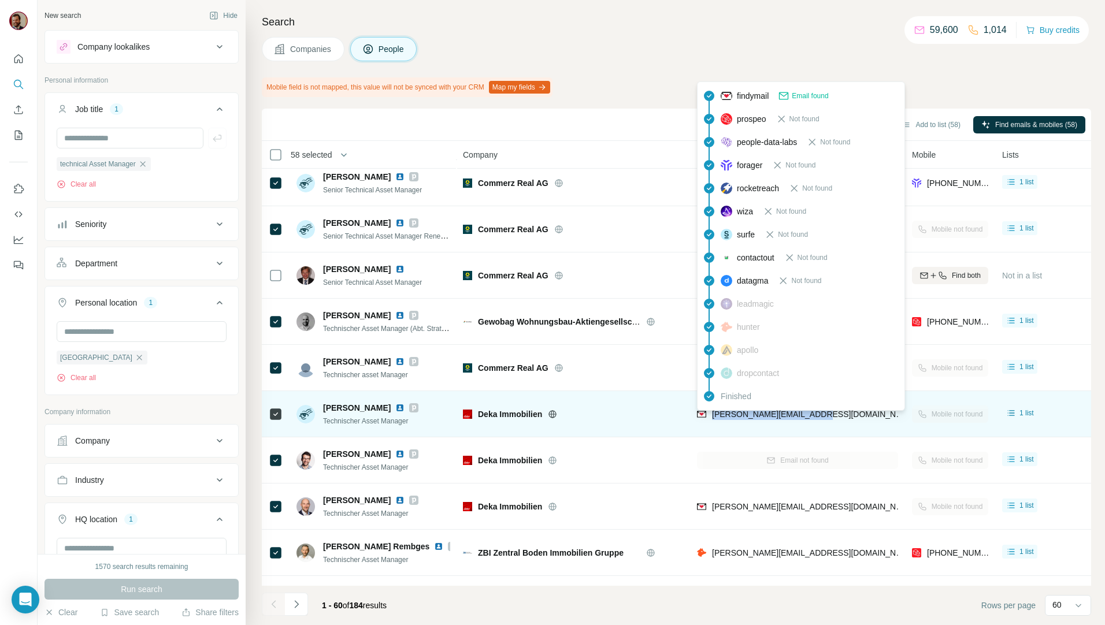
drag, startPoint x: 827, startPoint y: 414, endPoint x: 714, endPoint y: 415, distance: 113.2
click at [714, 415] on div "andreas.staubitz@deka.de" at bounding box center [797, 414] width 201 height 32
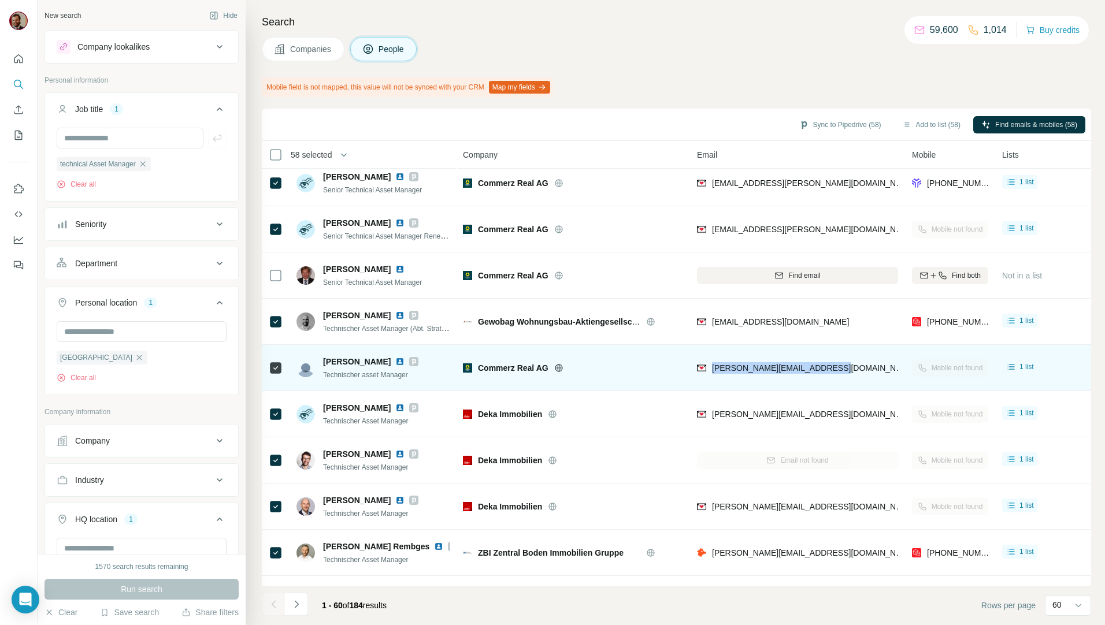
drag, startPoint x: 856, startPoint y: 367, endPoint x: 712, endPoint y: 378, distance: 144.3
click at [712, 378] on div "ronny.thabor@commerzreal.com" at bounding box center [797, 368] width 201 height 32
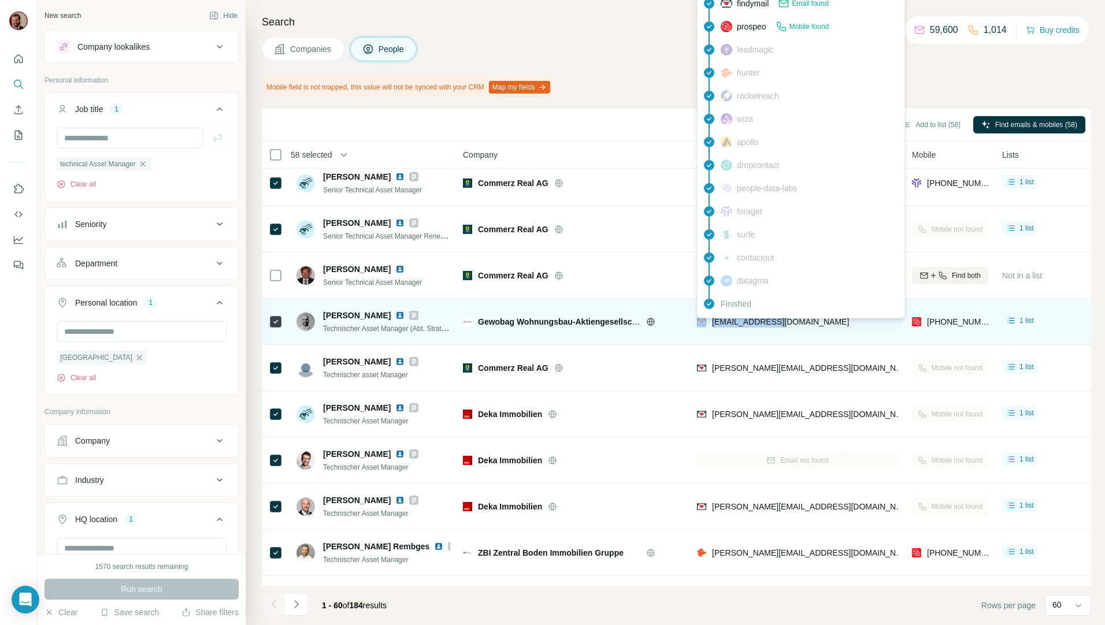
drag, startPoint x: 794, startPoint y: 319, endPoint x: 707, endPoint y: 325, distance: 87.4
click at [707, 325] on div "n.may@gewobag.de" at bounding box center [797, 322] width 201 height 32
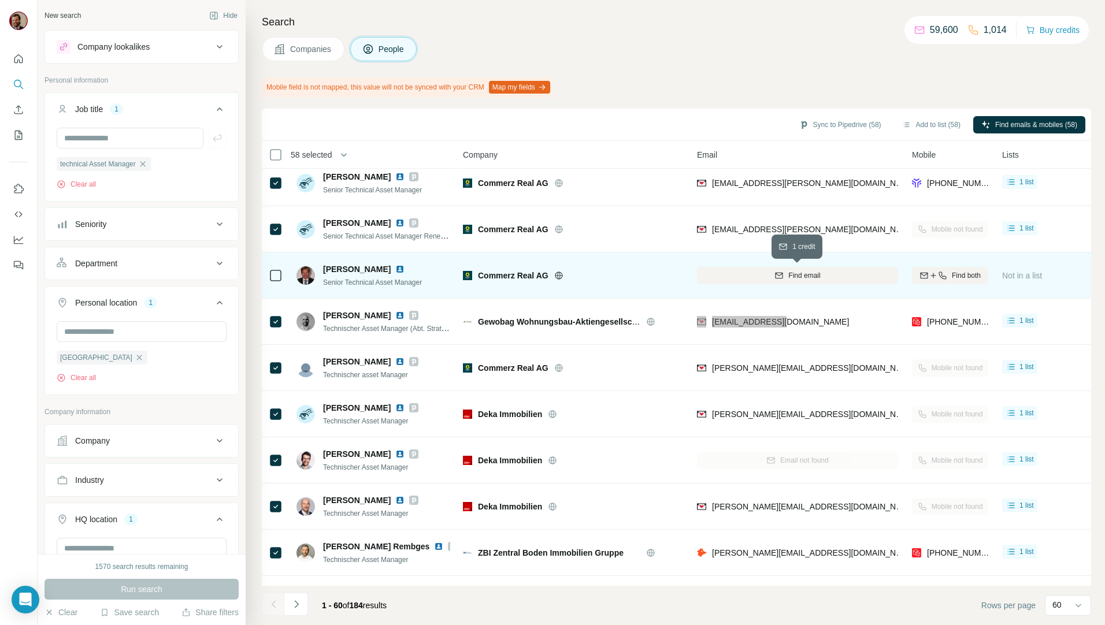
scroll to position [2092, 0]
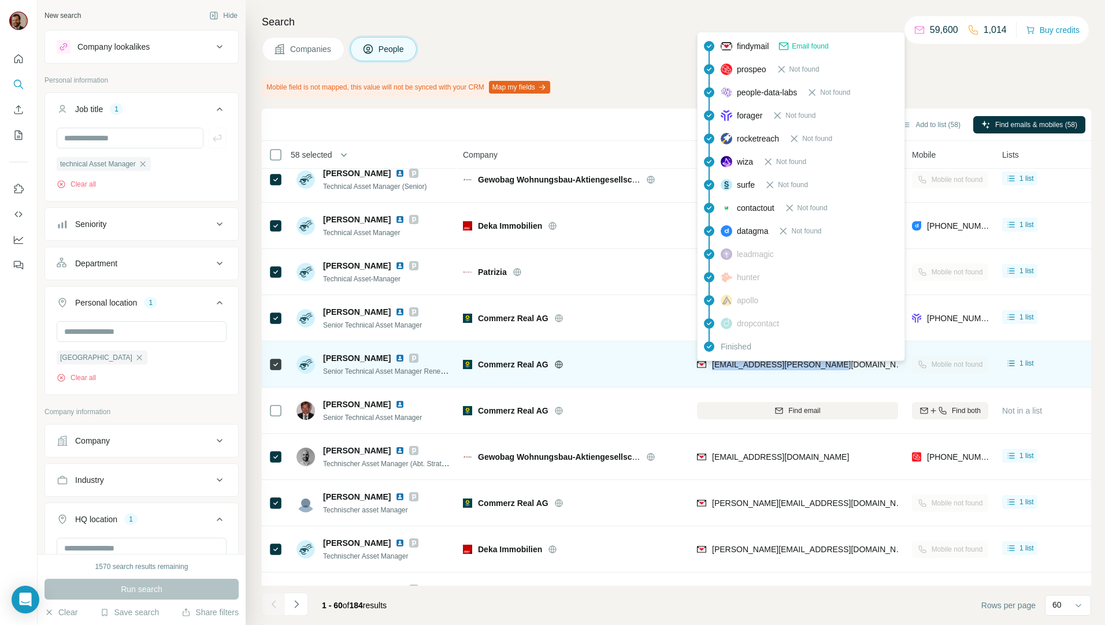
drag, startPoint x: 844, startPoint y: 365, endPoint x: 711, endPoint y: 369, distance: 133.5
click at [711, 369] on div "jan.schingen@commerzreal.de" at bounding box center [797, 364] width 201 height 32
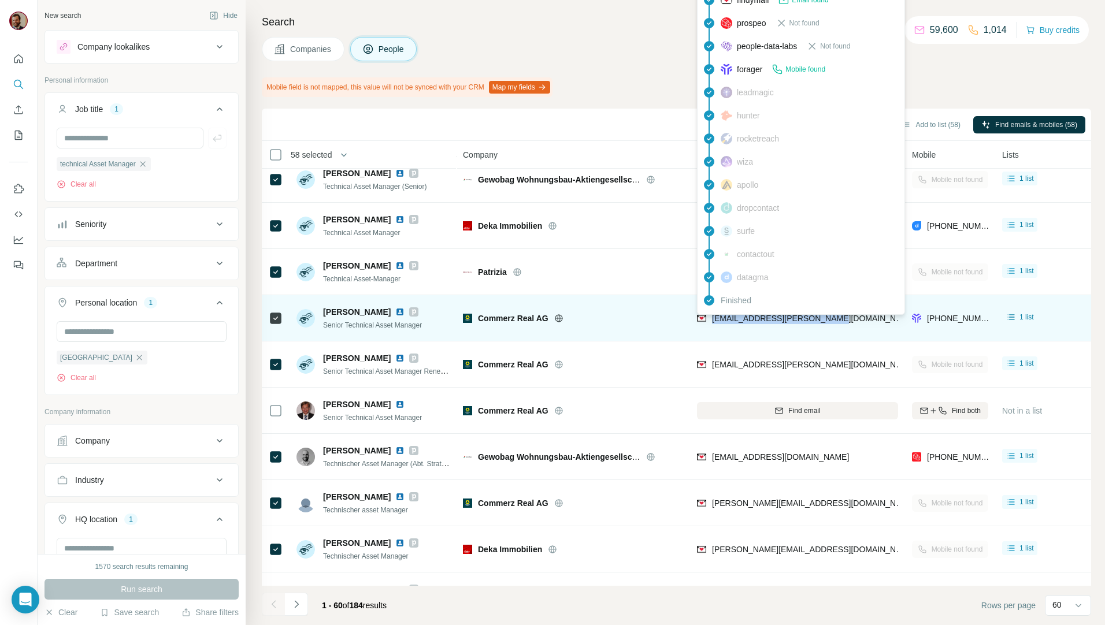
drag, startPoint x: 835, startPoint y: 318, endPoint x: 712, endPoint y: 324, distance: 123.2
click at [712, 324] on div "heiko.luebke@commerzreal.de" at bounding box center [797, 318] width 201 height 32
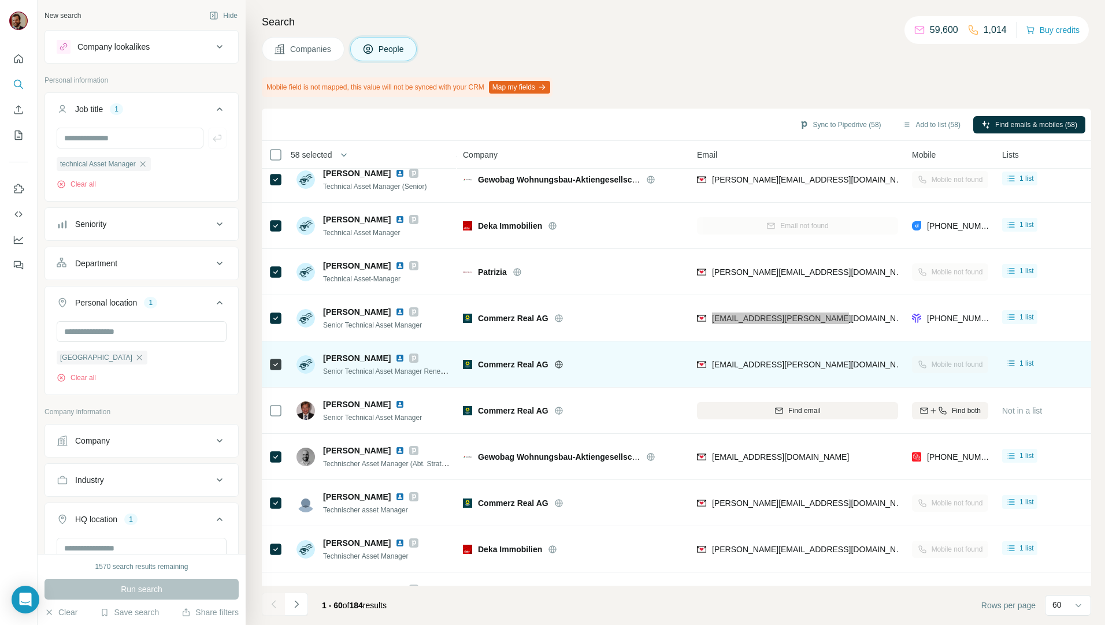
scroll to position [1957, 0]
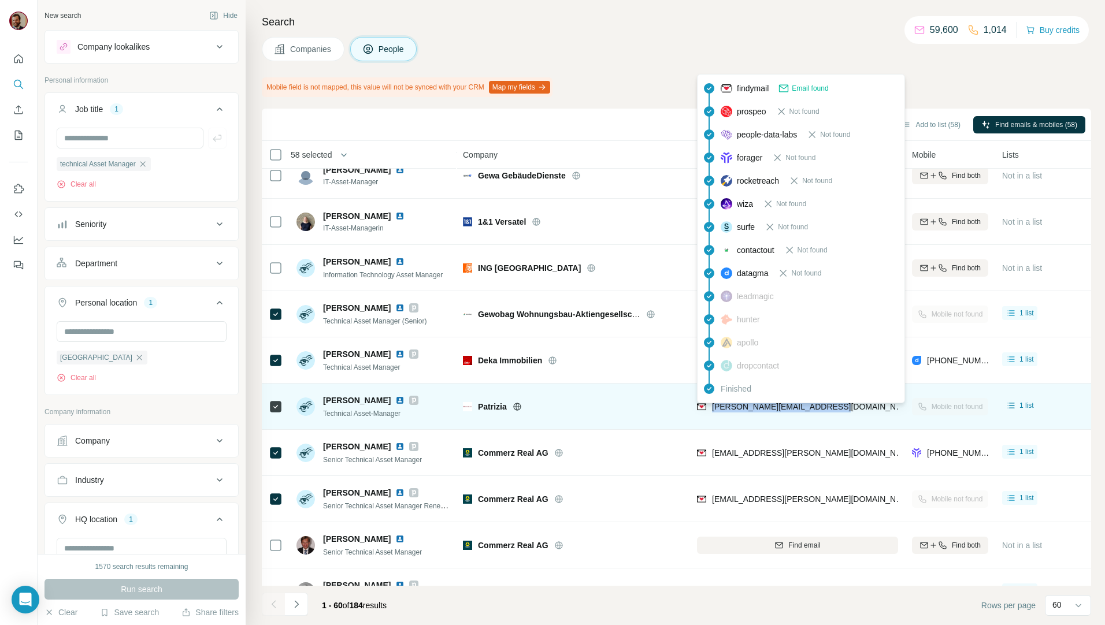
drag, startPoint x: 830, startPoint y: 406, endPoint x: 710, endPoint y: 412, distance: 119.8
click at [710, 412] on div "andreas.teigeler@patrizia.ag" at bounding box center [797, 407] width 201 height 32
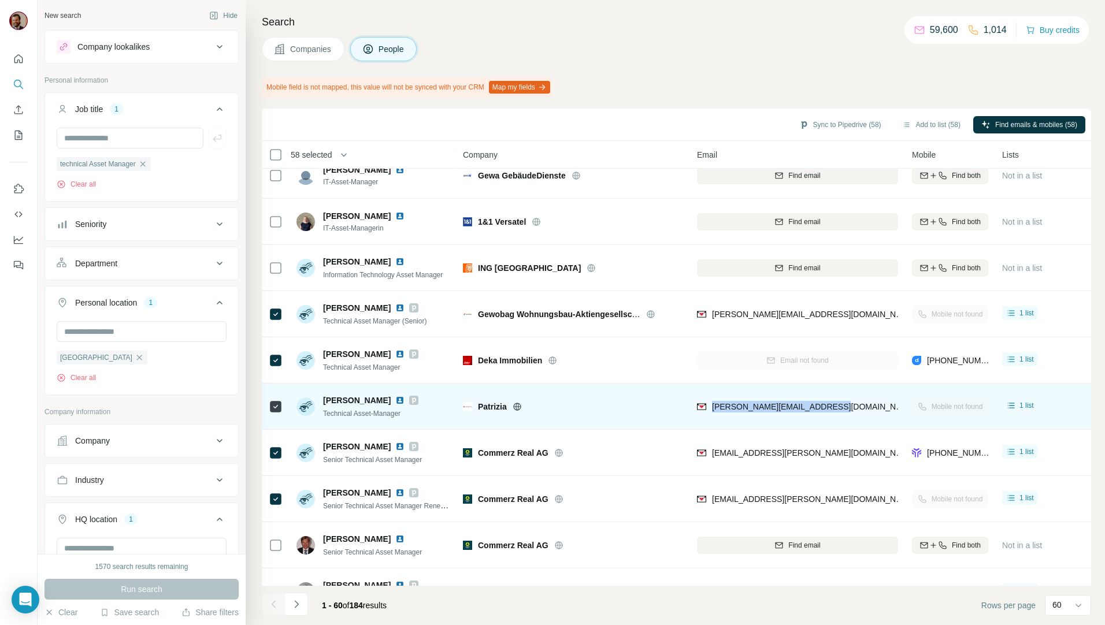
click at [844, 410] on div "andreas.teigeler@patrizia.ag" at bounding box center [797, 407] width 201 height 32
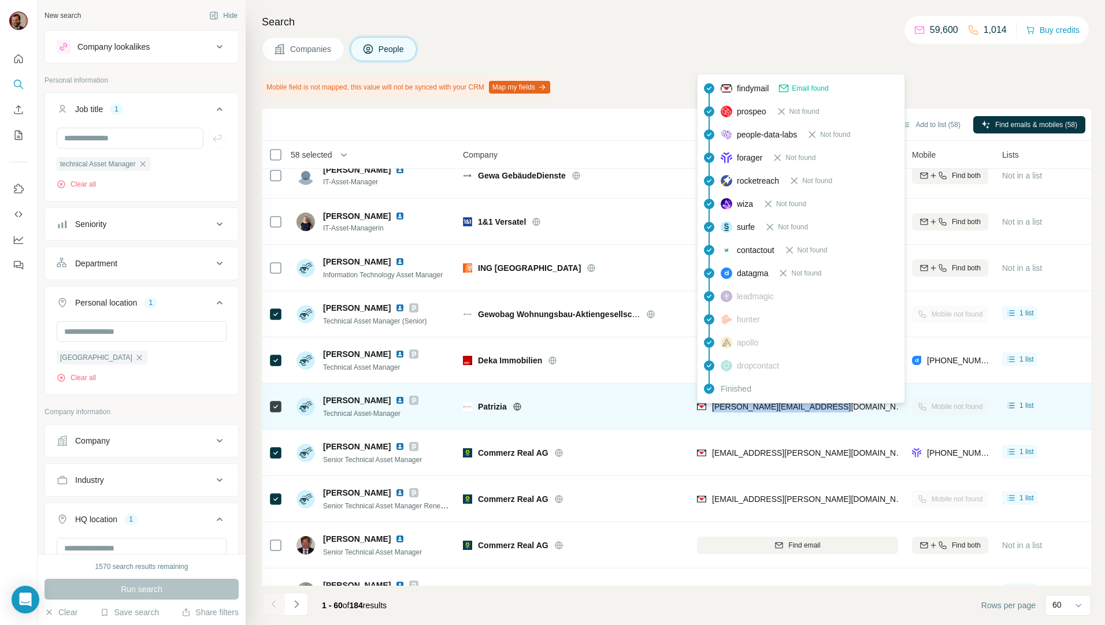
drag, startPoint x: 838, startPoint y: 411, endPoint x: 712, endPoint y: 412, distance: 125.9
click at [712, 412] on div "andreas.teigeler@patrizia.ag" at bounding box center [797, 407] width 201 height 32
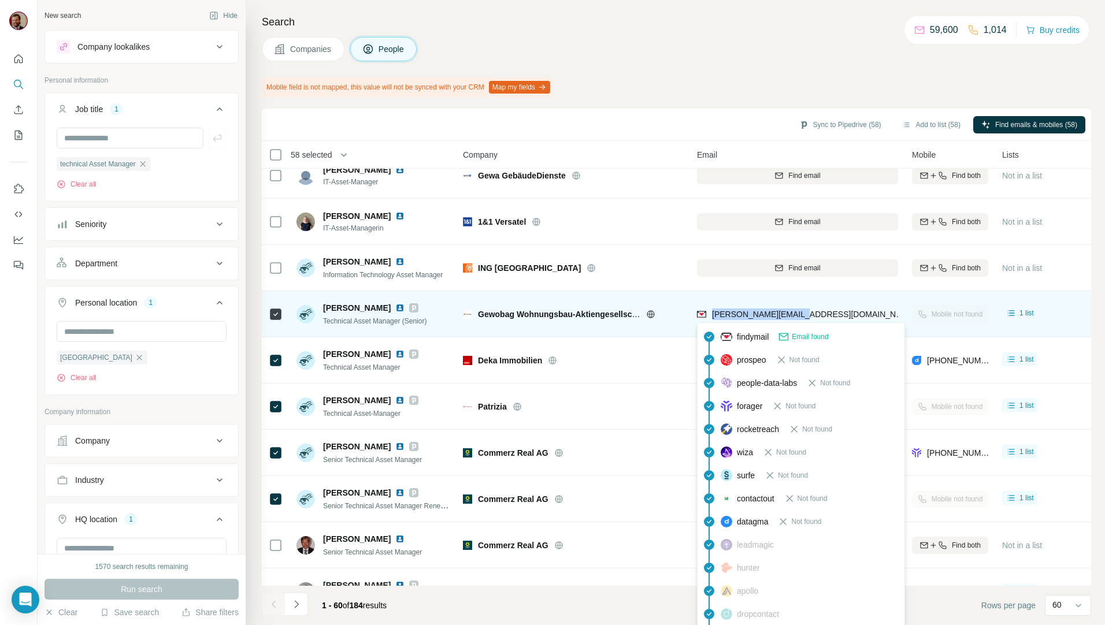
drag, startPoint x: 810, startPoint y: 313, endPoint x: 709, endPoint y: 318, distance: 101.3
click at [709, 318] on div "c.nielsen@gewobag.de" at bounding box center [797, 314] width 201 height 32
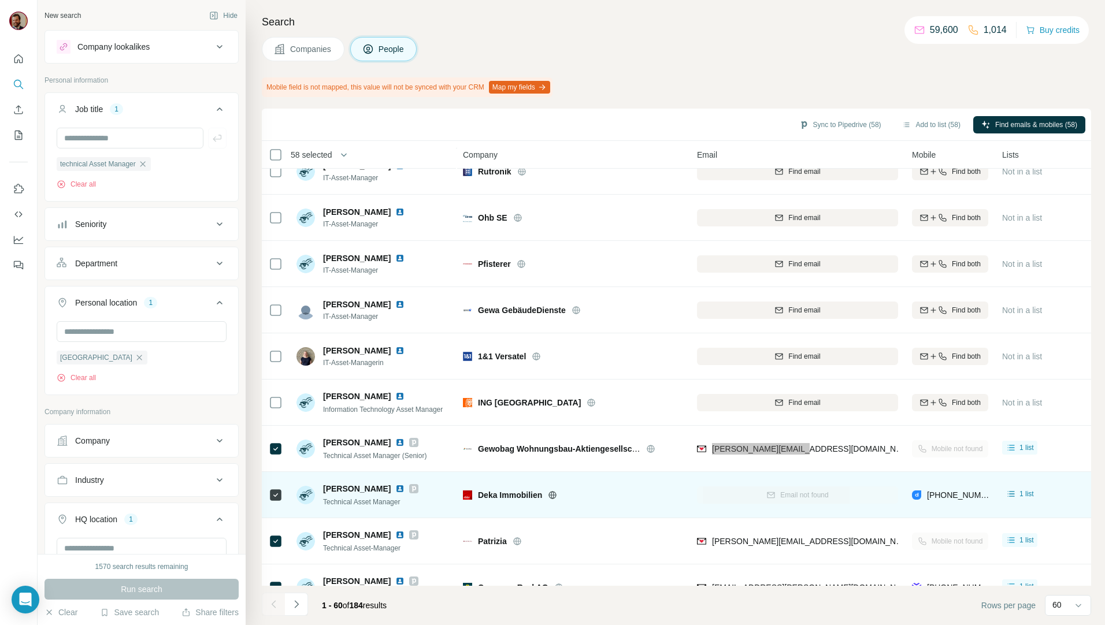
scroll to position [1553, 0]
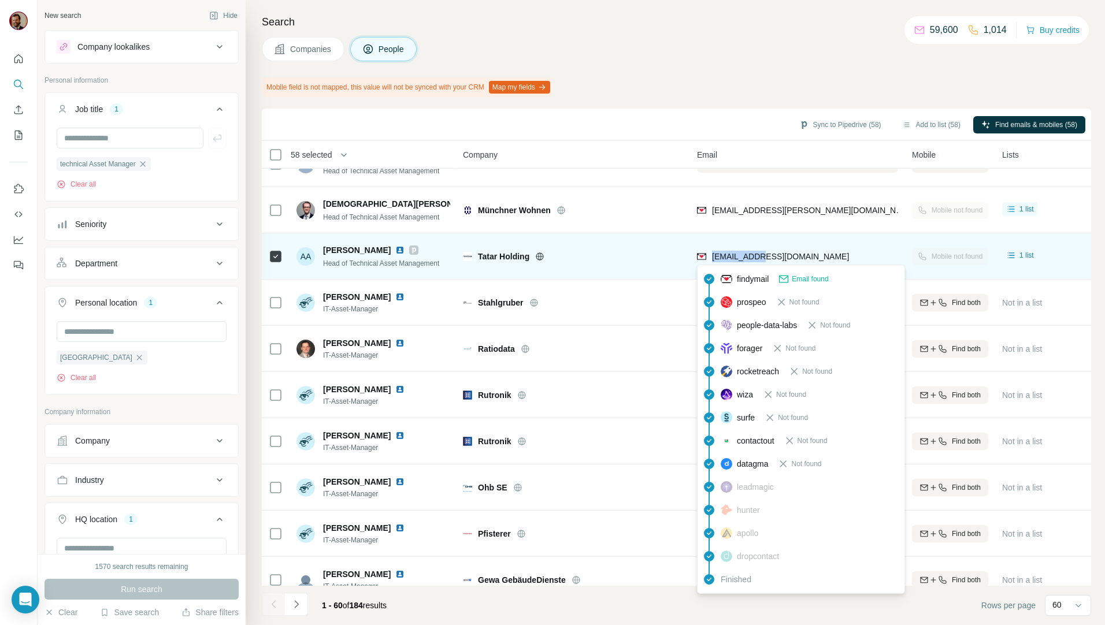
drag, startPoint x: 800, startPoint y: 262, endPoint x: 711, endPoint y: 263, distance: 89.0
click at [711, 263] on div "aa@tatar.de" at bounding box center [797, 256] width 201 height 32
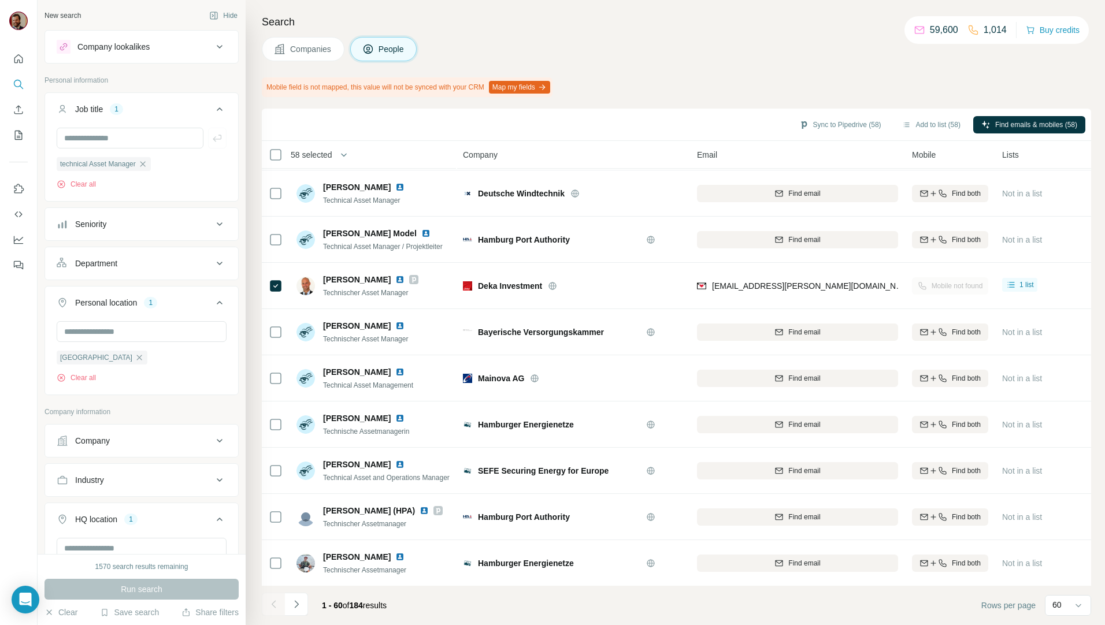
scroll to position [879, 0]
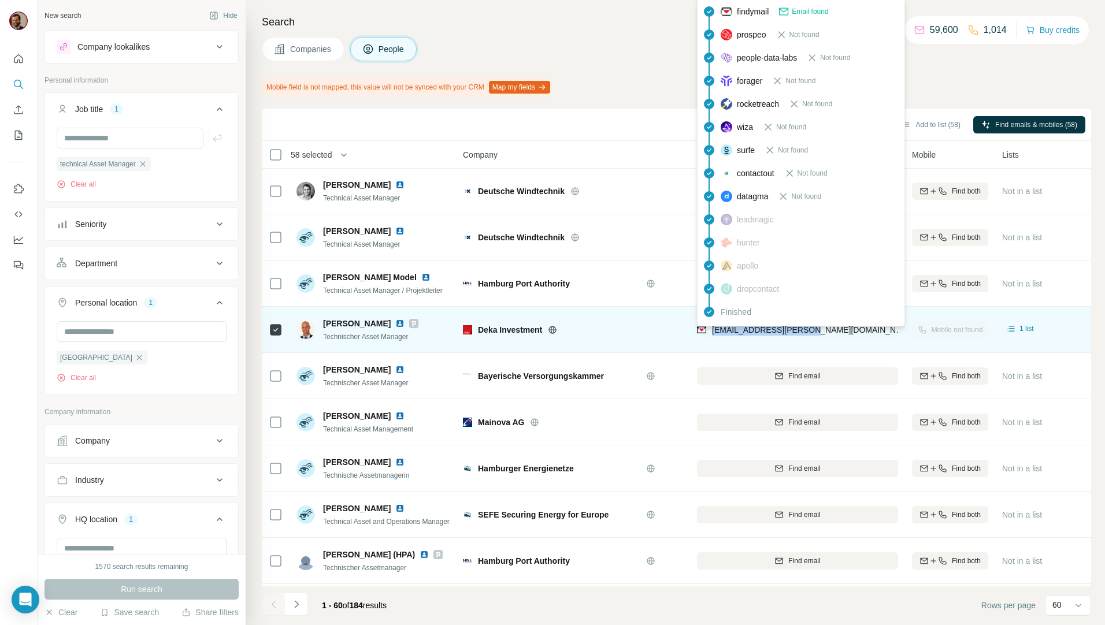
drag, startPoint x: 800, startPoint y: 328, endPoint x: 710, endPoint y: 328, distance: 89.6
click at [710, 328] on div "bjoern.hofmann@deka.de" at bounding box center [797, 330] width 201 height 32
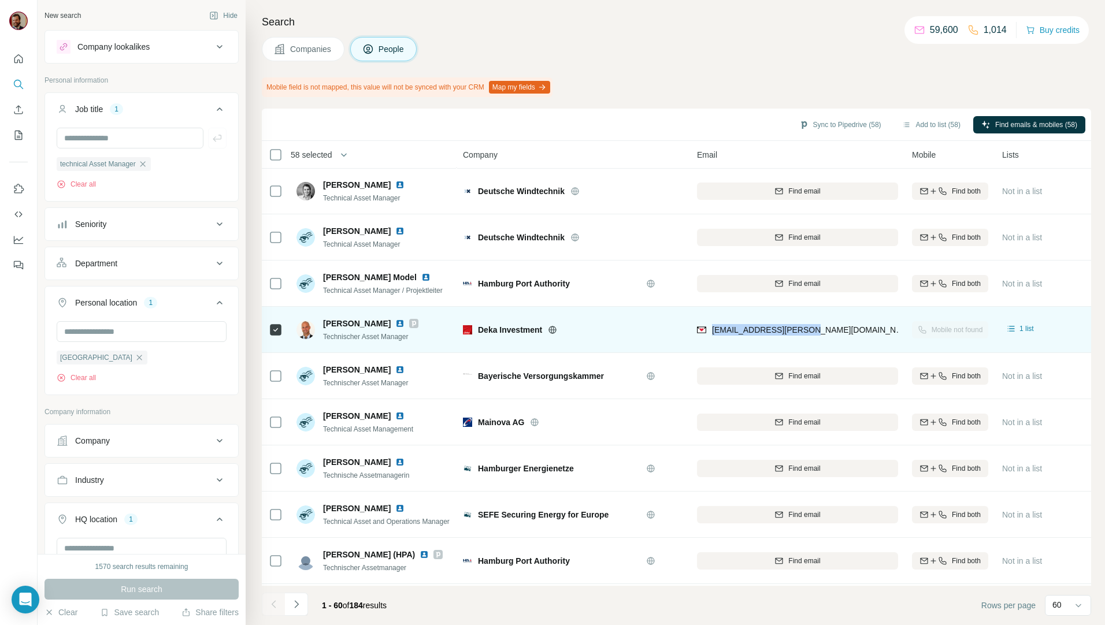
drag, startPoint x: 819, startPoint y: 328, endPoint x: 835, endPoint y: 332, distance: 17.2
click at [819, 328] on div "bjoern.hofmann@deka.de" at bounding box center [797, 330] width 201 height 32
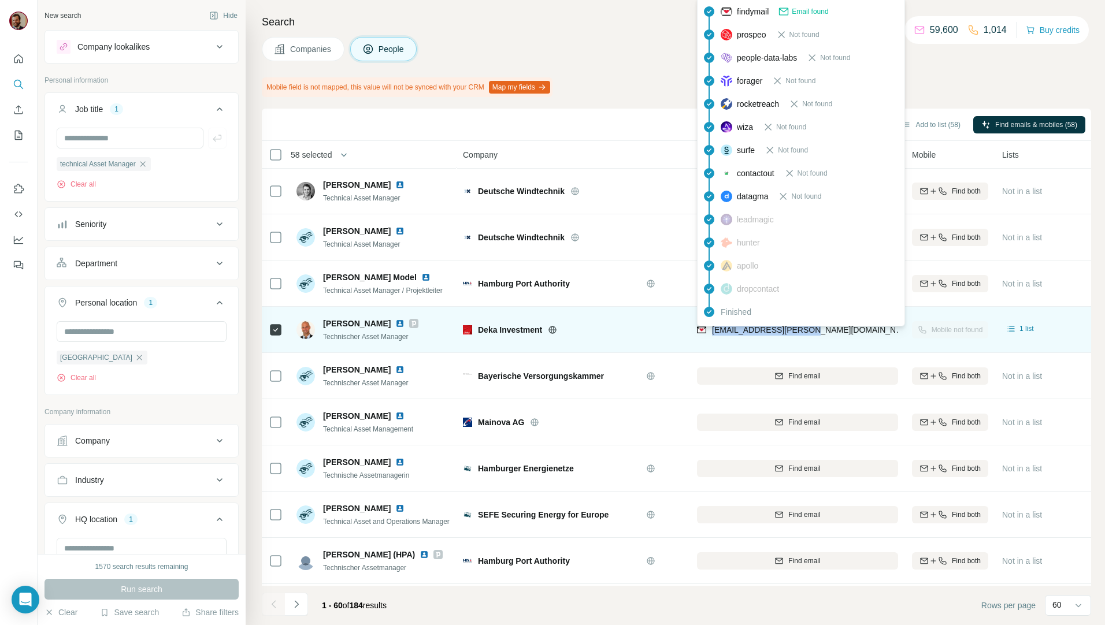
drag, startPoint x: 835, startPoint y: 332, endPoint x: 712, endPoint y: 334, distance: 123.6
click at [712, 334] on div "bjoern.hofmann@deka.de" at bounding box center [797, 330] width 201 height 32
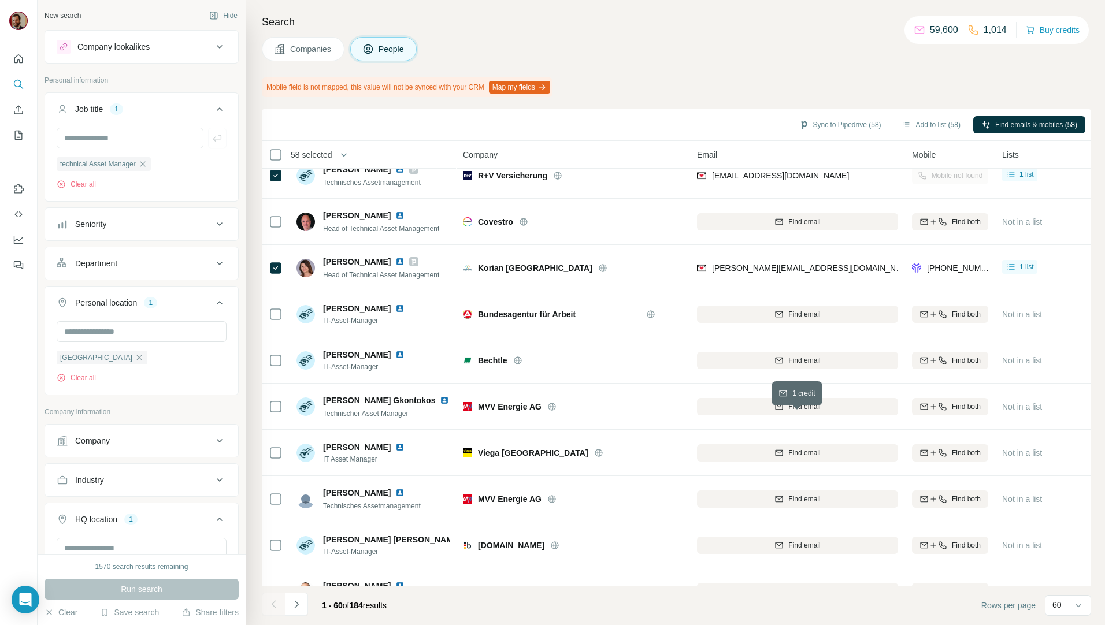
scroll to position [205, 0]
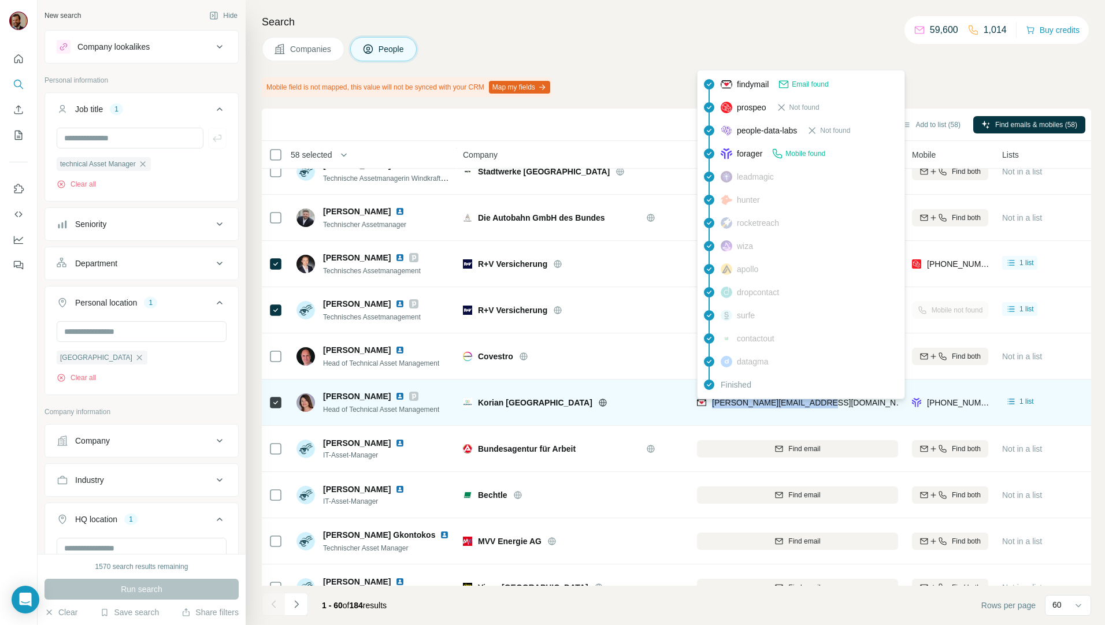
drag, startPoint x: 862, startPoint y: 405, endPoint x: 711, endPoint y: 407, distance: 150.8
click at [711, 407] on div "andrea.dombrowe@korian.de" at bounding box center [797, 403] width 201 height 32
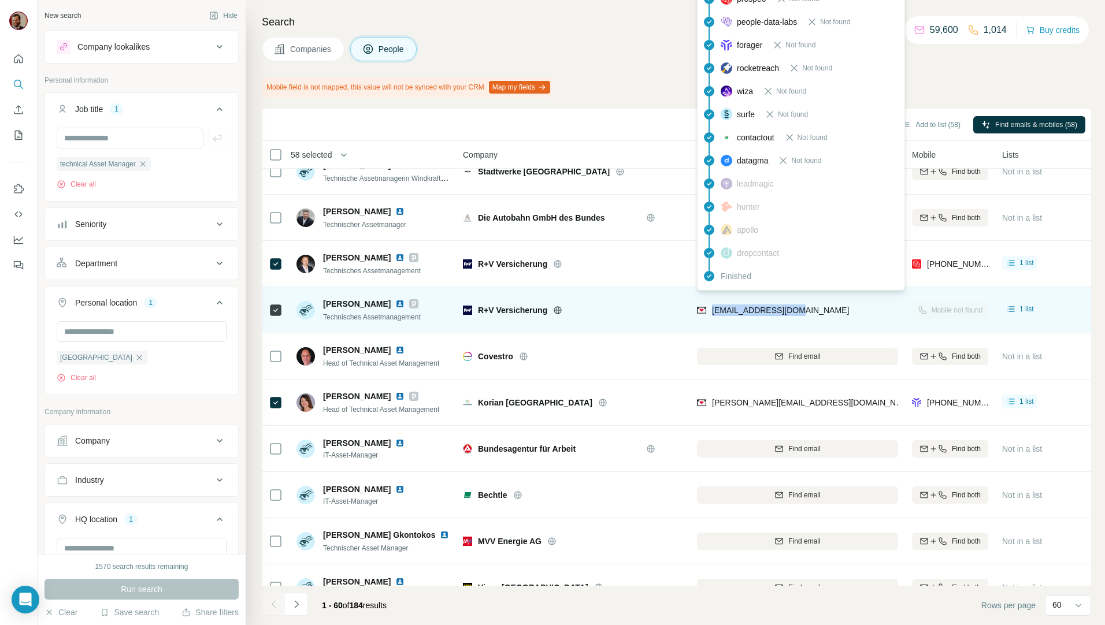
drag, startPoint x: 797, startPoint y: 310, endPoint x: 714, endPoint y: 311, distance: 83.8
click at [714, 311] on div "[EMAIL_ADDRESS][DOMAIN_NAME]" at bounding box center [797, 310] width 201 height 32
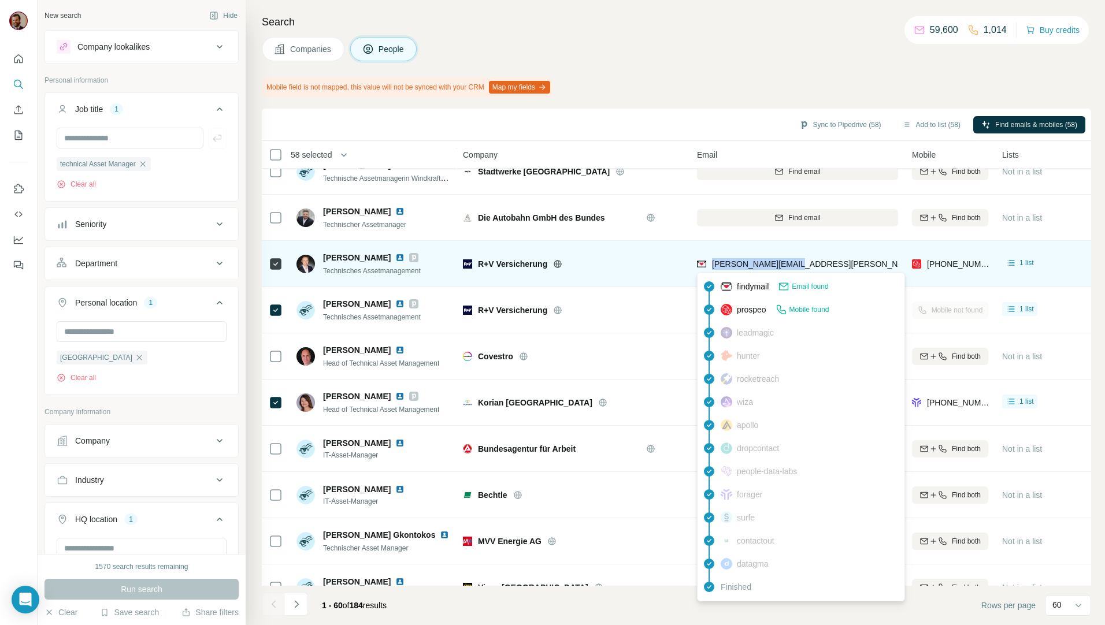
drag, startPoint x: 802, startPoint y: 258, endPoint x: 714, endPoint y: 266, distance: 89.3
click at [714, 266] on div "[PERSON_NAME][EMAIL_ADDRESS][PERSON_NAME][DOMAIN_NAME]" at bounding box center [797, 264] width 201 height 32
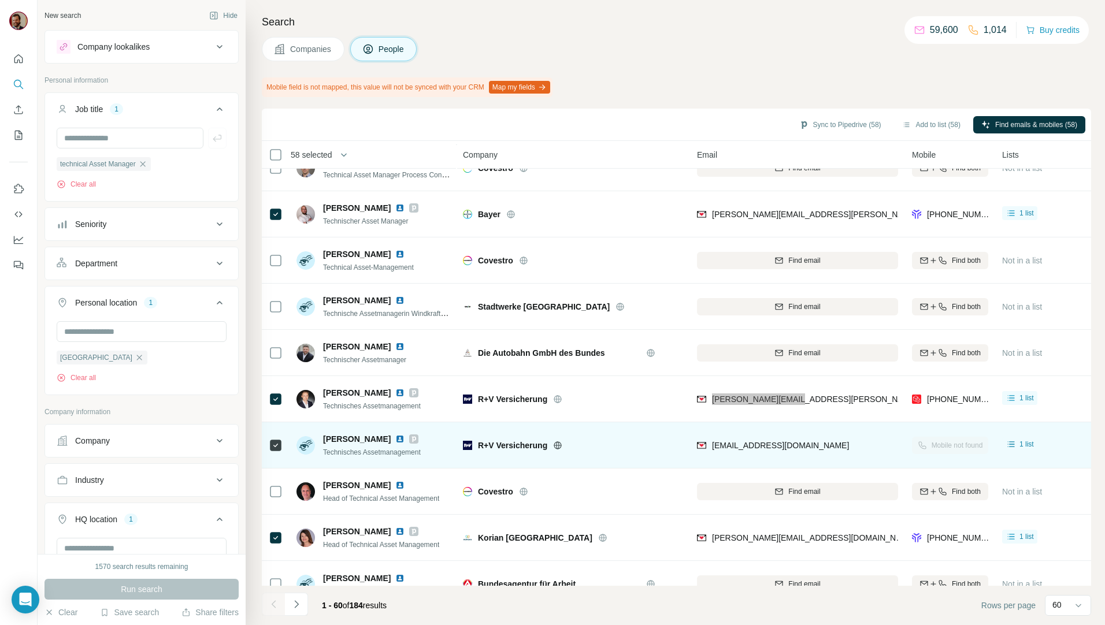
scroll to position [0, 0]
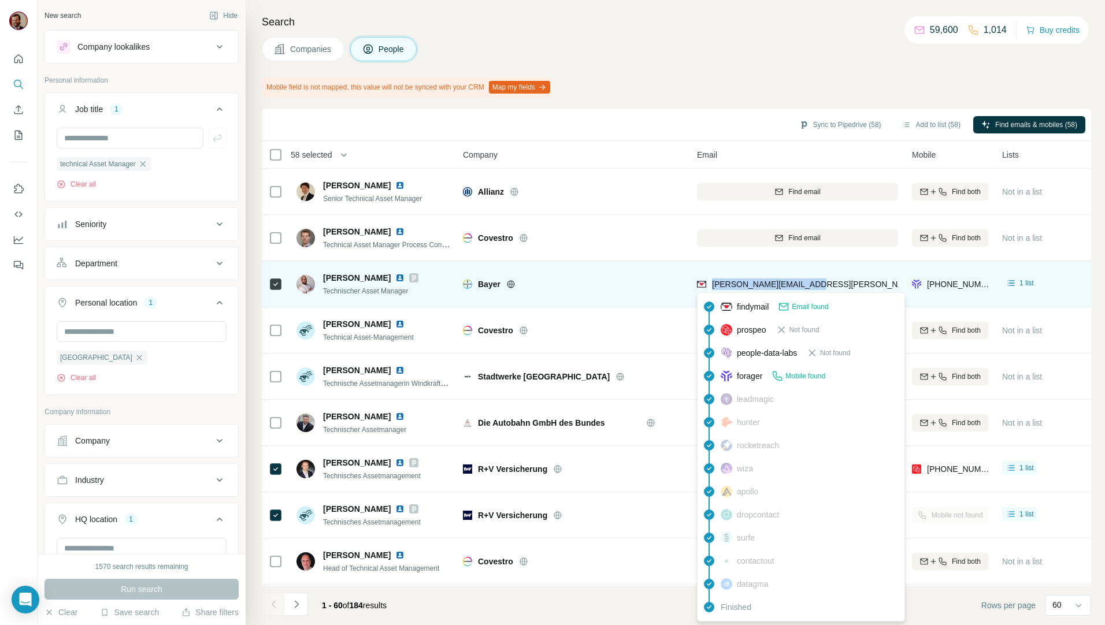
drag, startPoint x: 786, startPoint y: 285, endPoint x: 712, endPoint y: 286, distance: 74.0
click at [712, 286] on div "[PERSON_NAME][EMAIL_ADDRESS][PERSON_NAME][PERSON_NAME][DOMAIN_NAME]" at bounding box center [797, 284] width 201 height 32
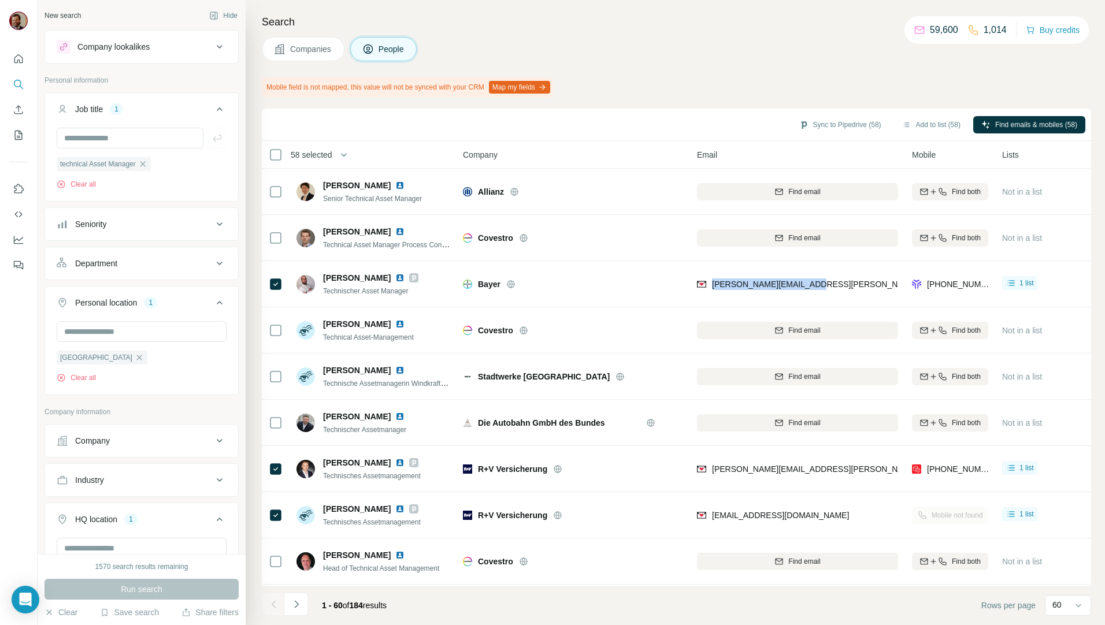
click at [792, 62] on div "Search Companies People Mobile field is not mapped, this value will not be sync…" at bounding box center [675, 312] width 859 height 625
click at [147, 165] on icon "button" at bounding box center [142, 163] width 9 height 9
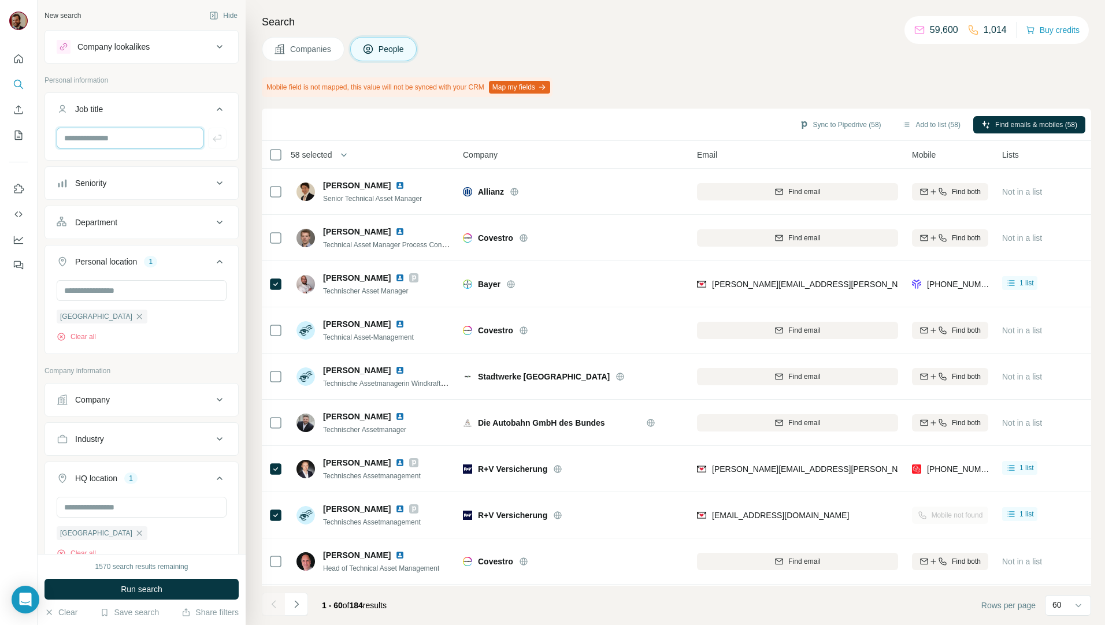
click at [130, 139] on input "text" at bounding box center [130, 138] width 147 height 21
drag, startPoint x: 110, startPoint y: 144, endPoint x: 111, endPoint y: 161, distance: 16.2
click at [110, 144] on input "*********" at bounding box center [130, 138] width 147 height 21
click at [113, 135] on input "*********" at bounding box center [130, 138] width 147 height 21
click at [95, 136] on input "*********" at bounding box center [130, 138] width 147 height 21
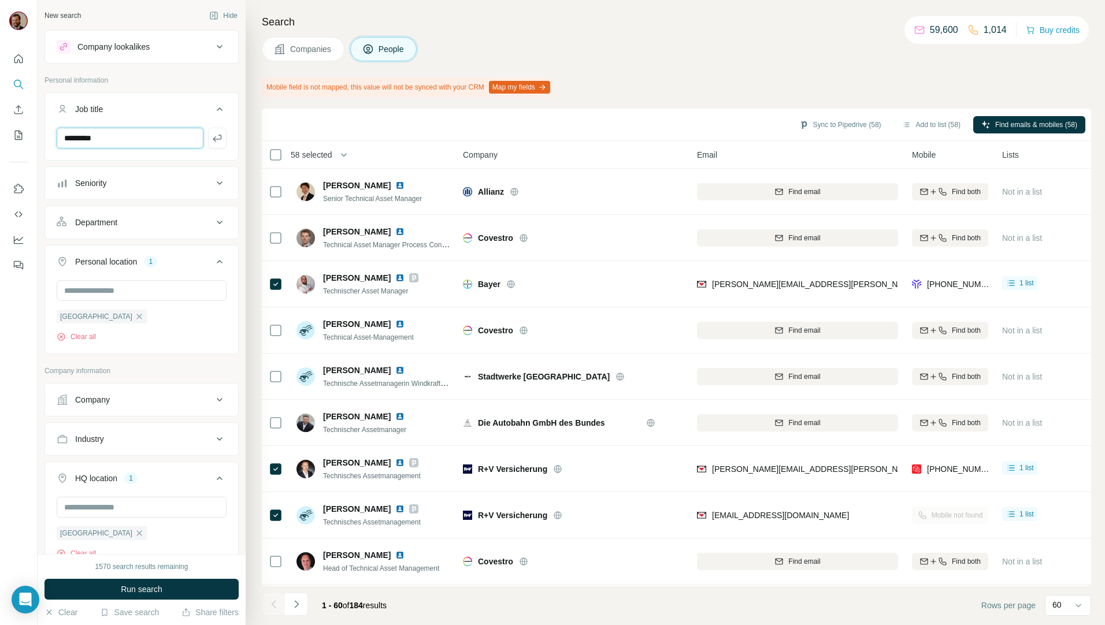
click at [102, 136] on input "*********" at bounding box center [130, 138] width 147 height 21
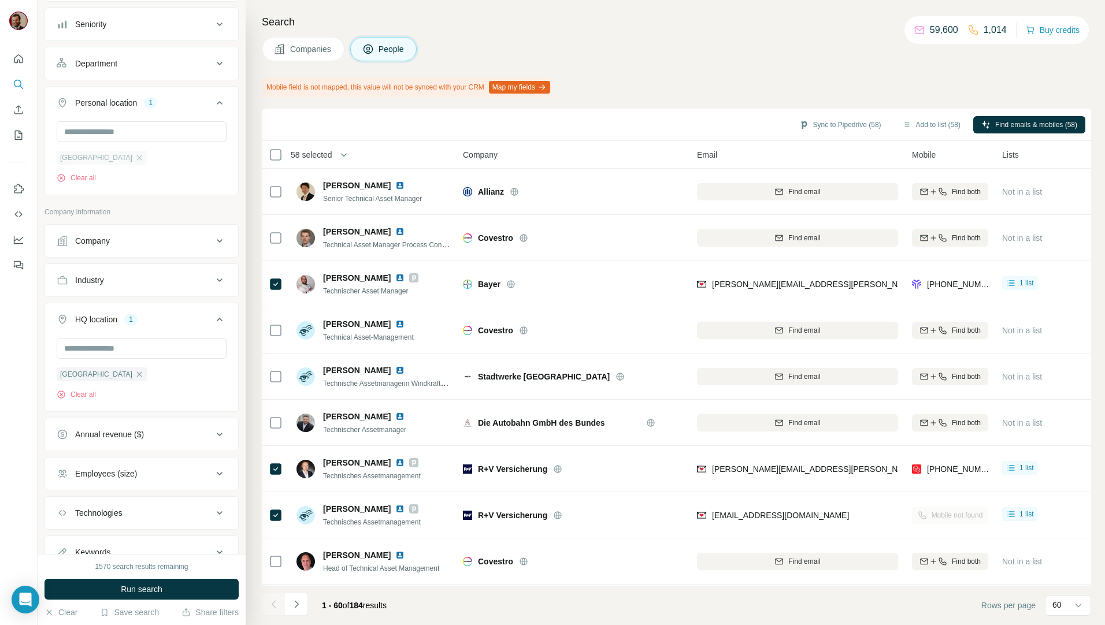
scroll to position [207, 0]
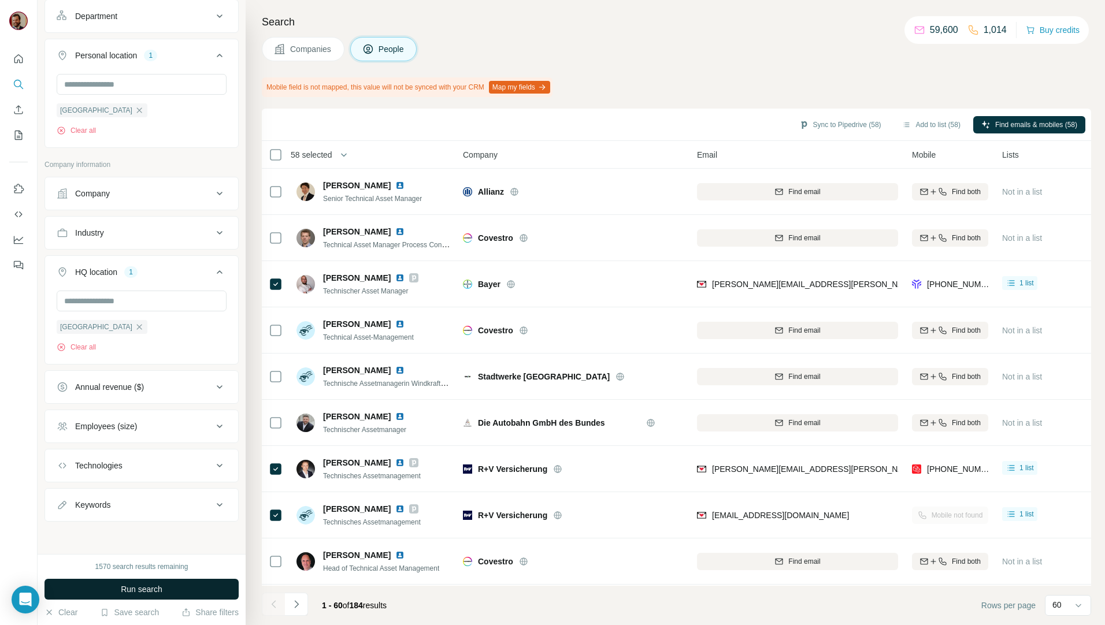
type input "**********"
click at [166, 587] on button "Run search" at bounding box center [141, 589] width 194 height 21
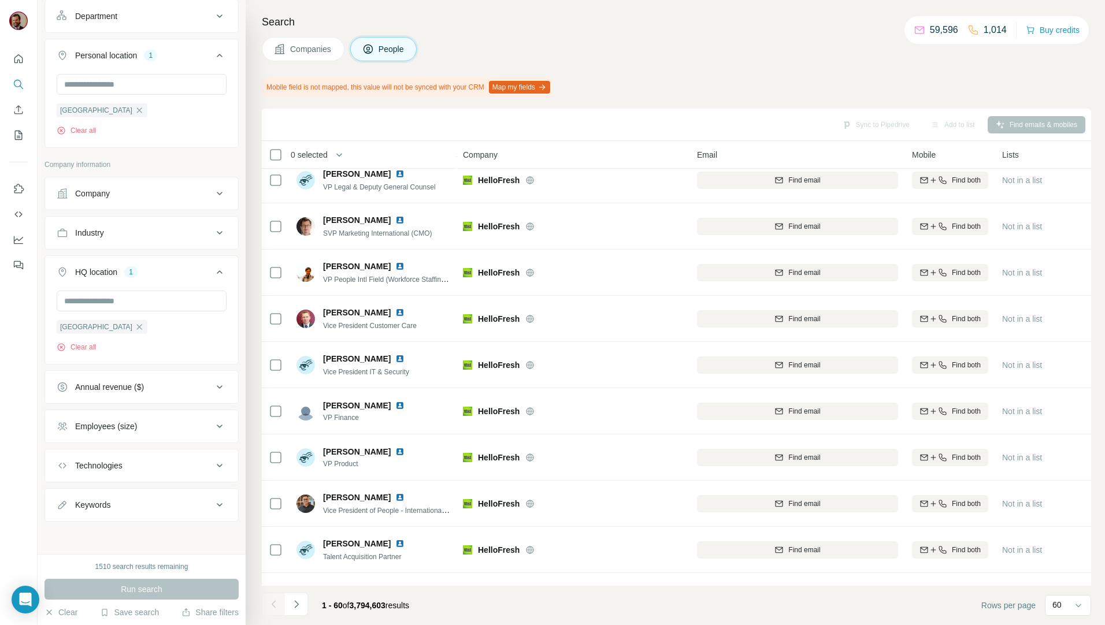
scroll to position [0, 0]
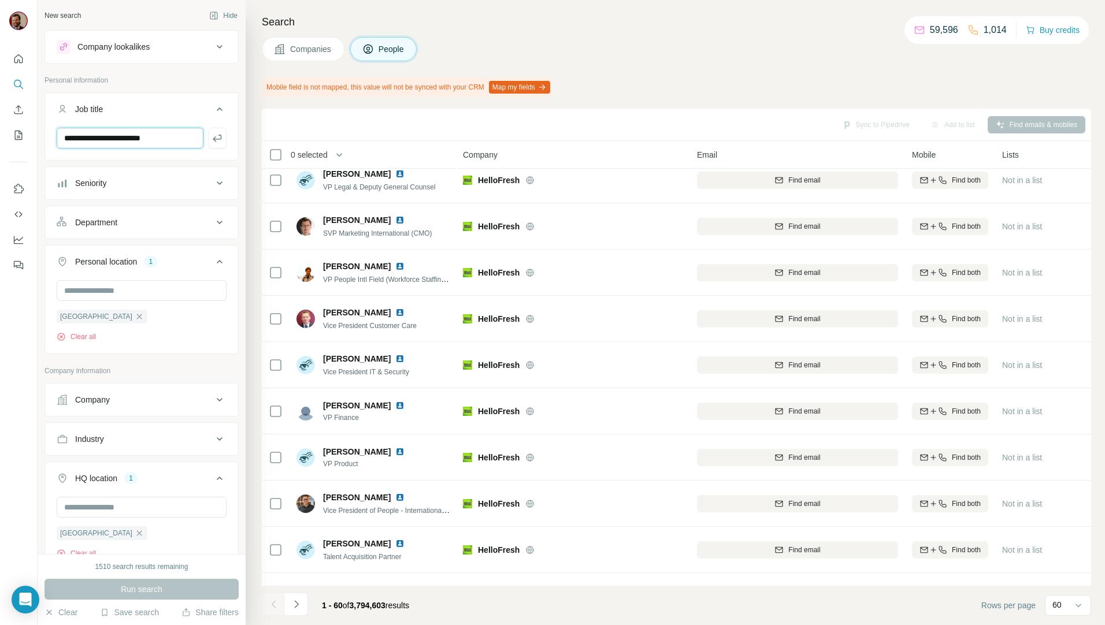
click at [173, 133] on input "**********" at bounding box center [130, 138] width 147 height 21
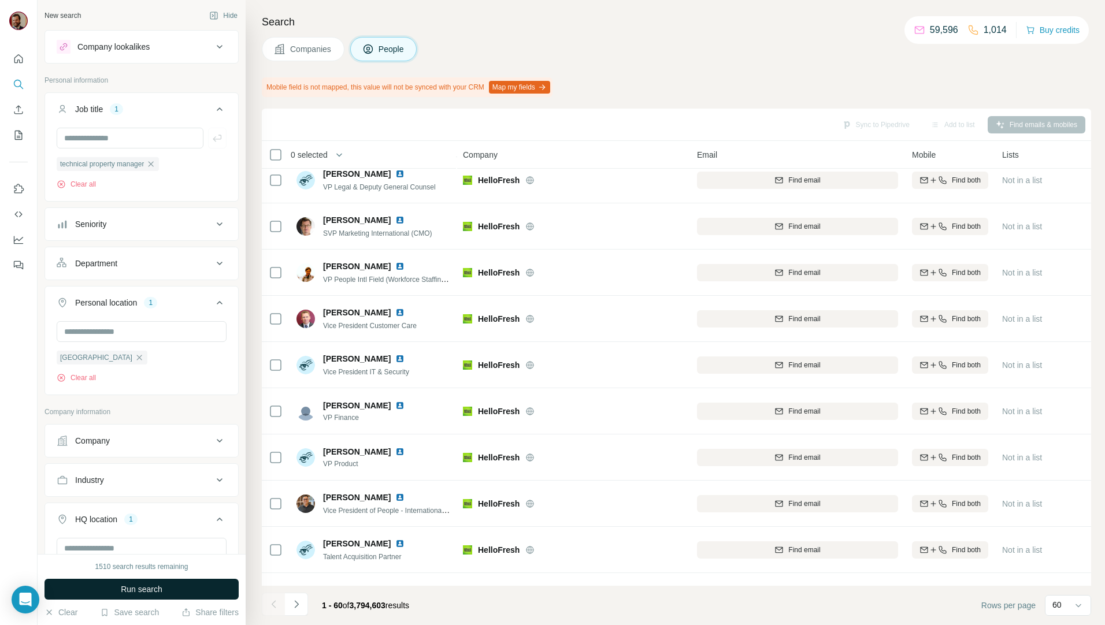
click at [128, 593] on span "Run search" at bounding box center [142, 590] width 42 height 12
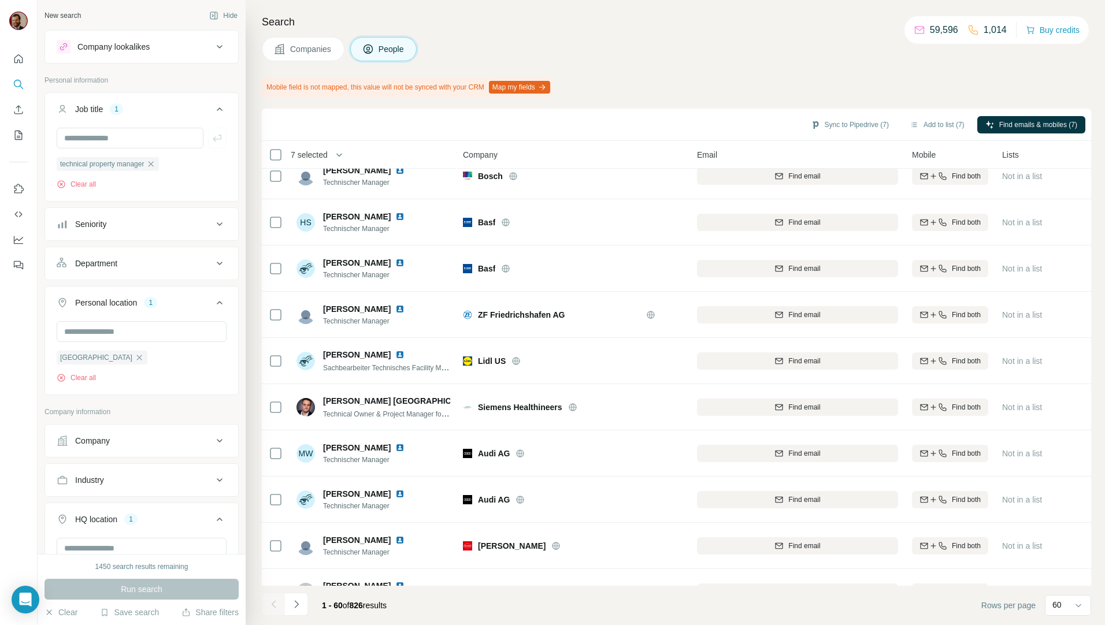
scroll to position [1213, 0]
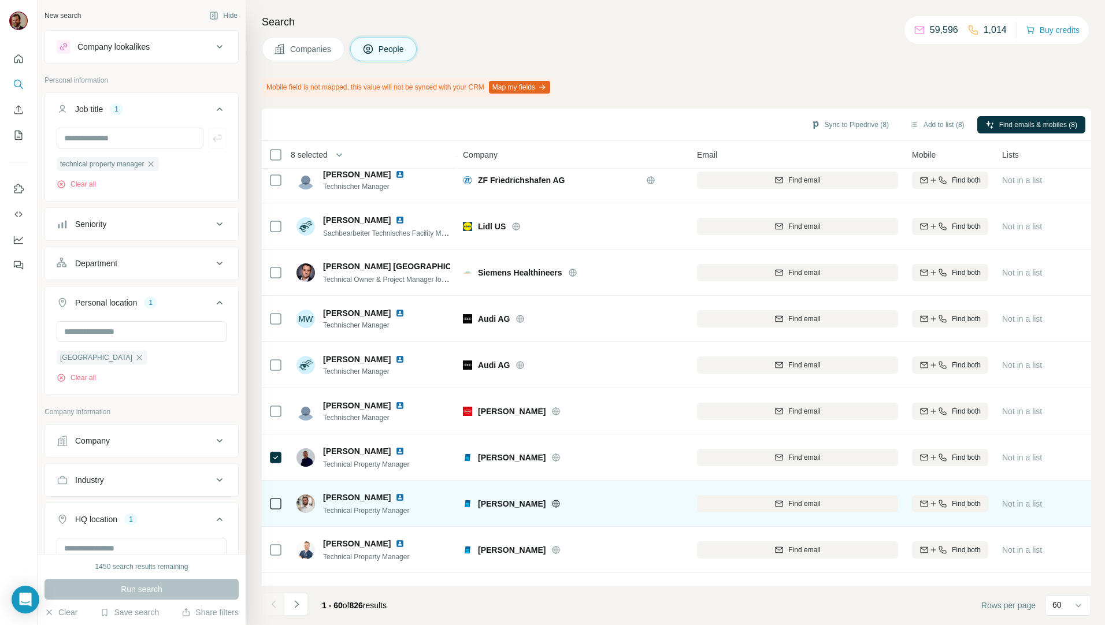
click at [272, 496] on div at bounding box center [276, 504] width 14 height 32
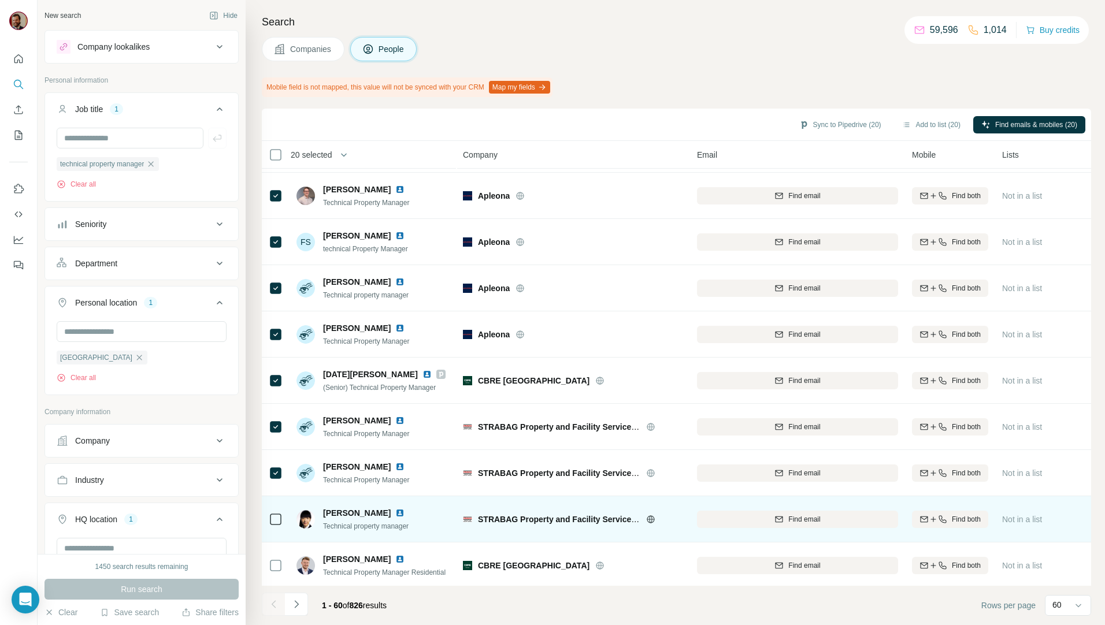
scroll to position [1887, 0]
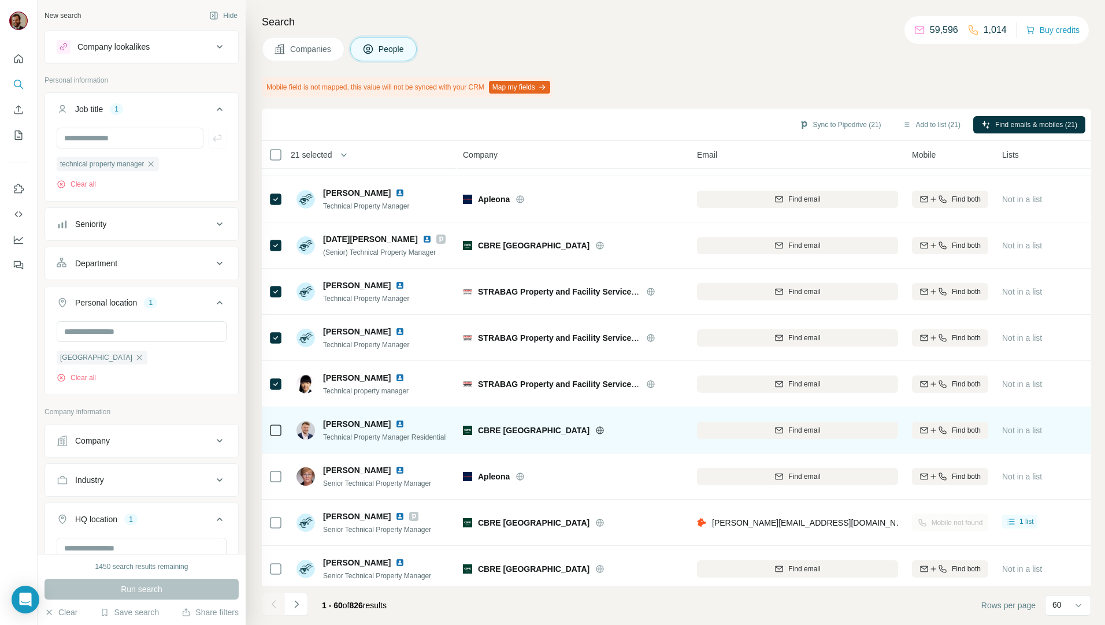
click at [271, 441] on div at bounding box center [276, 430] width 14 height 32
click at [275, 437] on icon at bounding box center [276, 430] width 14 height 14
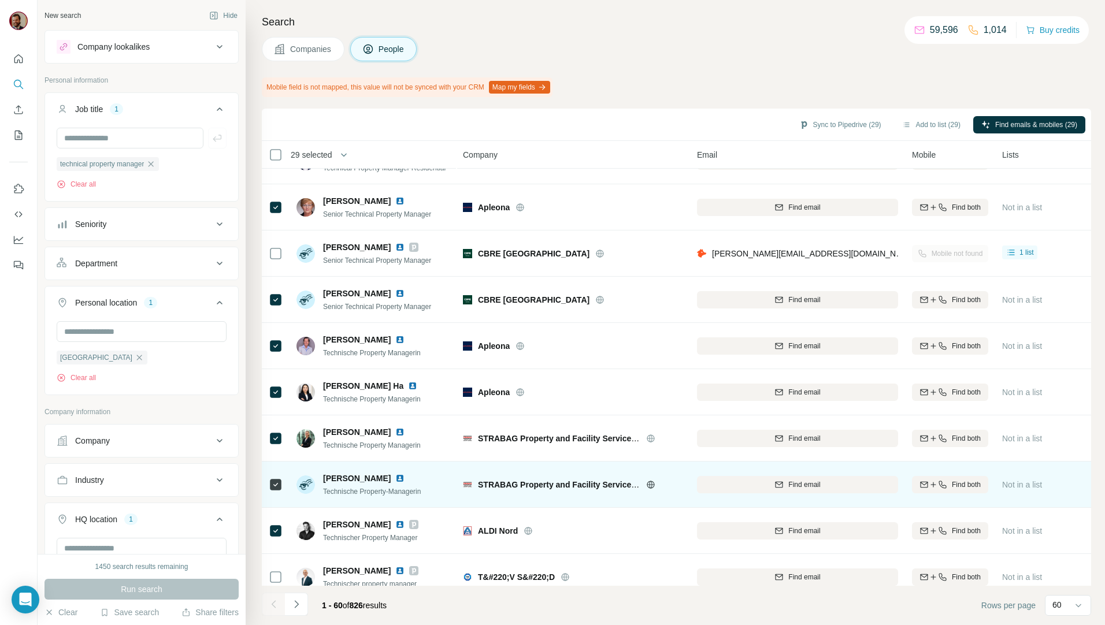
scroll to position [2292, 0]
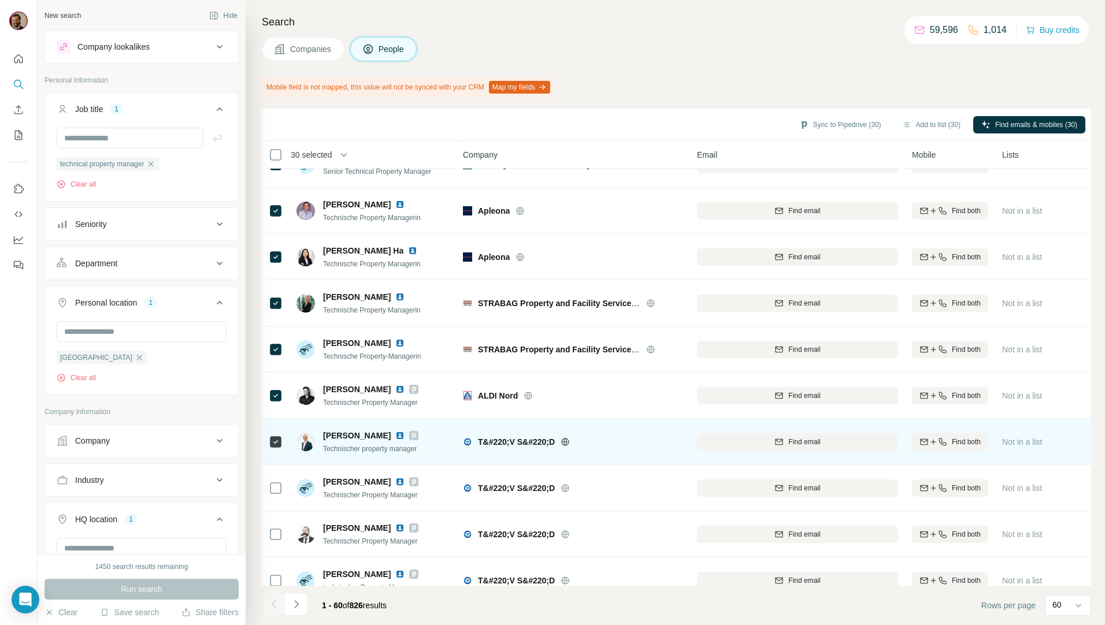
click at [272, 435] on icon at bounding box center [276, 442] width 14 height 14
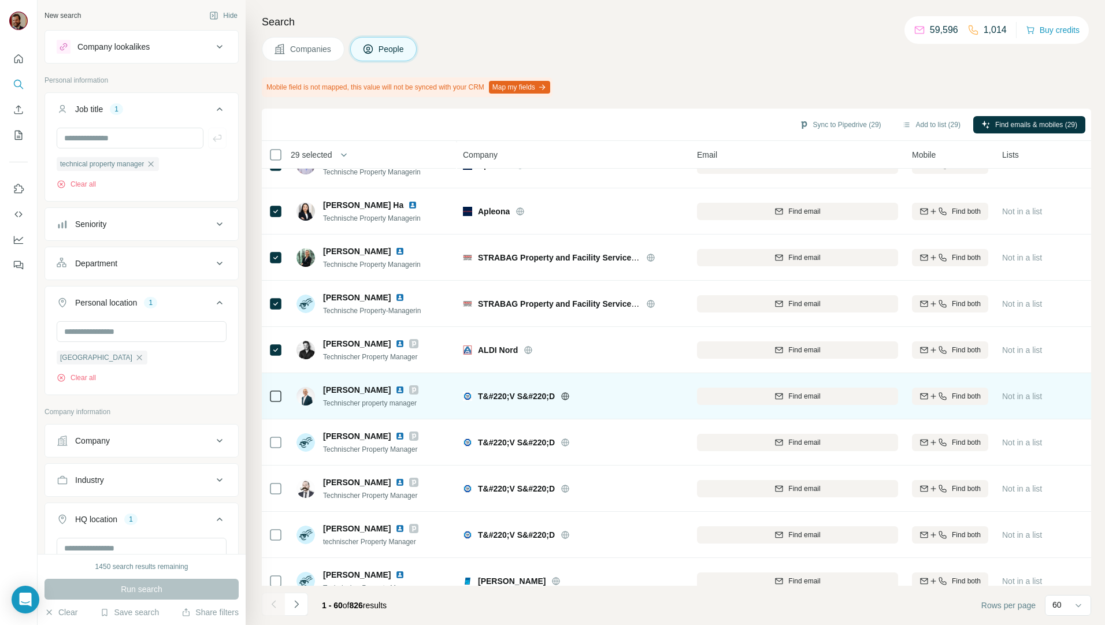
scroll to position [2362, 0]
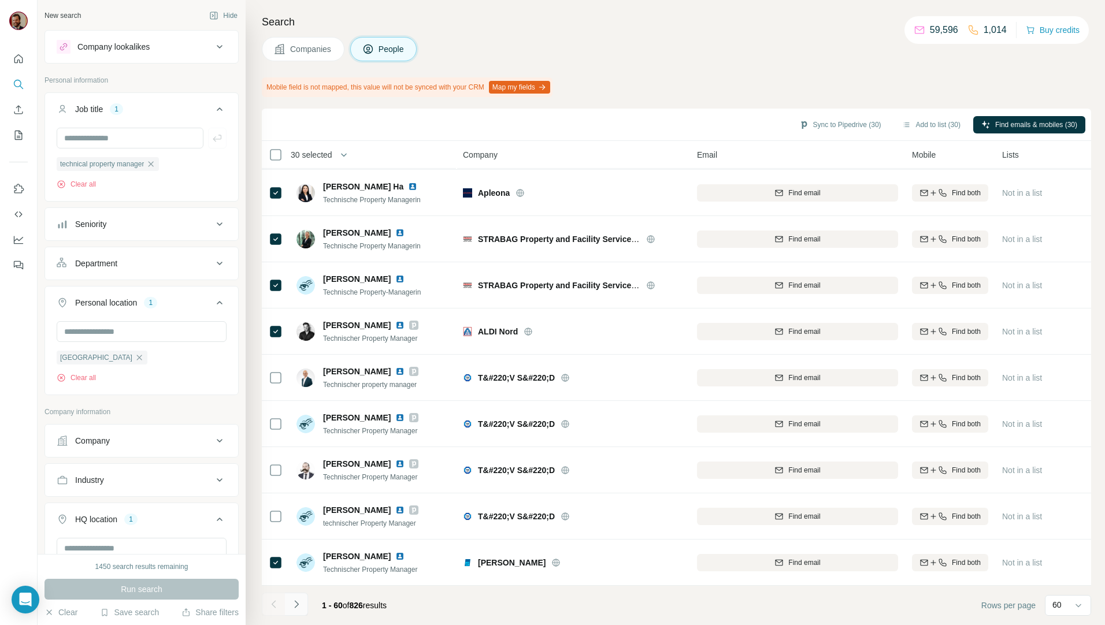
click at [301, 606] on icon "Navigate to next page" at bounding box center [297, 605] width 12 height 12
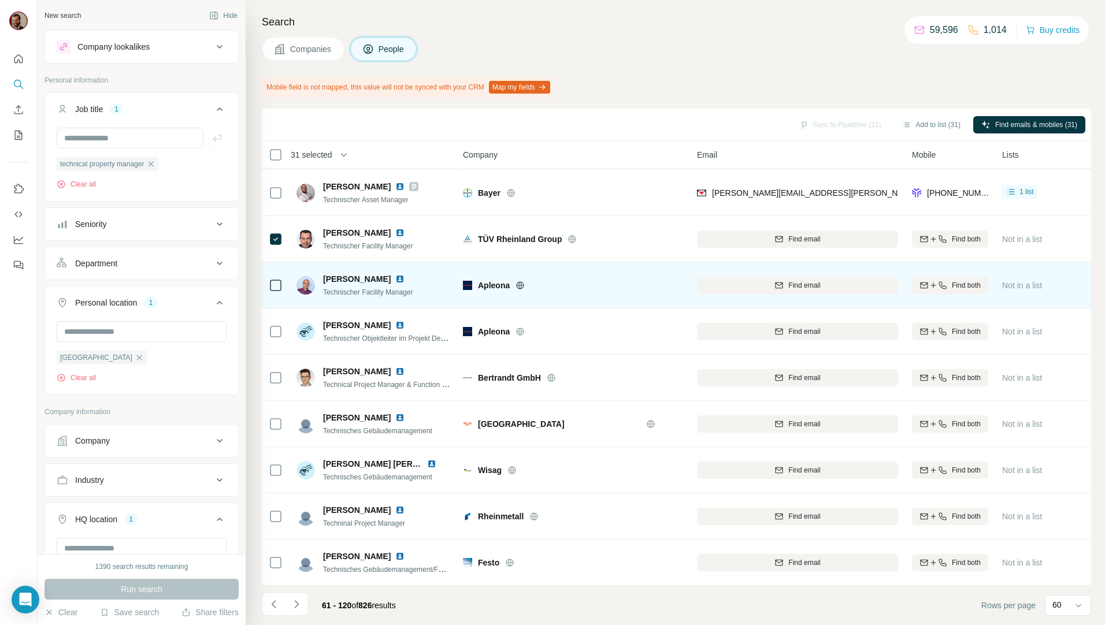
click at [269, 278] on icon at bounding box center [276, 285] width 14 height 14
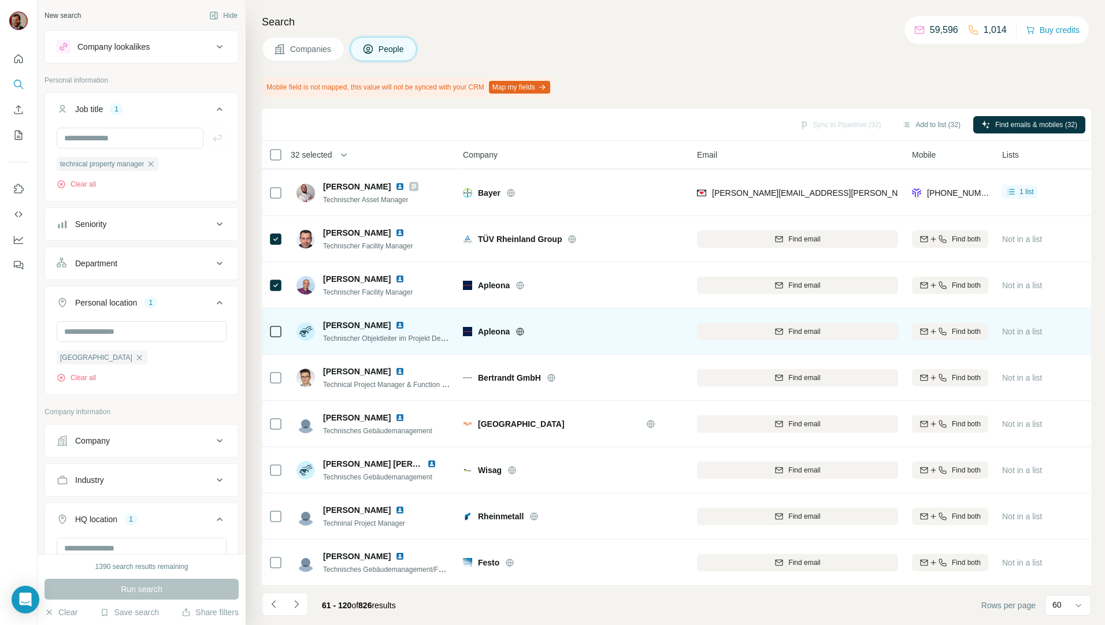
click at [262, 325] on td at bounding box center [276, 332] width 28 height 46
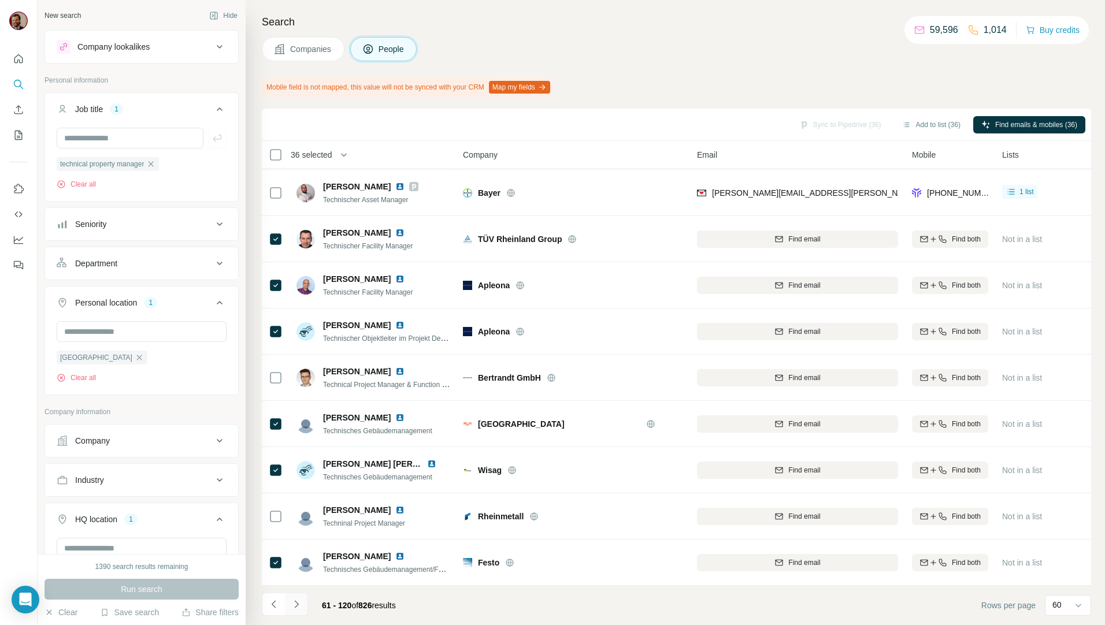
click at [291, 600] on icon "Navigate to next page" at bounding box center [297, 605] width 12 height 12
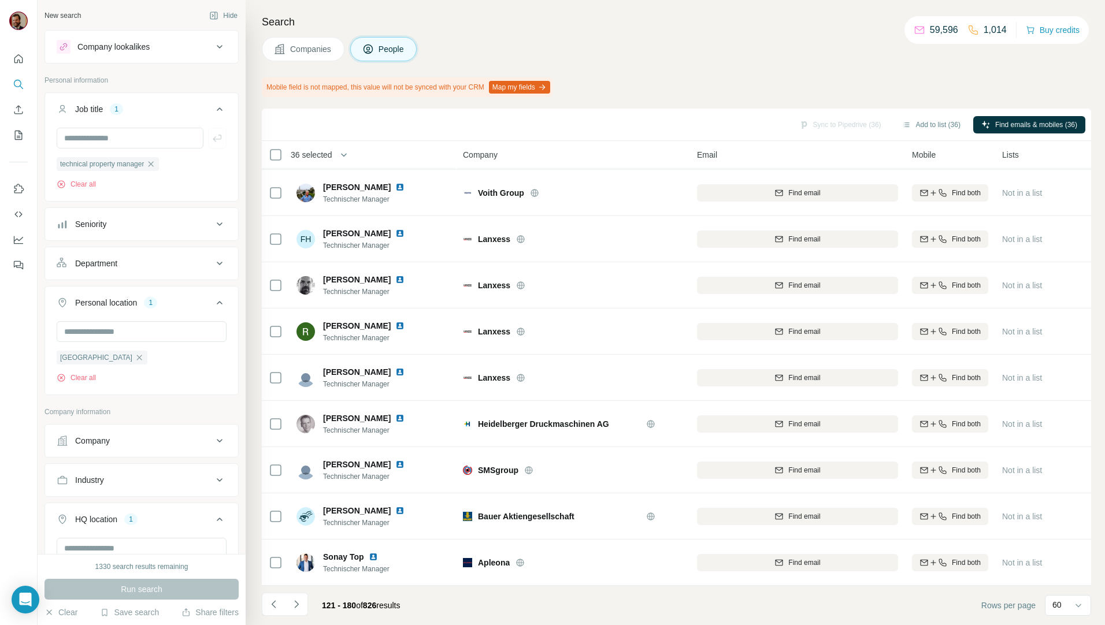
drag, startPoint x: 292, startPoint y: 604, endPoint x: 307, endPoint y: 623, distance: 24.2
click at [292, 604] on icon "Navigate to next page" at bounding box center [297, 605] width 12 height 12
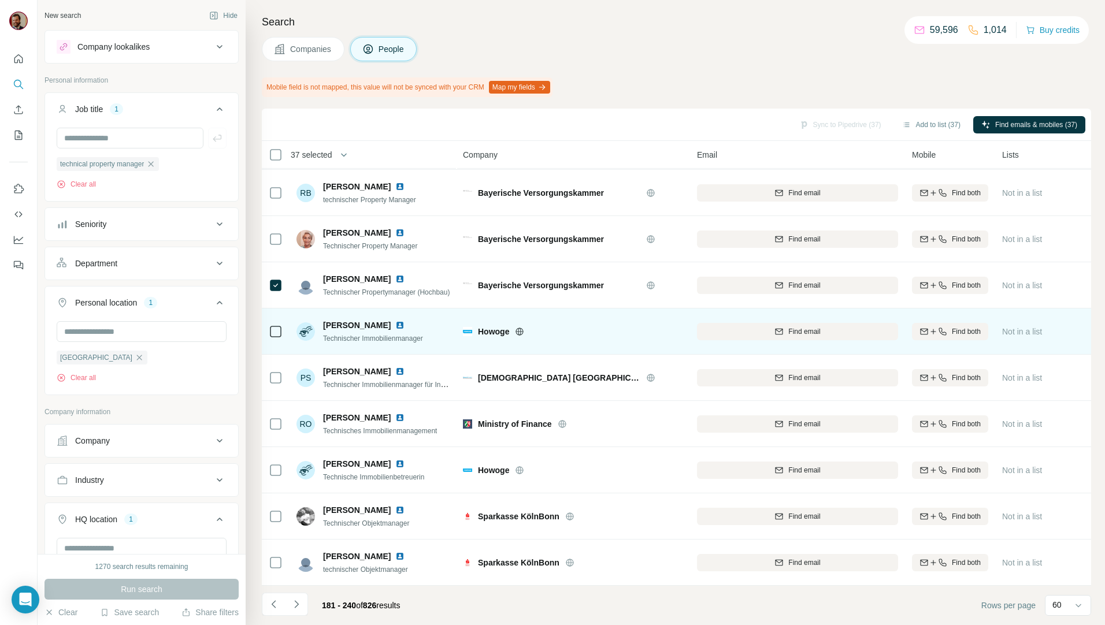
click at [269, 329] on icon at bounding box center [276, 332] width 14 height 14
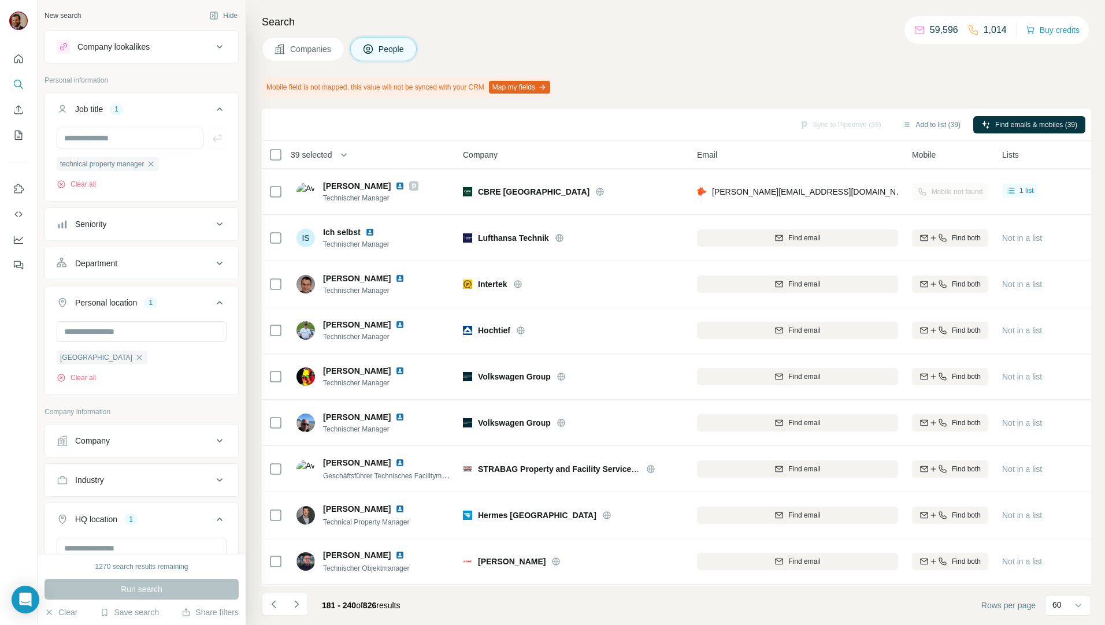
scroll to position [2362, 0]
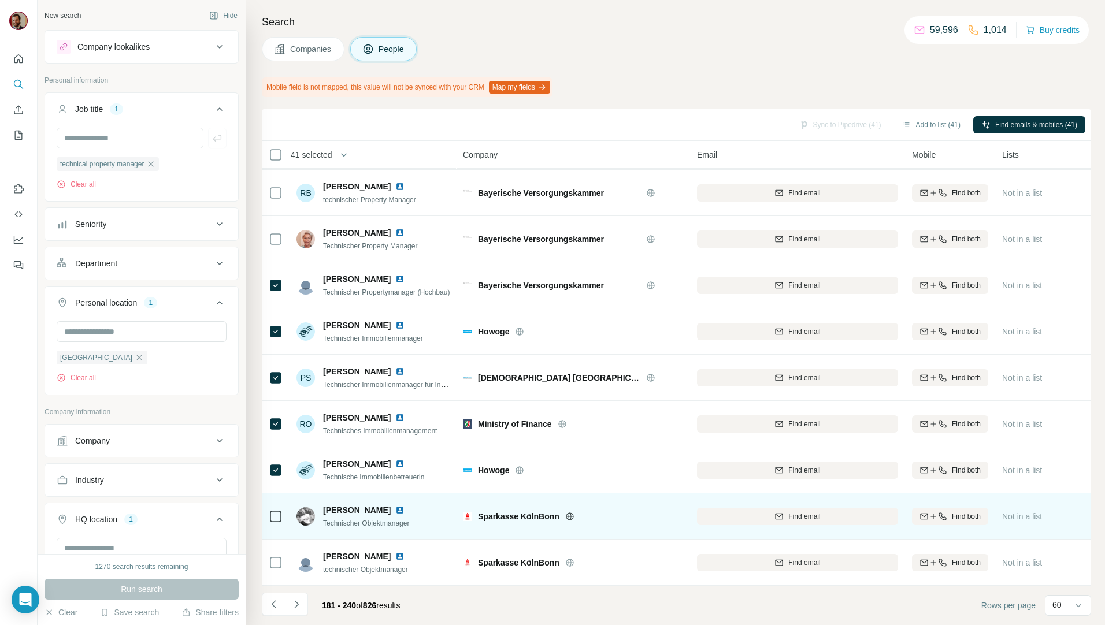
click at [268, 514] on td at bounding box center [276, 516] width 28 height 46
click at [271, 518] on div at bounding box center [276, 516] width 14 height 32
click at [275, 518] on div at bounding box center [276, 516] width 14 height 32
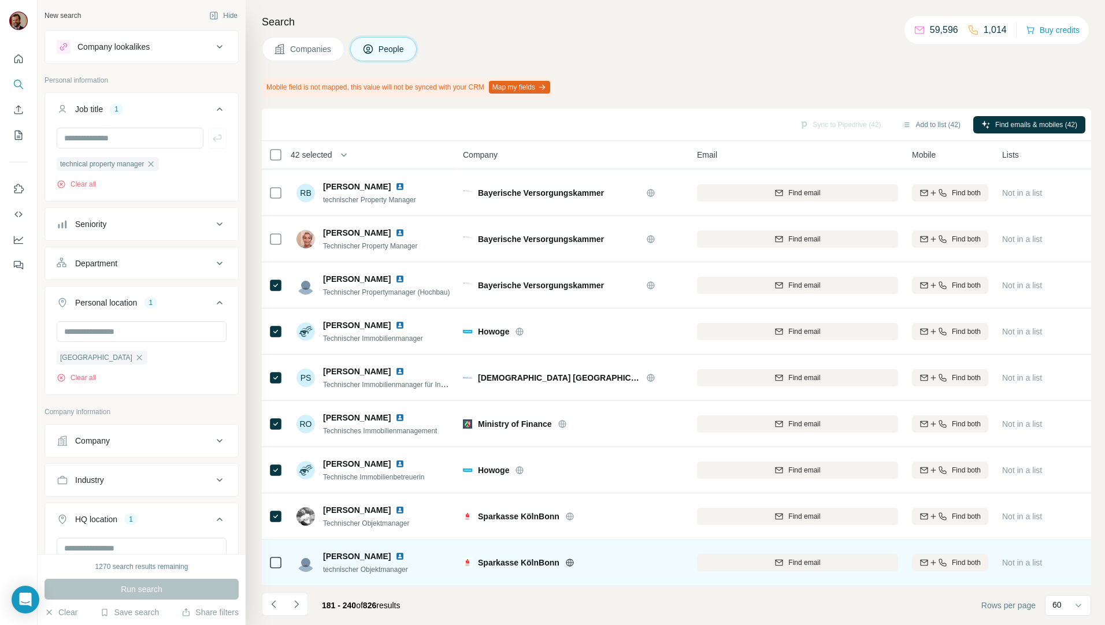
click at [278, 556] on icon at bounding box center [276, 563] width 14 height 14
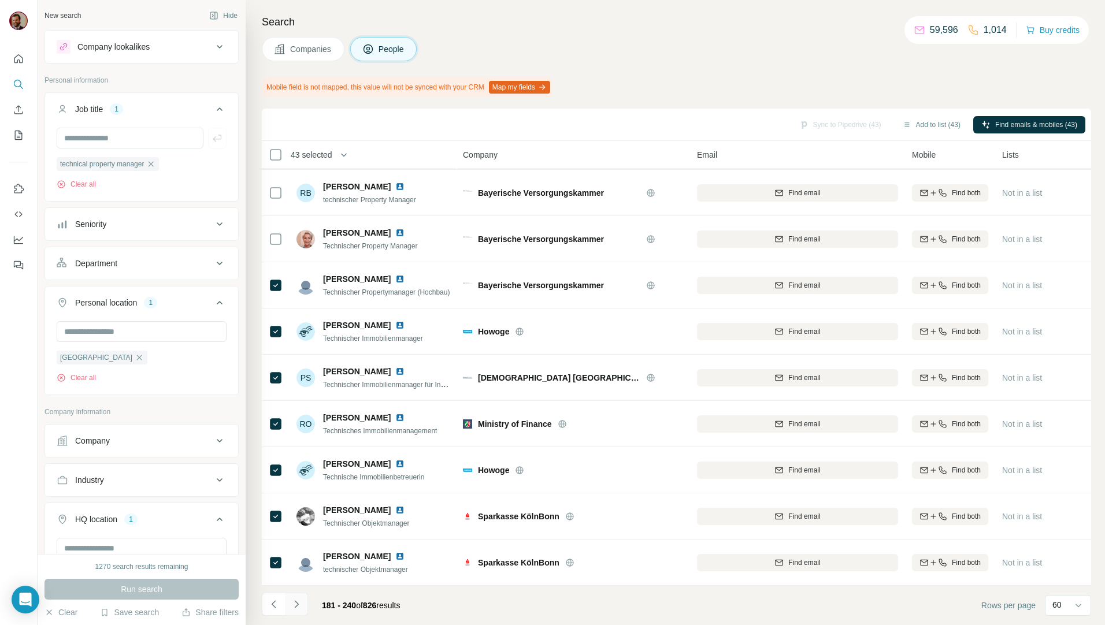
click at [293, 599] on icon "Navigate to next page" at bounding box center [297, 605] width 12 height 12
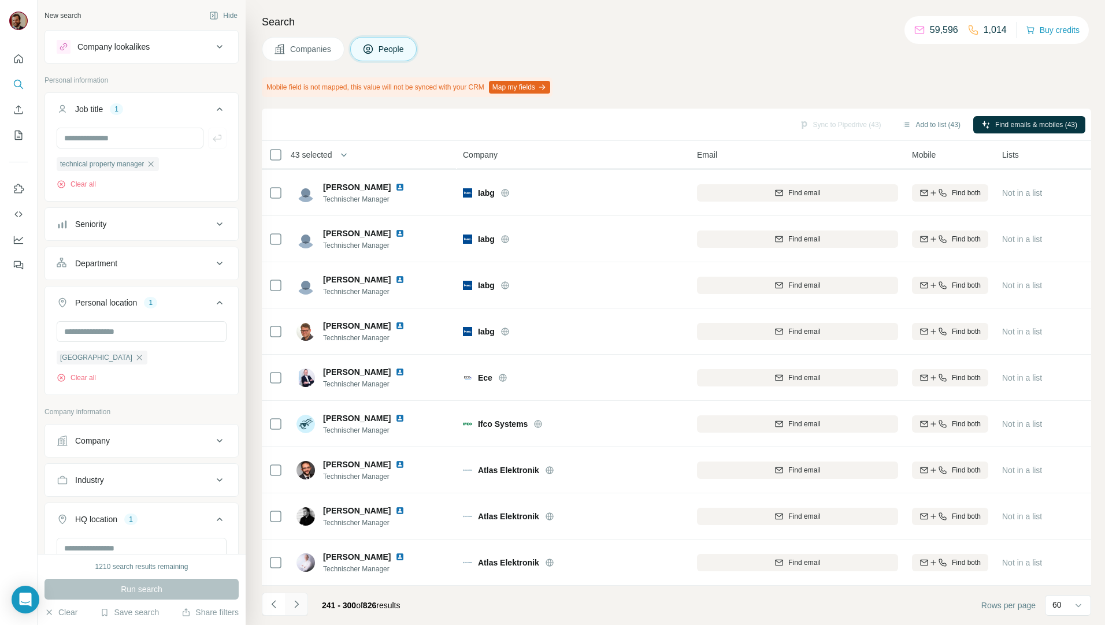
click at [293, 604] on icon "Navigate to next page" at bounding box center [297, 605] width 12 height 12
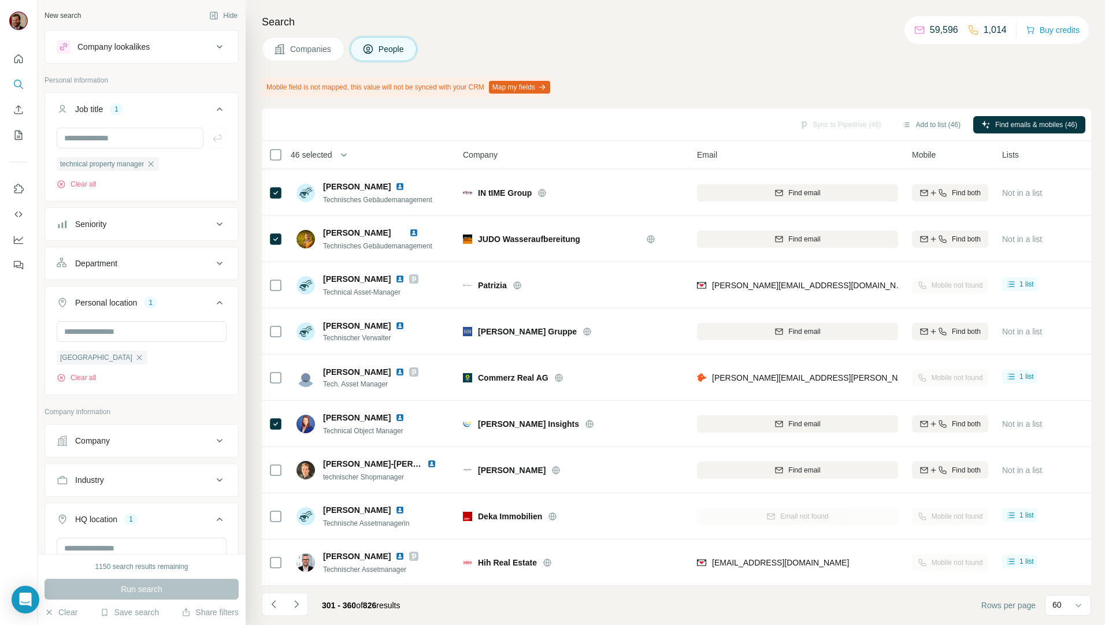
click at [299, 602] on icon "Navigate to next page" at bounding box center [297, 605] width 12 height 12
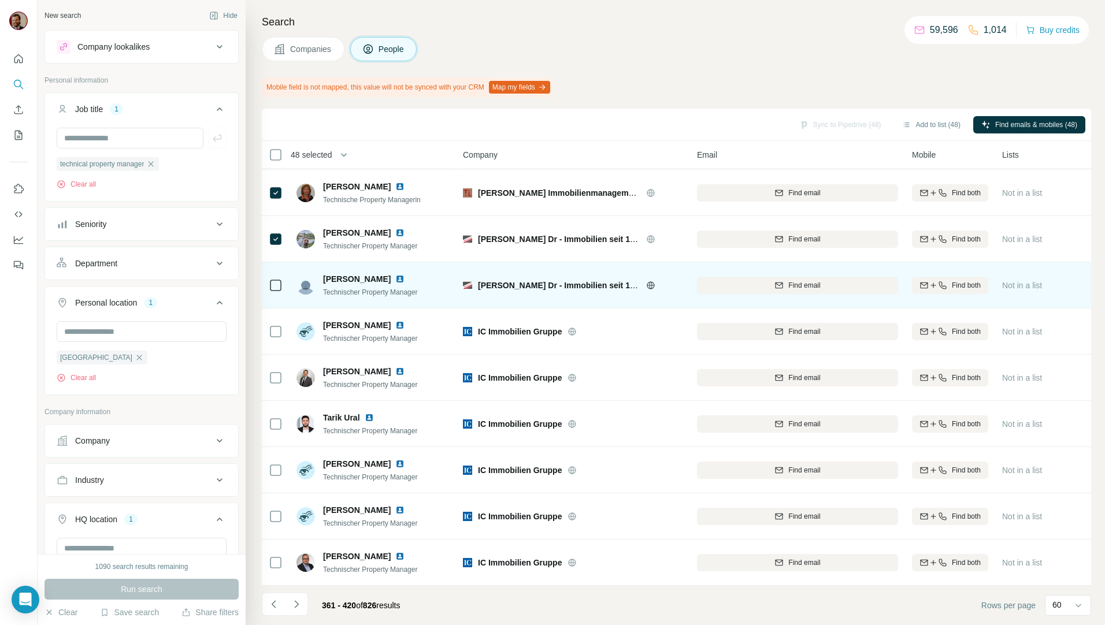
click at [273, 278] on icon at bounding box center [276, 285] width 14 height 14
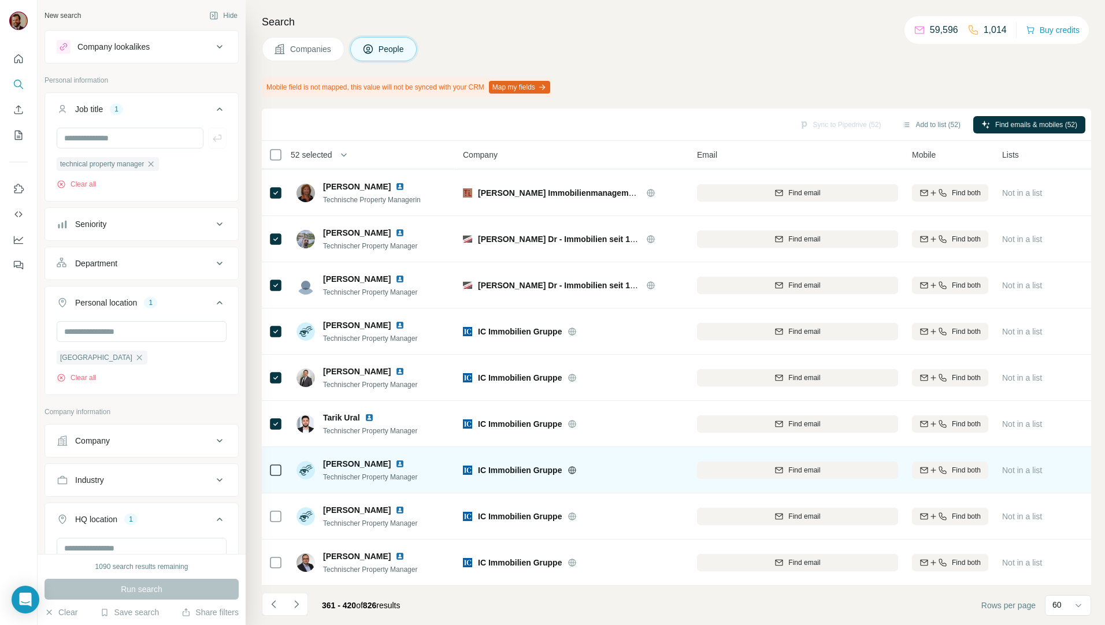
click at [270, 456] on div at bounding box center [276, 470] width 14 height 32
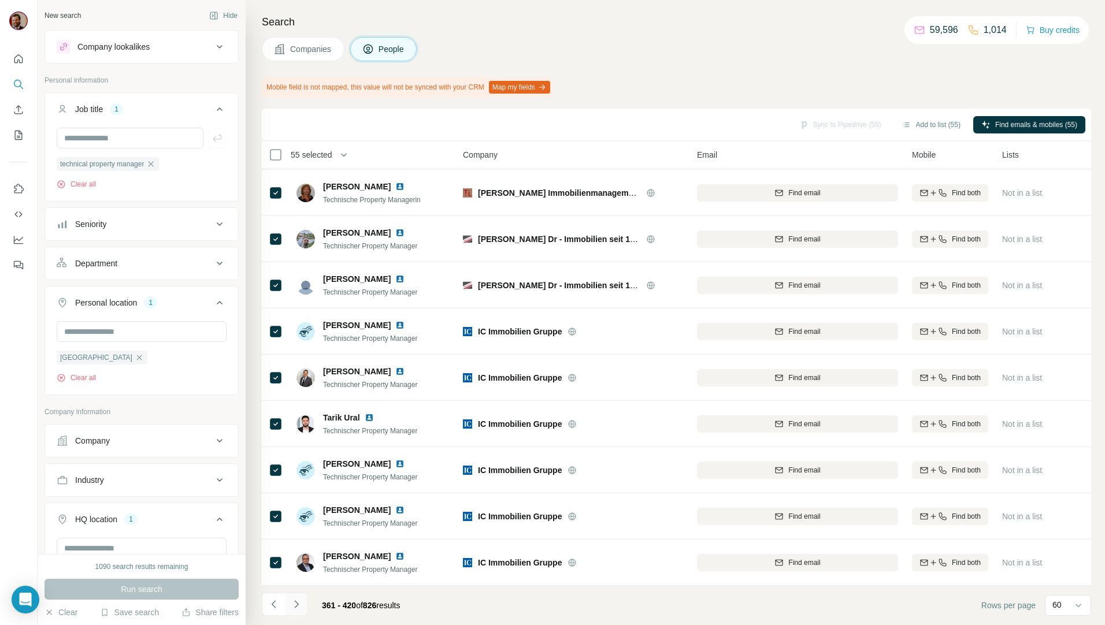
click at [299, 608] on icon "Navigate to next page" at bounding box center [297, 605] width 12 height 12
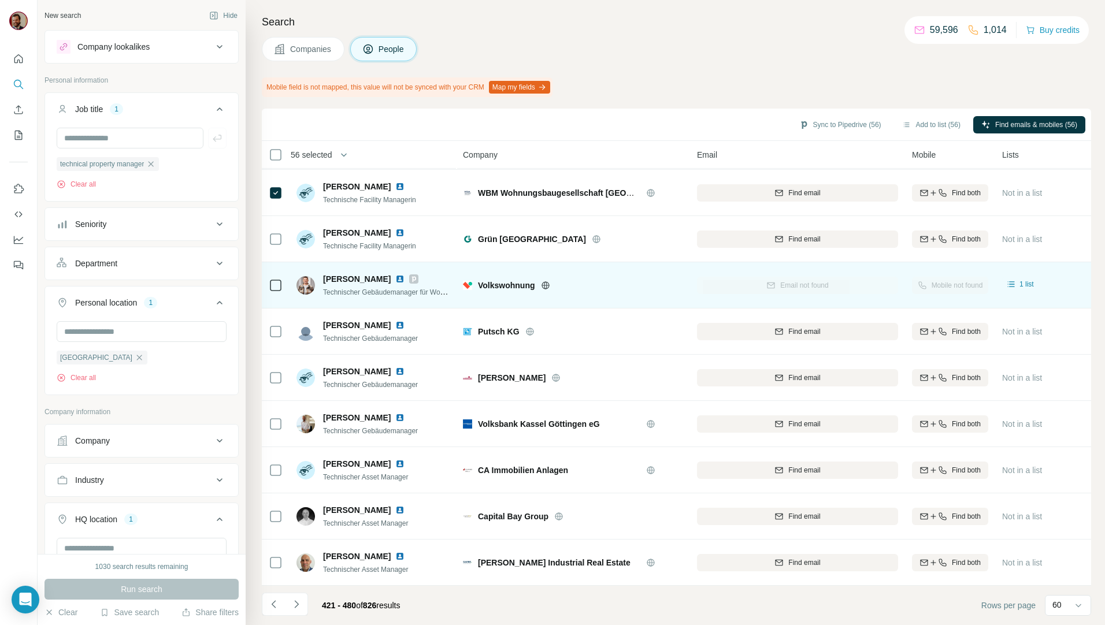
click at [269, 280] on icon at bounding box center [276, 285] width 14 height 14
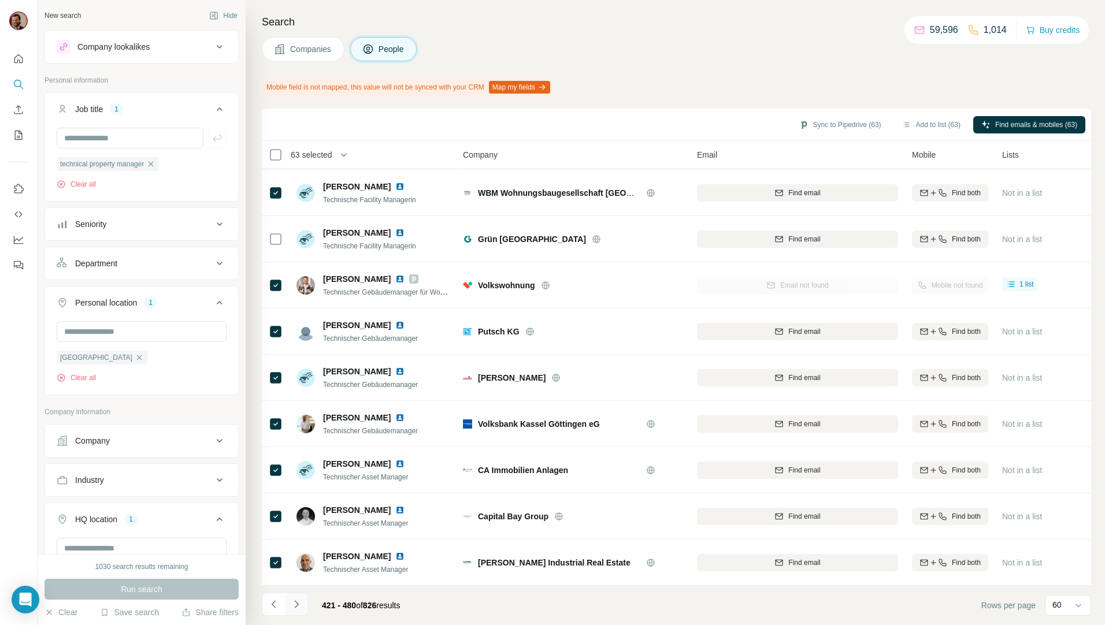
click at [301, 605] on icon "Navigate to next page" at bounding box center [297, 605] width 12 height 12
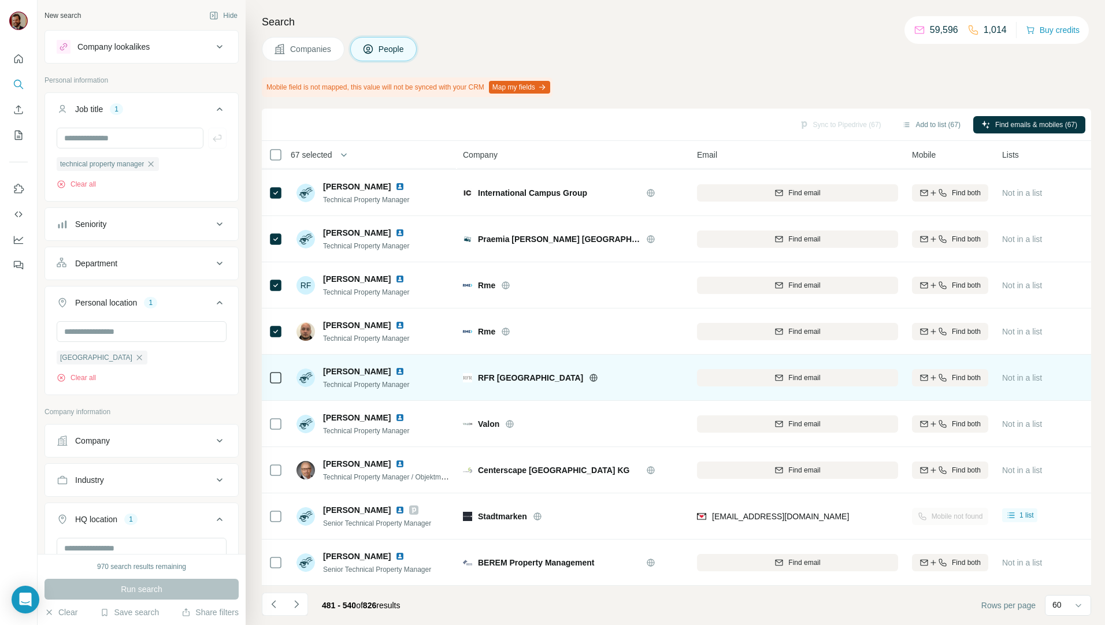
click at [273, 362] on div at bounding box center [276, 378] width 14 height 32
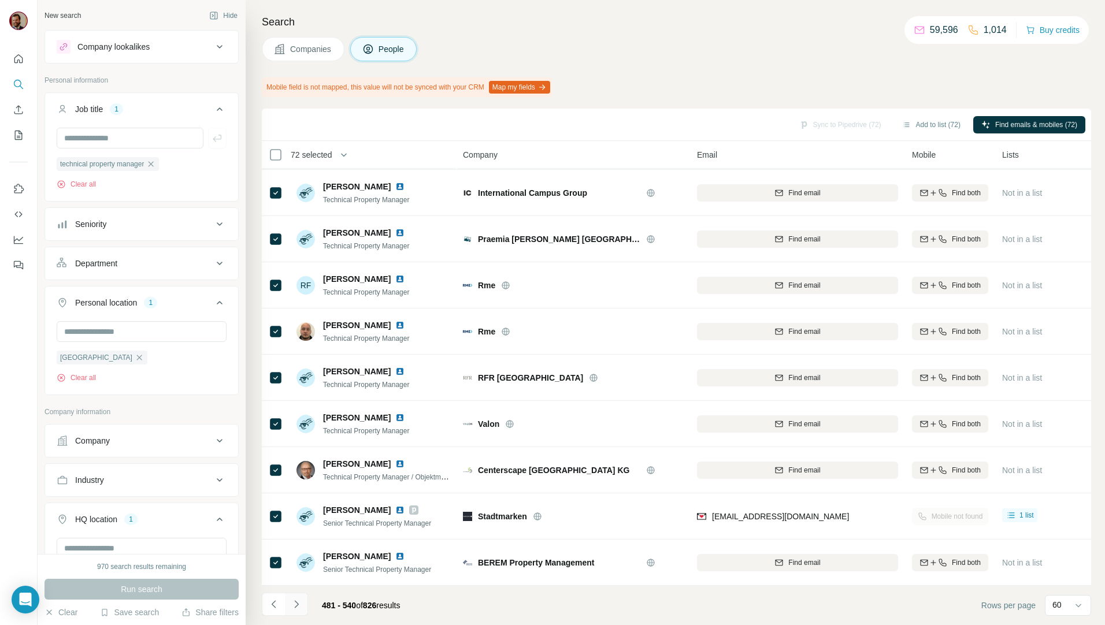
click at [297, 604] on icon "Navigate to next page" at bounding box center [296, 604] width 4 height 8
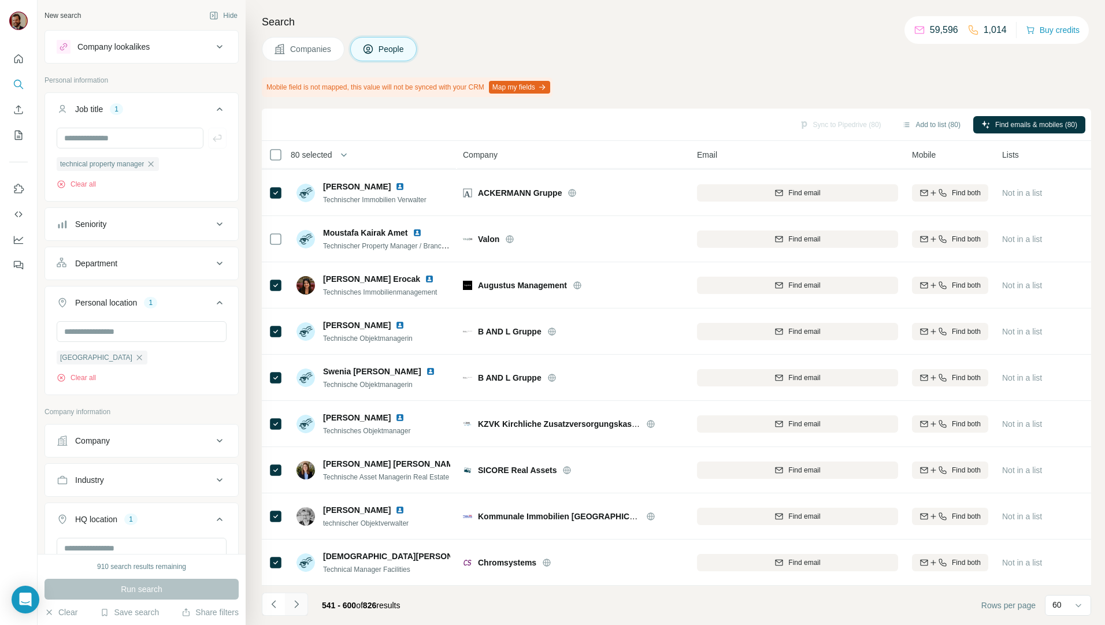
click at [298, 598] on button "Navigate to next page" at bounding box center [296, 604] width 23 height 23
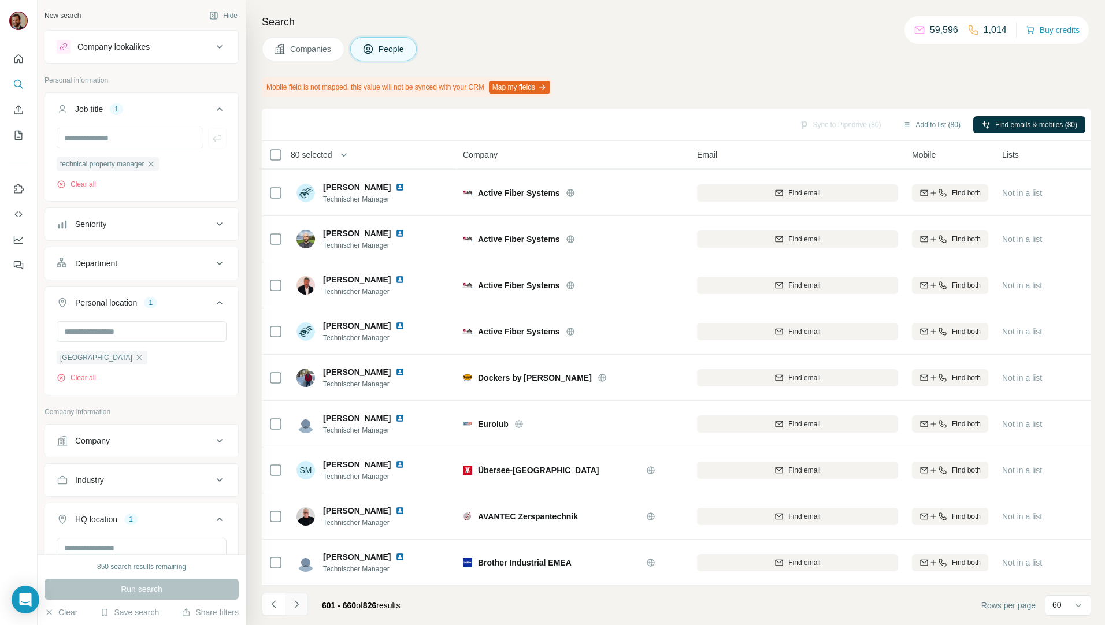
click at [299, 604] on icon "Navigate to next page" at bounding box center [297, 605] width 12 height 12
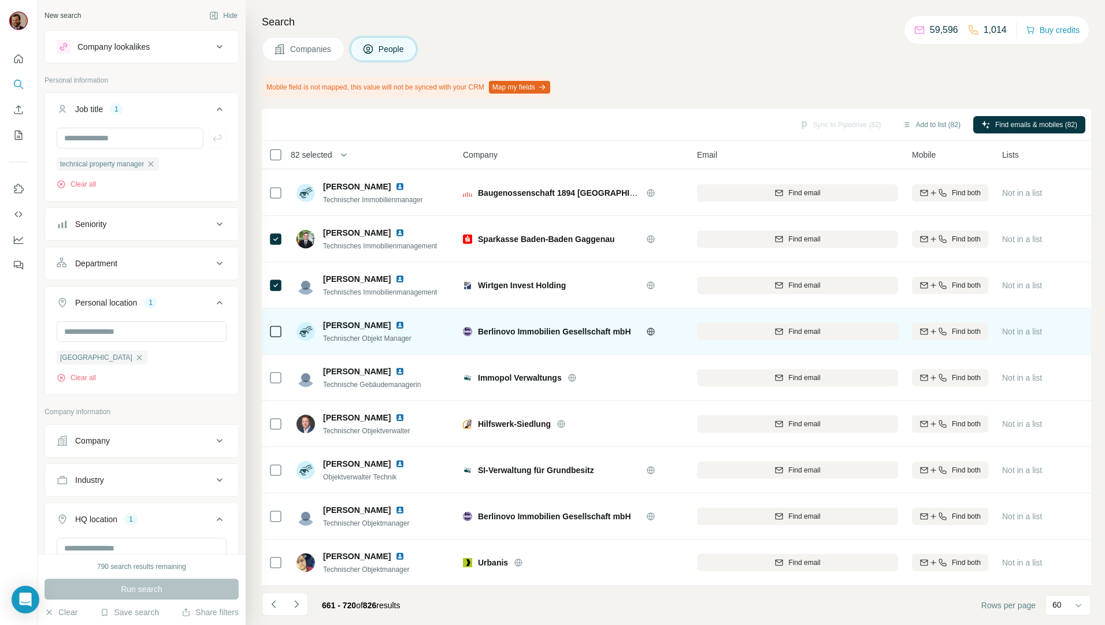
click at [276, 332] on icon at bounding box center [276, 332] width 14 height 14
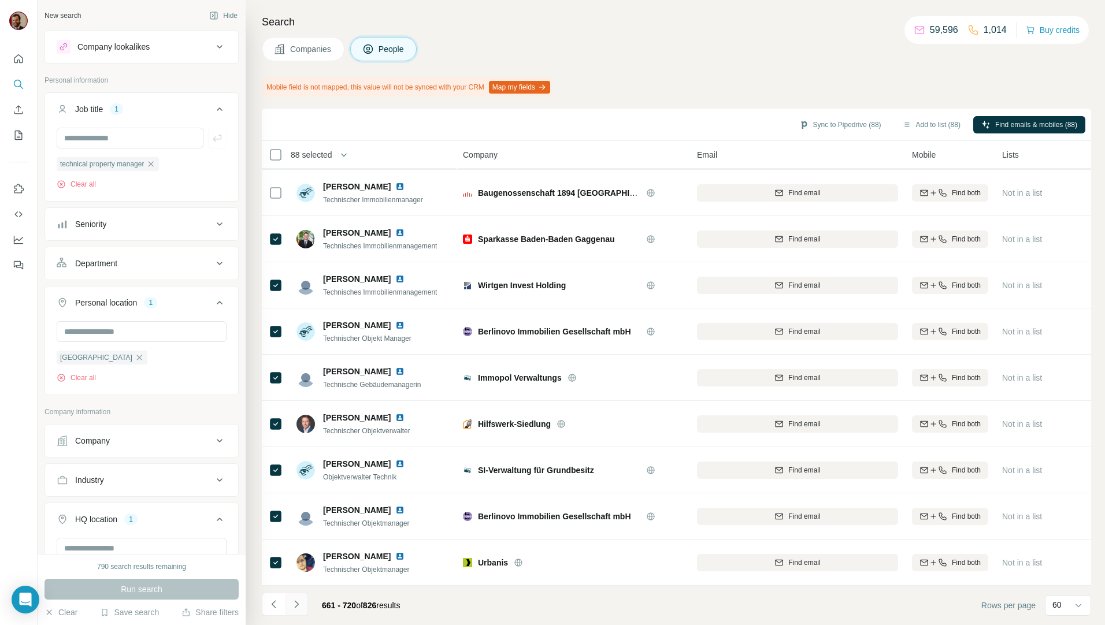
click at [304, 604] on button "Navigate to next page" at bounding box center [296, 604] width 23 height 23
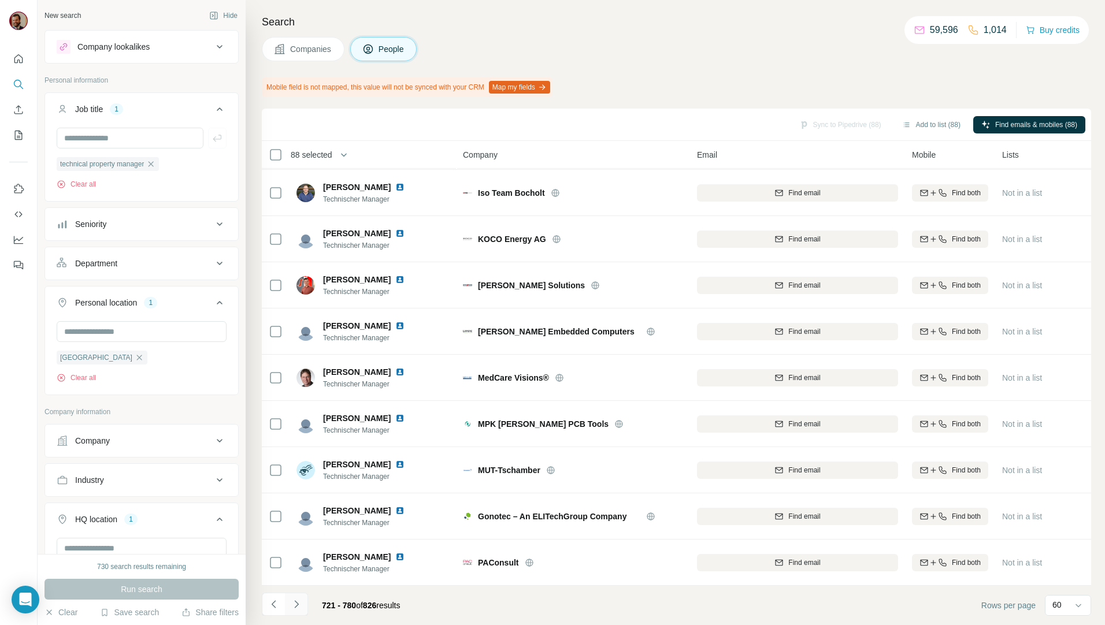
click at [300, 604] on icon "Navigate to next page" at bounding box center [297, 605] width 12 height 12
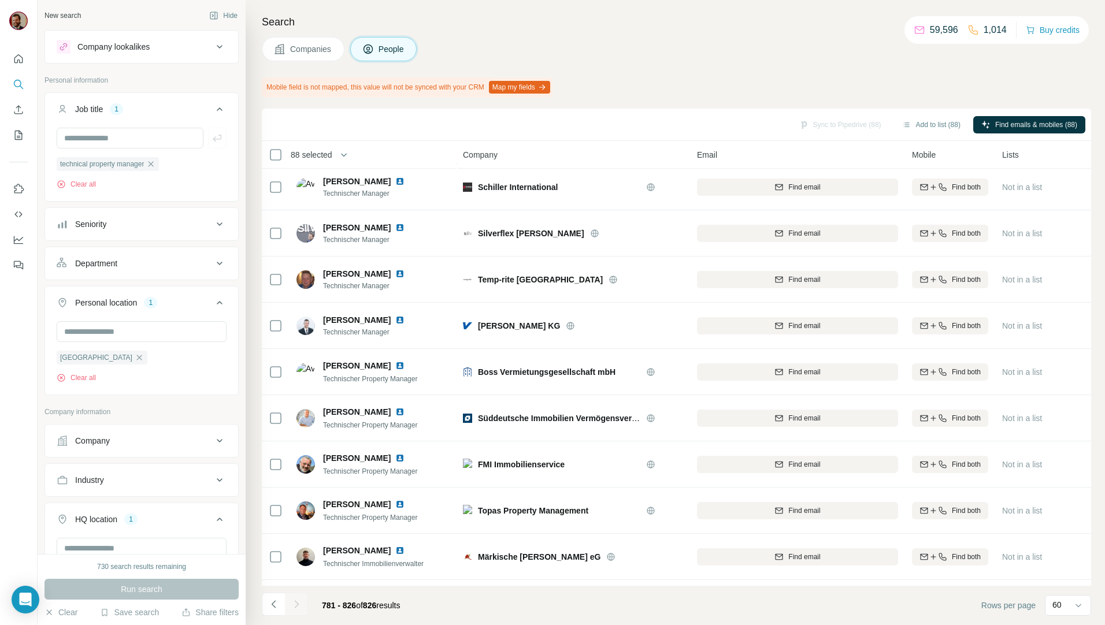
scroll to position [1715, 0]
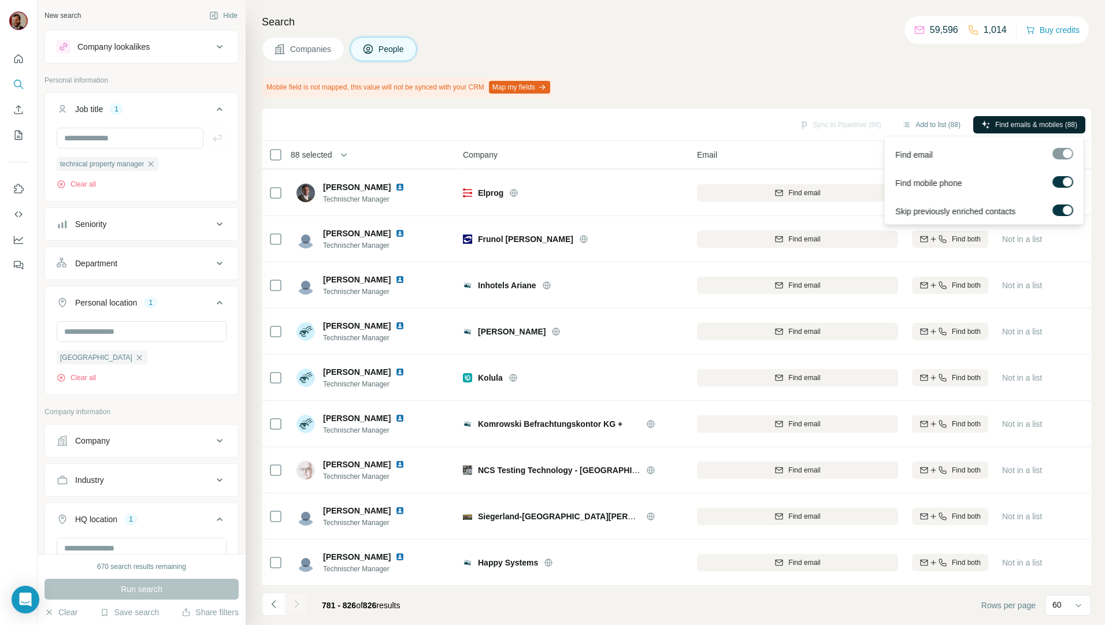
click at [996, 127] on span "Find emails & mobiles (88)" at bounding box center [1036, 125] width 82 height 10
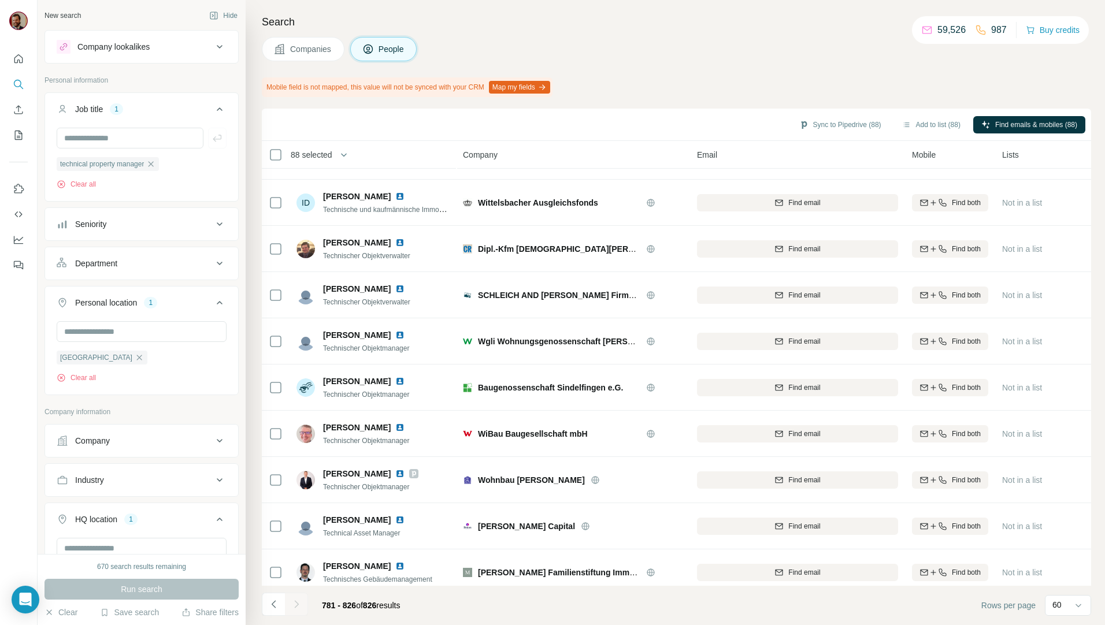
scroll to position [0, 0]
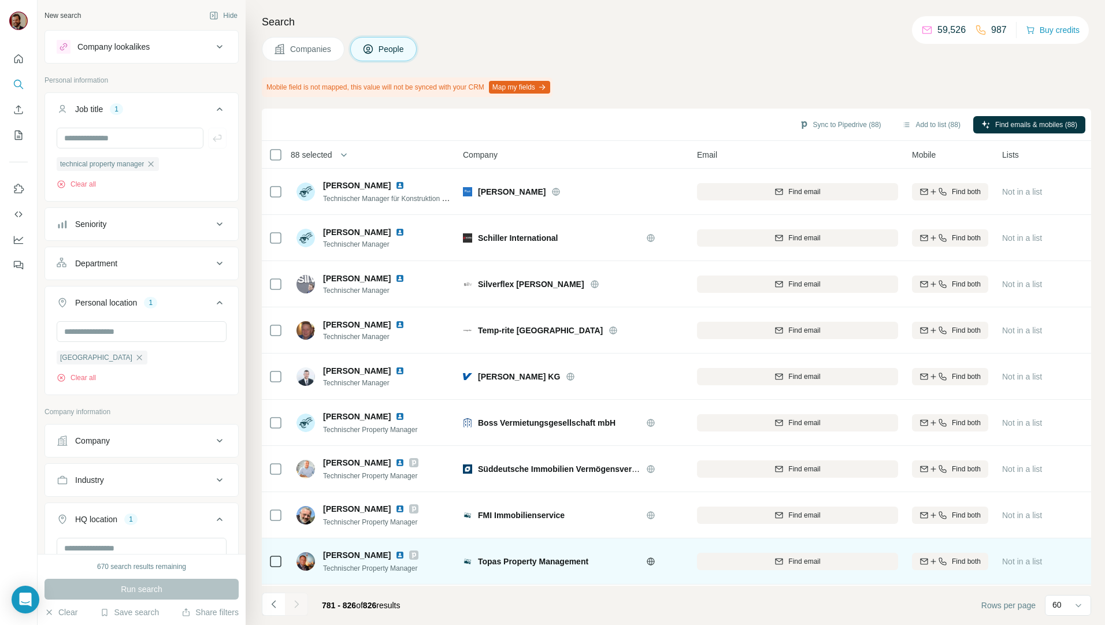
drag, startPoint x: 271, startPoint y: 608, endPoint x: 545, endPoint y: 540, distance: 282.8
click at [271, 608] on icon "Navigate to previous page" at bounding box center [274, 605] width 12 height 12
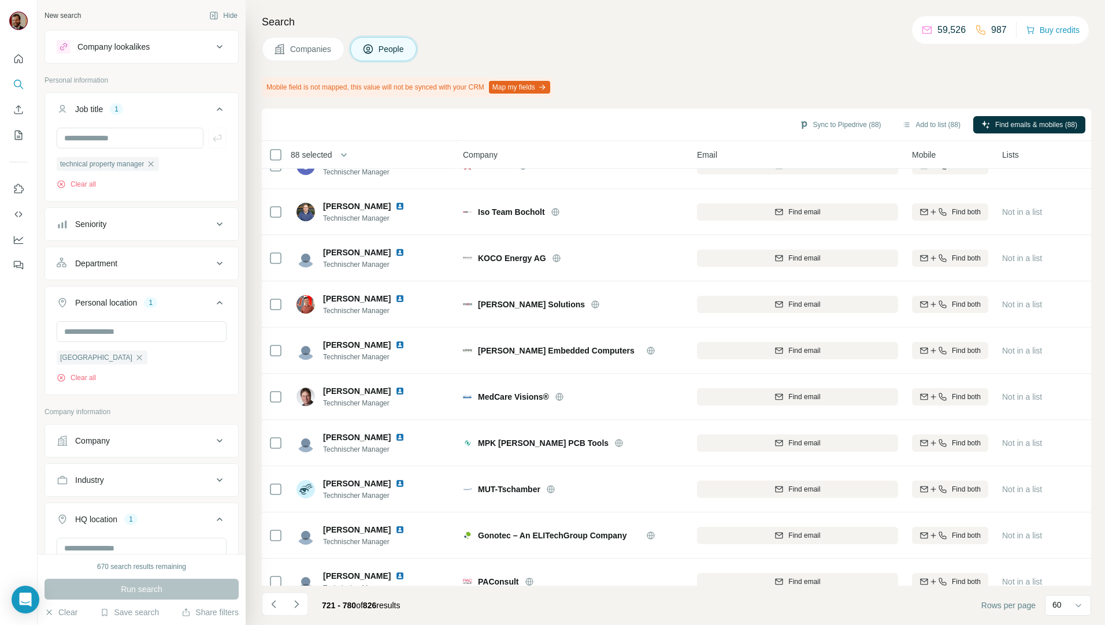
scroll to position [2362, 0]
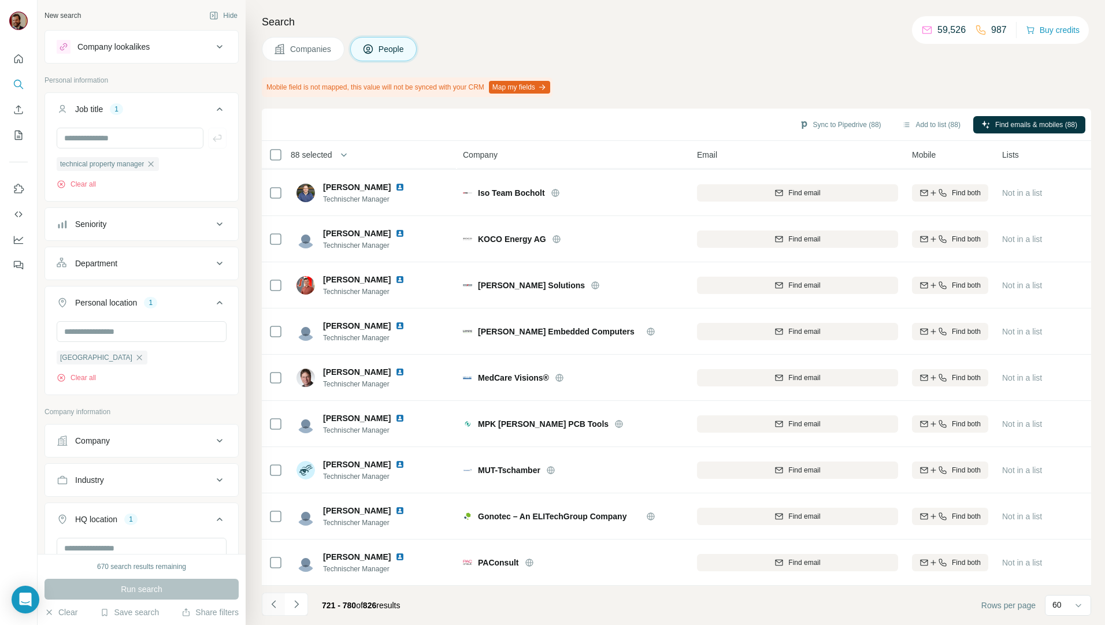
click at [268, 607] on icon "Navigate to previous page" at bounding box center [274, 605] width 12 height 12
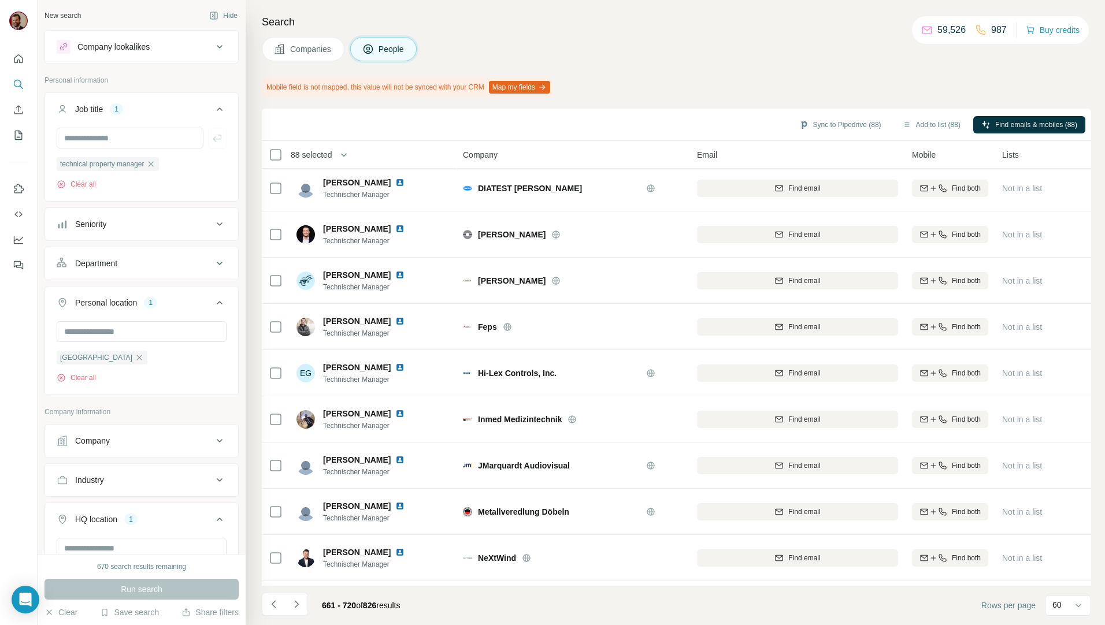
scroll to position [0, 0]
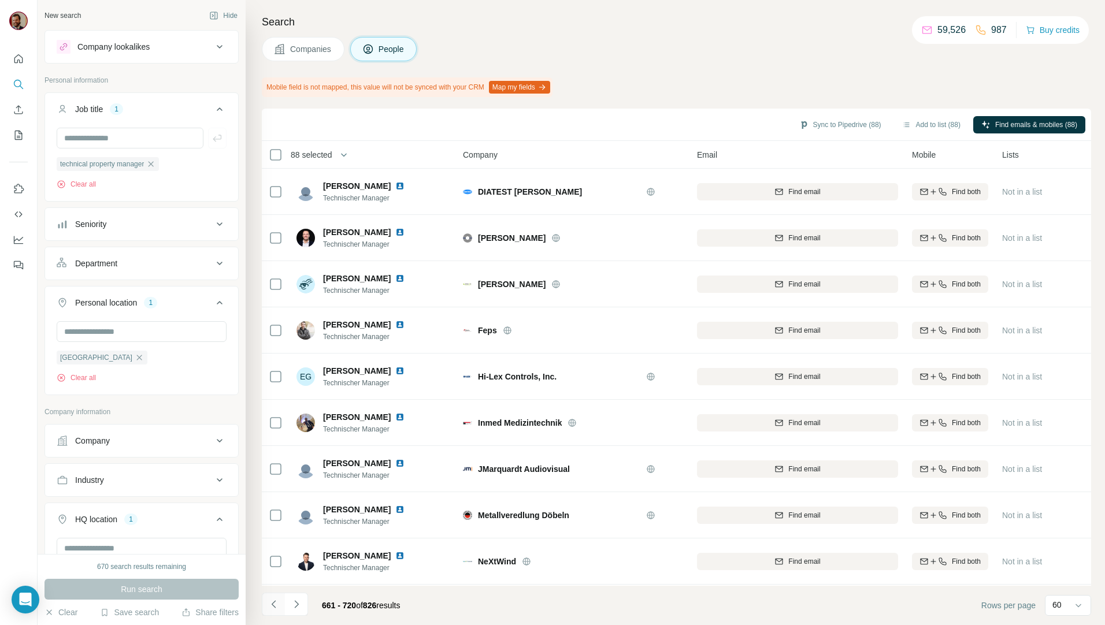
click at [277, 605] on icon "Navigate to previous page" at bounding box center [274, 605] width 12 height 12
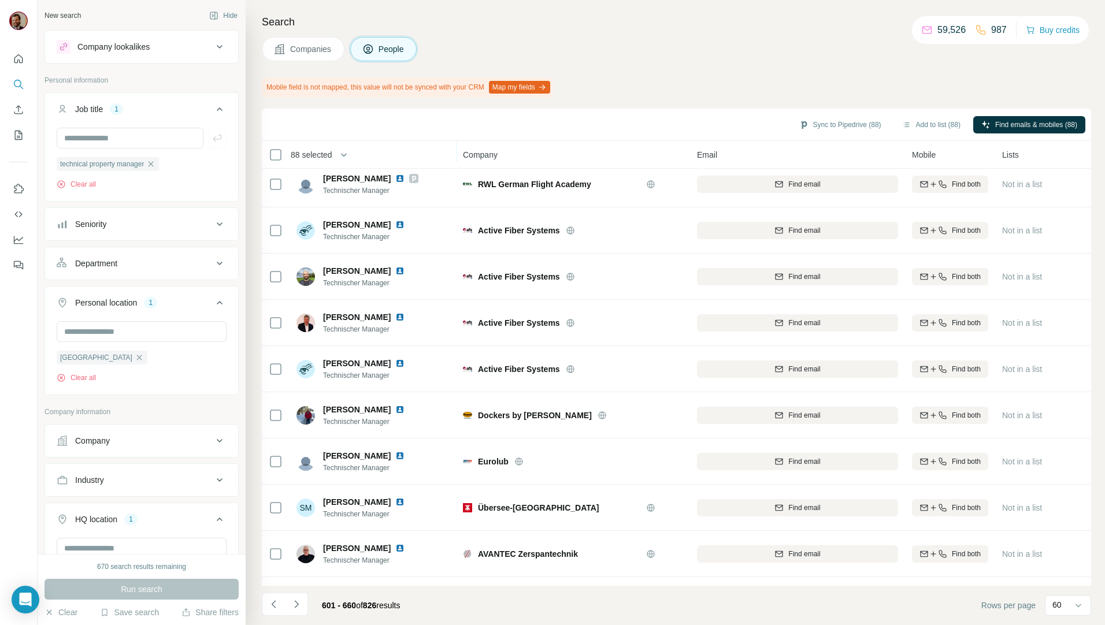
scroll to position [2362, 0]
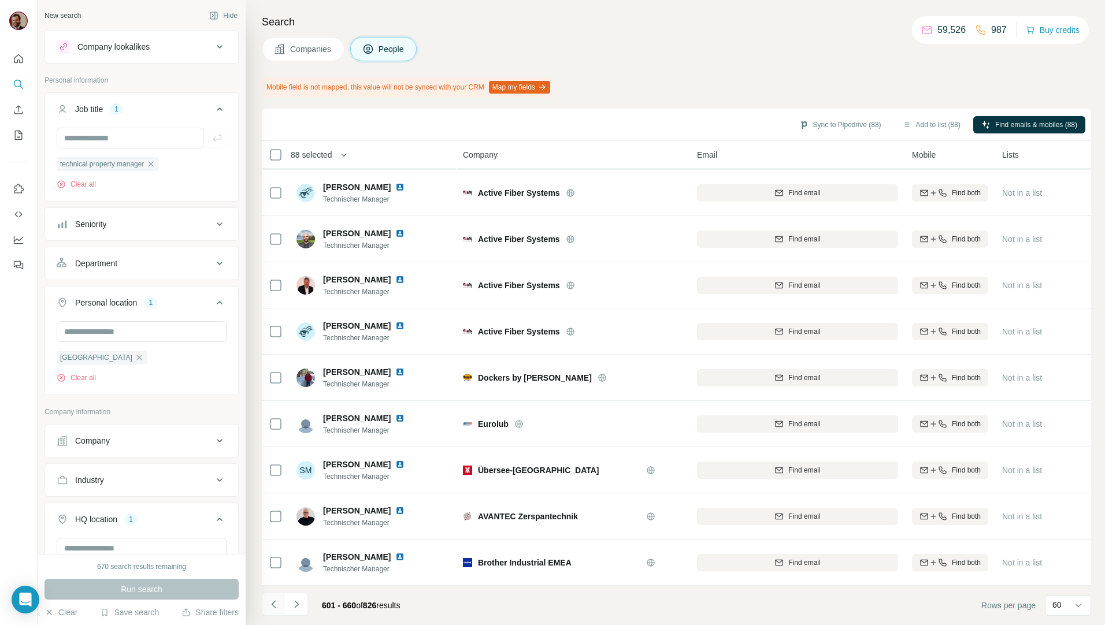
click at [275, 599] on icon "Navigate to previous page" at bounding box center [274, 605] width 12 height 12
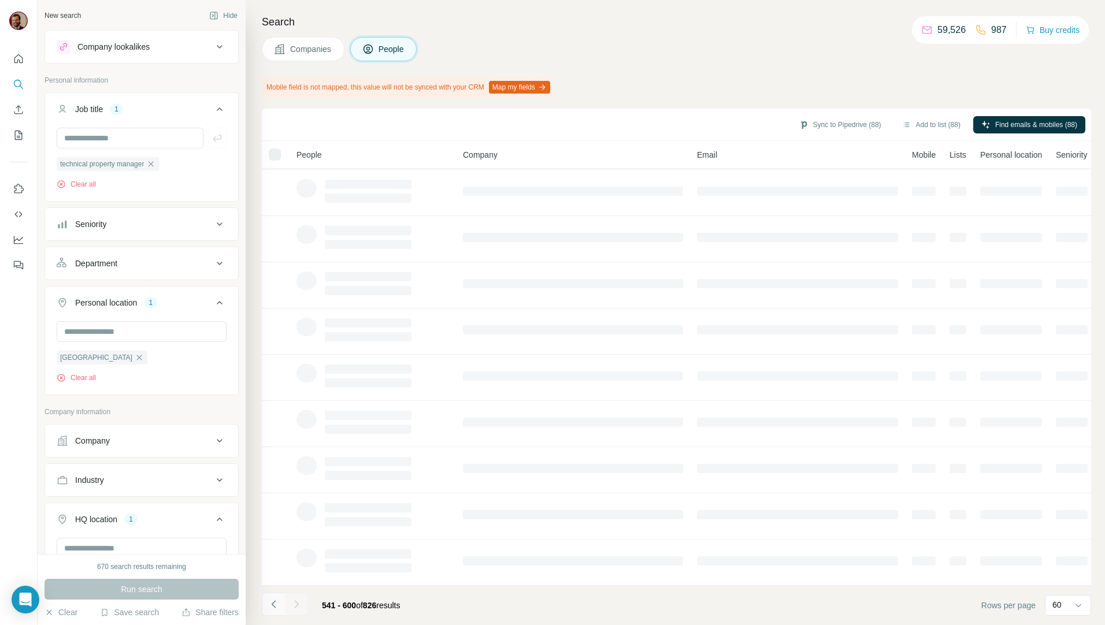
scroll to position [51, 0]
click at [274, 601] on icon "Navigate to previous page" at bounding box center [274, 605] width 12 height 12
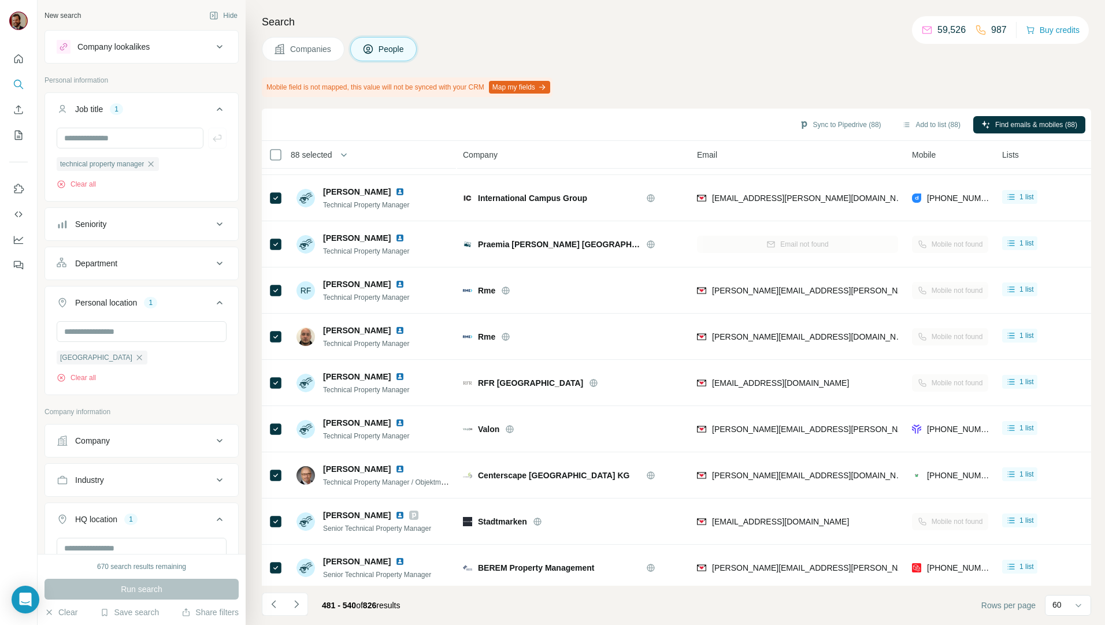
scroll to position [2227, 0]
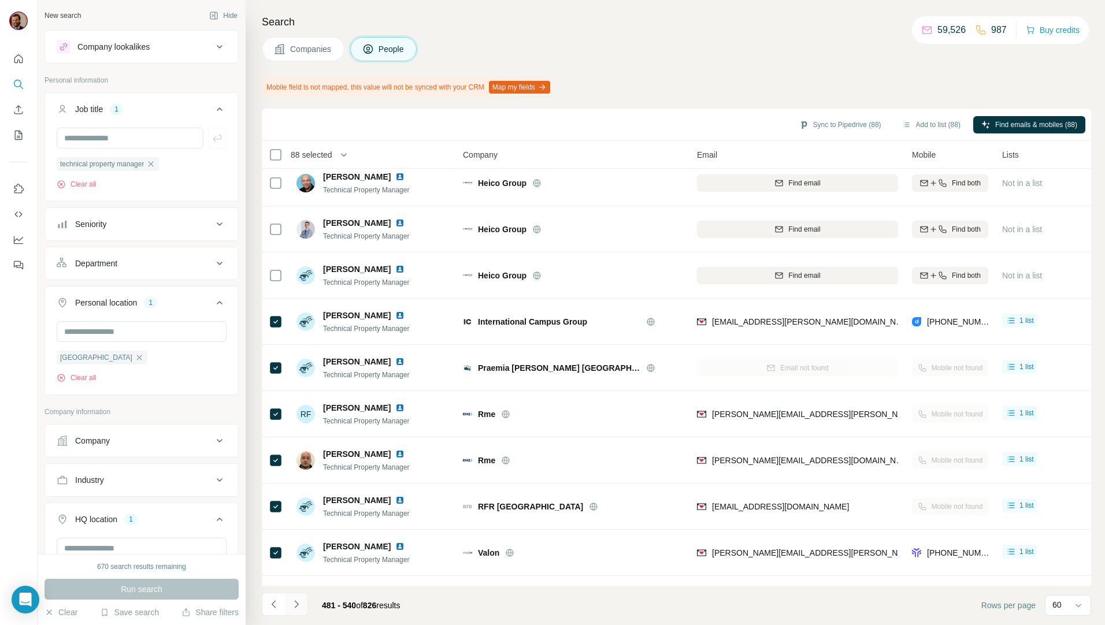
click at [298, 605] on icon "Navigate to next page" at bounding box center [297, 605] width 12 height 12
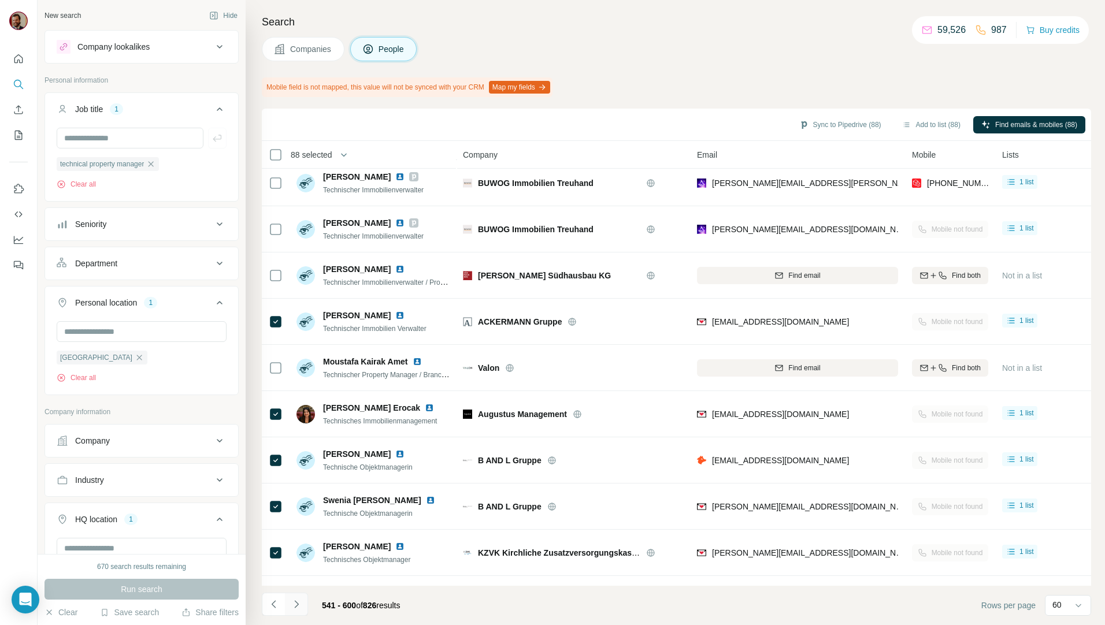
click at [298, 605] on icon "Navigate to next page" at bounding box center [297, 605] width 12 height 12
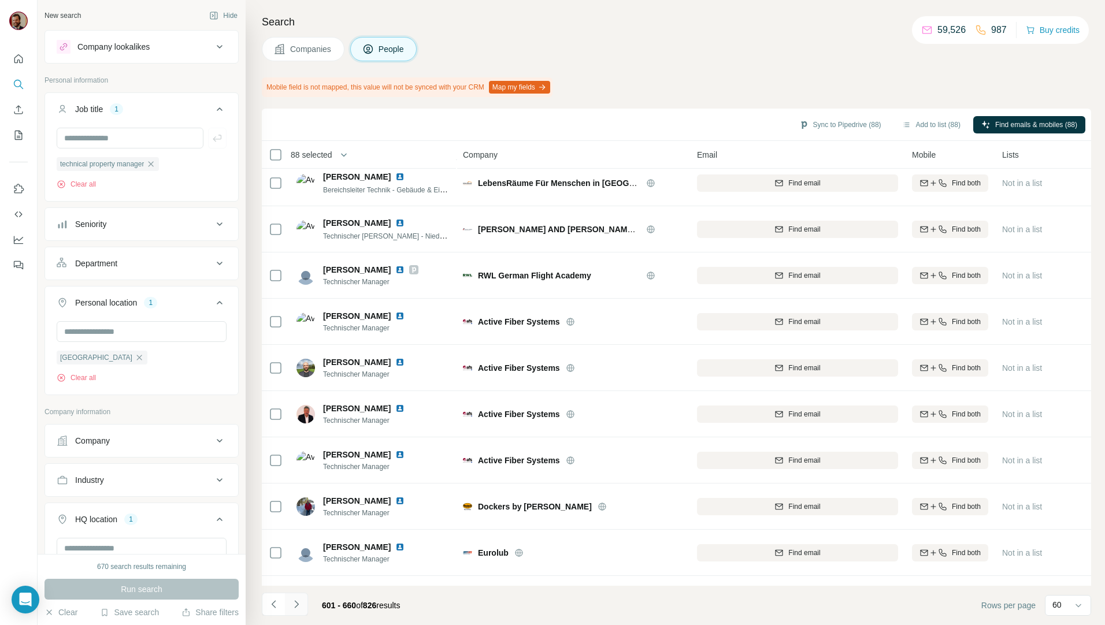
click at [298, 605] on icon "Navigate to next page" at bounding box center [297, 605] width 12 height 12
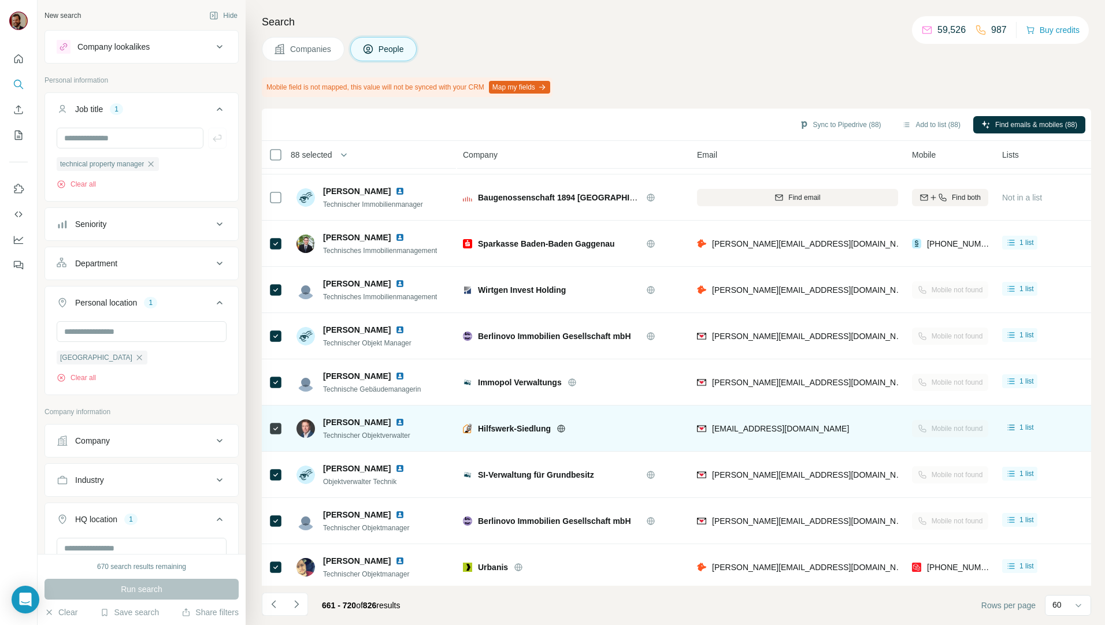
scroll to position [2362, 0]
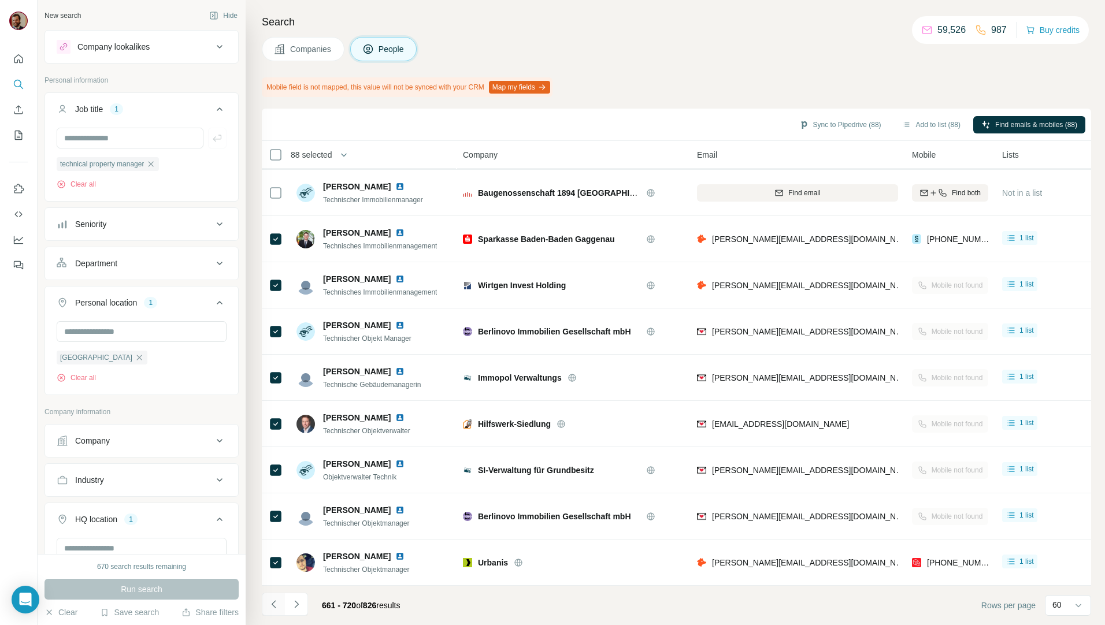
click at [274, 603] on icon "Navigate to previous page" at bounding box center [274, 605] width 12 height 12
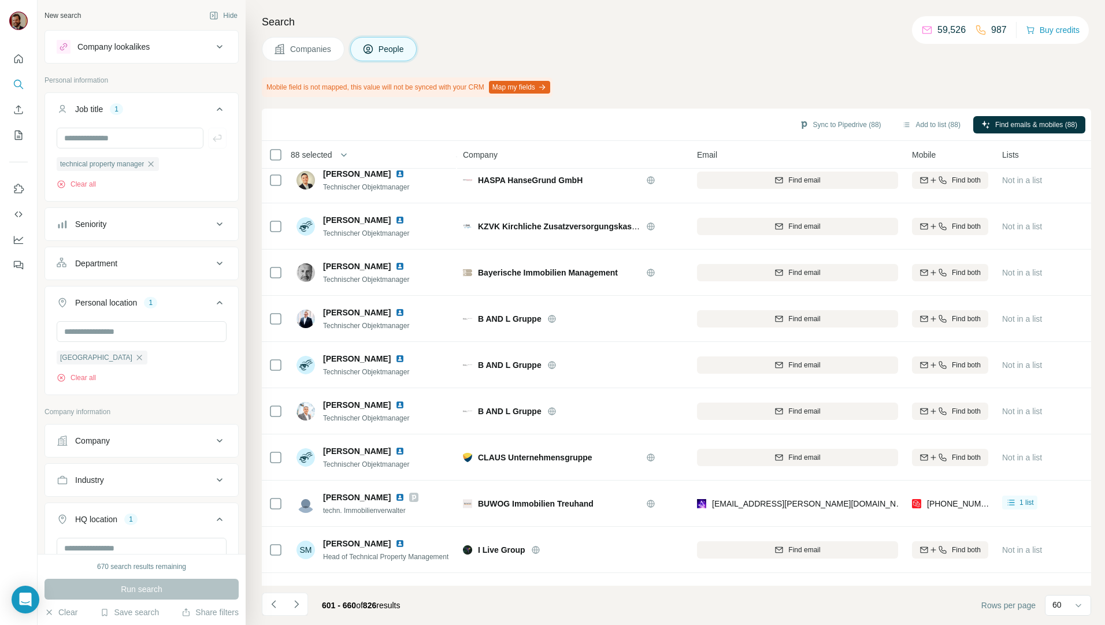
scroll to position [0, 0]
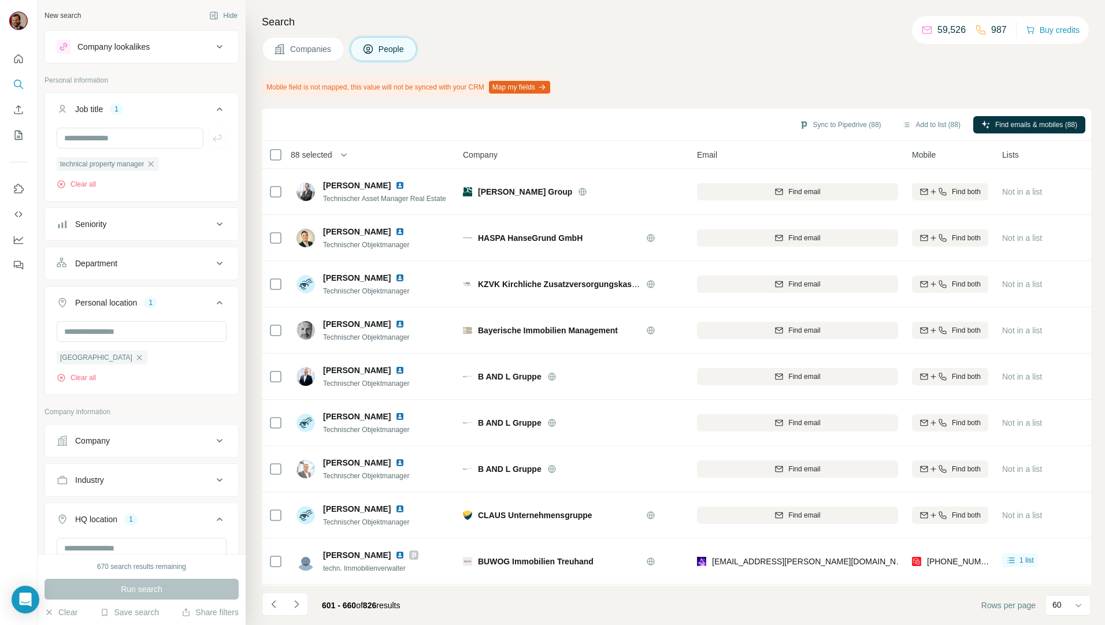
drag, startPoint x: 276, startPoint y: 604, endPoint x: 308, endPoint y: 611, distance: 33.2
click at [276, 604] on icon "Navigate to previous page" at bounding box center [274, 605] width 12 height 12
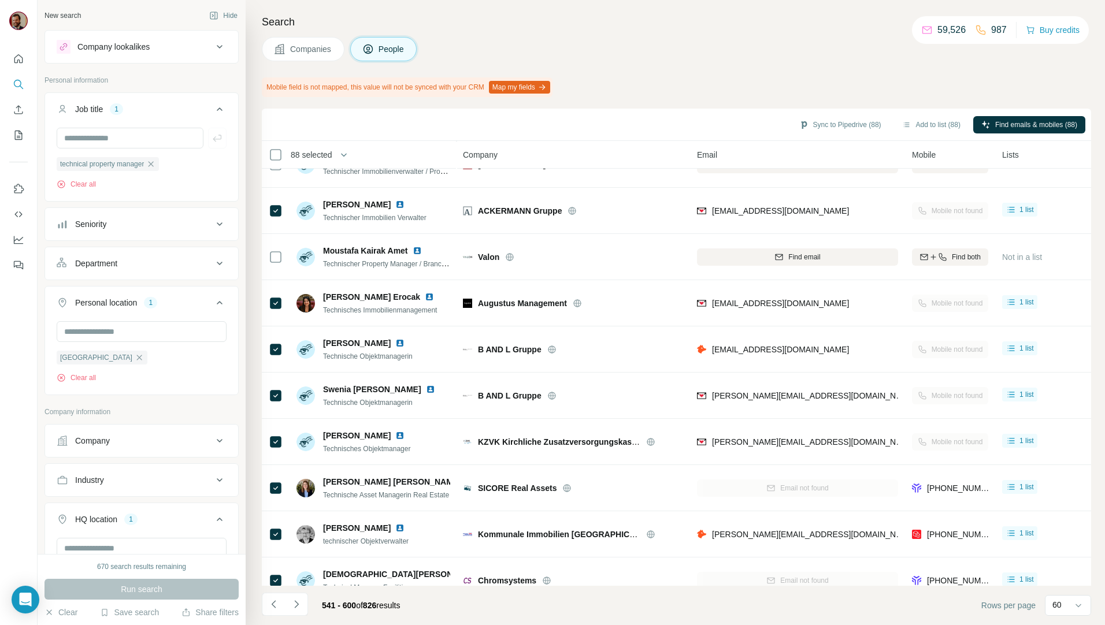
scroll to position [2362, 0]
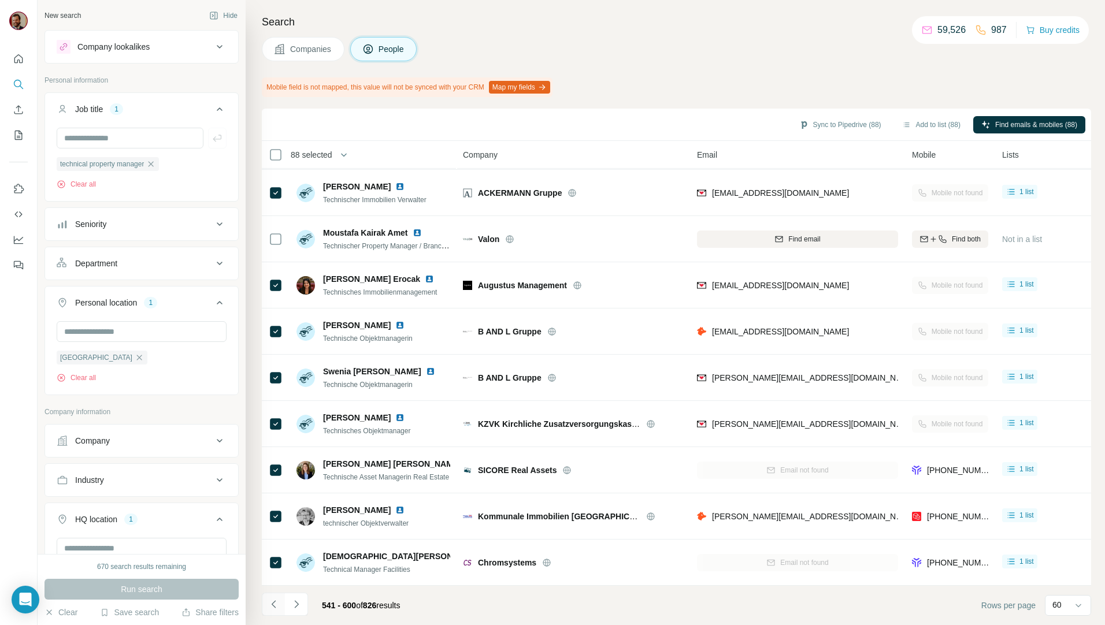
click at [270, 610] on icon "Navigate to previous page" at bounding box center [274, 605] width 12 height 12
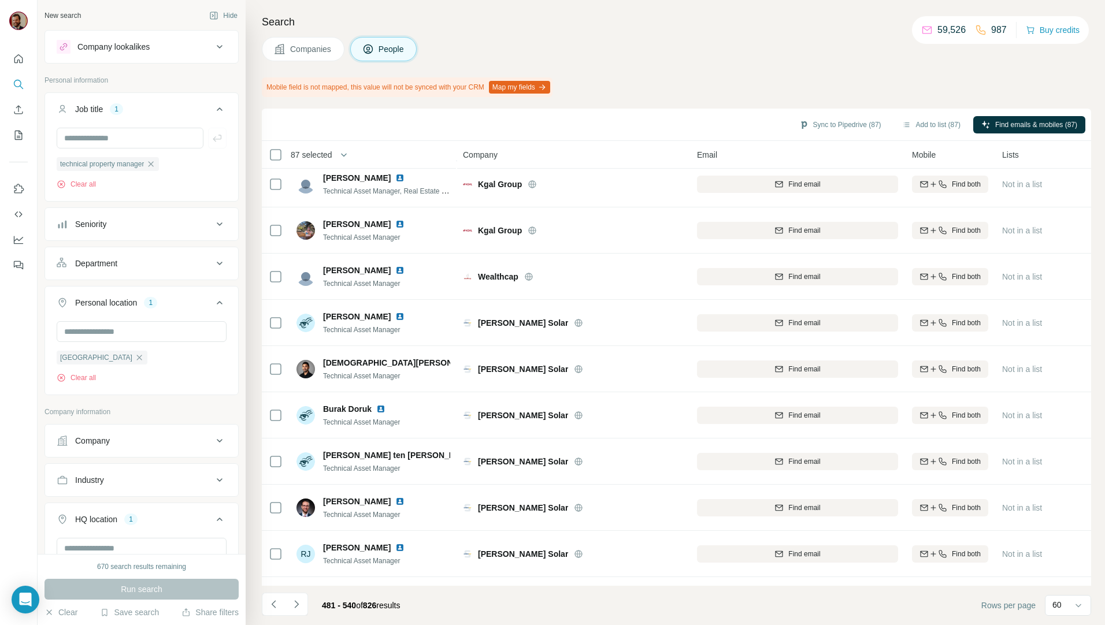
scroll to position [0, 0]
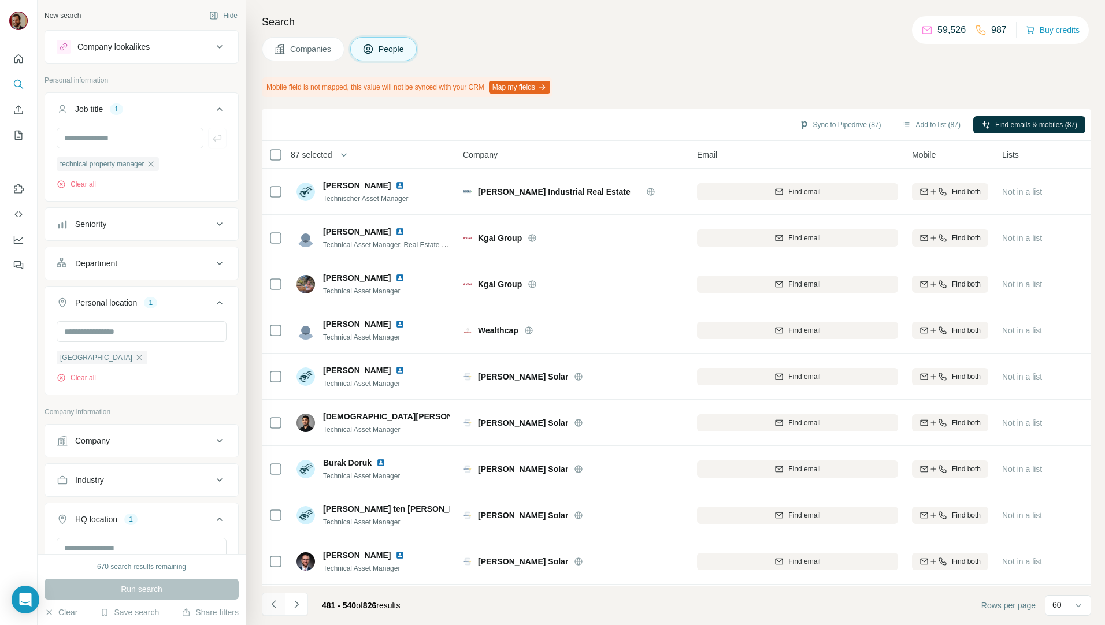
click at [276, 604] on icon "Navigate to previous page" at bounding box center [274, 605] width 12 height 12
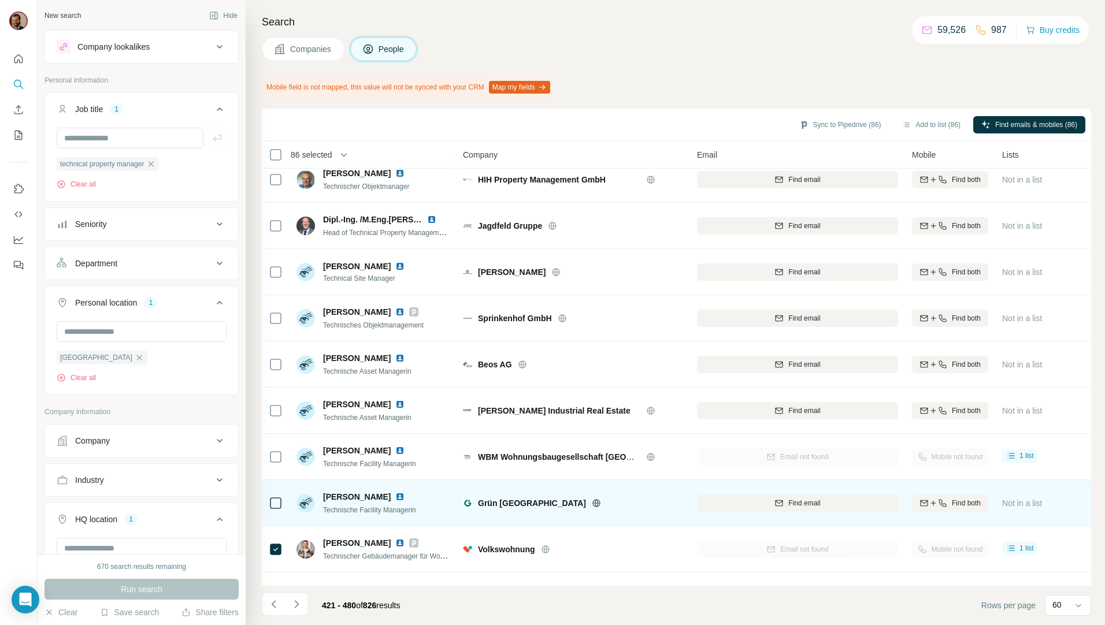
scroll to position [2362, 0]
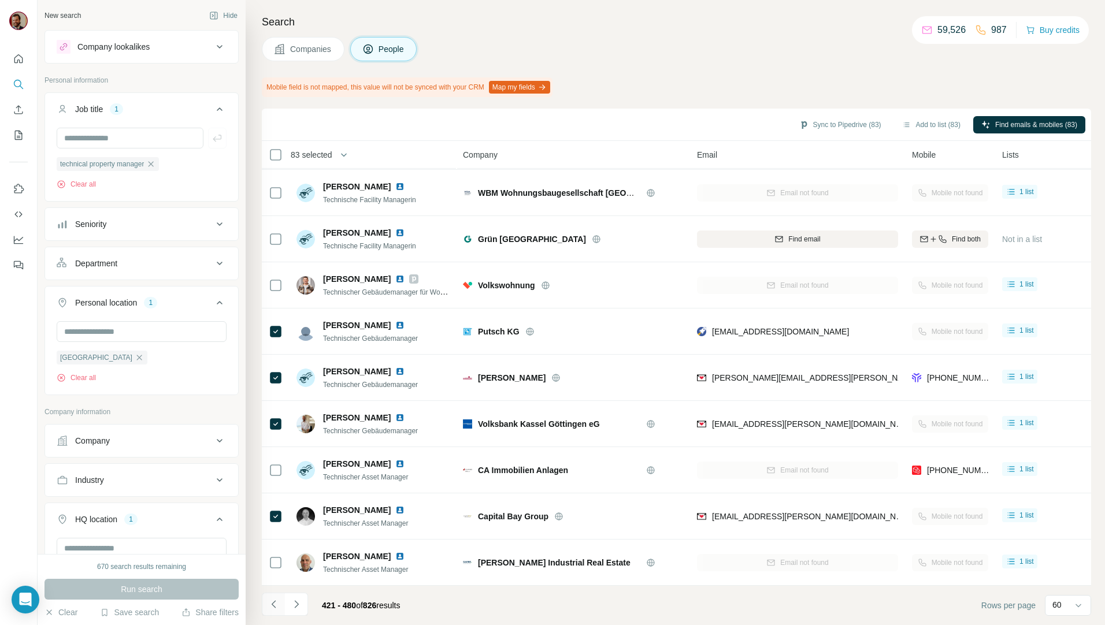
click at [277, 607] on icon "Navigate to previous page" at bounding box center [274, 605] width 12 height 12
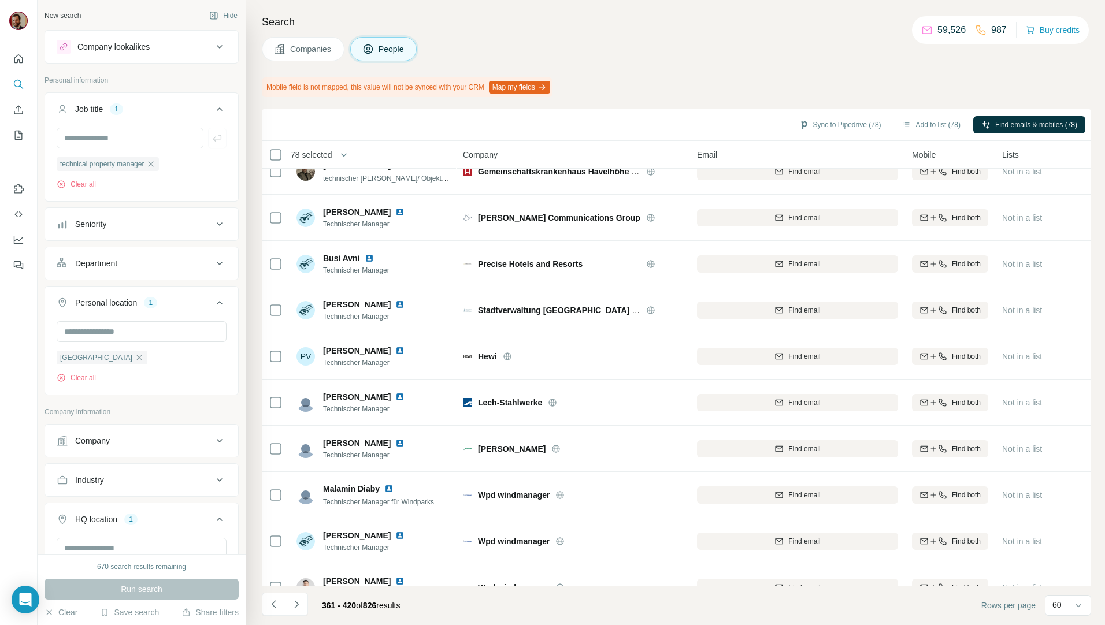
scroll to position [0, 0]
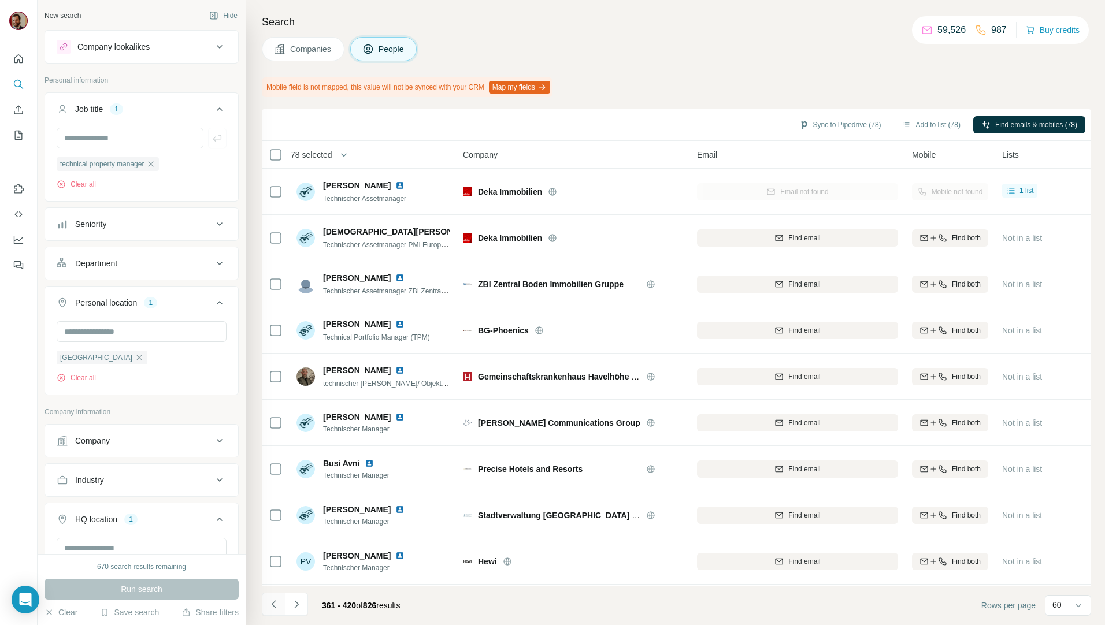
click at [267, 605] on button "Navigate to previous page" at bounding box center [273, 604] width 23 height 23
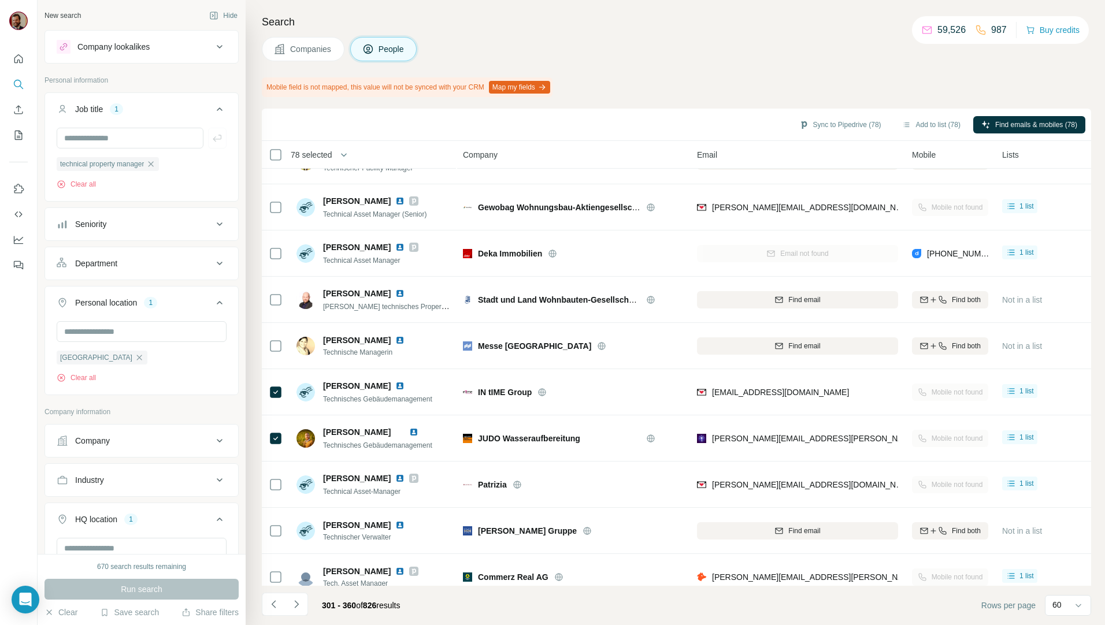
scroll to position [2362, 0]
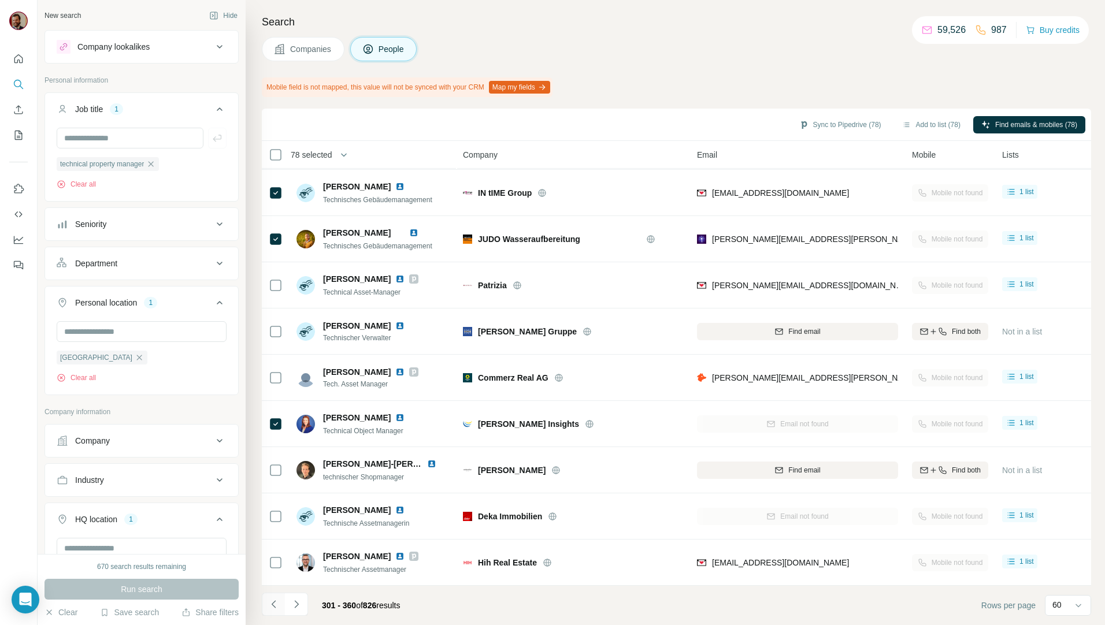
click at [272, 607] on icon "Navigate to previous page" at bounding box center [274, 605] width 12 height 12
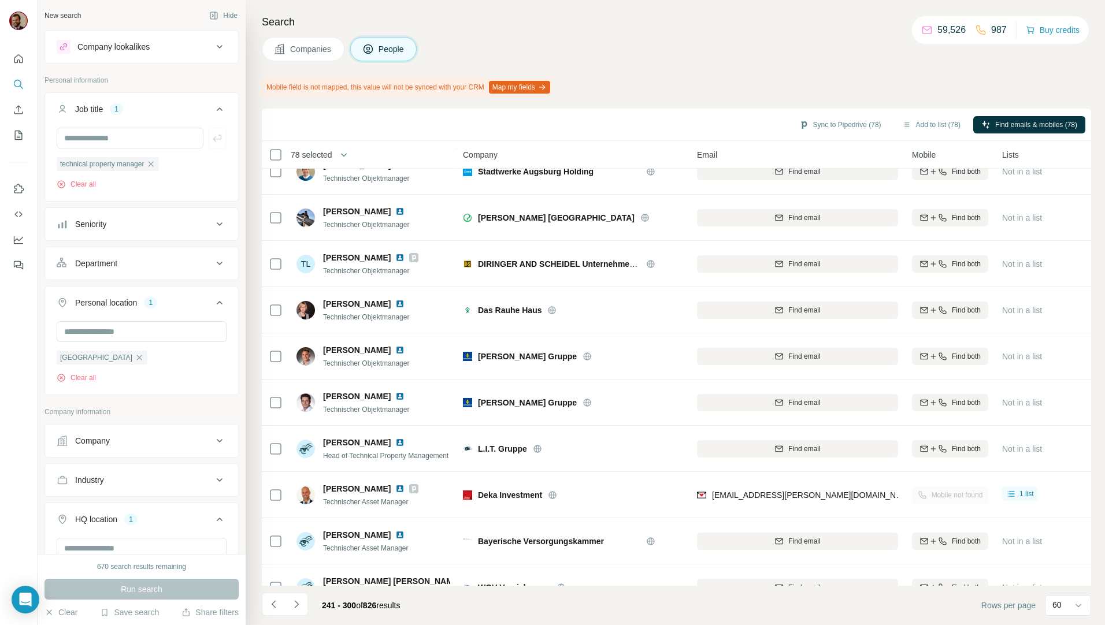
scroll to position [0, 0]
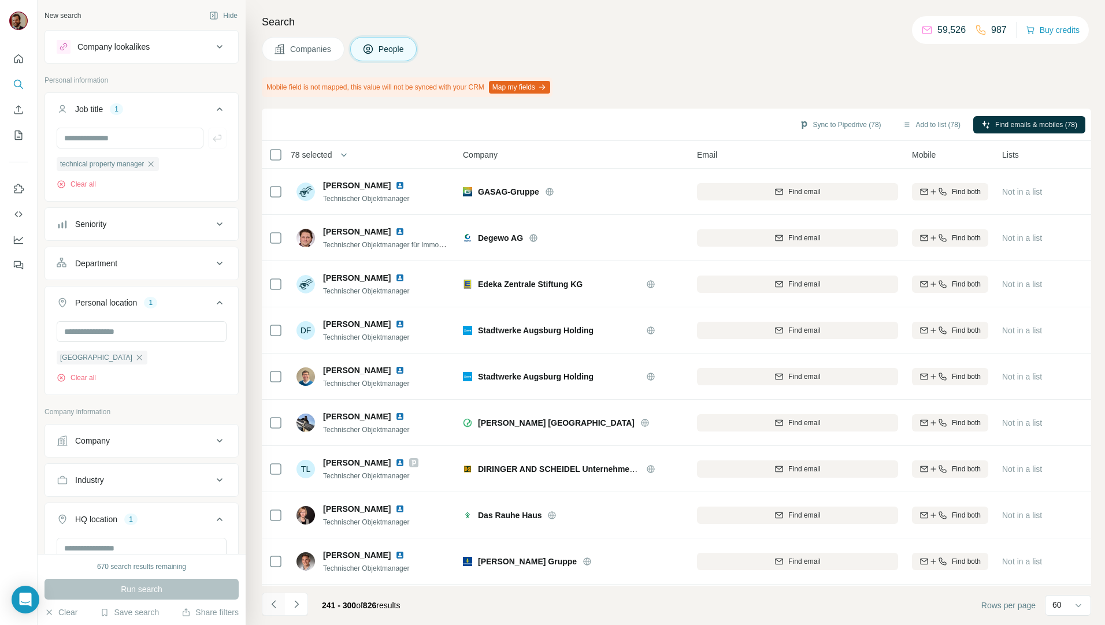
click at [269, 603] on icon "Navigate to previous page" at bounding box center [274, 605] width 12 height 12
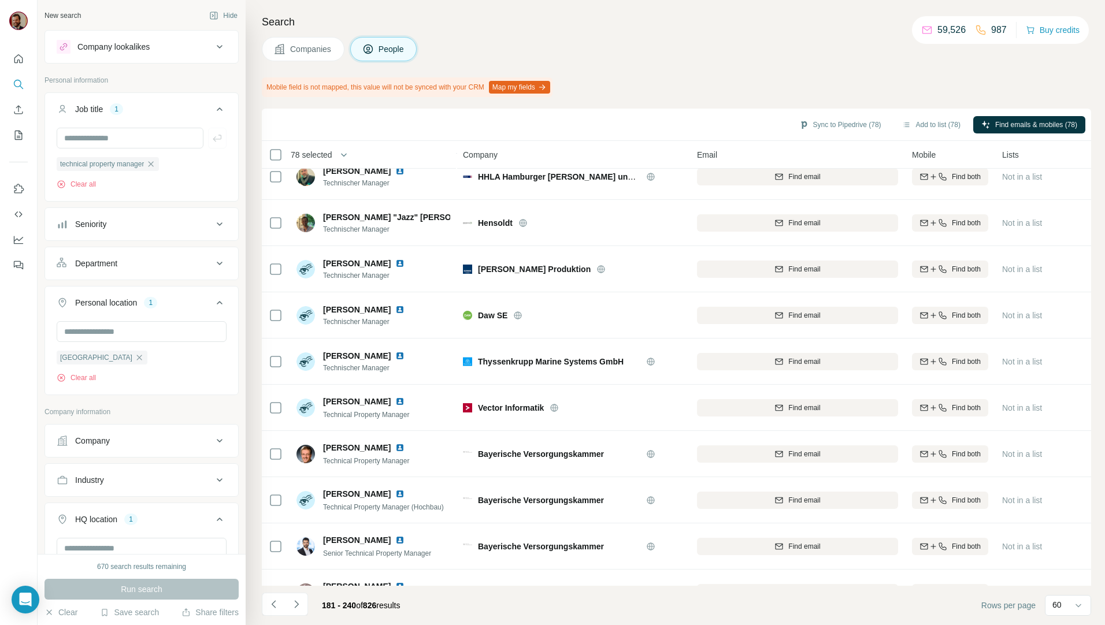
scroll to position [2362, 0]
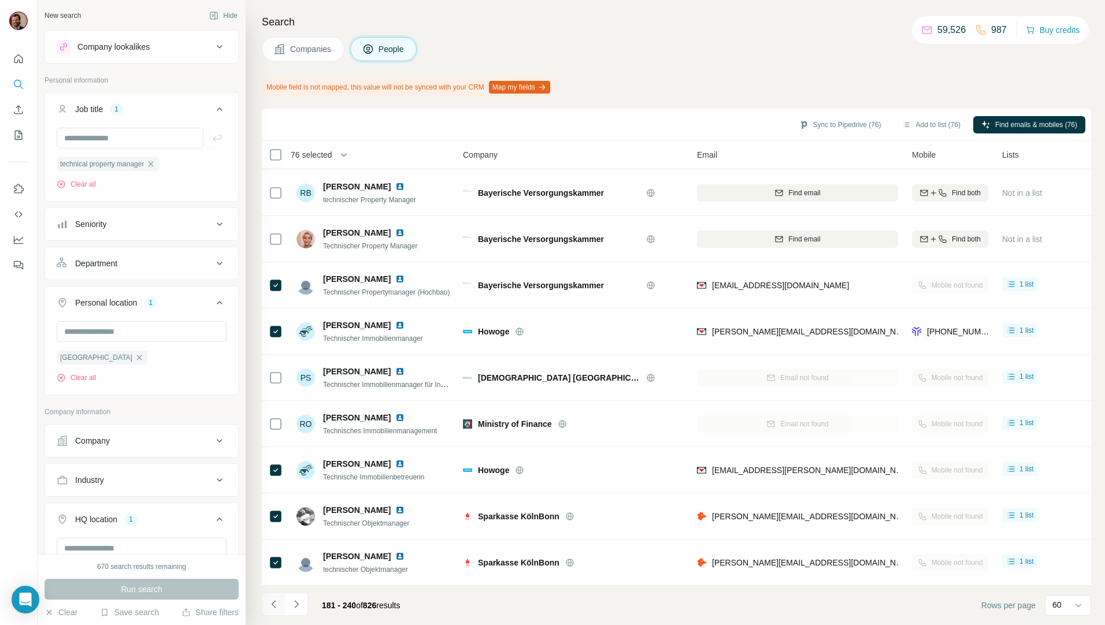
click at [276, 610] on button "Navigate to previous page" at bounding box center [273, 604] width 23 height 23
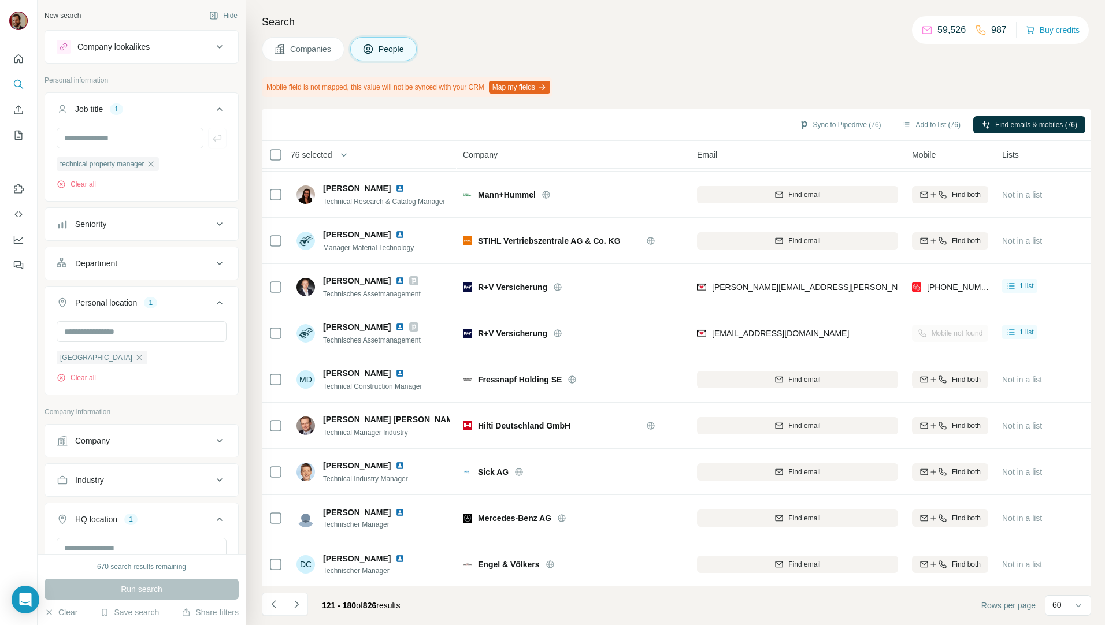
scroll to position [879, 0]
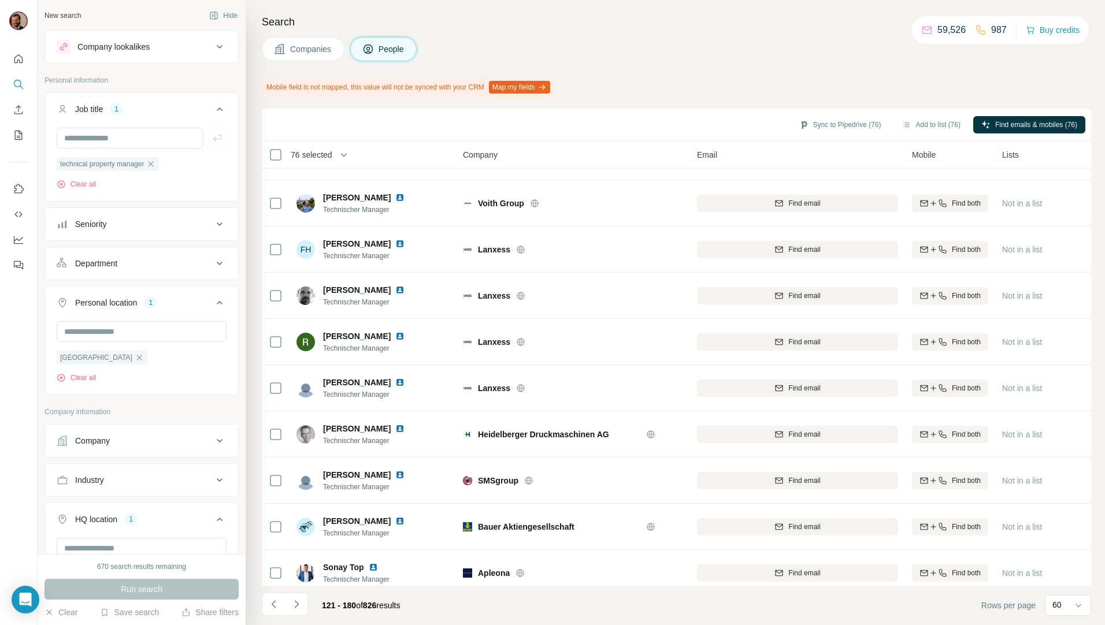
scroll to position [2362, 0]
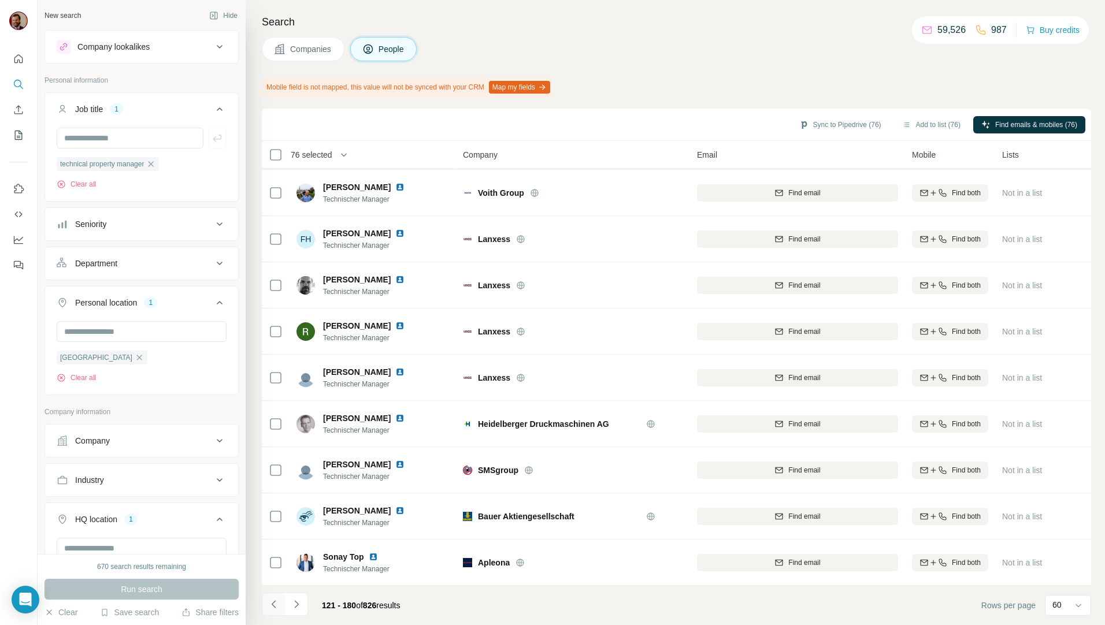
click at [267, 606] on button "Navigate to previous page" at bounding box center [273, 604] width 23 height 23
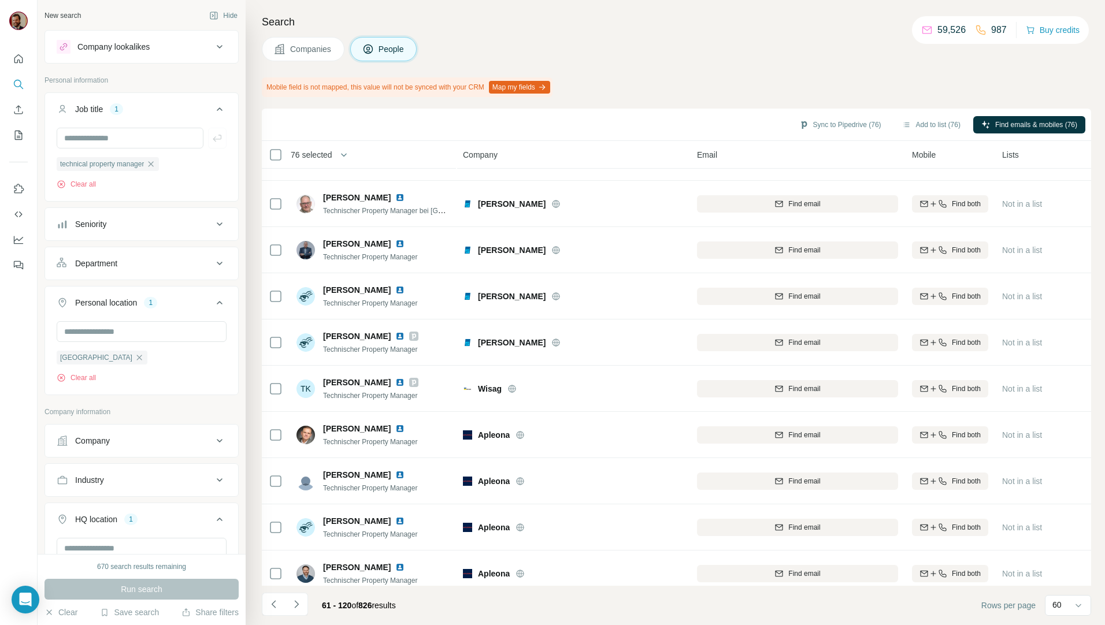
scroll to position [0, 0]
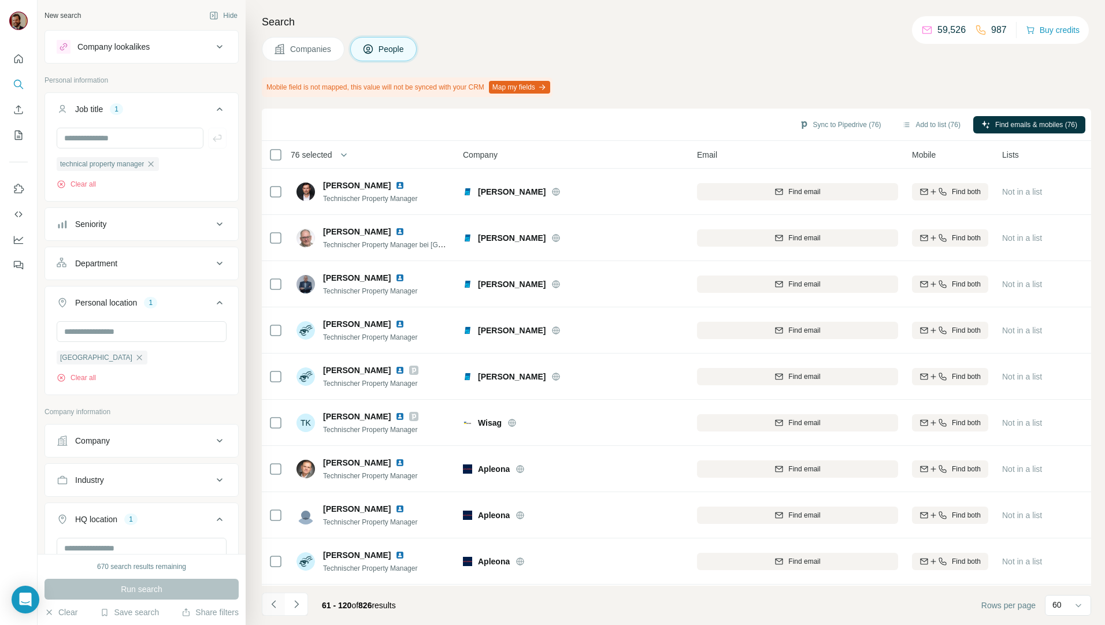
click at [274, 607] on icon "Navigate to previous page" at bounding box center [274, 605] width 12 height 12
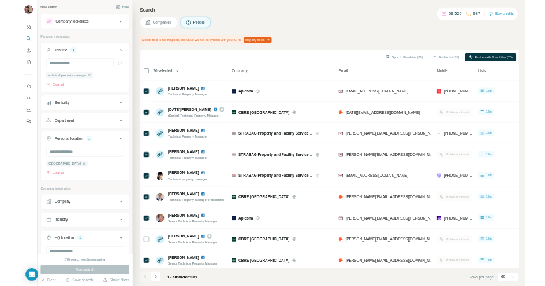
scroll to position [2362, 0]
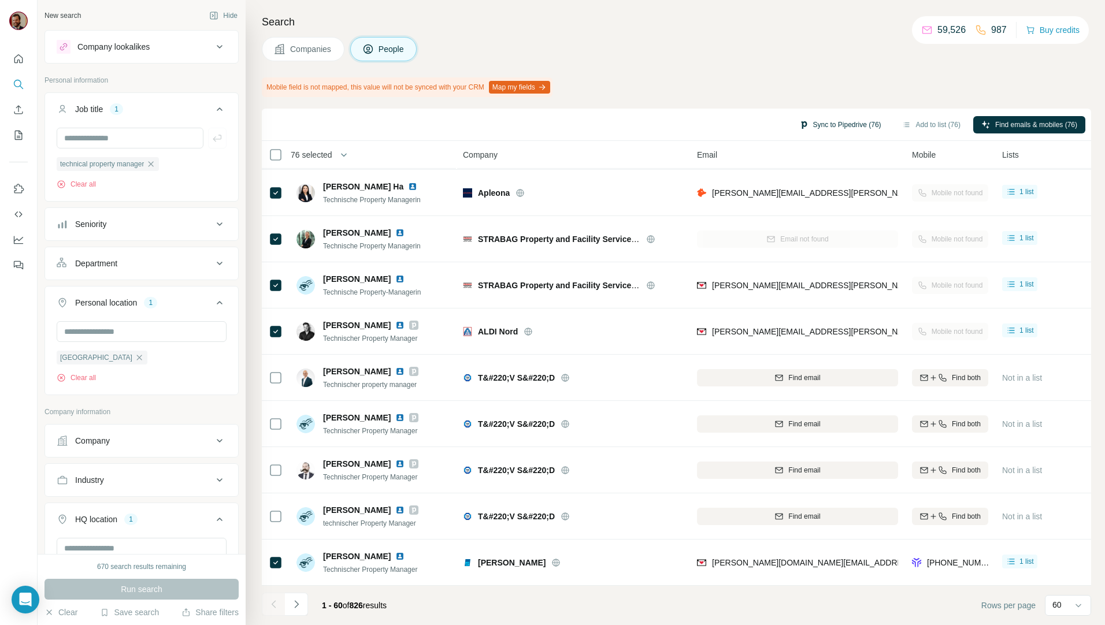
click at [830, 125] on button "Sync to Pipedrive (76)" at bounding box center [840, 124] width 98 height 17
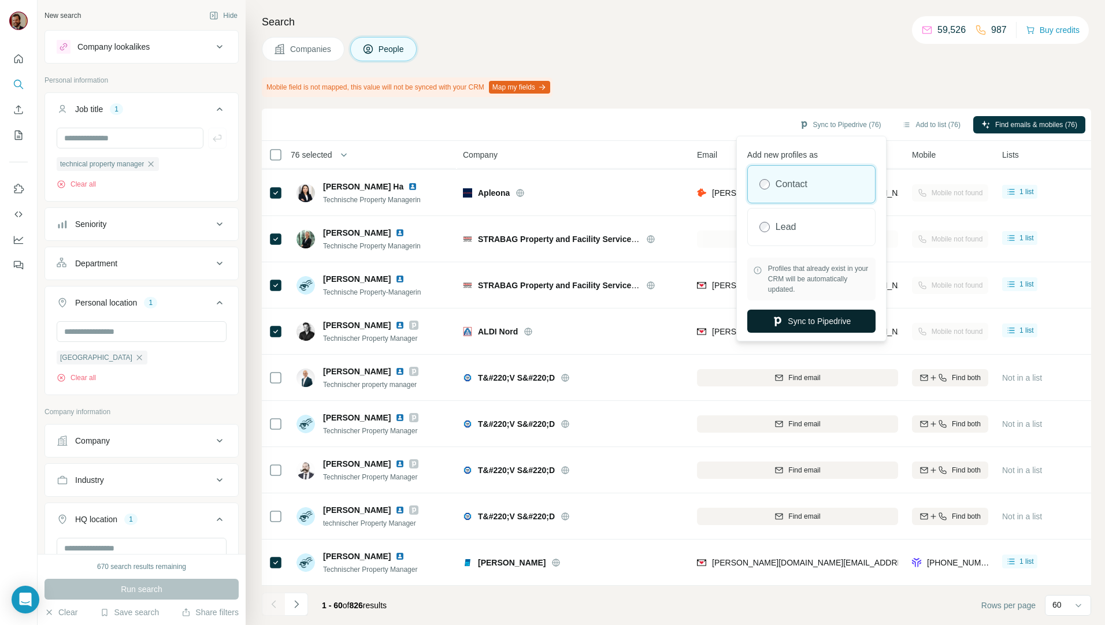
click at [829, 317] on button "Sync to Pipedrive" at bounding box center [811, 321] width 128 height 23
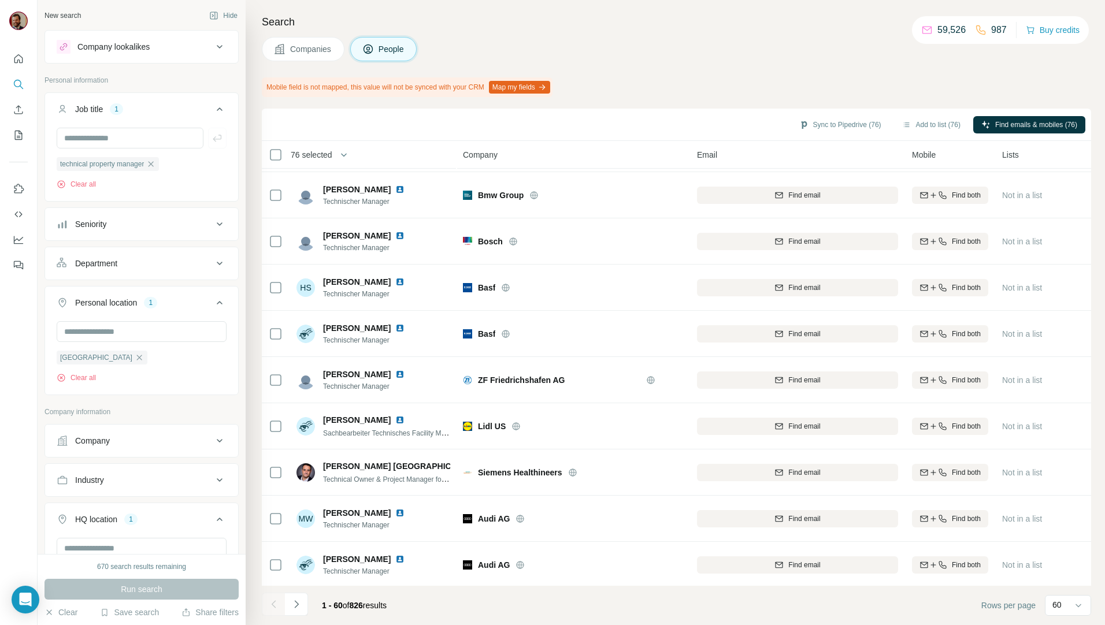
scroll to position [0, 0]
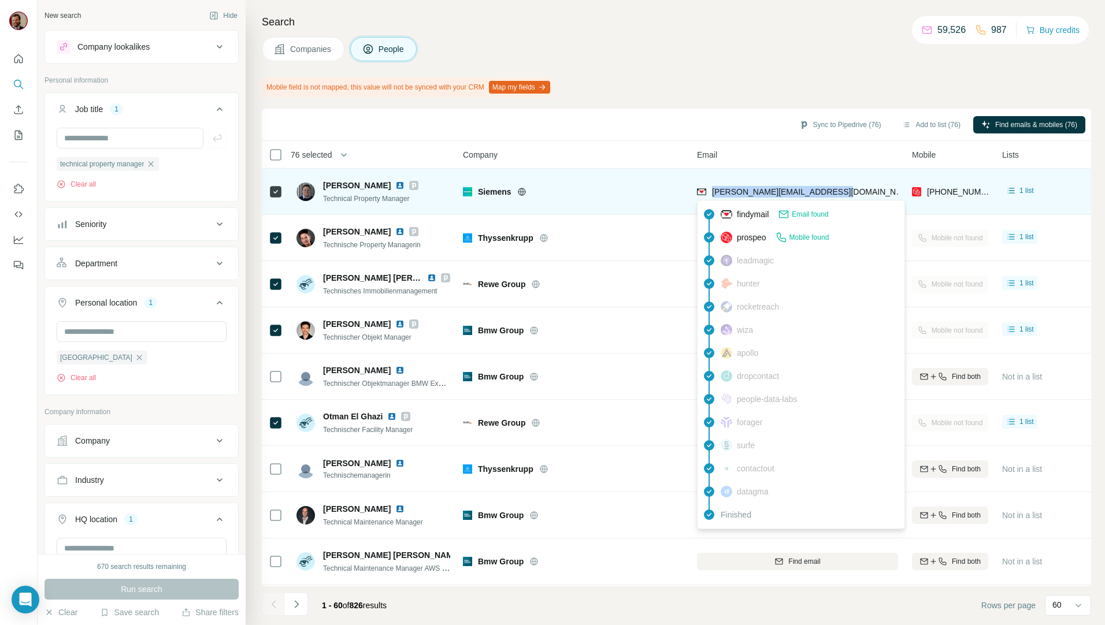
drag, startPoint x: 839, startPoint y: 189, endPoint x: 714, endPoint y: 191, distance: 126.0
click at [714, 191] on div "[PERSON_NAME][EMAIL_ADDRESS][DOMAIN_NAME]" at bounding box center [797, 192] width 201 height 32
copy span "[PERSON_NAME][EMAIL_ADDRESS][DOMAIN_NAME]"
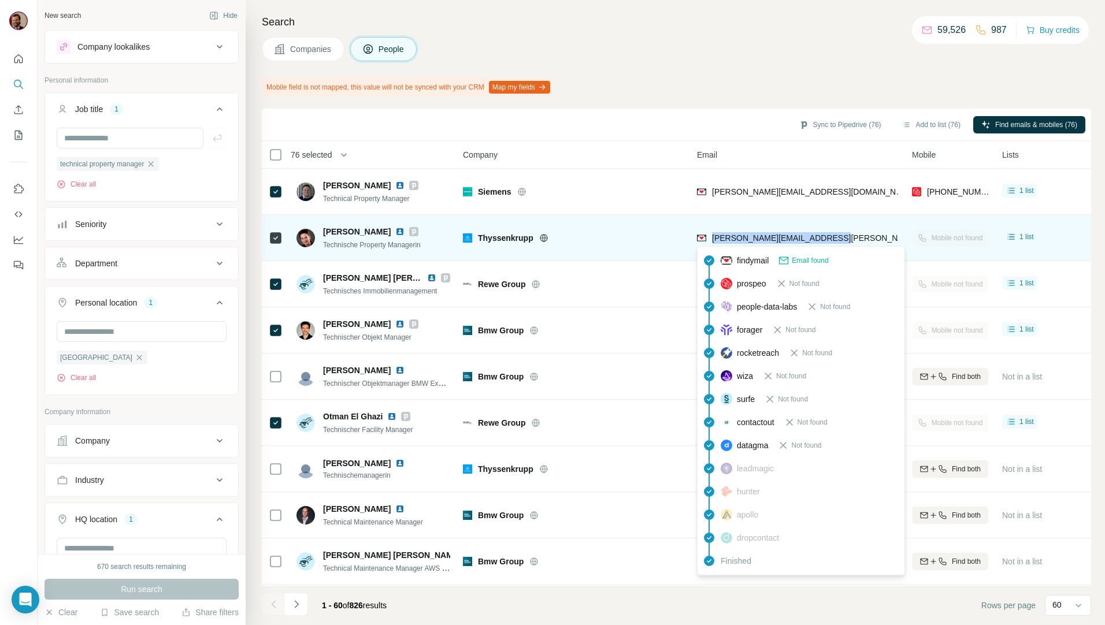
drag, startPoint x: 845, startPoint y: 240, endPoint x: 712, endPoint y: 243, distance: 132.3
click at [712, 243] on div "[PERSON_NAME][EMAIL_ADDRESS][PERSON_NAME][DOMAIN_NAME]" at bounding box center [797, 238] width 201 height 32
copy span "[PERSON_NAME][EMAIL_ADDRESS][PERSON_NAME][DOMAIN_NAME]"
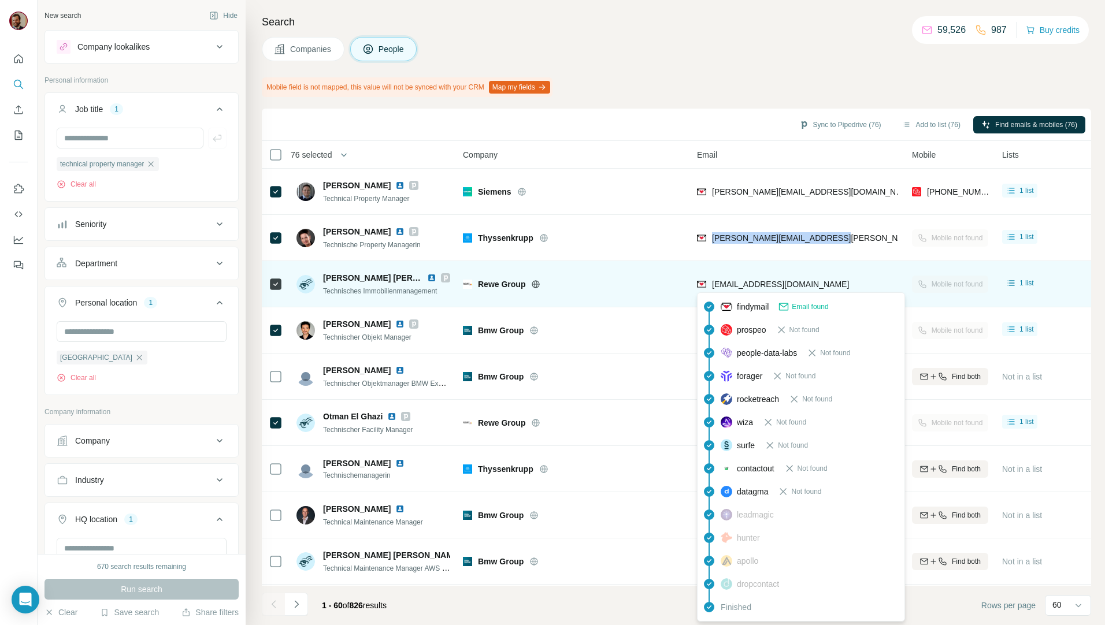
drag, startPoint x: 883, startPoint y: 283, endPoint x: 711, endPoint y: 287, distance: 172.8
click at [711, 287] on div "[EMAIL_ADDRESS][DOMAIN_NAME]" at bounding box center [797, 284] width 201 height 32
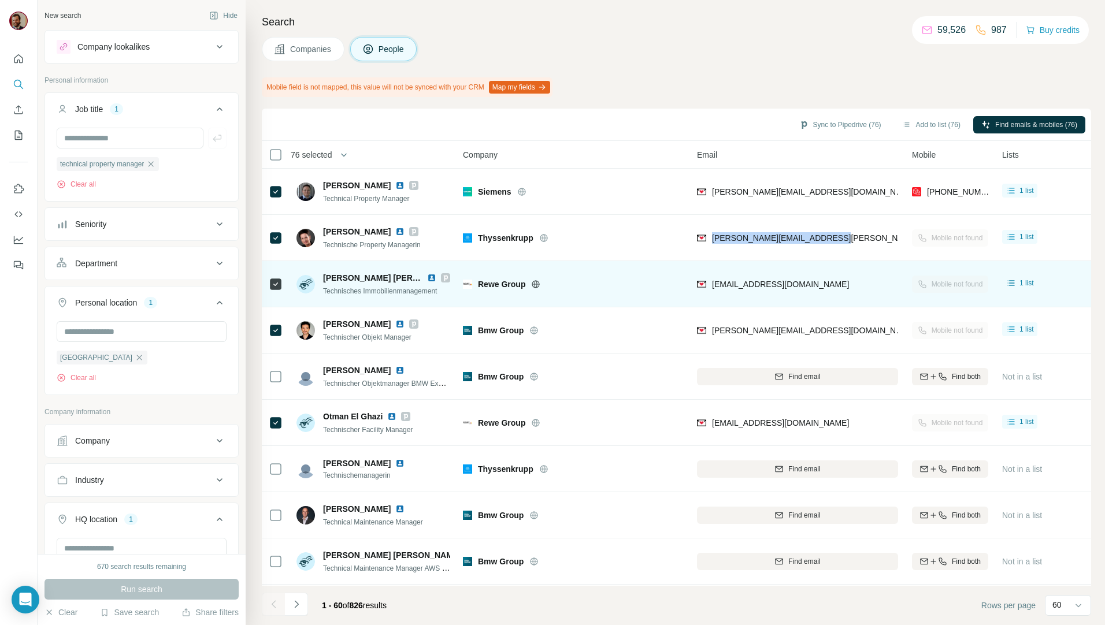
copy span "[EMAIL_ADDRESS][DOMAIN_NAME]"
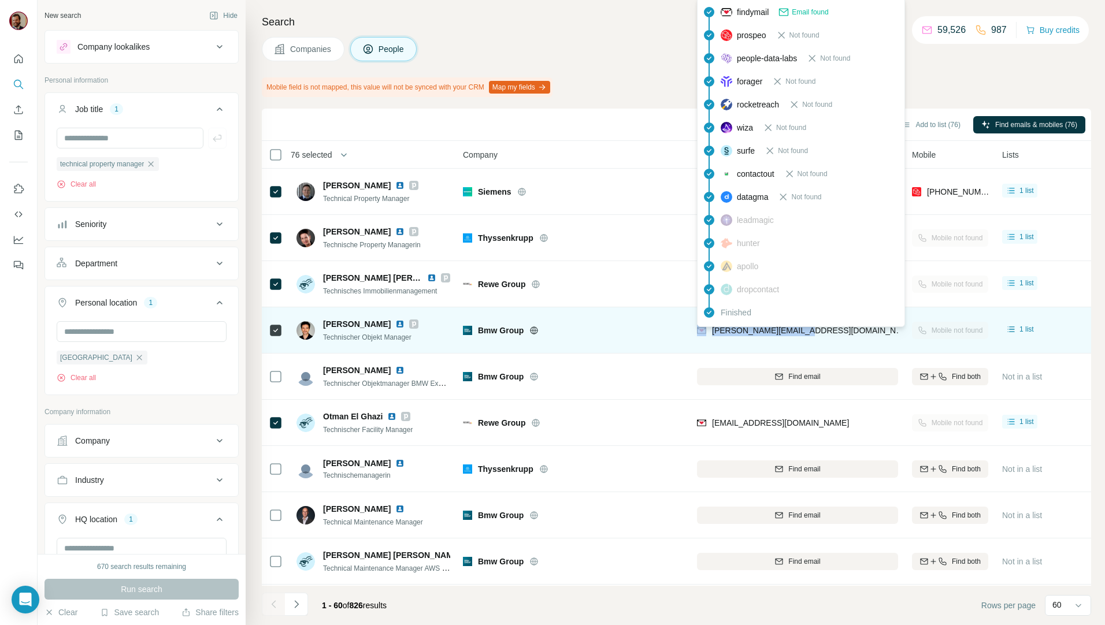
drag, startPoint x: 781, startPoint y: 335, endPoint x: 708, endPoint y: 335, distance: 72.8
click at [708, 335] on div "[PERSON_NAME][EMAIL_ADDRESS][DOMAIN_NAME]" at bounding box center [797, 330] width 201 height 32
copy div "[PERSON_NAME][EMAIL_ADDRESS][DOMAIN_NAME]"
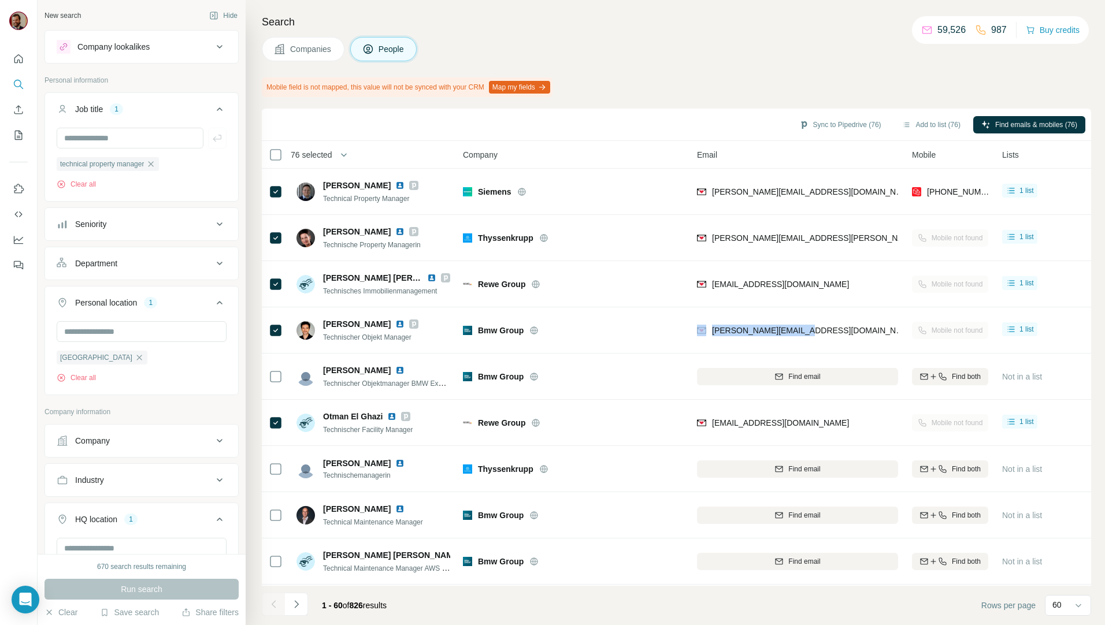
drag, startPoint x: 638, startPoint y: 40, endPoint x: 657, endPoint y: 138, distance: 99.5
click at [638, 40] on div "Companies People" at bounding box center [676, 49] width 829 height 24
click at [808, 51] on div "Companies People" at bounding box center [676, 49] width 829 height 24
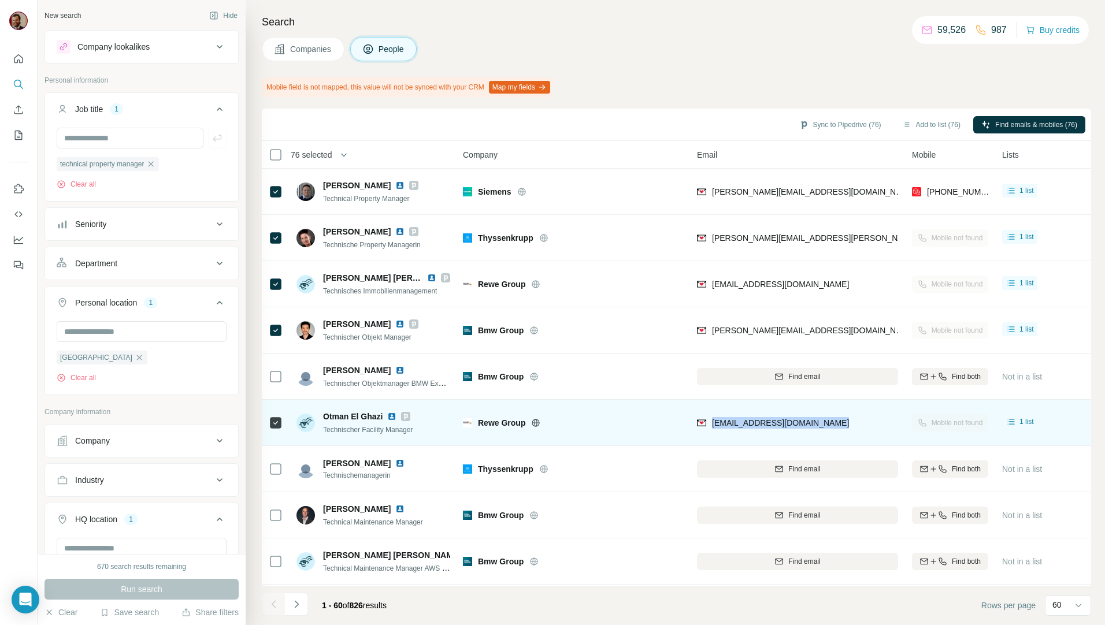
drag, startPoint x: 859, startPoint y: 427, endPoint x: 711, endPoint y: 435, distance: 147.5
click at [711, 435] on div "[EMAIL_ADDRESS][DOMAIN_NAME]" at bounding box center [797, 423] width 201 height 32
copy span "[EMAIL_ADDRESS][DOMAIN_NAME]"
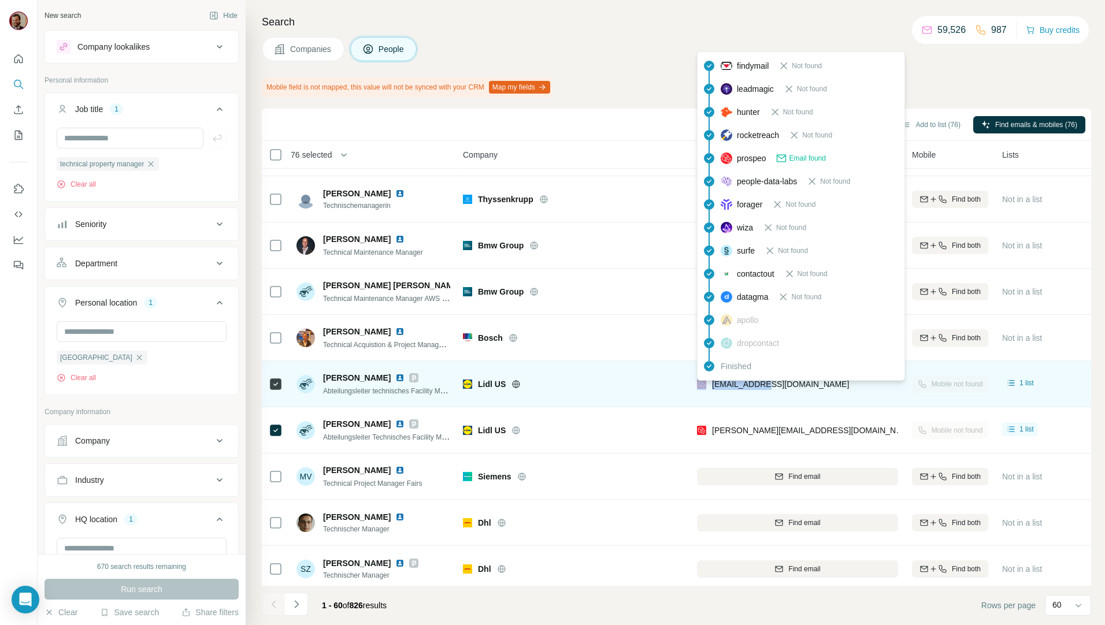
drag, startPoint x: 772, startPoint y: 391, endPoint x: 705, endPoint y: 389, distance: 67.0
click at [705, 389] on div "[EMAIL_ADDRESS][DOMAIN_NAME]" at bounding box center [797, 384] width 201 height 32
copy div "[EMAIL_ADDRESS][DOMAIN_NAME]"
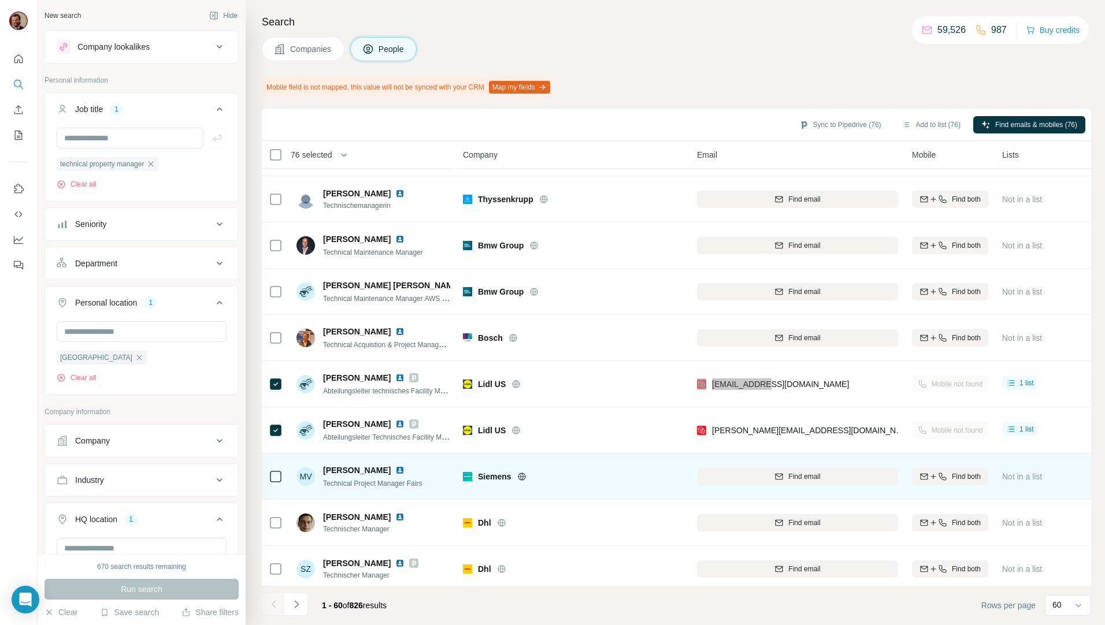
scroll to position [404, 0]
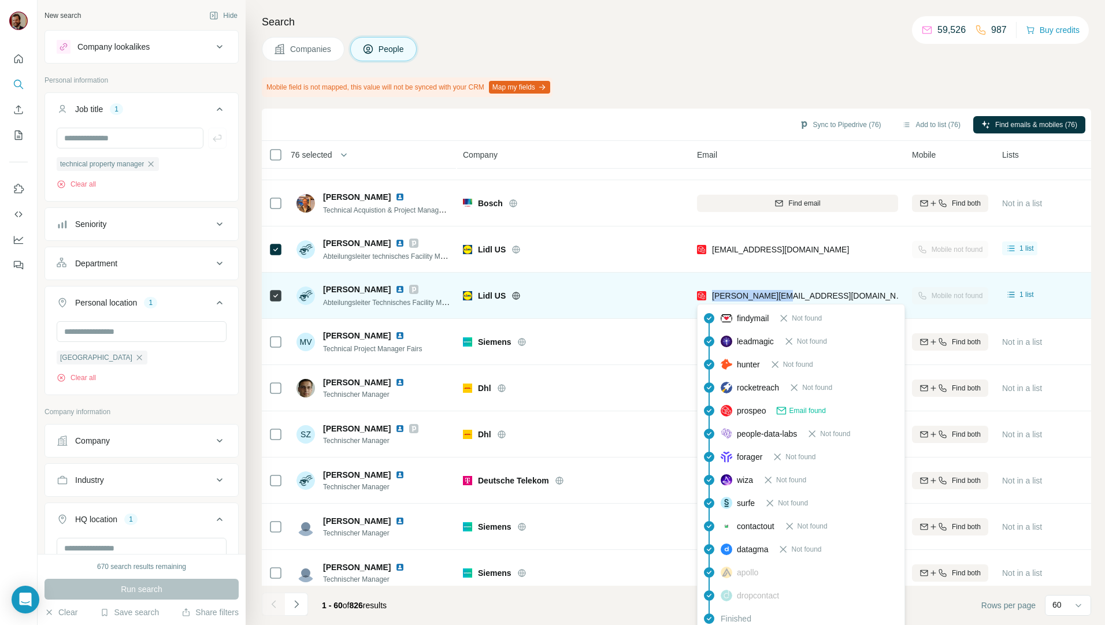
drag, startPoint x: 783, startPoint y: 288, endPoint x: 712, endPoint y: 298, distance: 71.1
click at [712, 298] on div "[PERSON_NAME][EMAIL_ADDRESS][DOMAIN_NAME]" at bounding box center [797, 296] width 201 height 32
copy span "[PERSON_NAME][EMAIL_ADDRESS][DOMAIN_NAME]"
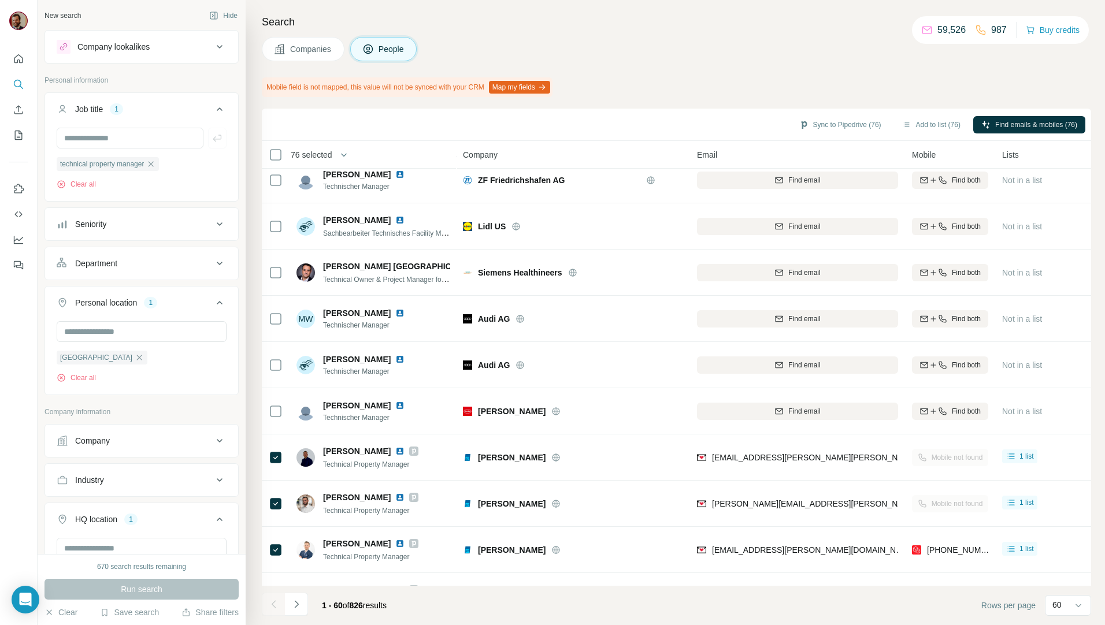
scroll to position [1483, 0]
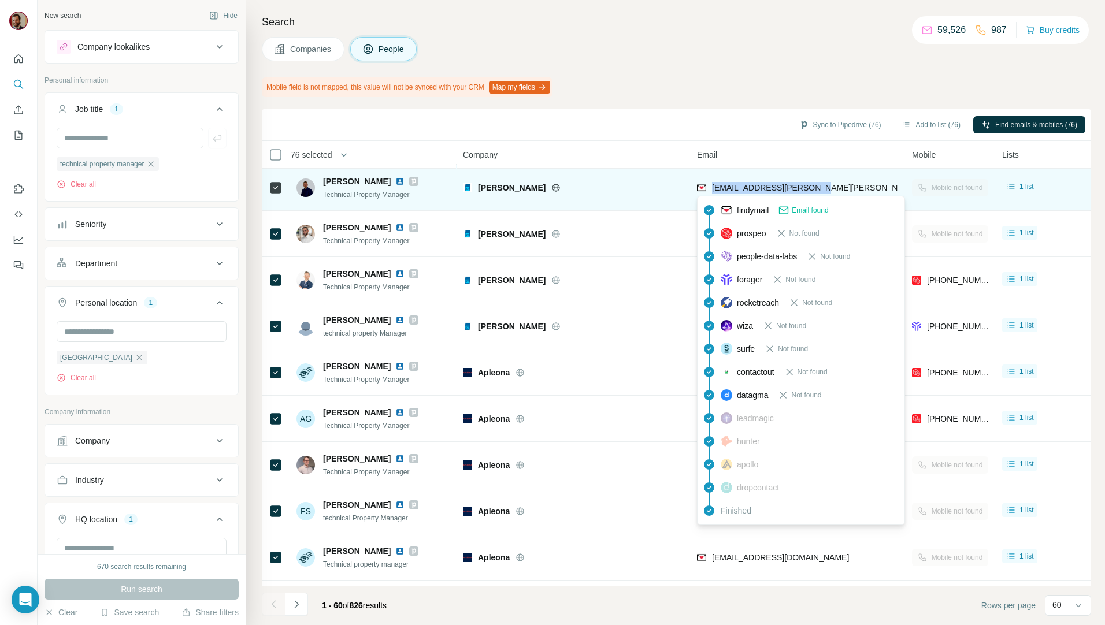
drag, startPoint x: 822, startPoint y: 184, endPoint x: 713, endPoint y: 188, distance: 108.7
click at [713, 188] on div "[EMAIL_ADDRESS][PERSON_NAME][PERSON_NAME][DOMAIN_NAME]" at bounding box center [797, 188] width 201 height 32
copy span "[EMAIL_ADDRESS][PERSON_NAME][PERSON_NAME][DOMAIN_NAME]"
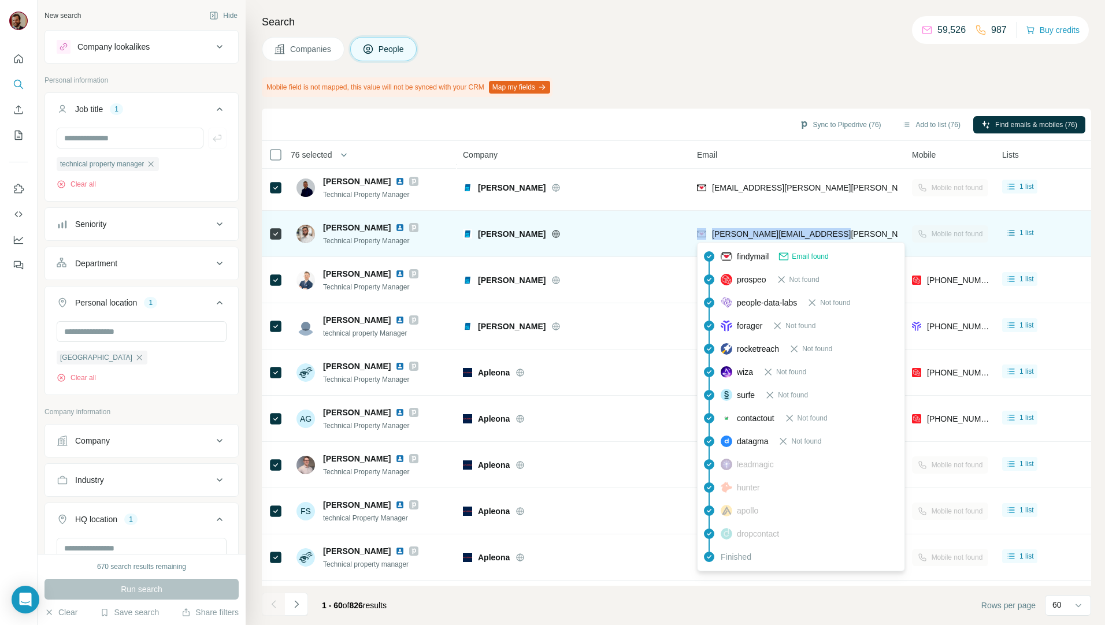
drag, startPoint x: 826, startPoint y: 234, endPoint x: 705, endPoint y: 236, distance: 120.8
click at [705, 236] on div "[PERSON_NAME][EMAIL_ADDRESS][PERSON_NAME][DOMAIN_NAME]" at bounding box center [797, 234] width 201 height 32
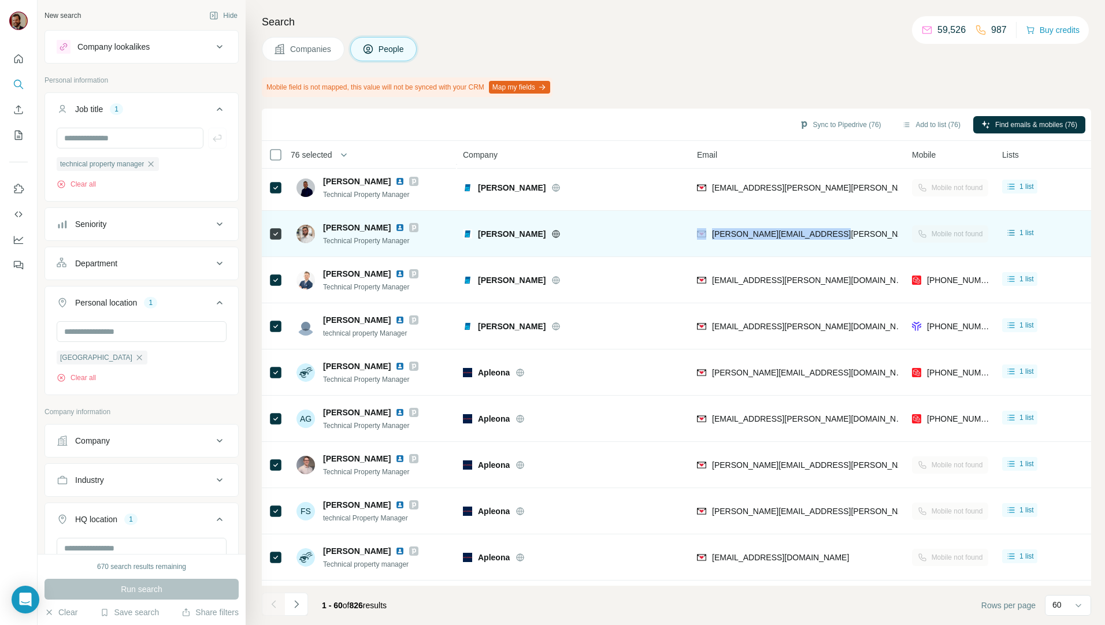
copy div "[PERSON_NAME][EMAIL_ADDRESS][PERSON_NAME][DOMAIN_NAME]"
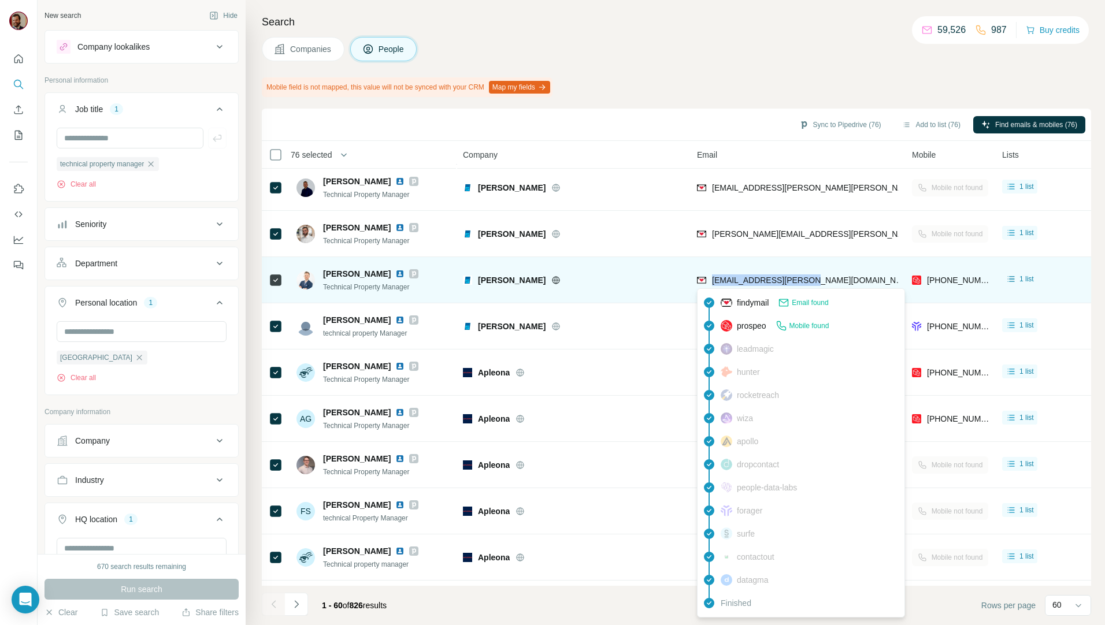
drag, startPoint x: 810, startPoint y: 281, endPoint x: 712, endPoint y: 287, distance: 97.8
click at [712, 287] on div "[EMAIL_ADDRESS][PERSON_NAME][DOMAIN_NAME]" at bounding box center [797, 280] width 201 height 32
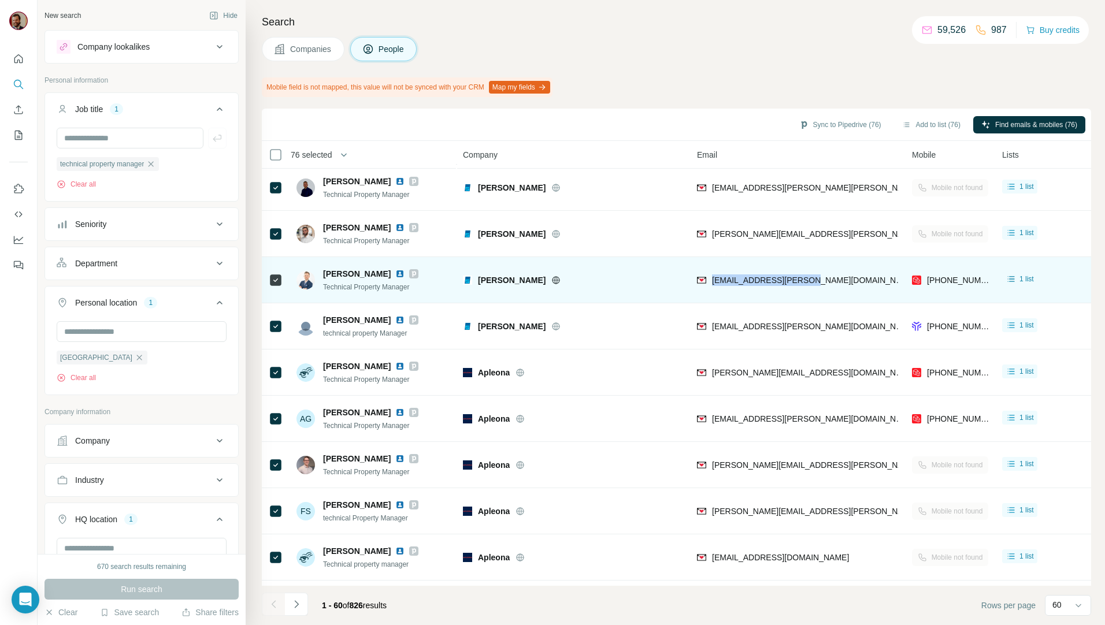
copy span "[EMAIL_ADDRESS][PERSON_NAME][DOMAIN_NAME]"
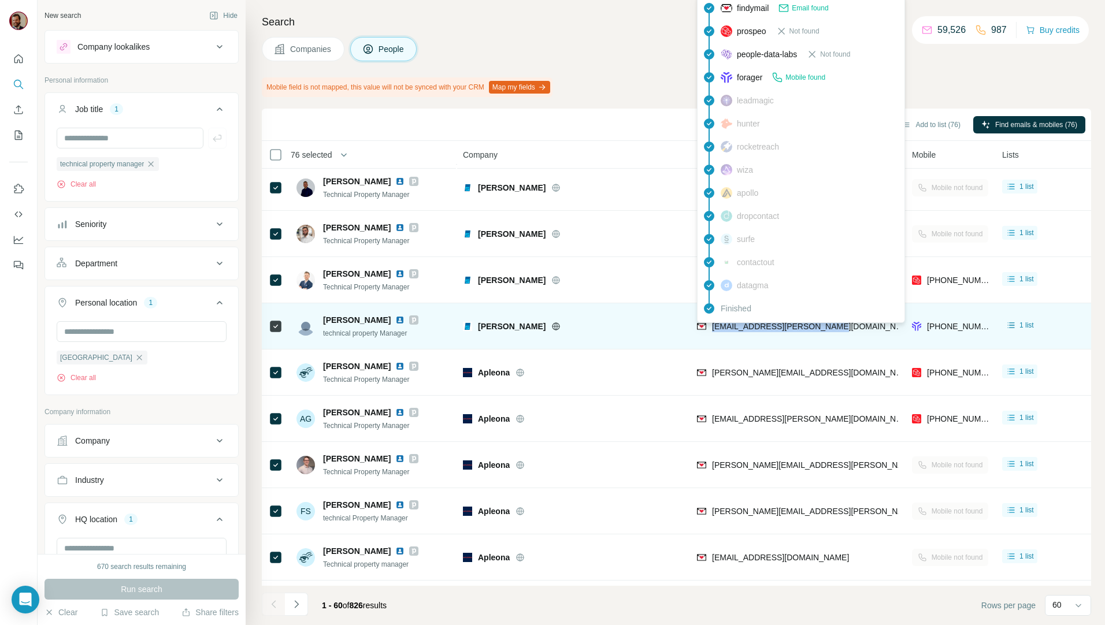
drag, startPoint x: 852, startPoint y: 324, endPoint x: 713, endPoint y: 330, distance: 139.4
click at [713, 330] on div "[EMAIL_ADDRESS][PERSON_NAME][DOMAIN_NAME]" at bounding box center [797, 326] width 201 height 32
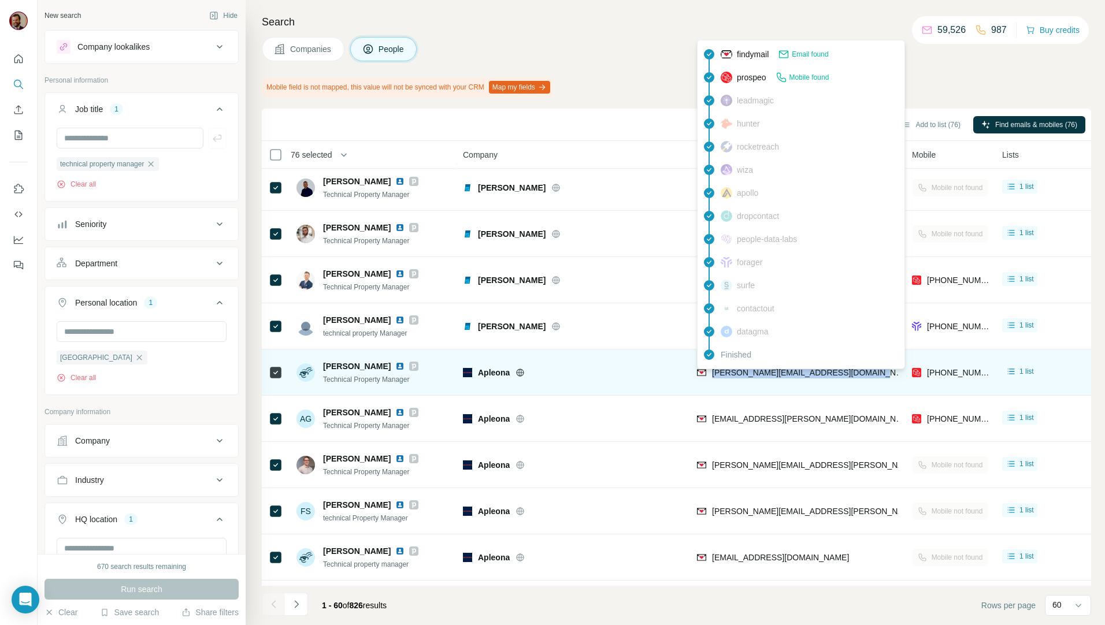
drag, startPoint x: 755, startPoint y: 379, endPoint x: 709, endPoint y: 380, distance: 45.6
click at [709, 380] on div "[PERSON_NAME][EMAIL_ADDRESS][DOMAIN_NAME]" at bounding box center [797, 372] width 201 height 32
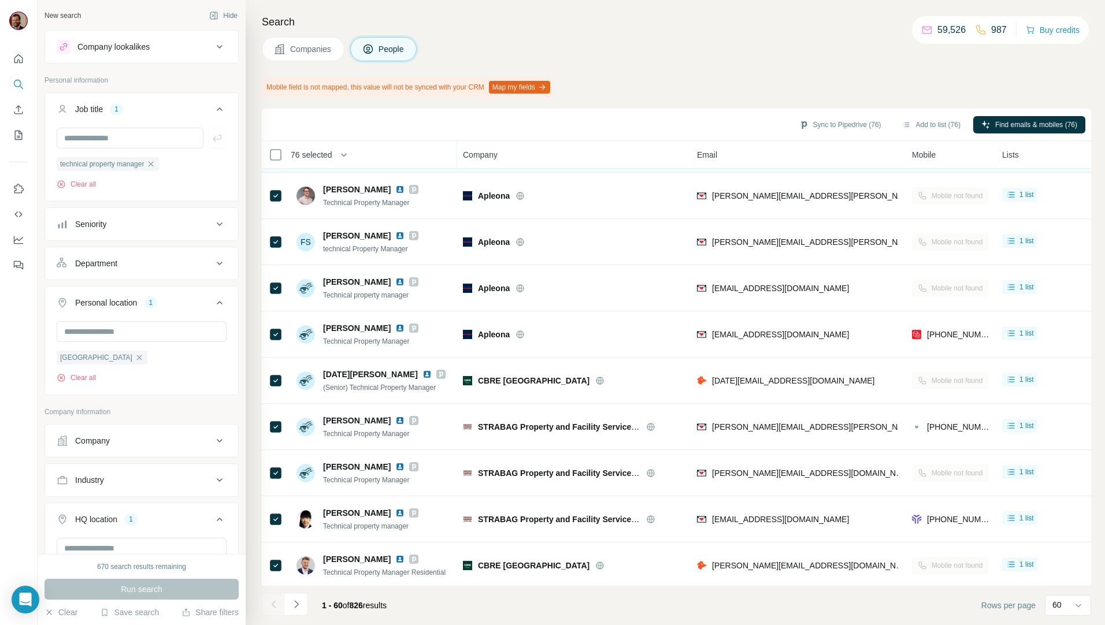
scroll to position [1618, 0]
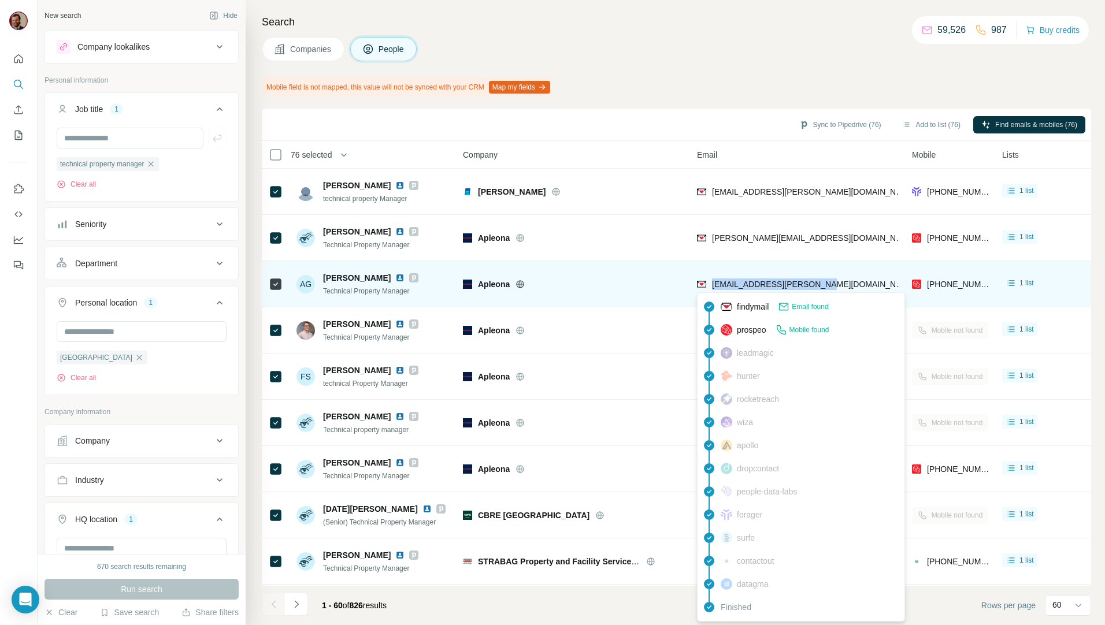
drag, startPoint x: 852, startPoint y: 288, endPoint x: 712, endPoint y: 281, distance: 140.0
click at [712, 281] on div "[EMAIL_ADDRESS][PERSON_NAME][DOMAIN_NAME]" at bounding box center [797, 284] width 201 height 32
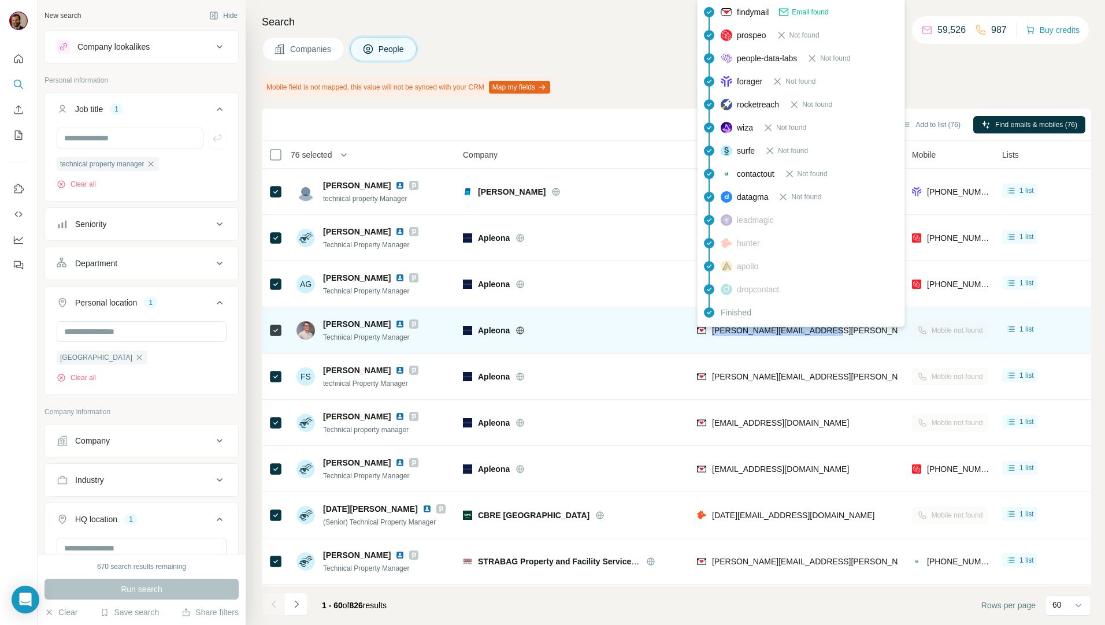
drag, startPoint x: 824, startPoint y: 332, endPoint x: 714, endPoint y: 333, distance: 110.9
click at [714, 333] on div "[PERSON_NAME][EMAIL_ADDRESS][PERSON_NAME][DOMAIN_NAME]" at bounding box center [797, 330] width 201 height 32
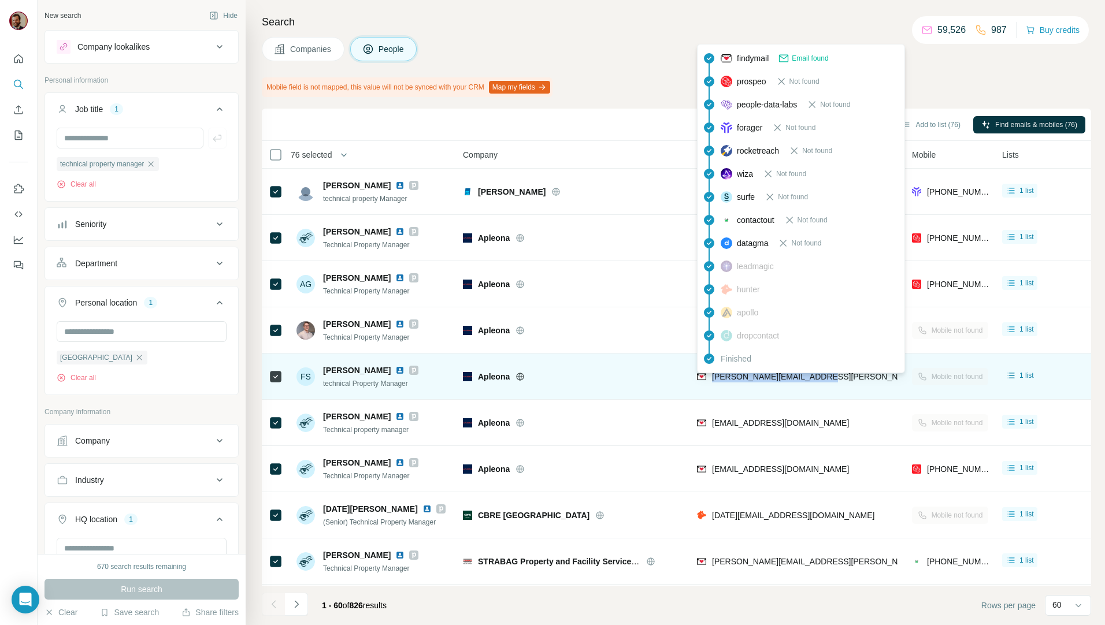
drag, startPoint x: 821, startPoint y: 383, endPoint x: 711, endPoint y: 378, distance: 109.9
click at [711, 378] on div "[PERSON_NAME][EMAIL_ADDRESS][PERSON_NAME][DOMAIN_NAME]" at bounding box center [797, 377] width 201 height 32
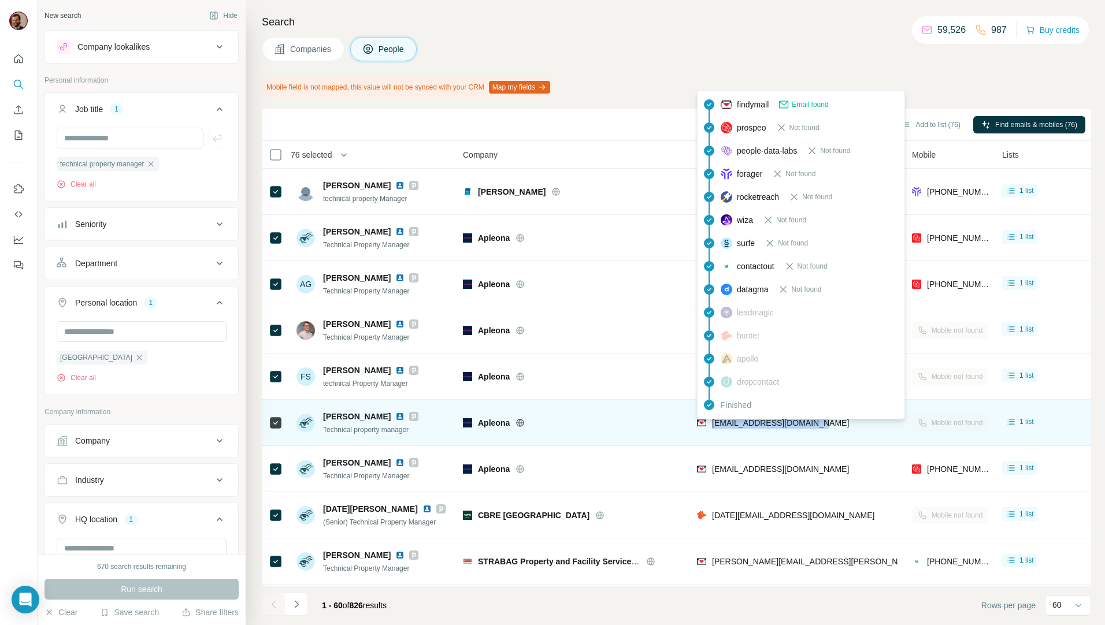
drag, startPoint x: 845, startPoint y: 420, endPoint x: 712, endPoint y: 426, distance: 133.0
click at [712, 426] on div "[EMAIL_ADDRESS][DOMAIN_NAME]" at bounding box center [797, 423] width 201 height 32
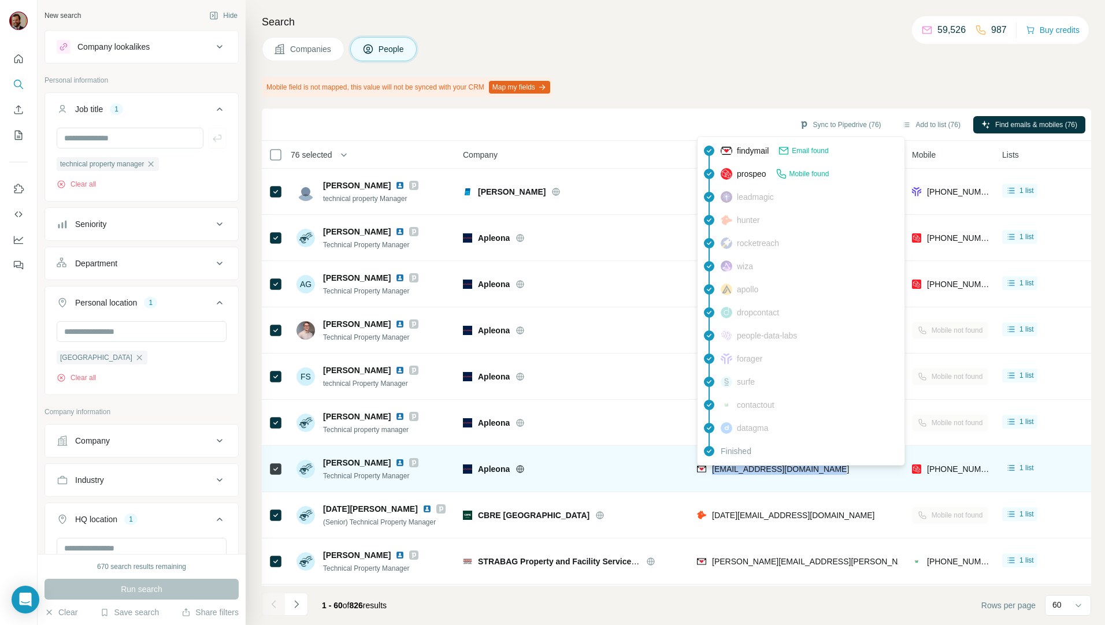
drag, startPoint x: 792, startPoint y: 470, endPoint x: 711, endPoint y: 476, distance: 81.1
click at [711, 476] on div "[EMAIL_ADDRESS][DOMAIN_NAME]" at bounding box center [797, 469] width 201 height 32
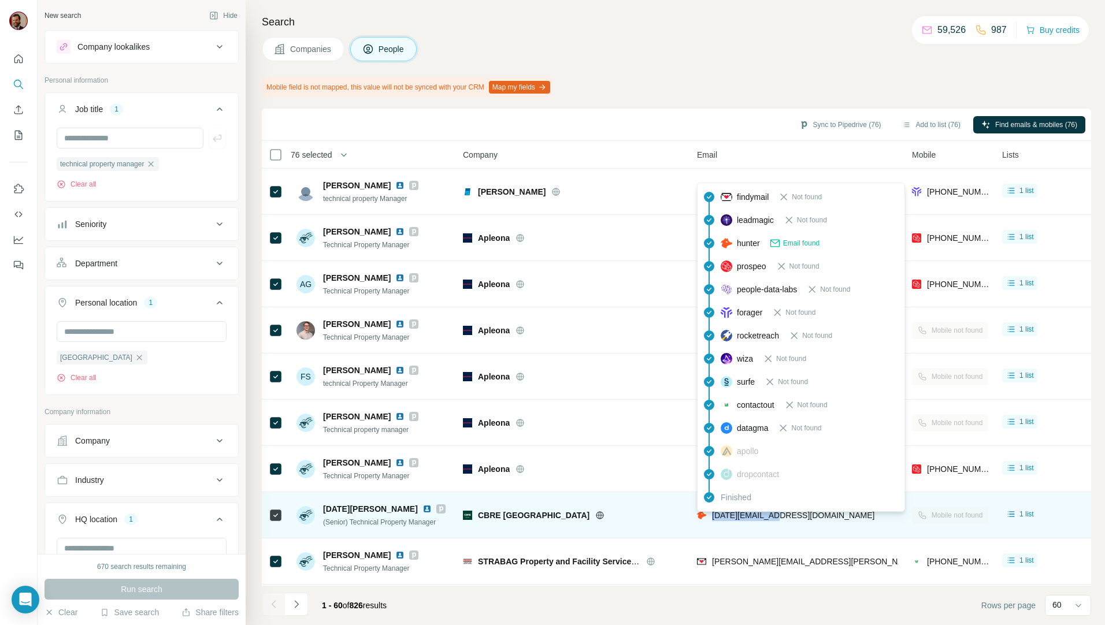
drag, startPoint x: 789, startPoint y: 521, endPoint x: 710, endPoint y: 518, distance: 78.6
click at [710, 518] on div "[DATE][EMAIL_ADDRESS][DOMAIN_NAME]" at bounding box center [797, 515] width 201 height 32
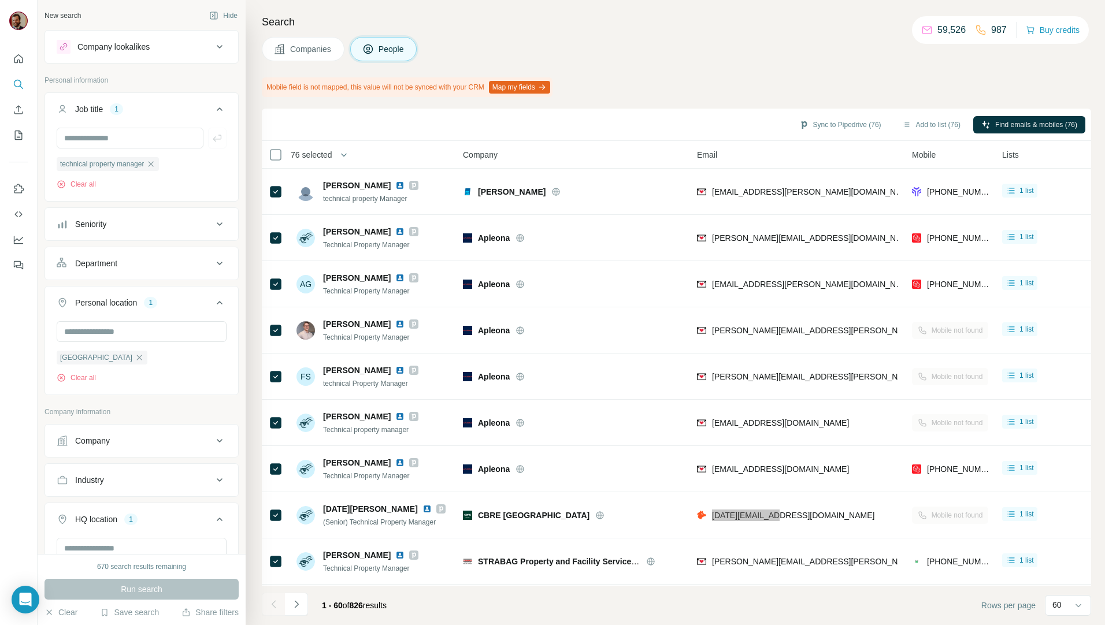
scroll to position [1887, 0]
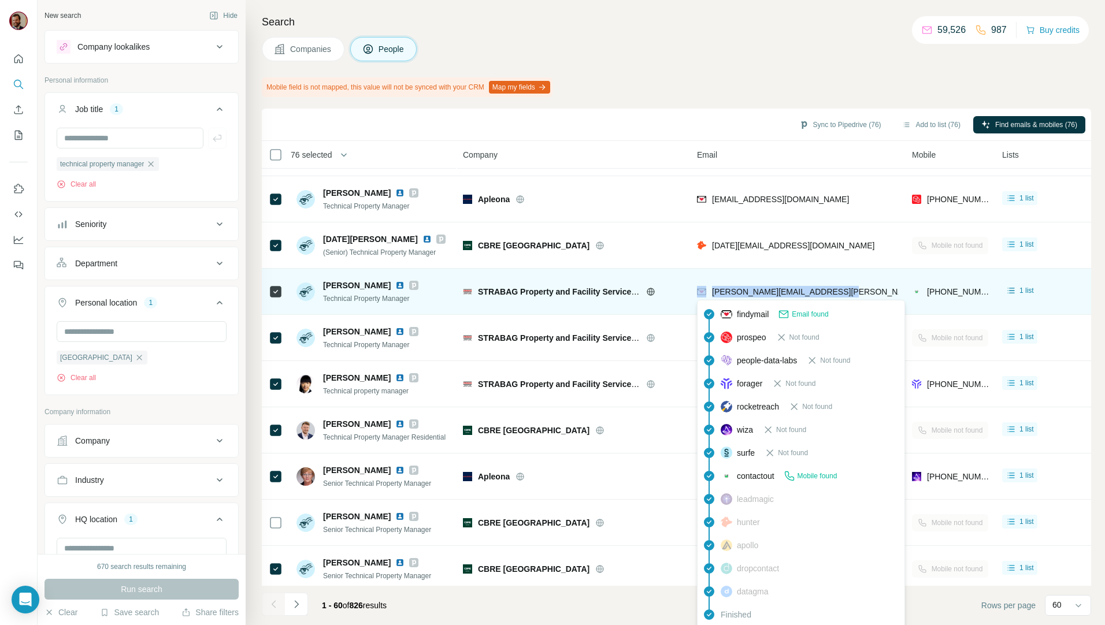
drag, startPoint x: 837, startPoint y: 295, endPoint x: 708, endPoint y: 292, distance: 128.3
click at [708, 292] on div "[PERSON_NAME][EMAIL_ADDRESS][PERSON_NAME][DOMAIN_NAME]" at bounding box center [797, 292] width 201 height 32
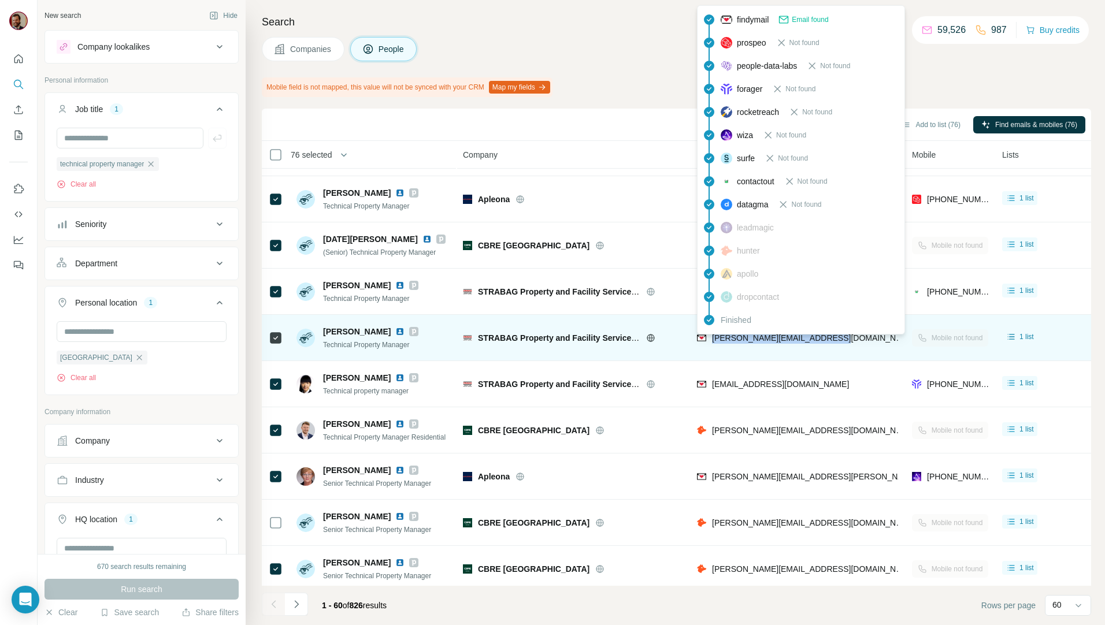
drag, startPoint x: 857, startPoint y: 340, endPoint x: 711, endPoint y: 344, distance: 146.8
click at [711, 344] on div "[PERSON_NAME][EMAIL_ADDRESS][DOMAIN_NAME]" at bounding box center [797, 338] width 201 height 32
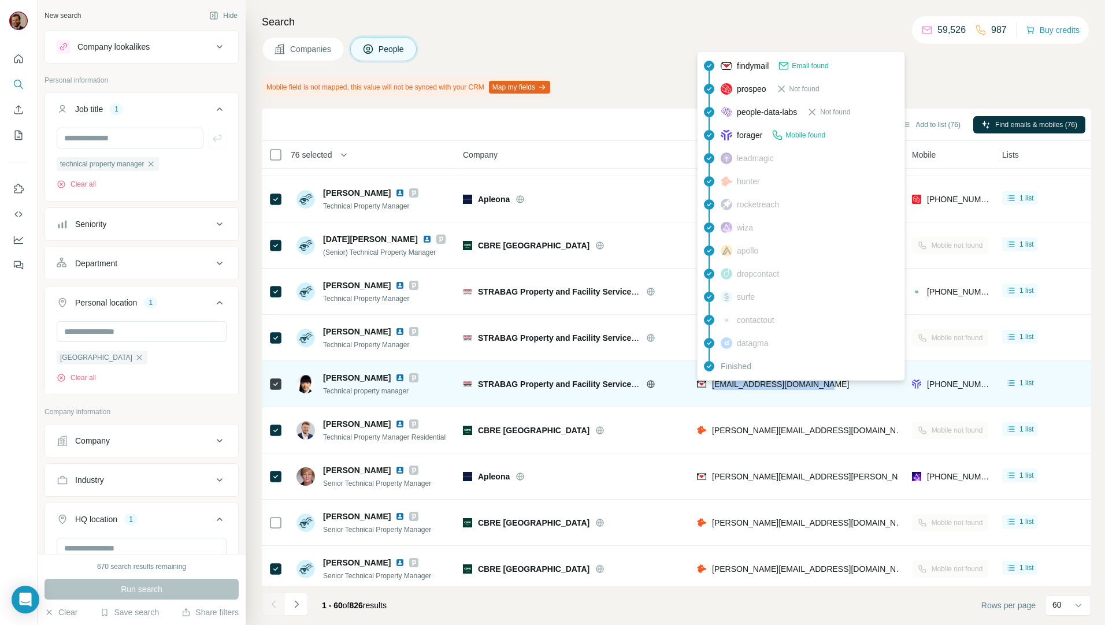
drag, startPoint x: 796, startPoint y: 384, endPoint x: 711, endPoint y: 391, distance: 85.3
click at [711, 391] on div "[EMAIL_ADDRESS][DOMAIN_NAME]" at bounding box center [797, 384] width 201 height 32
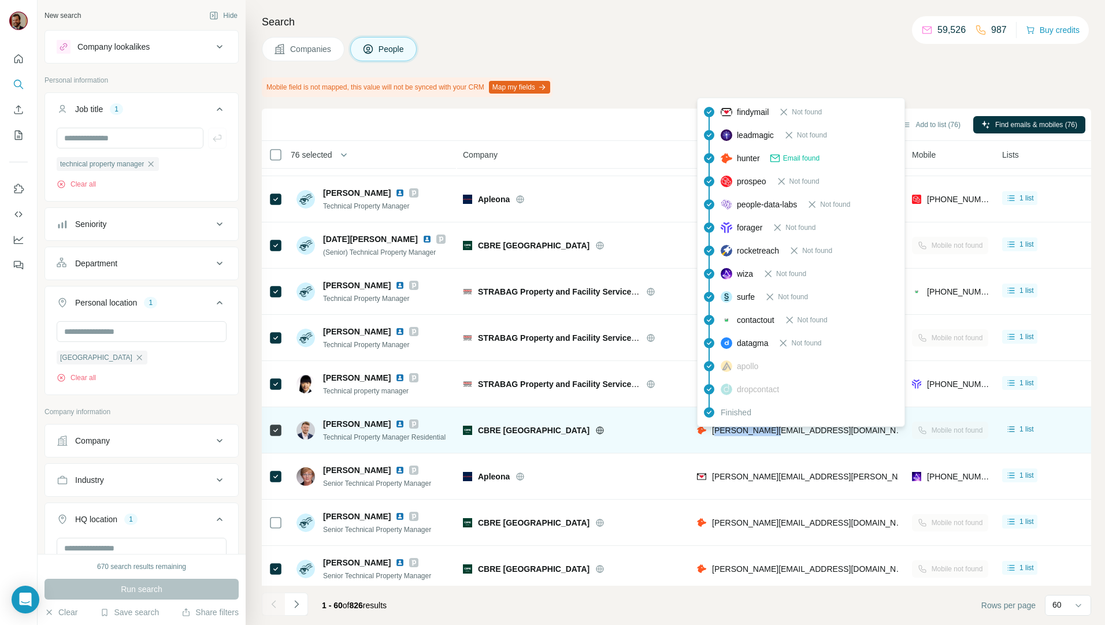
drag, startPoint x: 779, startPoint y: 425, endPoint x: 709, endPoint y: 429, distance: 70.0
click at [709, 429] on div "[PERSON_NAME][EMAIL_ADDRESS][DOMAIN_NAME]" at bounding box center [797, 430] width 201 height 32
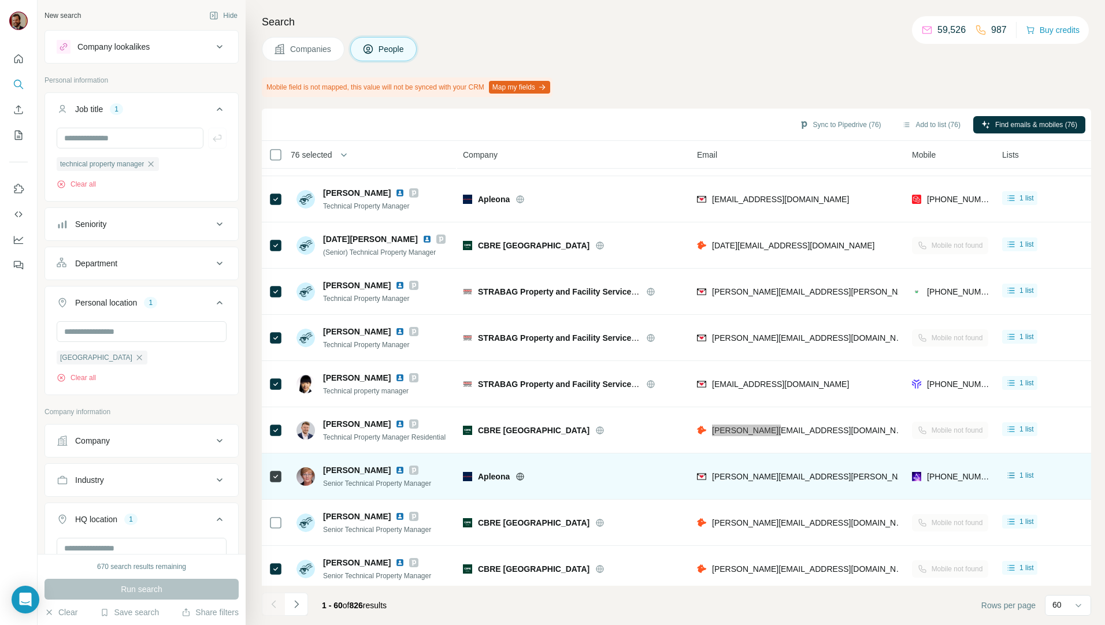
scroll to position [2022, 0]
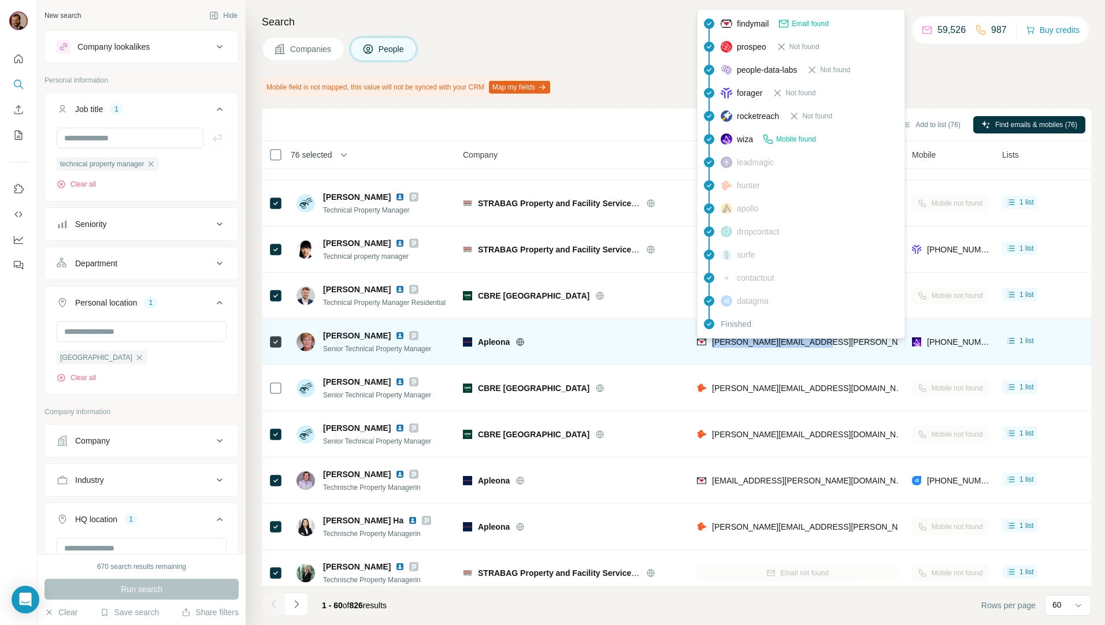
drag, startPoint x: 828, startPoint y: 340, endPoint x: 713, endPoint y: 348, distance: 115.9
click at [713, 348] on div "[PERSON_NAME][EMAIL_ADDRESS][PERSON_NAME][DOMAIN_NAME]" at bounding box center [797, 342] width 201 height 32
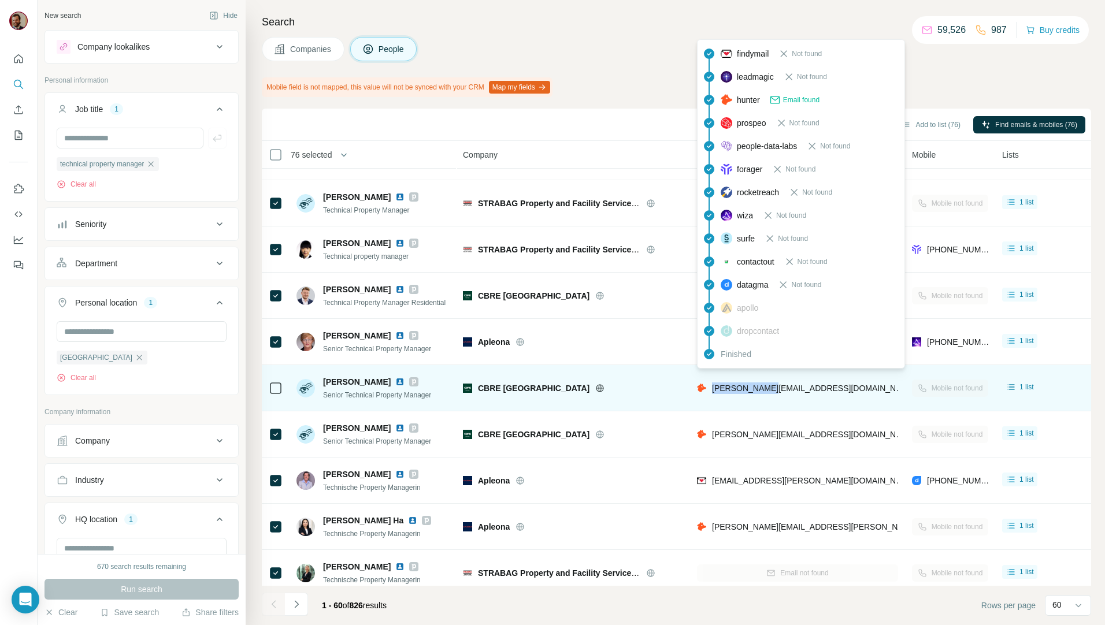
drag, startPoint x: 799, startPoint y: 396, endPoint x: 712, endPoint y: 386, distance: 87.2
click at [712, 386] on div "[PERSON_NAME][EMAIL_ADDRESS][DOMAIN_NAME]" at bounding box center [797, 388] width 201 height 32
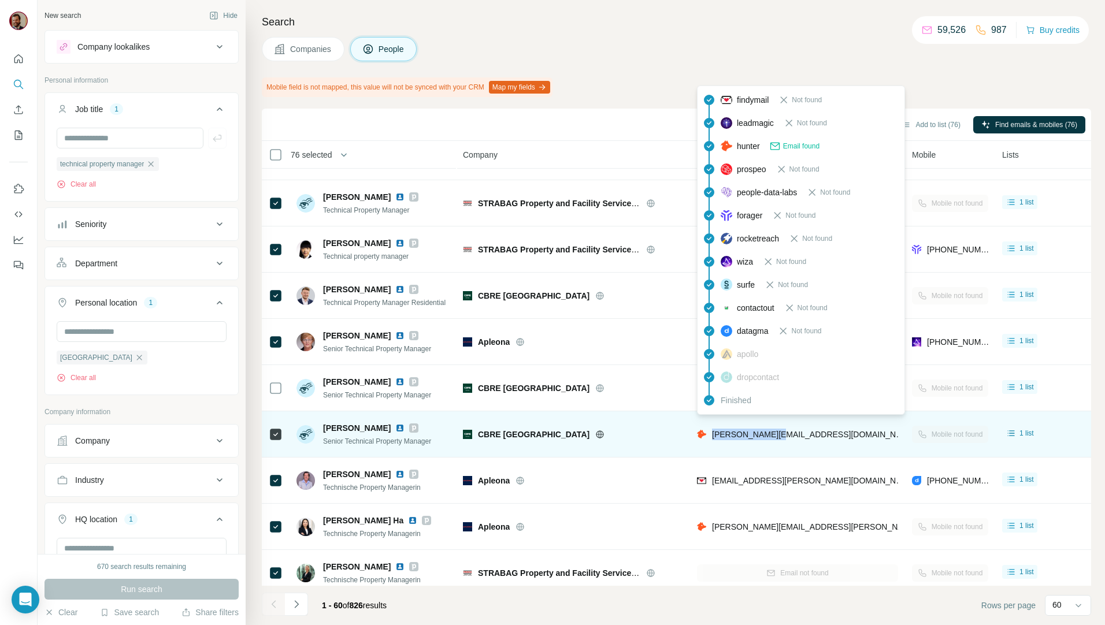
drag, startPoint x: 788, startPoint y: 444, endPoint x: 714, endPoint y: 436, distance: 75.0
click at [714, 436] on div "[PERSON_NAME][EMAIL_ADDRESS][DOMAIN_NAME]" at bounding box center [797, 434] width 201 height 32
